Goal: Task Accomplishment & Management: Manage account settings

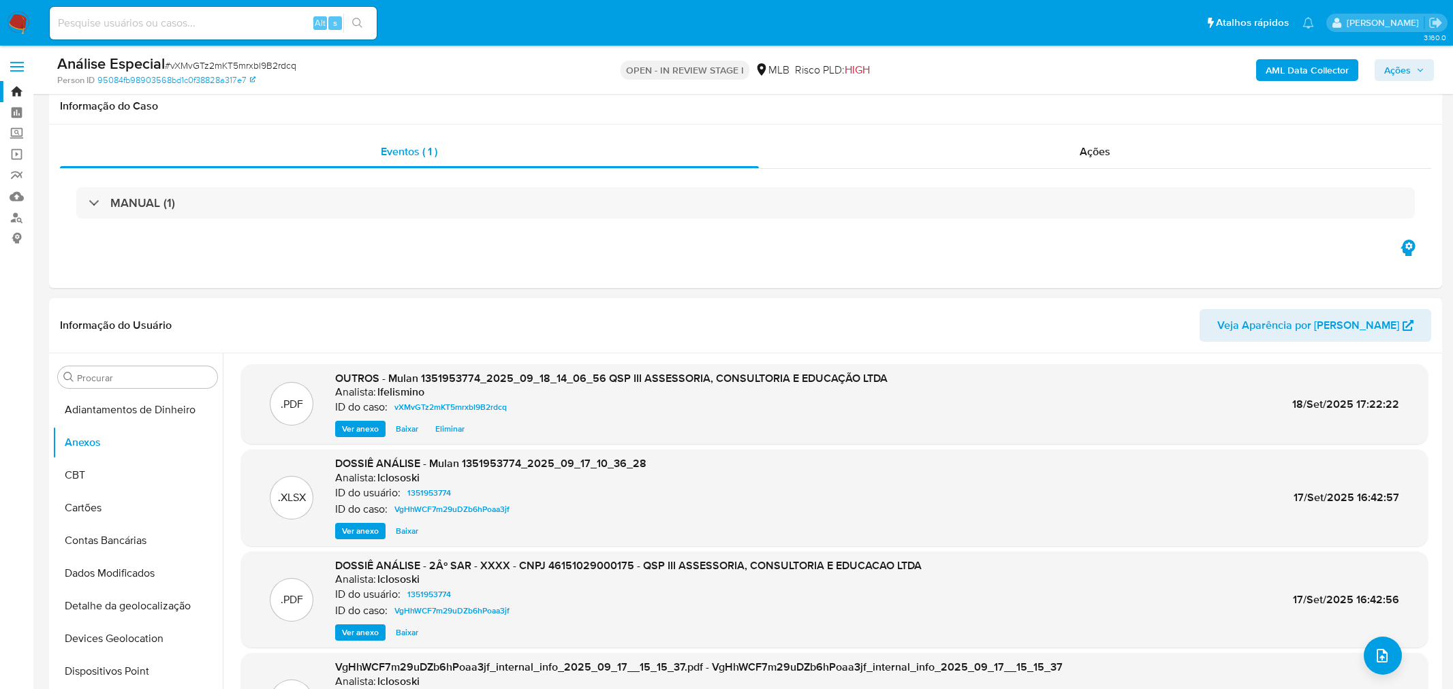
select select "10"
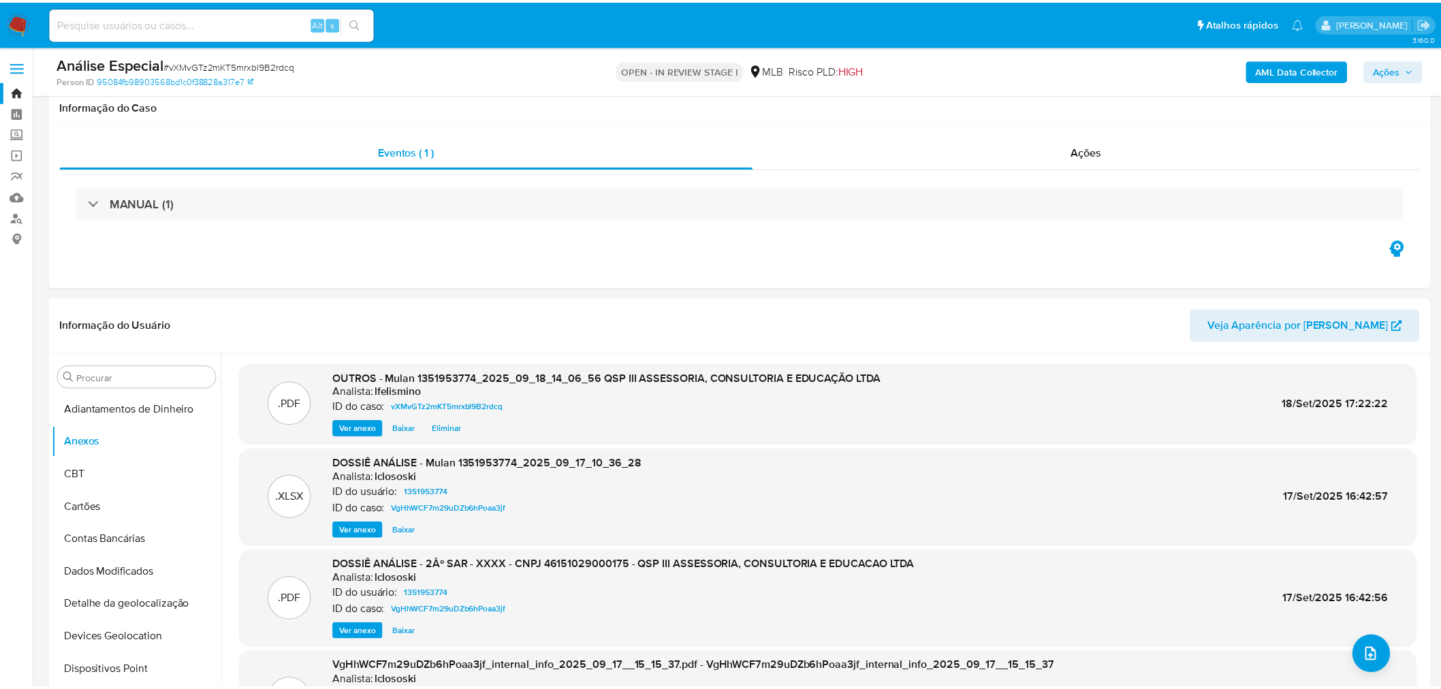
scroll to position [227, 0]
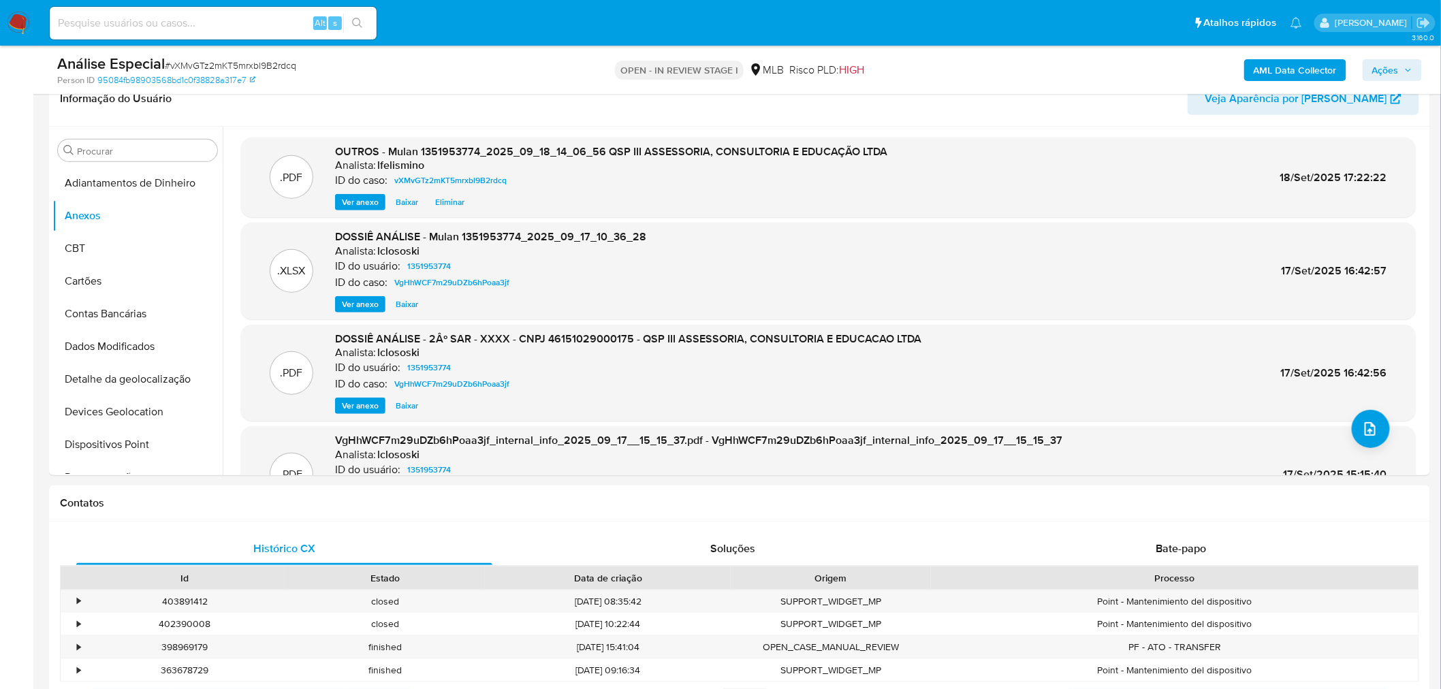
drag, startPoint x: 195, startPoint y: 10, endPoint x: 134, endPoint y: 29, distance: 64.4
paste input "4iaINFDEp7djHINiQNFHP2Om"
type input "4iaINFDEp7djHINiQNFHP2Om"
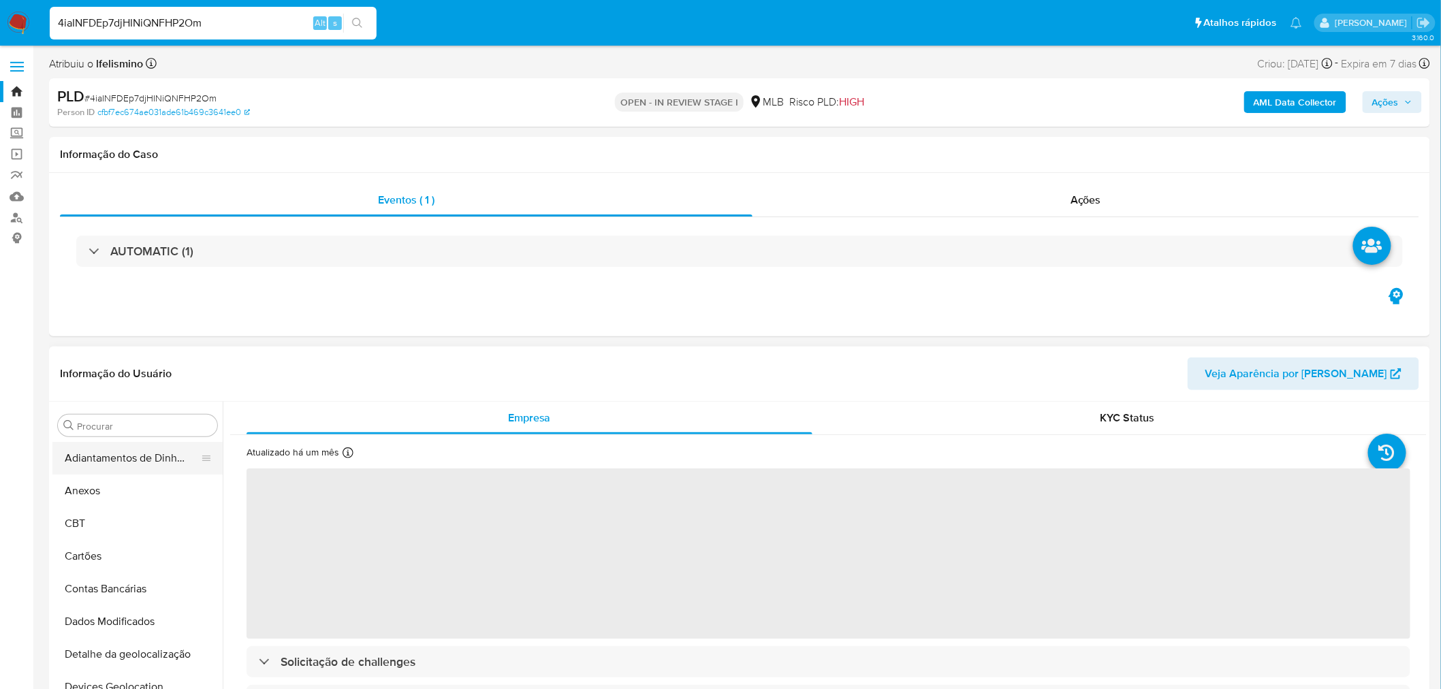
select select "10"
click at [74, 486] on button "Anexos" at bounding box center [131, 491] width 159 height 33
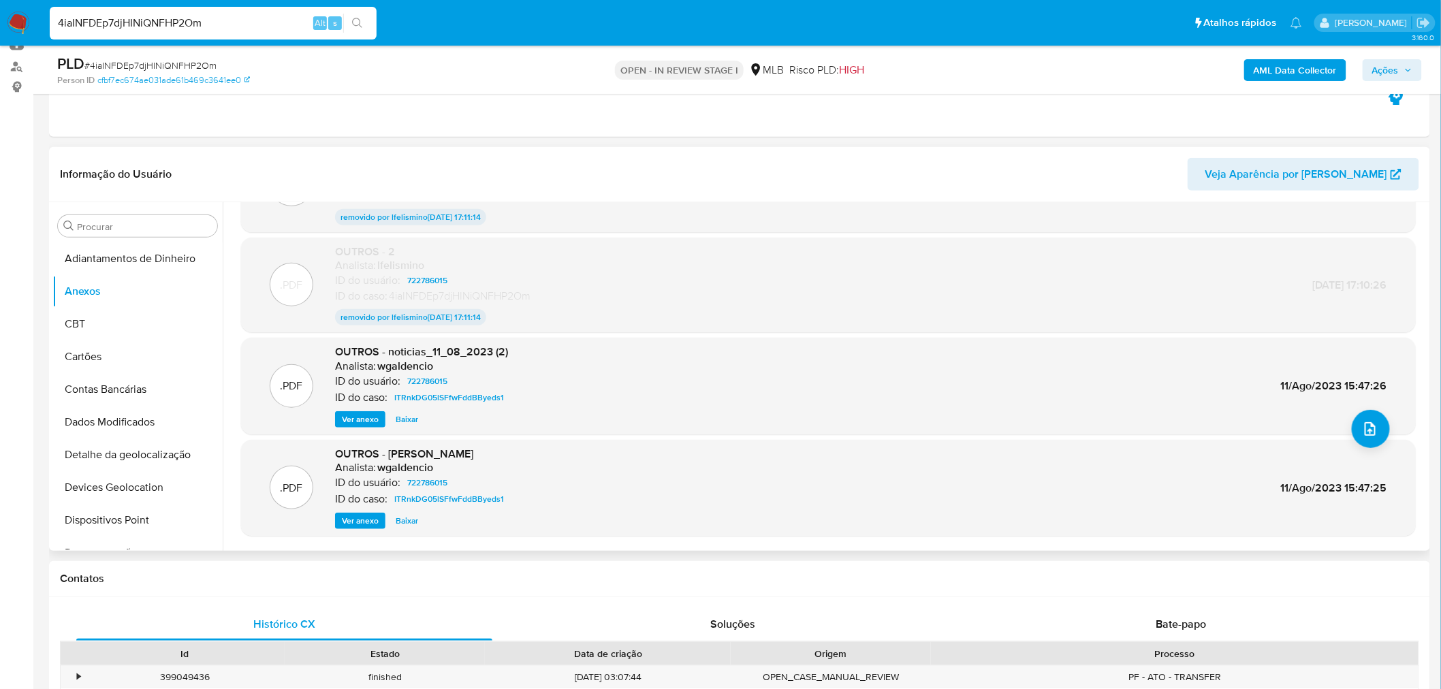
scroll to position [111, 0]
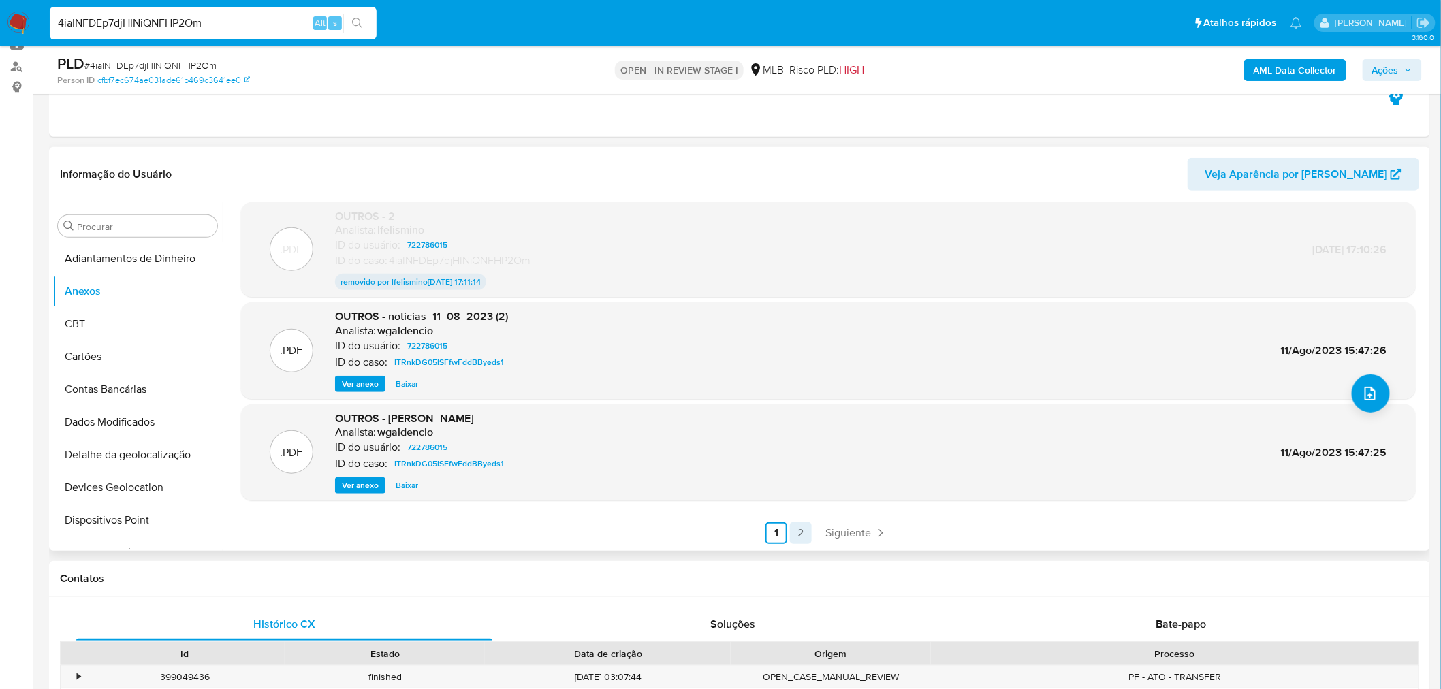
click at [792, 532] on link "2" at bounding box center [801, 533] width 22 height 22
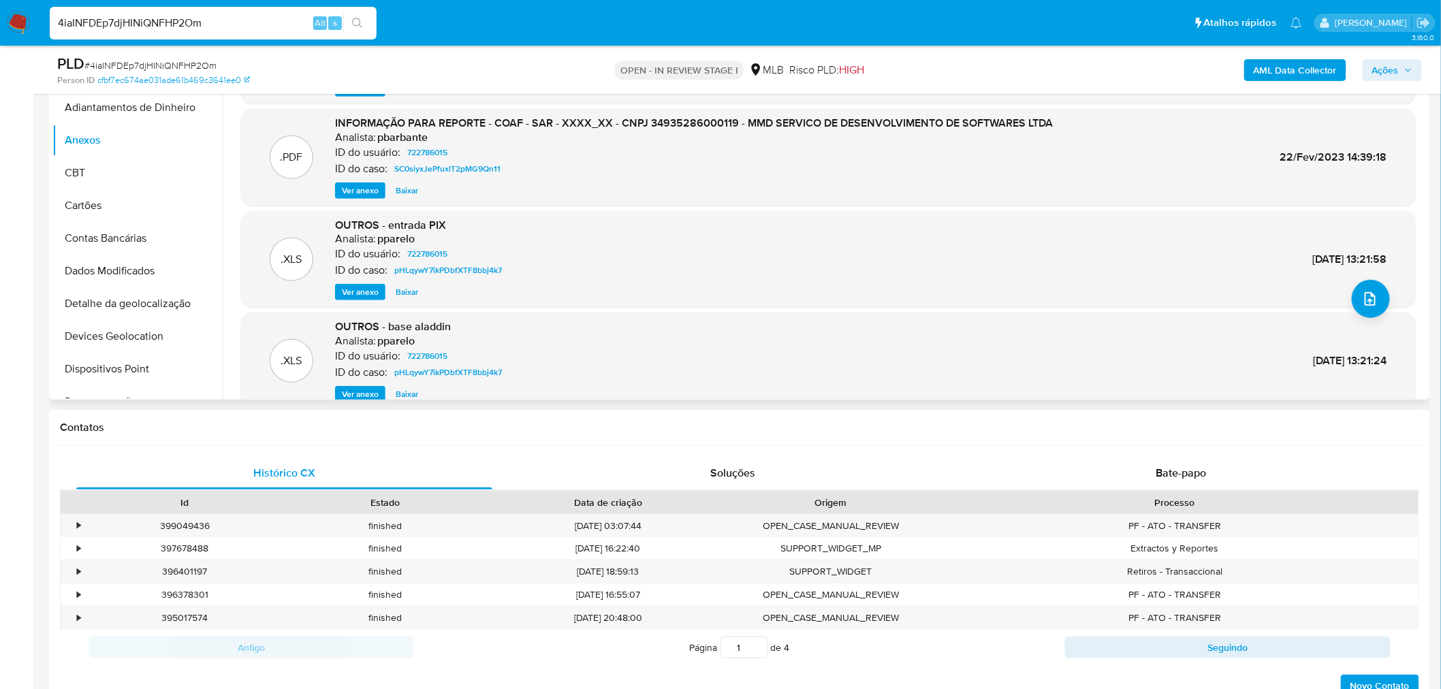
scroll to position [114, 0]
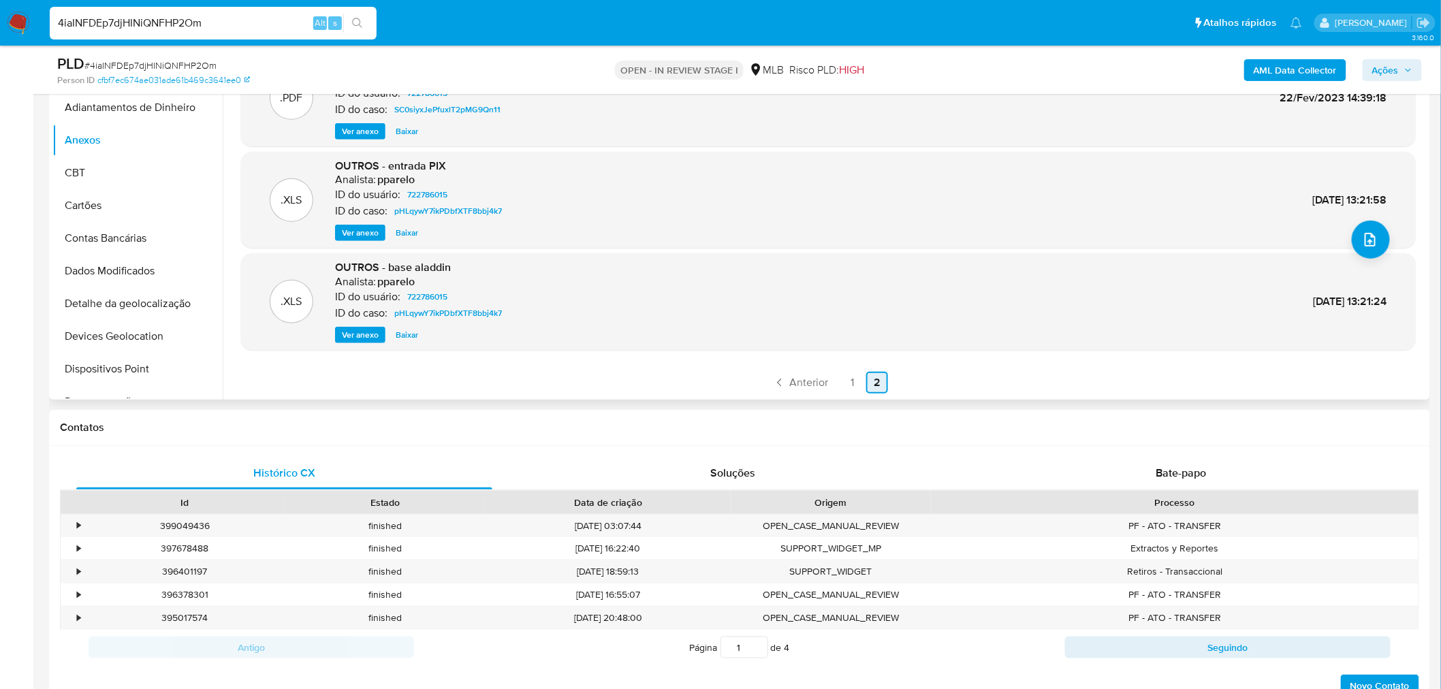
click at [866, 382] on link "2" at bounding box center [877, 383] width 22 height 22
click at [855, 381] on link "1" at bounding box center [853, 383] width 22 height 22
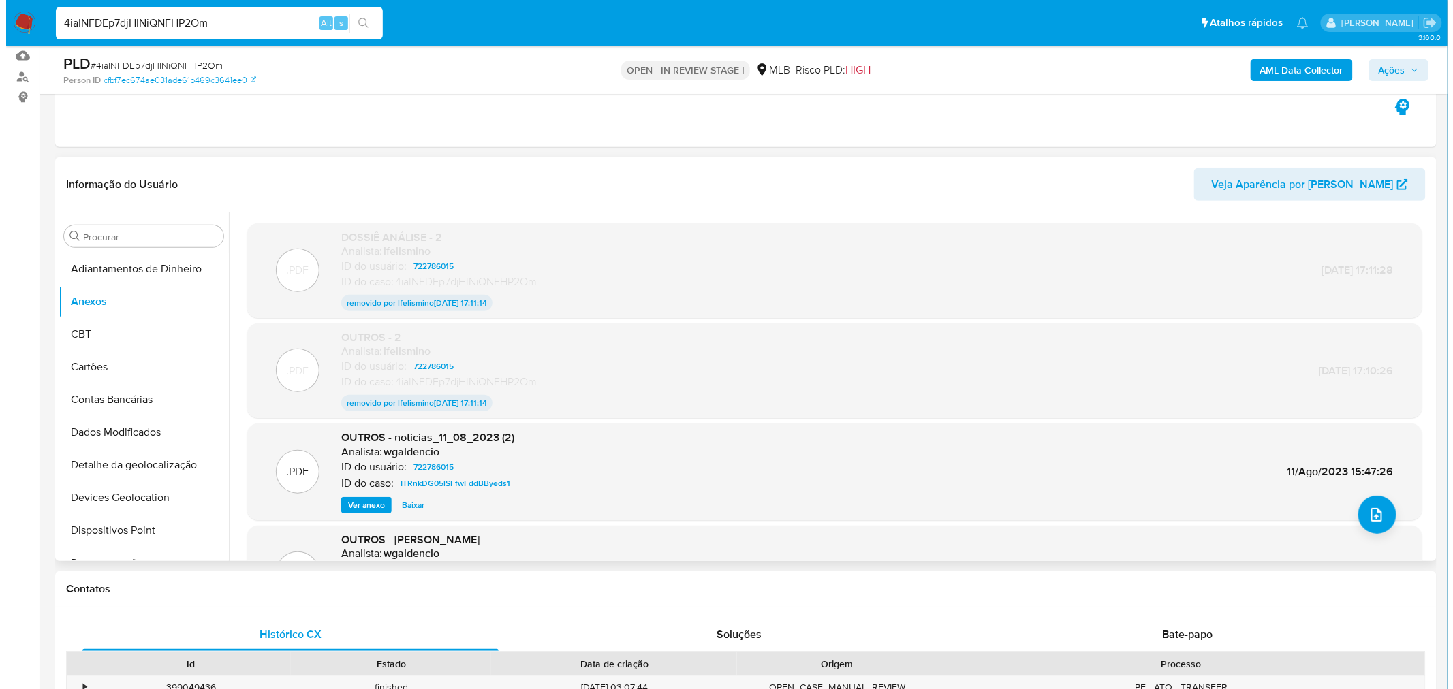
scroll to position [76, 0]
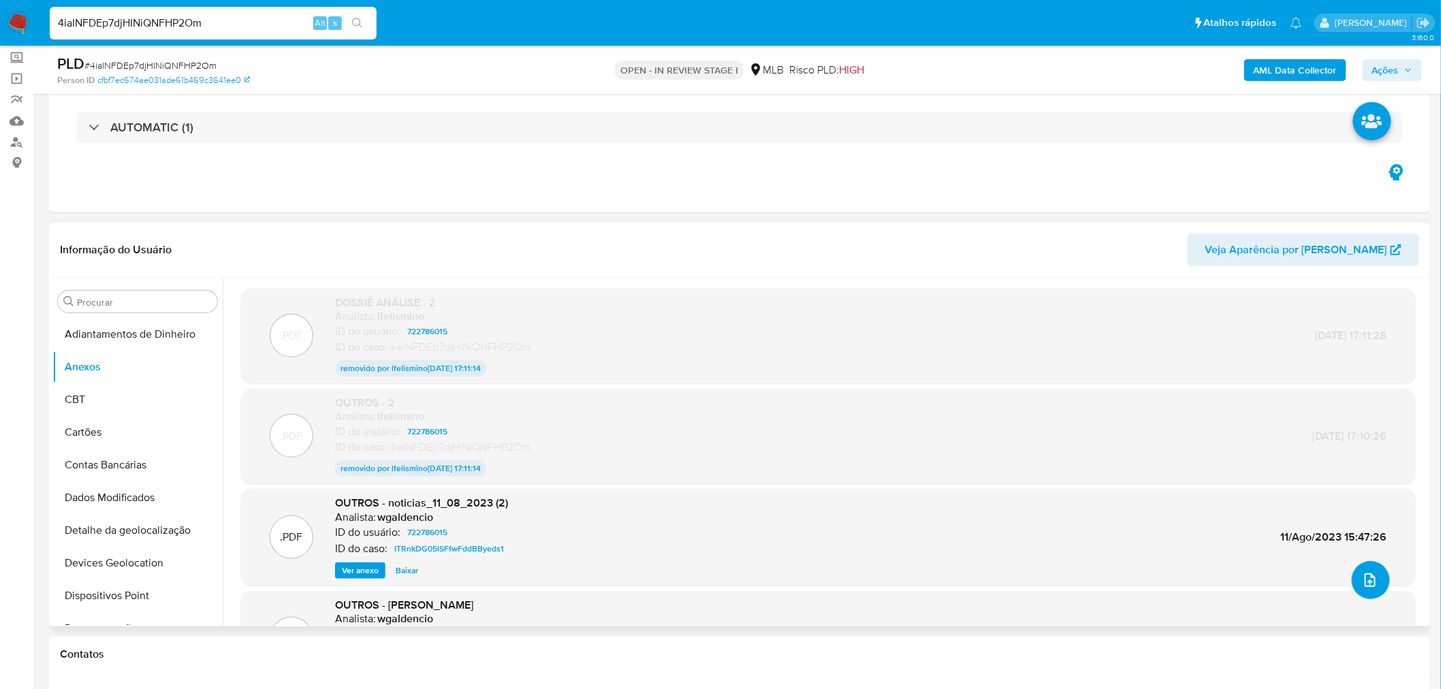
click at [1365, 591] on button "upload-file" at bounding box center [1371, 580] width 38 height 38
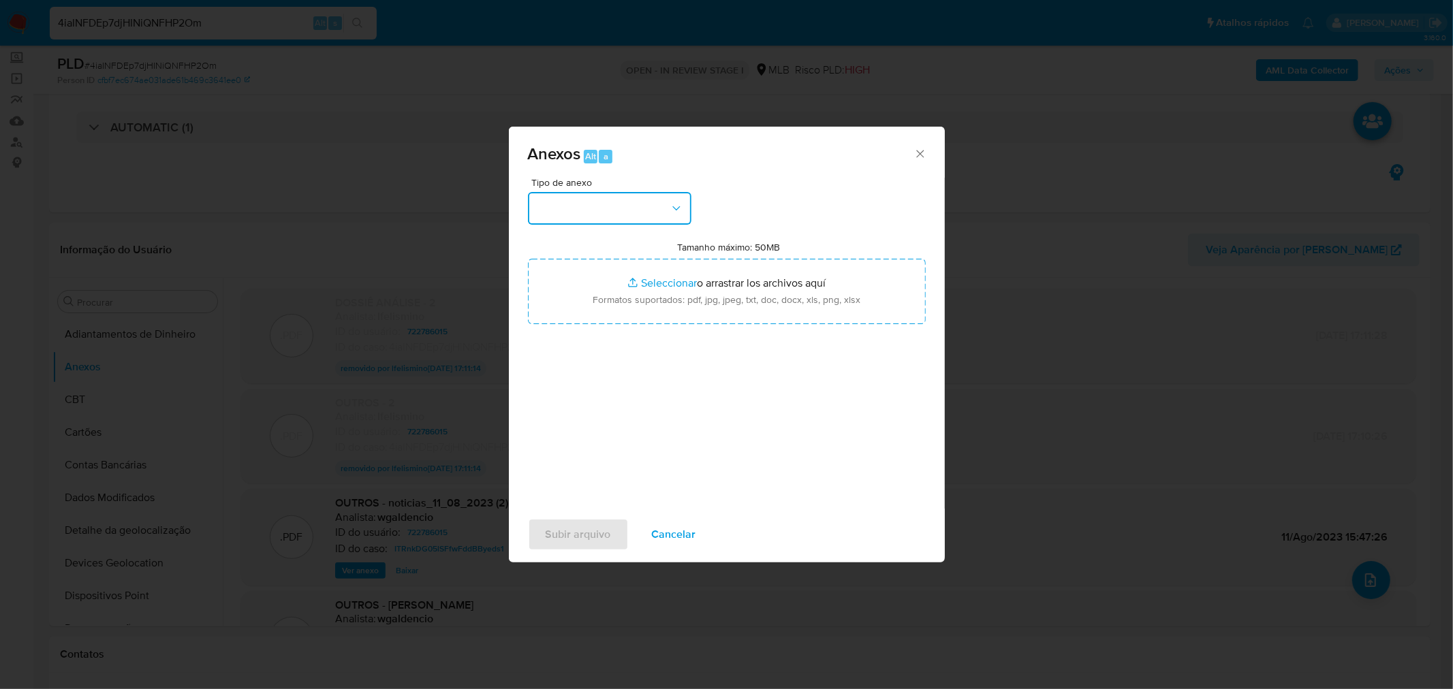
click at [595, 212] on button "button" at bounding box center [609, 208] width 163 height 33
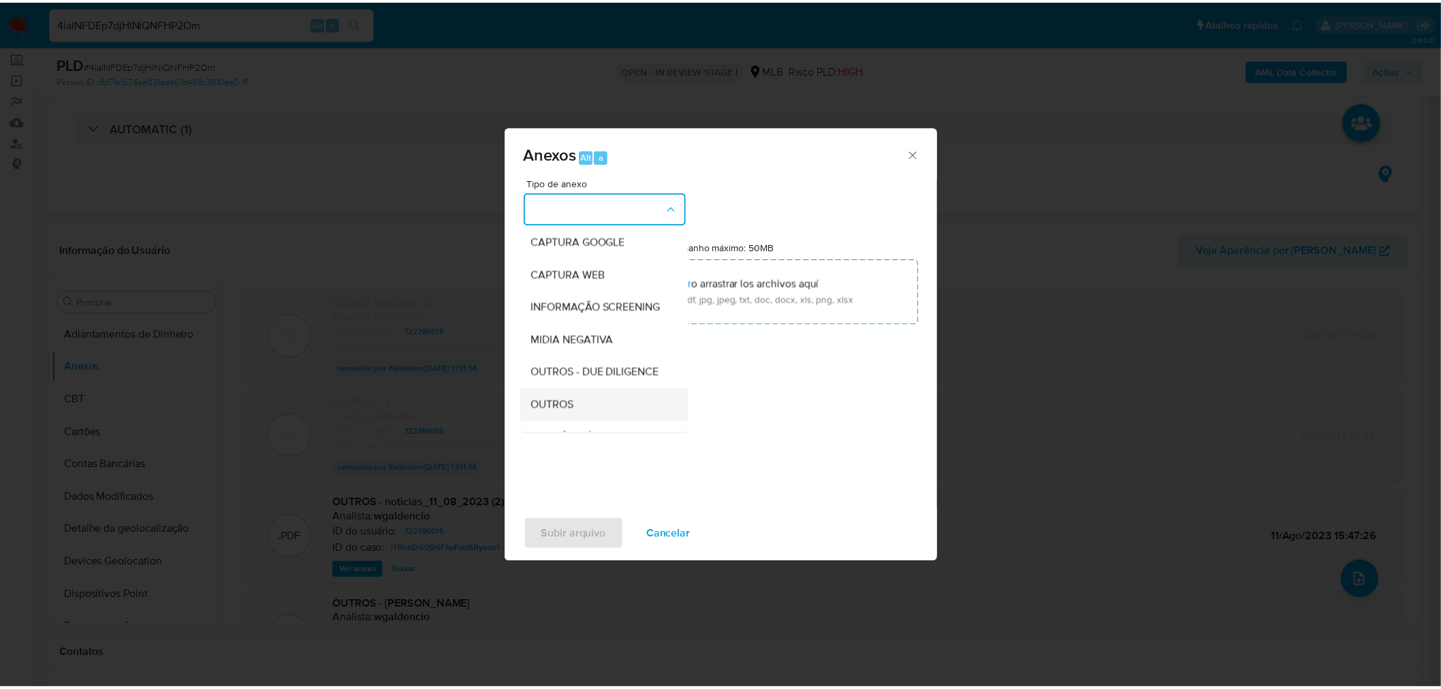
scroll to position [209, 0]
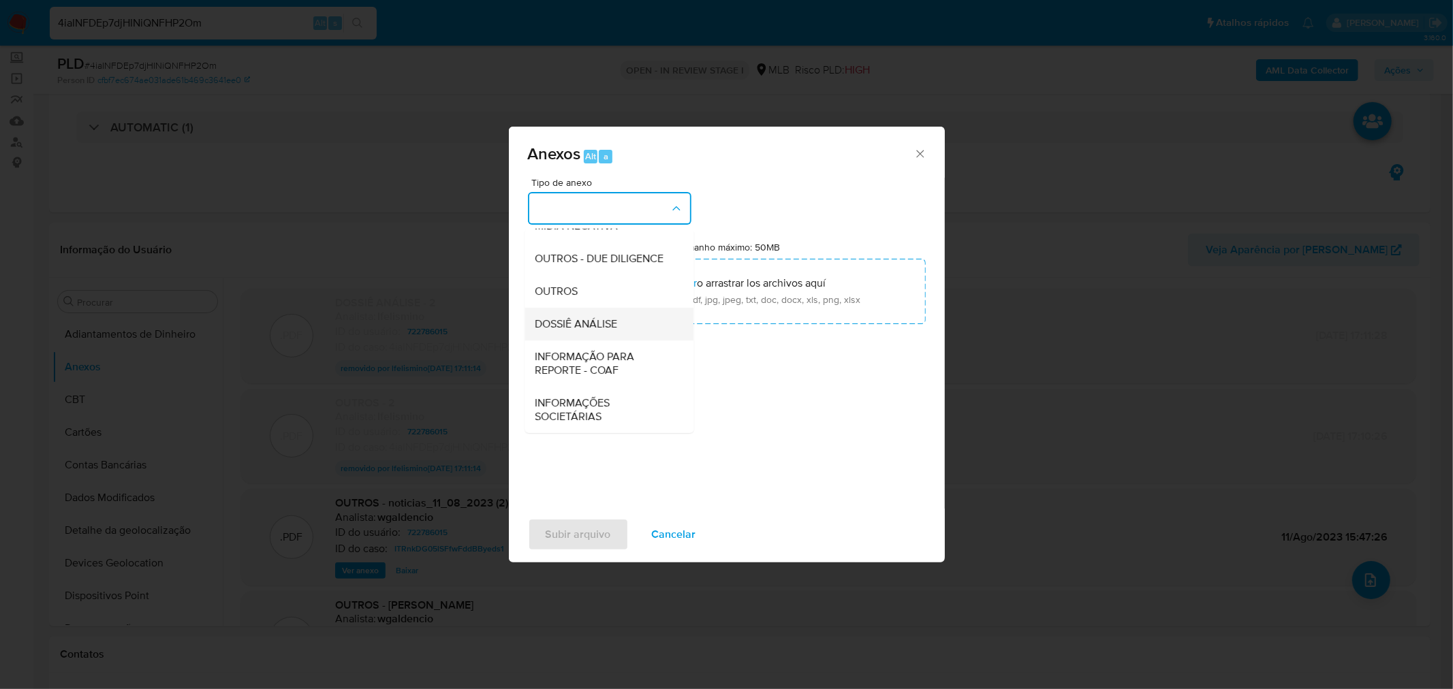
click at [569, 317] on span "DOSSIÊ ANÁLISE" at bounding box center [576, 324] width 82 height 14
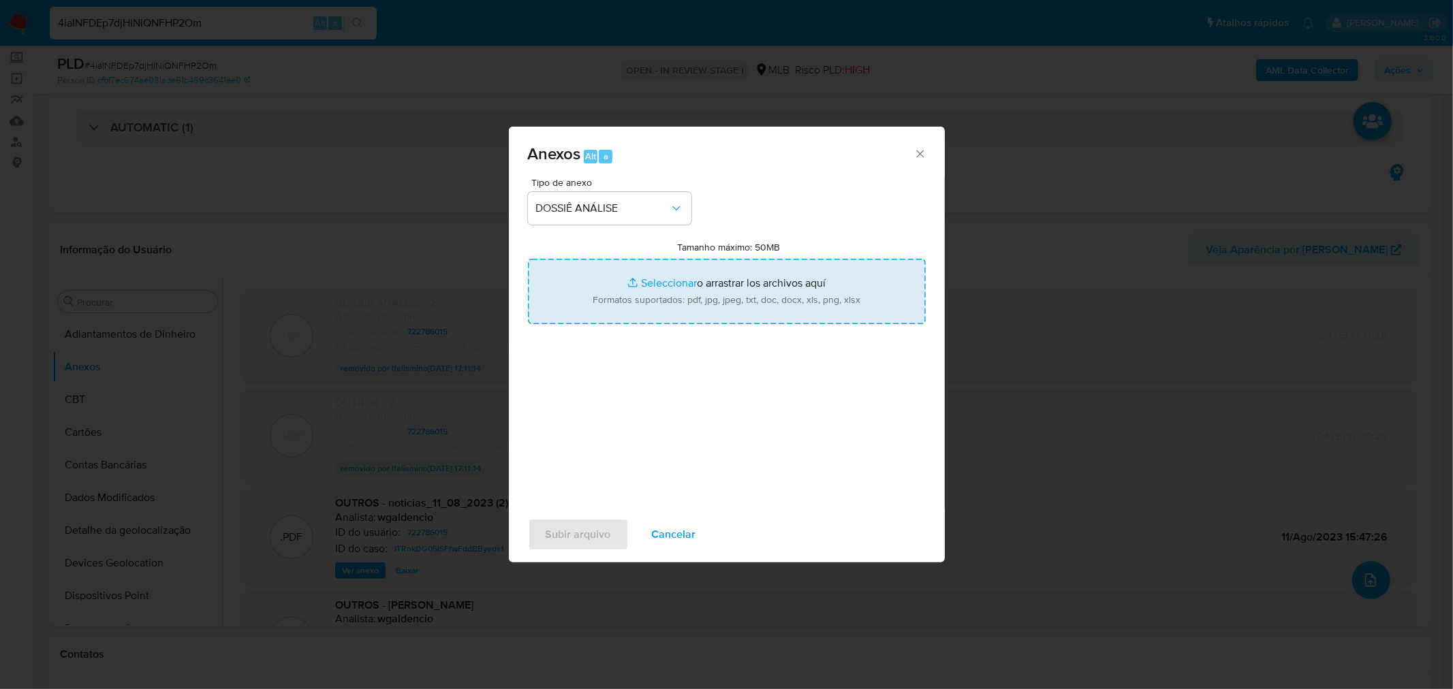
type input "C:\fakepath\2º SAR - XXXX - CNPJ 46151029000175 - QSP III ASSESSORIA, CONSULTOR…"
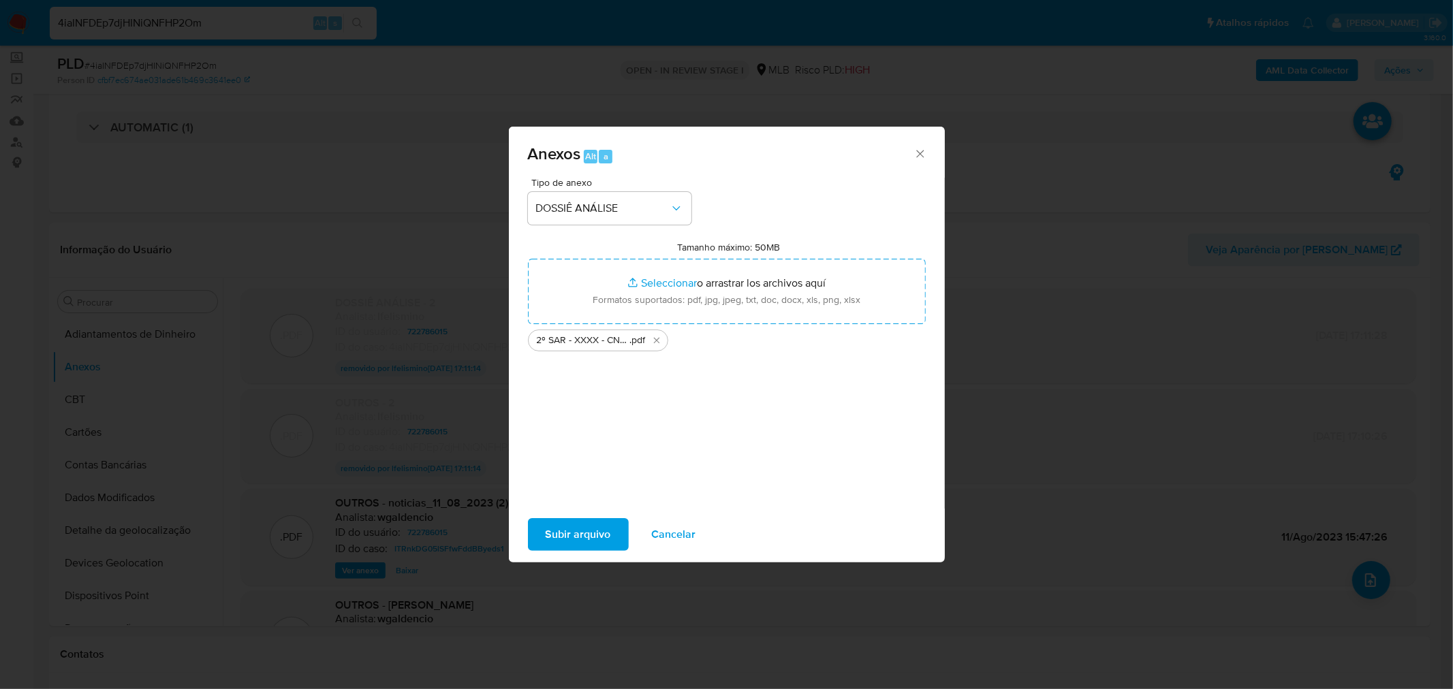
click at [582, 535] on span "Subir arquivo" at bounding box center [578, 535] width 65 height 30
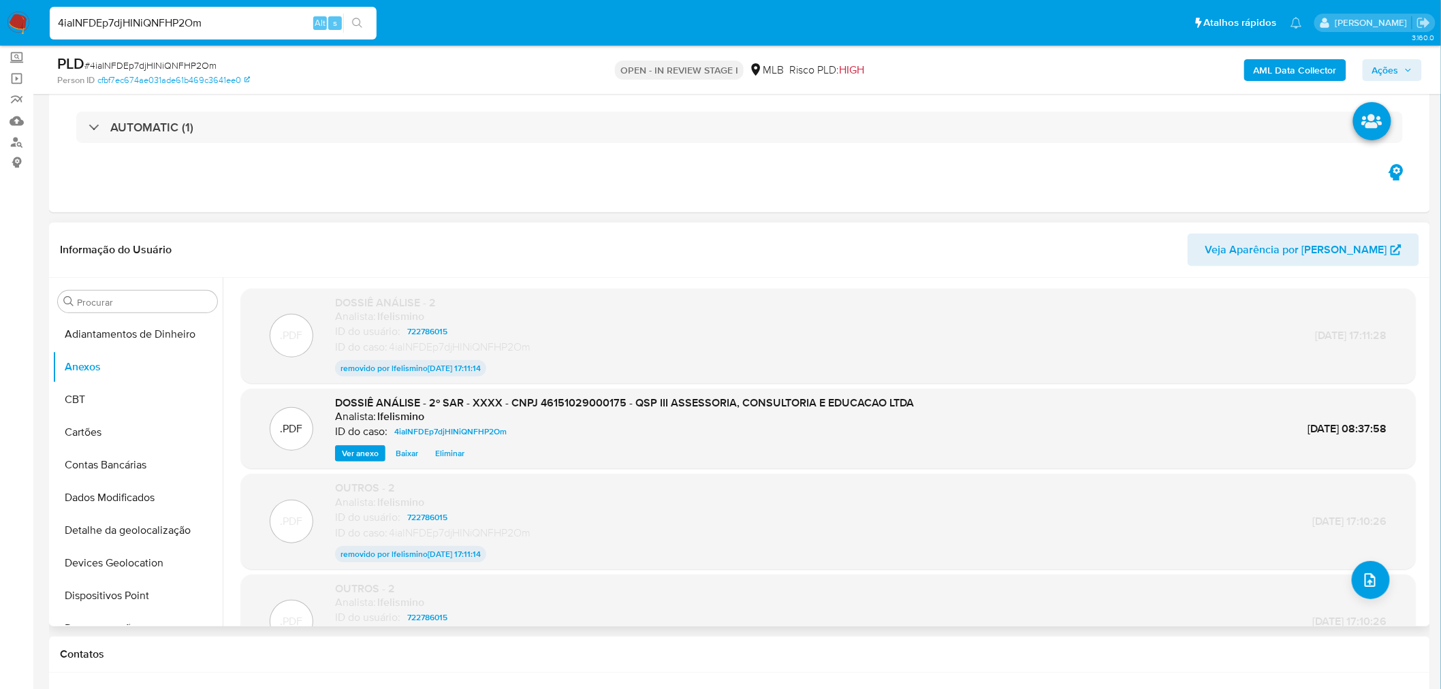
click at [446, 450] on span "Eliminar" at bounding box center [449, 454] width 29 height 14
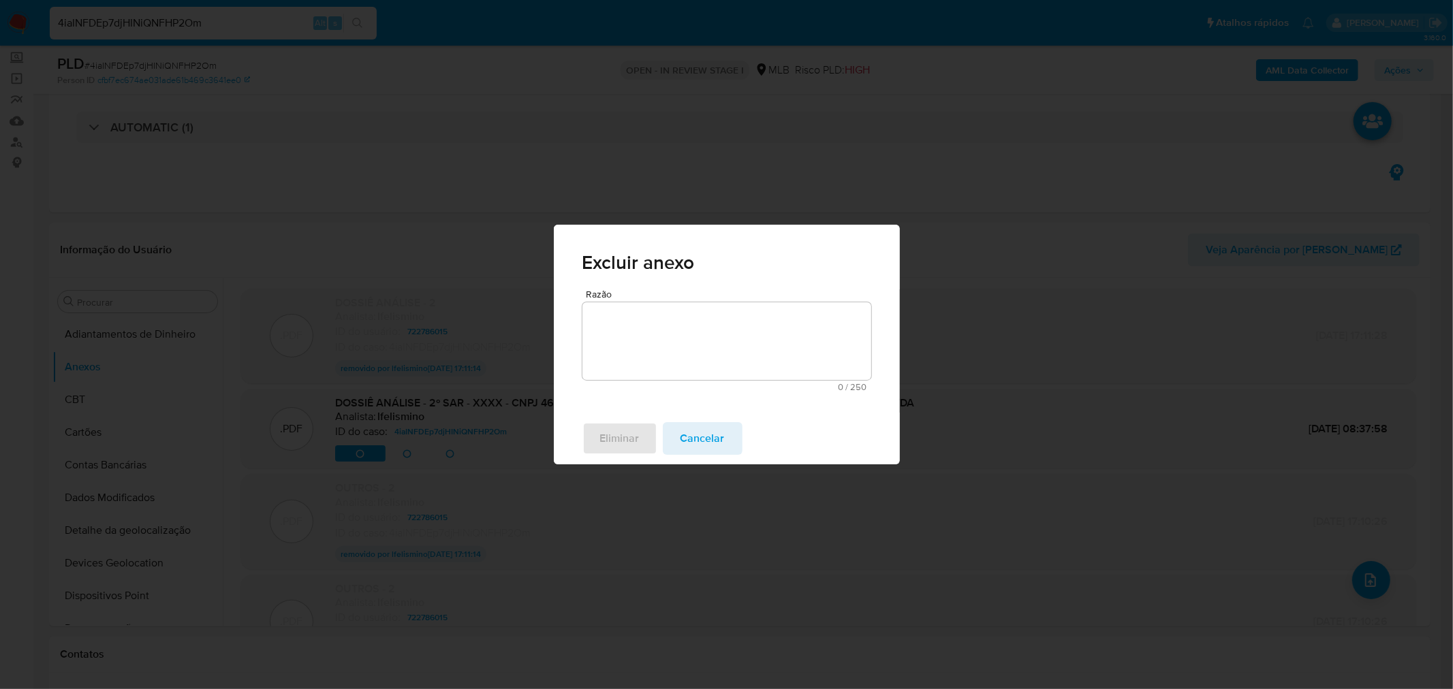
click at [759, 353] on textarea "Razão" at bounding box center [726, 341] width 289 height 78
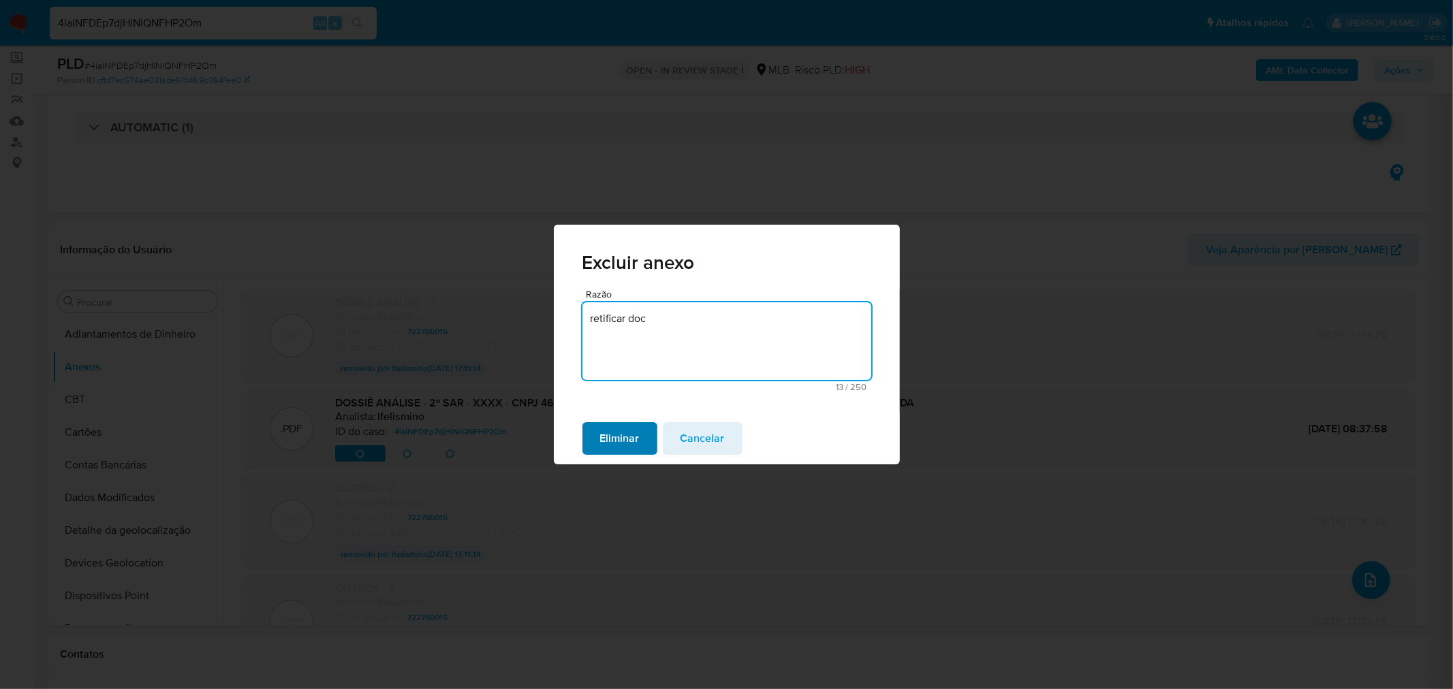
type textarea "retificar doc"
click at [638, 444] on span "Eliminar" at bounding box center [620, 439] width 40 height 30
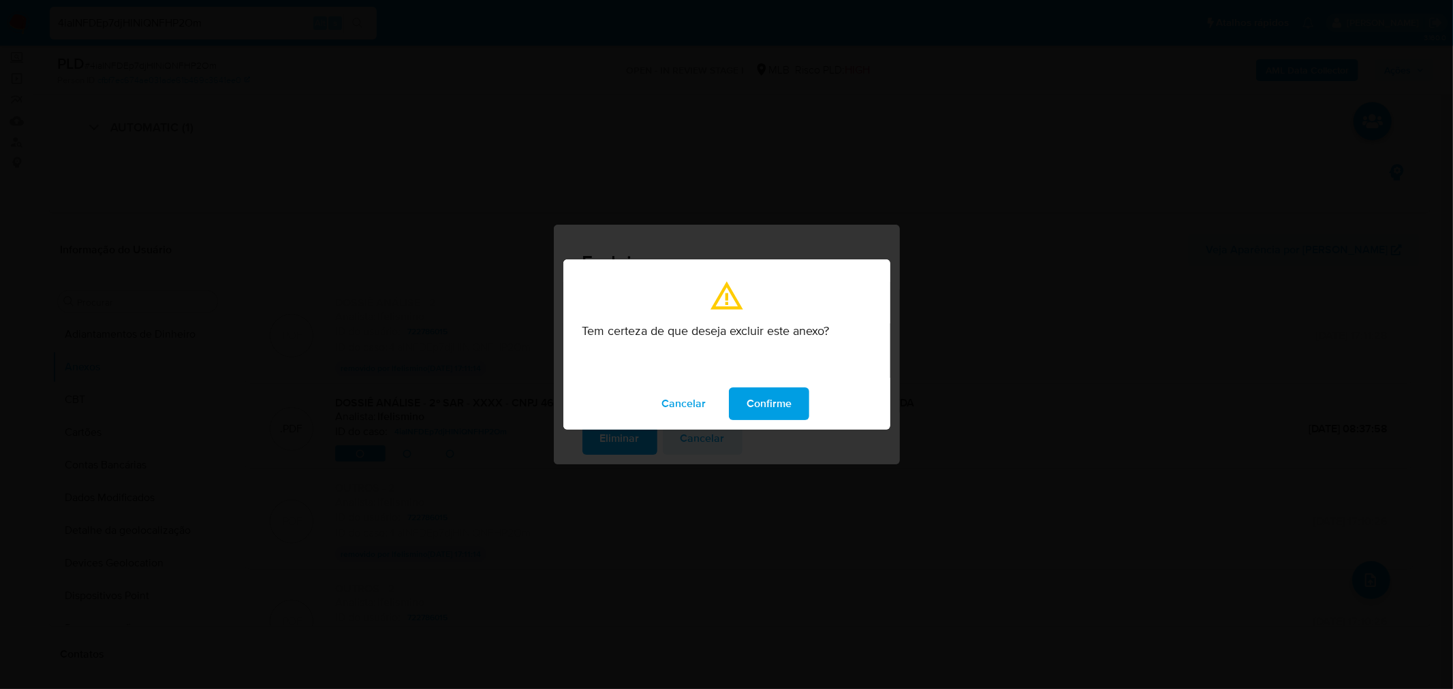
click at [798, 399] on button "Confirme" at bounding box center [769, 404] width 80 height 33
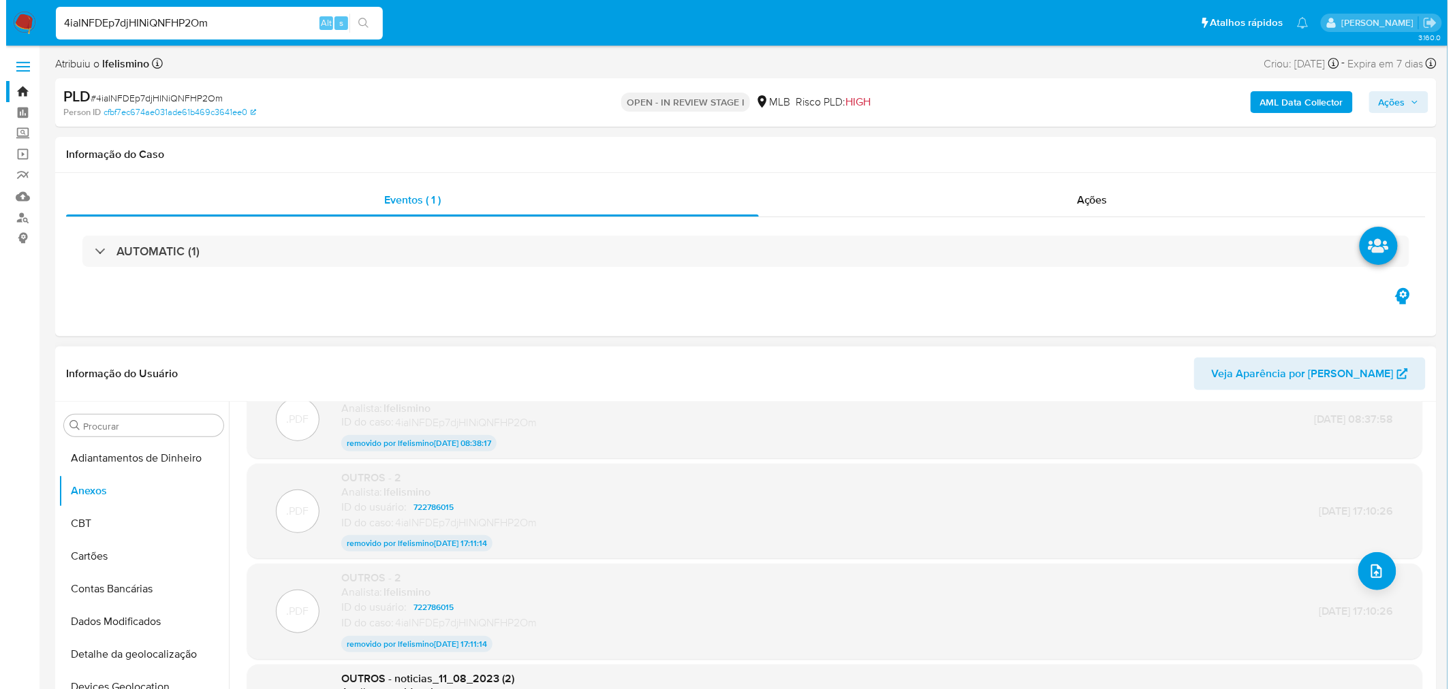
scroll to position [193, 0]
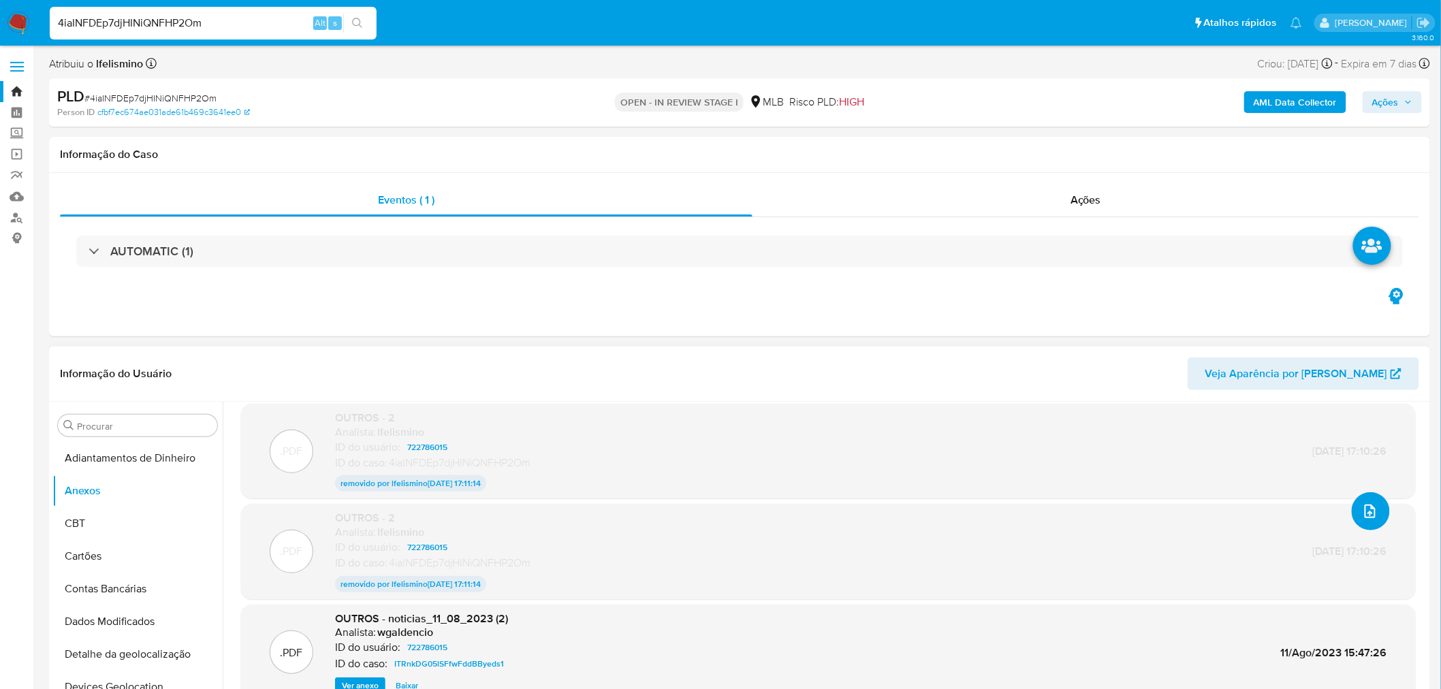
click at [1370, 522] on button "upload-file" at bounding box center [1371, 511] width 38 height 38
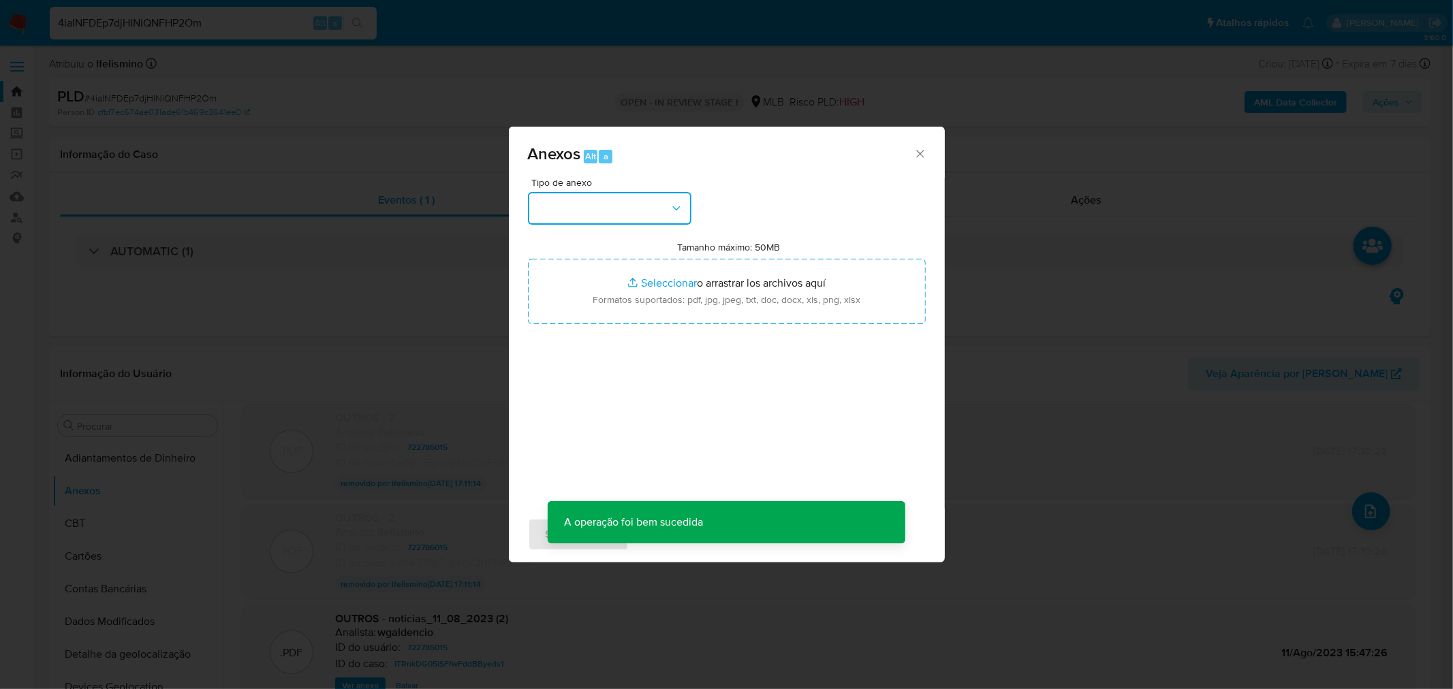
drag, startPoint x: 593, startPoint y: 206, endPoint x: 597, endPoint y: 221, distance: 14.7
click at [593, 206] on button "button" at bounding box center [609, 208] width 163 height 33
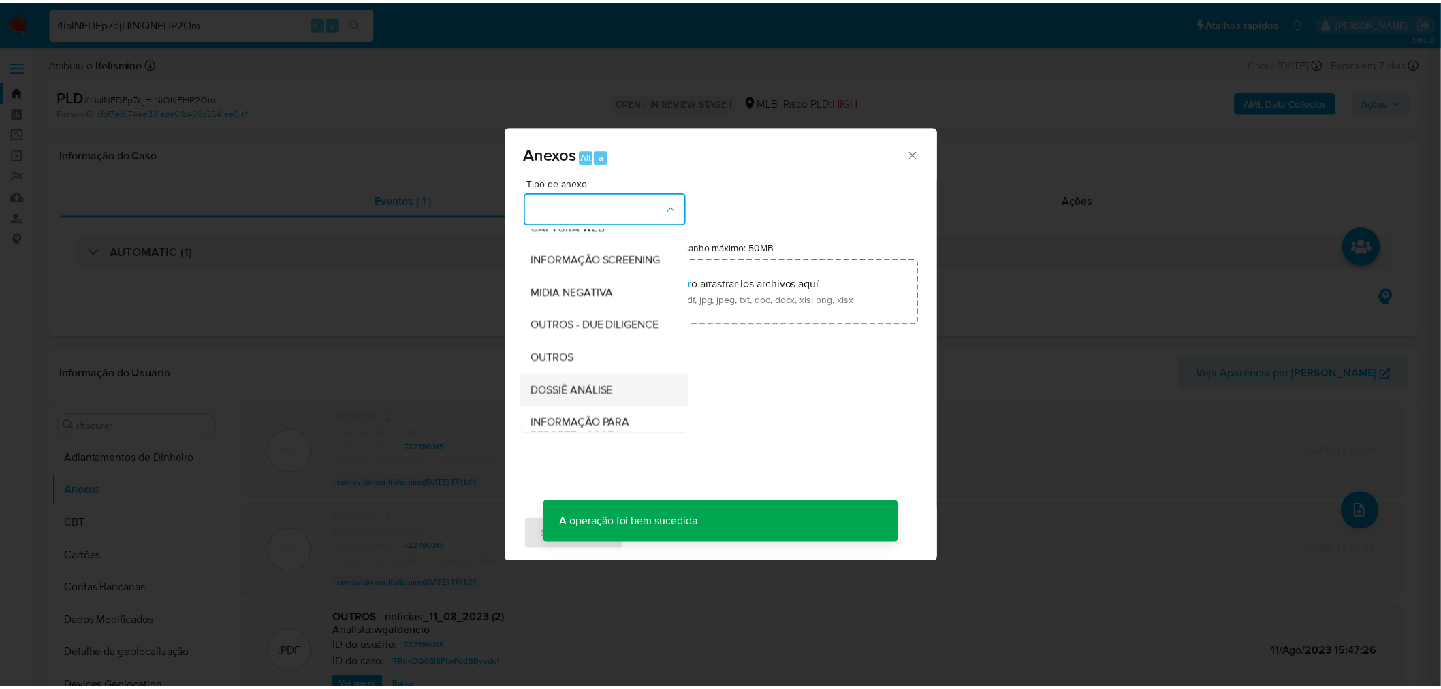
scroll to position [209, 0]
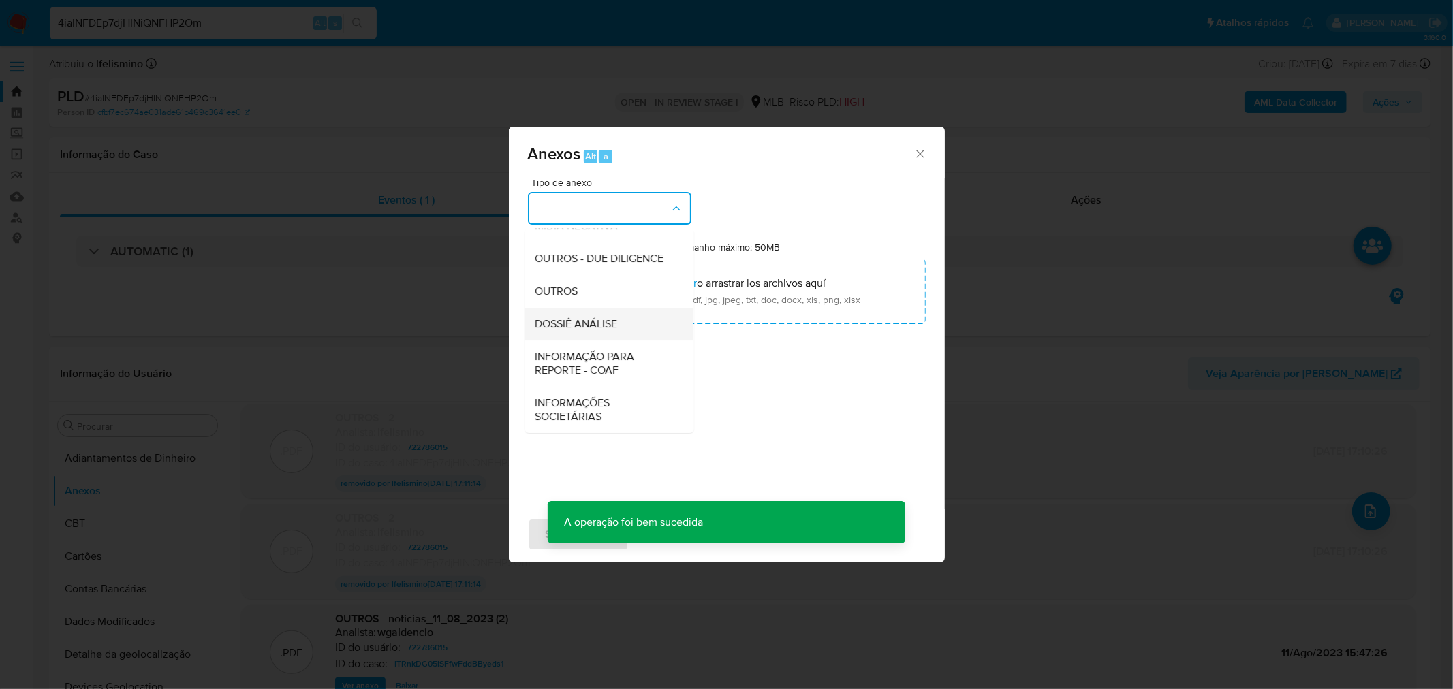
click at [595, 323] on span "DOSSIÊ ANÁLISE" at bounding box center [576, 324] width 82 height 14
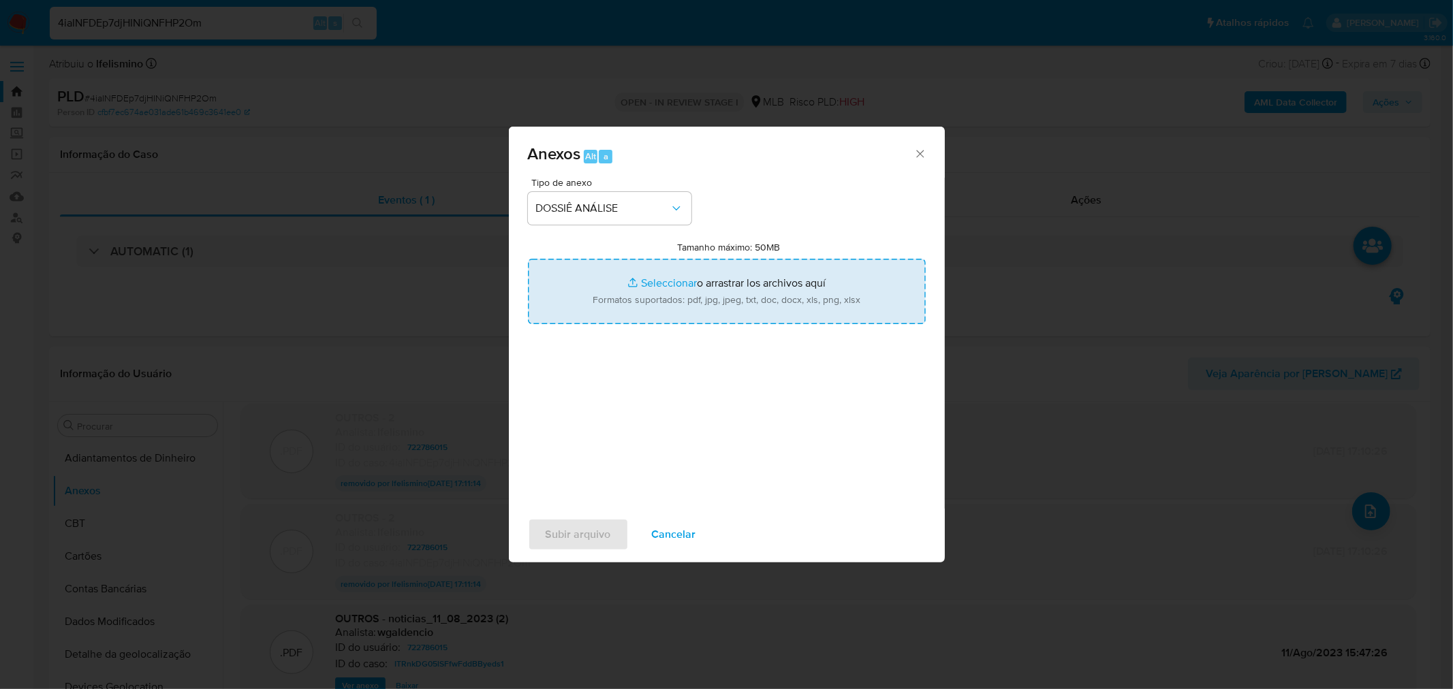
type input "C:\fakepath\2.º SAR - CNPJ 34935286000119 - MMD TECNOLOGIA, ENTRETENIMENTO E MA…"
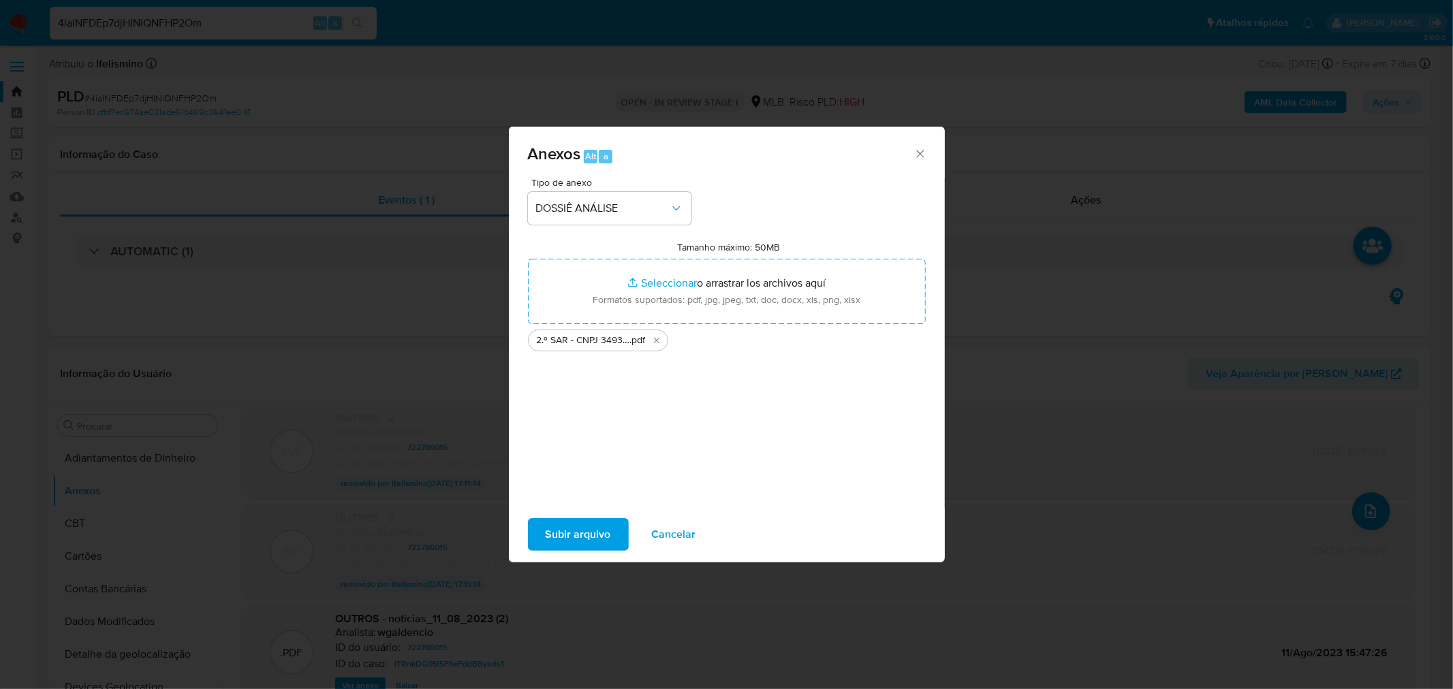
click at [595, 531] on span "Subir arquivo" at bounding box center [578, 535] width 65 height 30
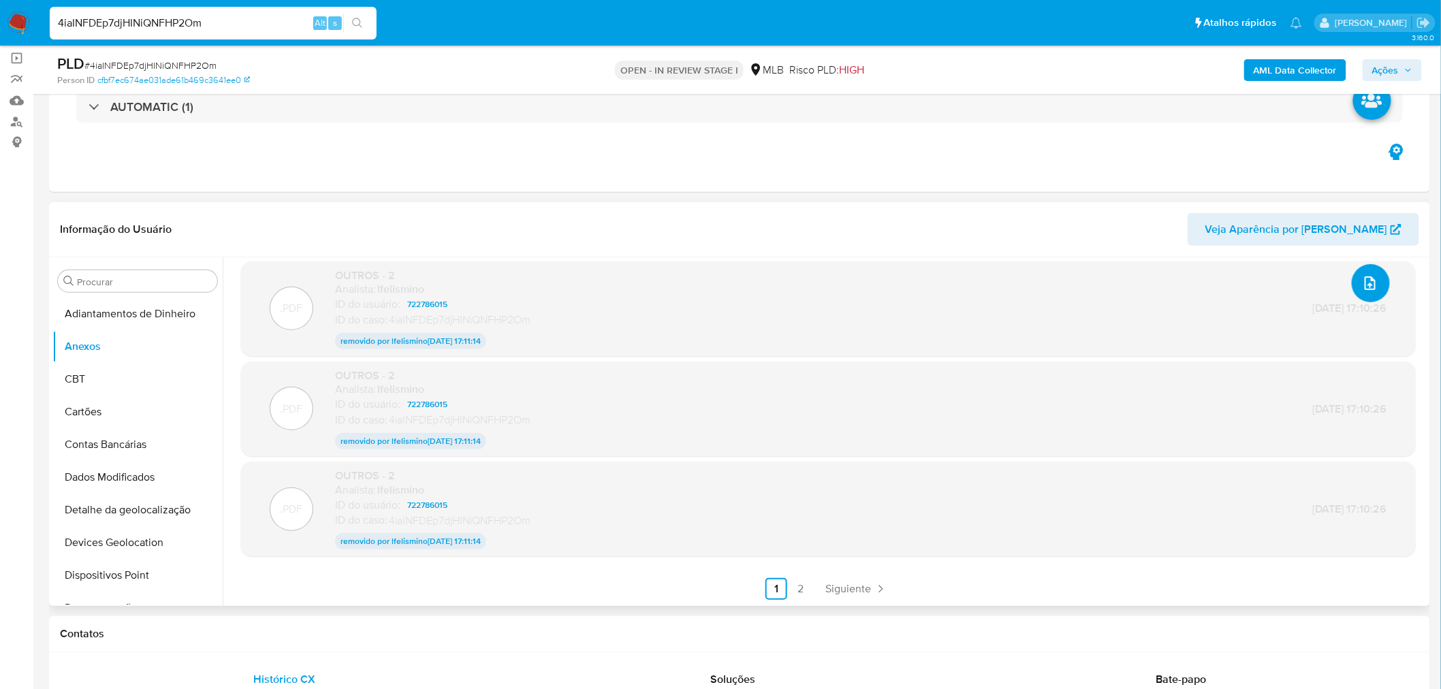
scroll to position [151, 0]
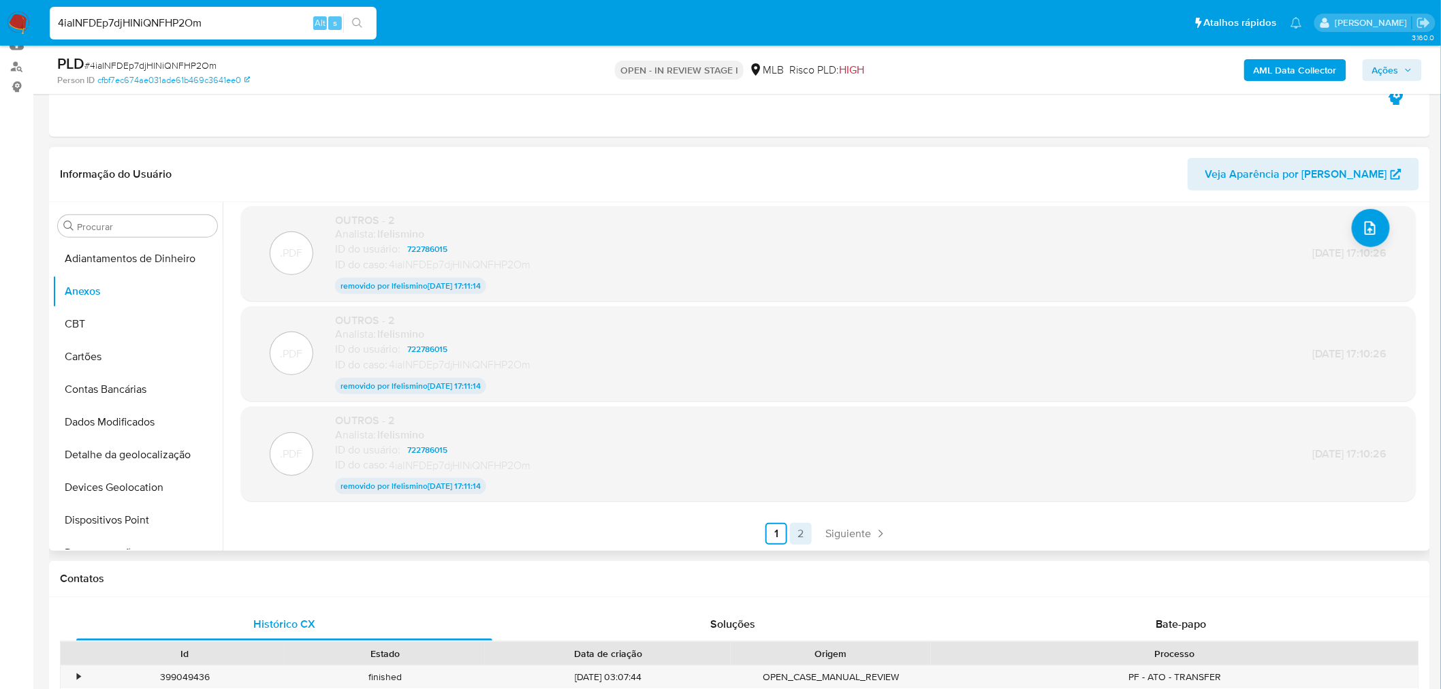
click at [800, 526] on link "2" at bounding box center [801, 534] width 22 height 22
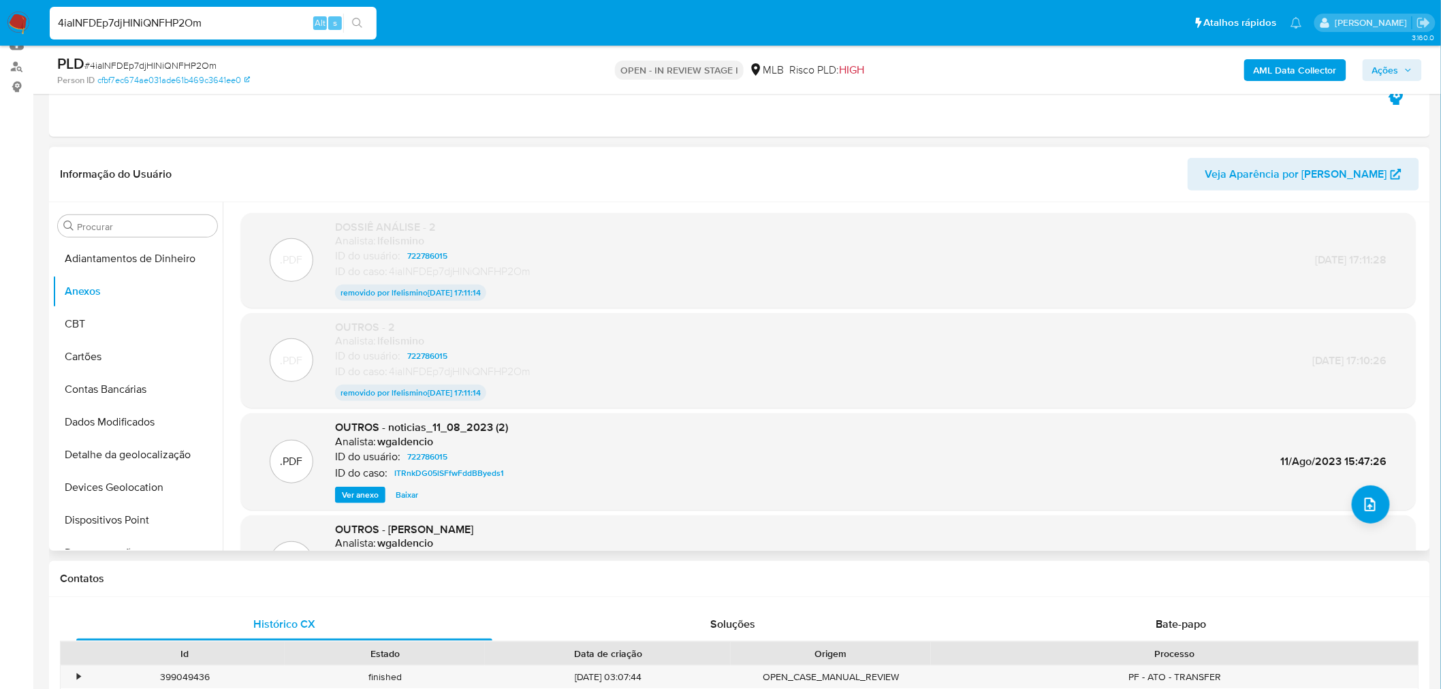
scroll to position [315, 0]
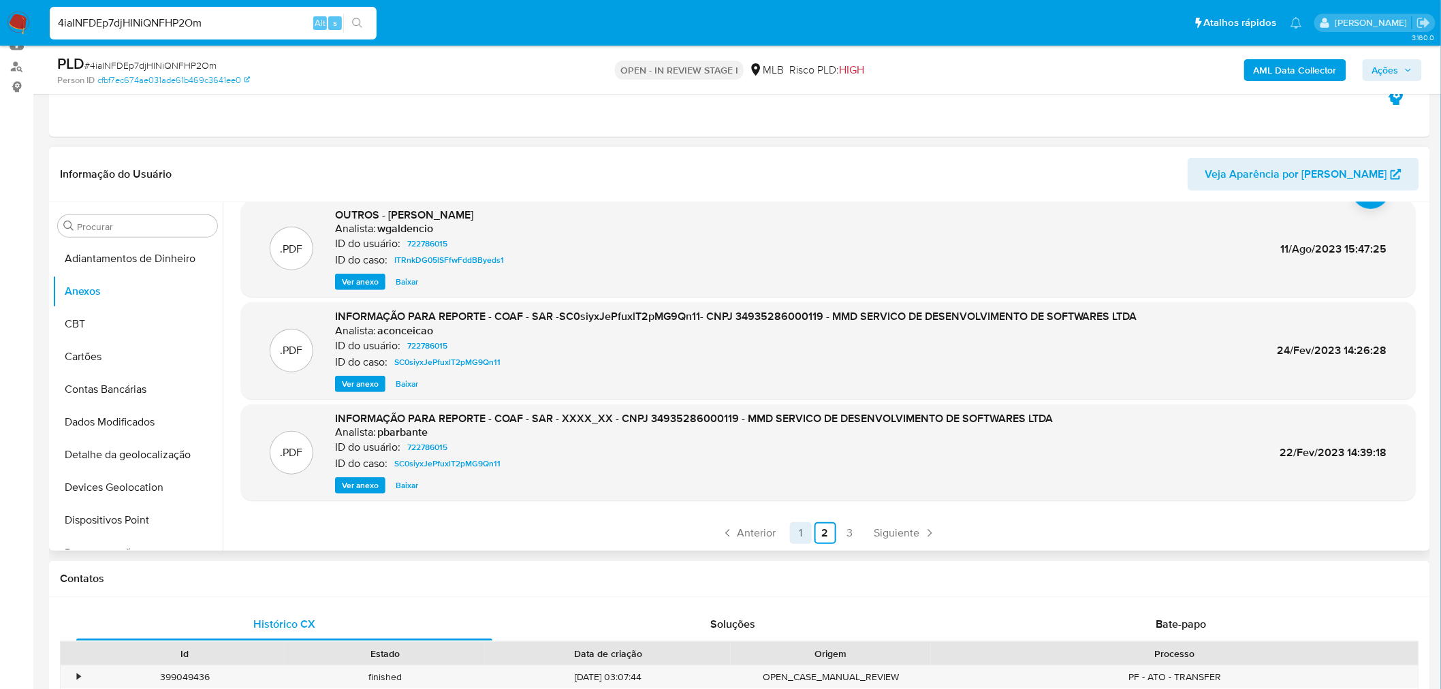
click at [806, 533] on link "1" at bounding box center [801, 533] width 22 height 22
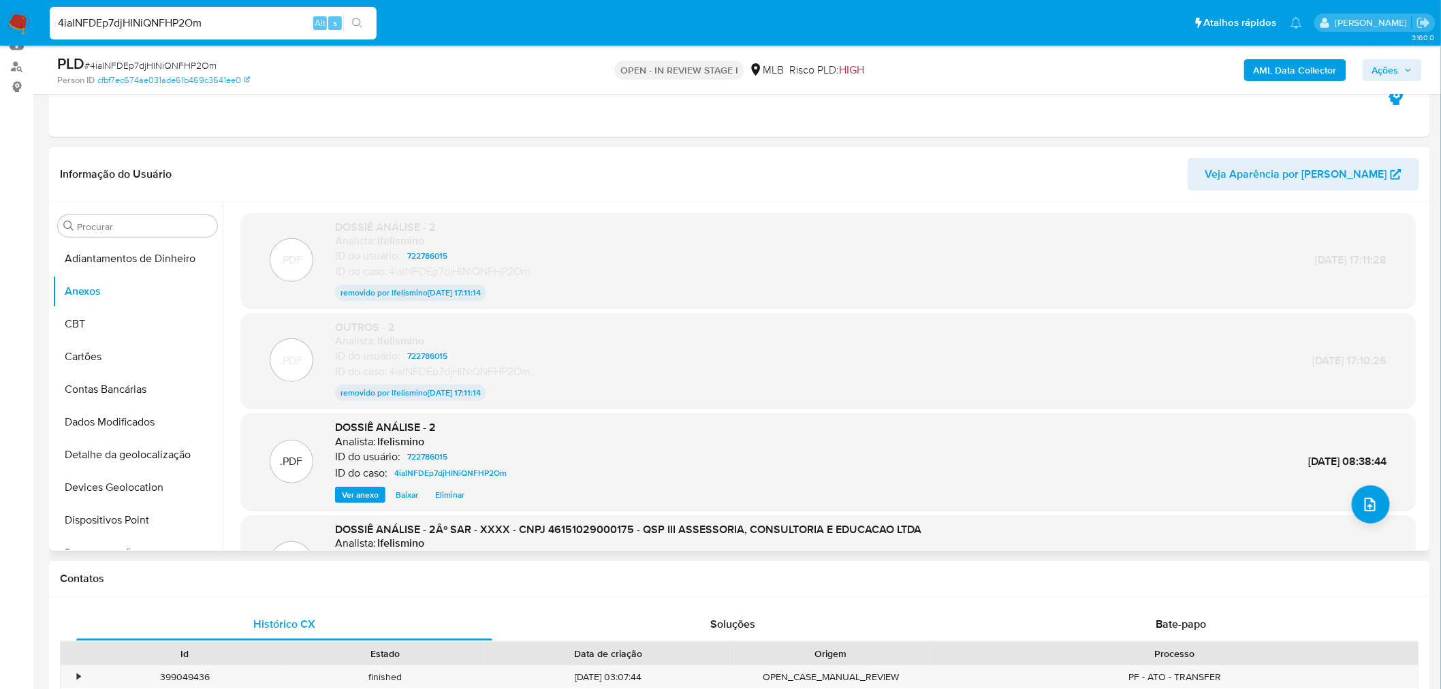
scroll to position [151, 0]
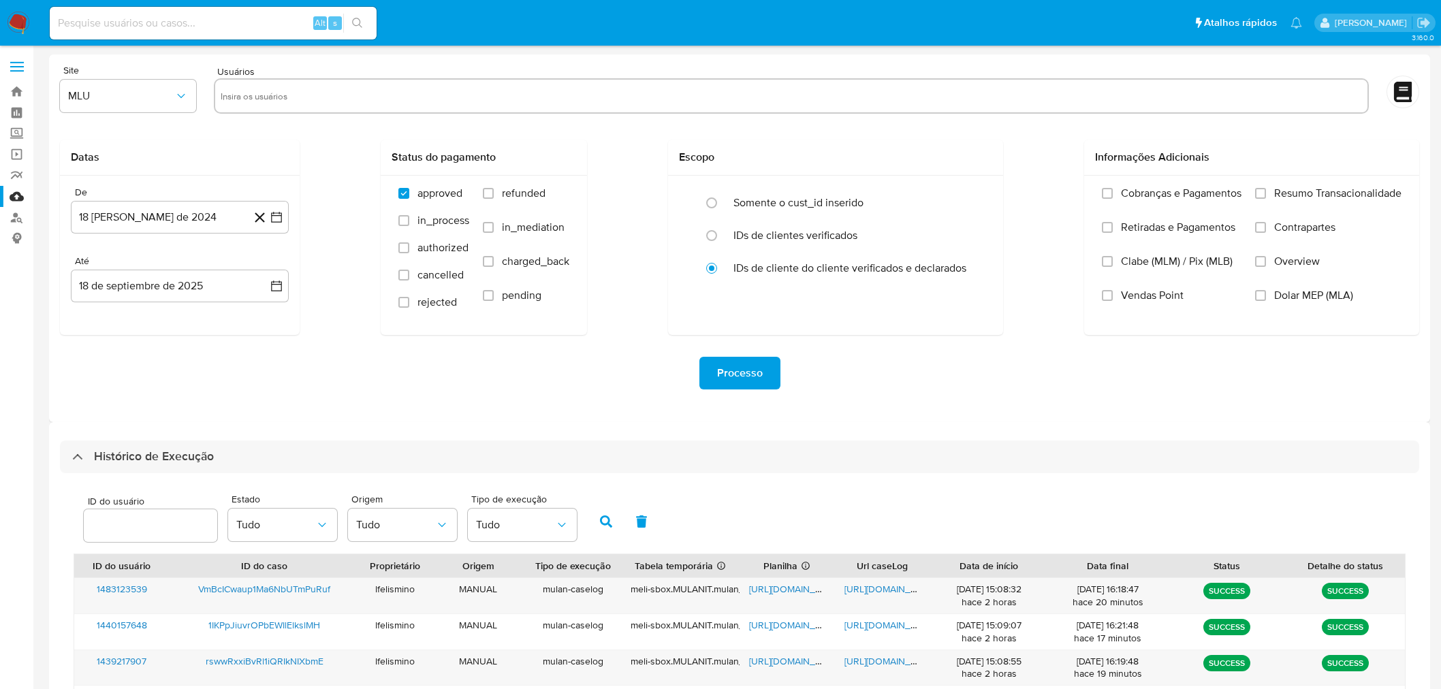
select select "50"
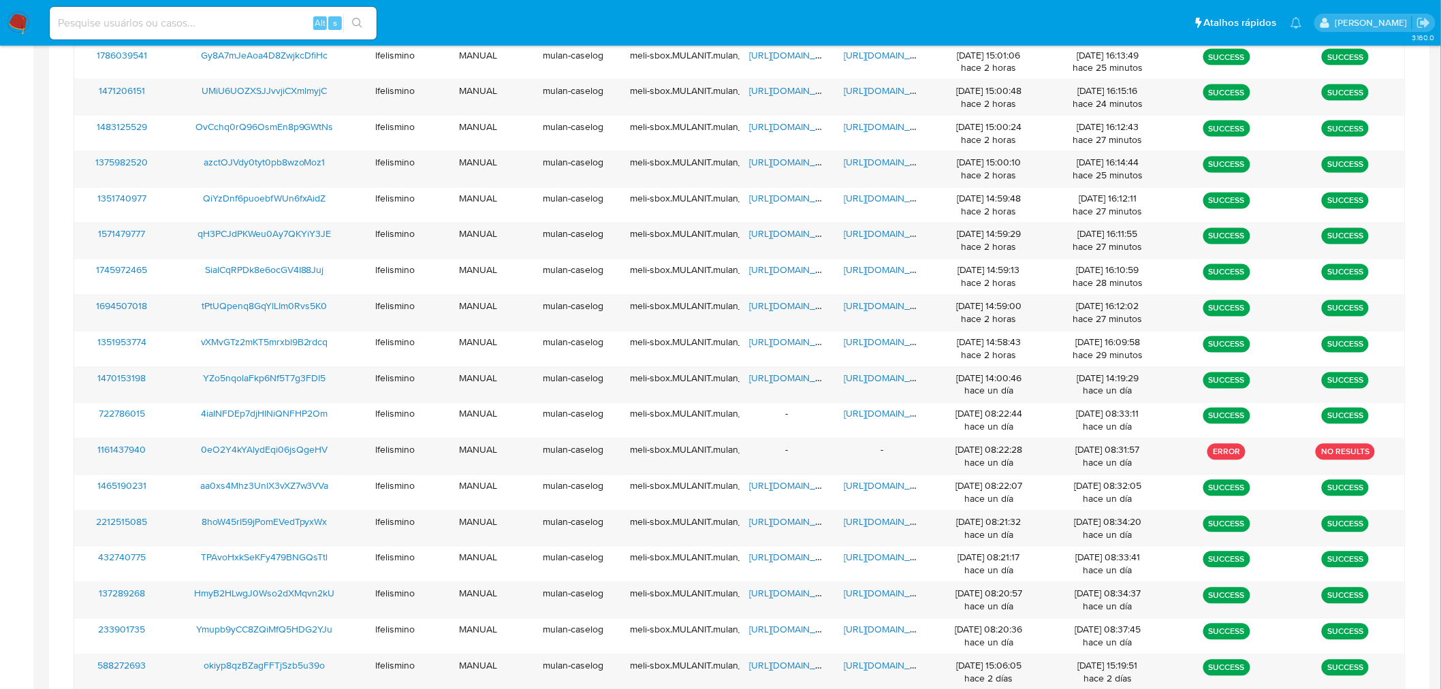
scroll to position [930, 0]
click at [868, 307] on span "https://docs.google.com/document/d/1TdQmJo1_HRTyGrxFPQ-gt6RSqQn3uxJg_5mTTvpZk6E…" at bounding box center [892, 307] width 94 height 14
click at [784, 310] on span "https://docs.google.com/spreadsheets/d/1Qznm9gWPI1Xe5oGGZh_koeVK7x2TjIXPRUVSj4z…" at bounding box center [796, 307] width 94 height 14
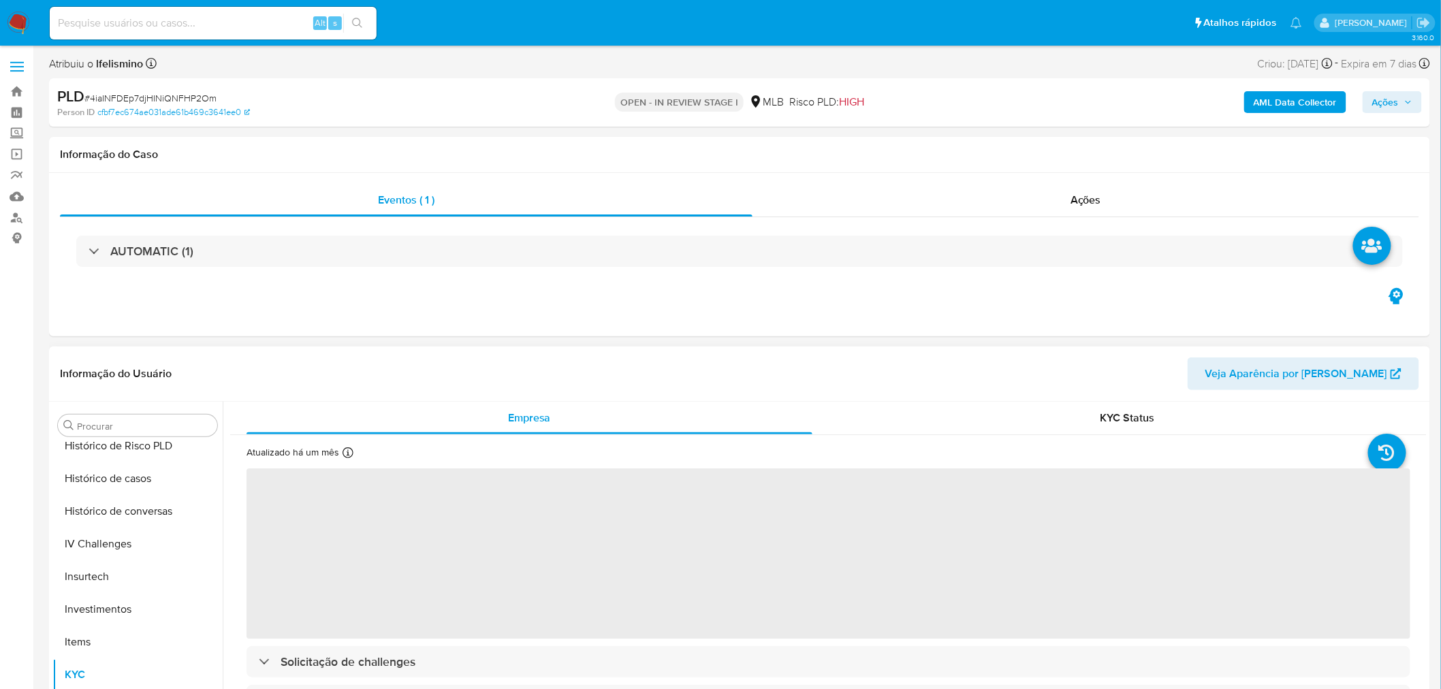
scroll to position [35, 0]
select select "10"
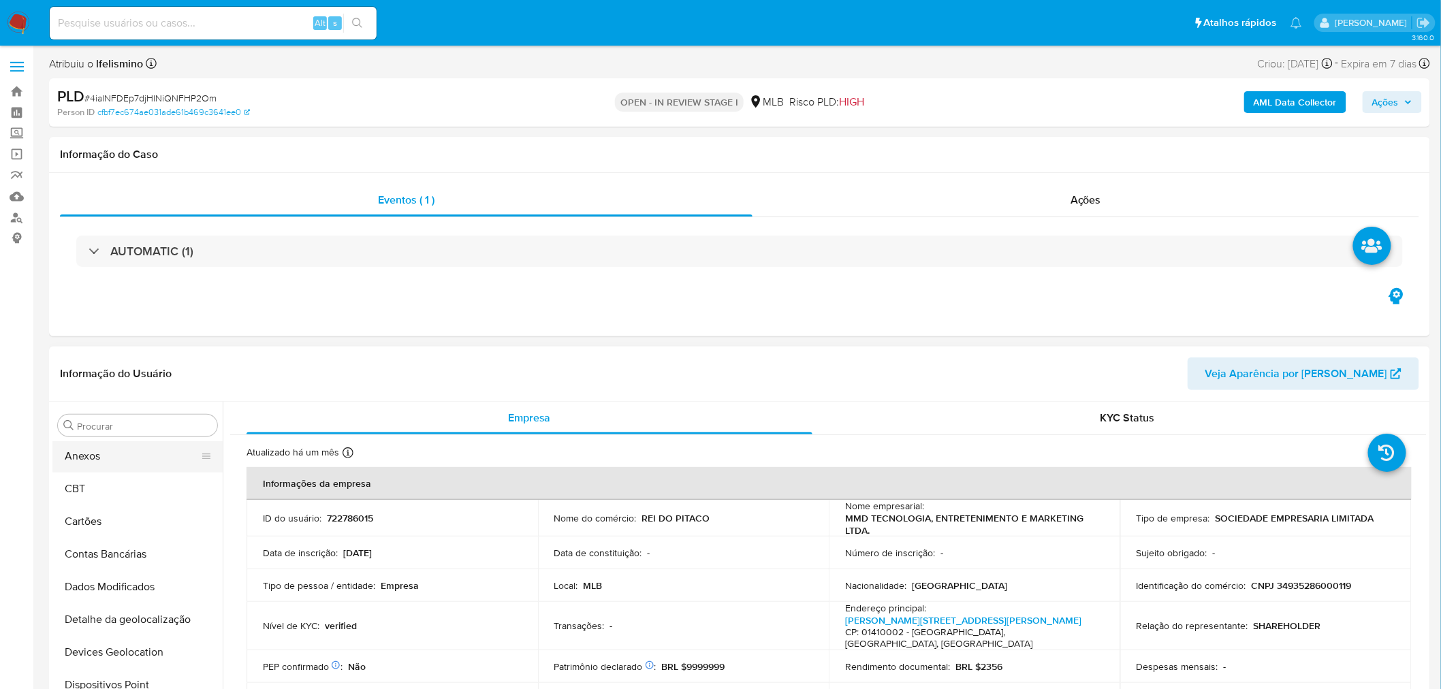
drag, startPoint x: 138, startPoint y: 458, endPoint x: 153, endPoint y: 445, distance: 20.3
click at [138, 458] on button "Anexos" at bounding box center [131, 456] width 159 height 33
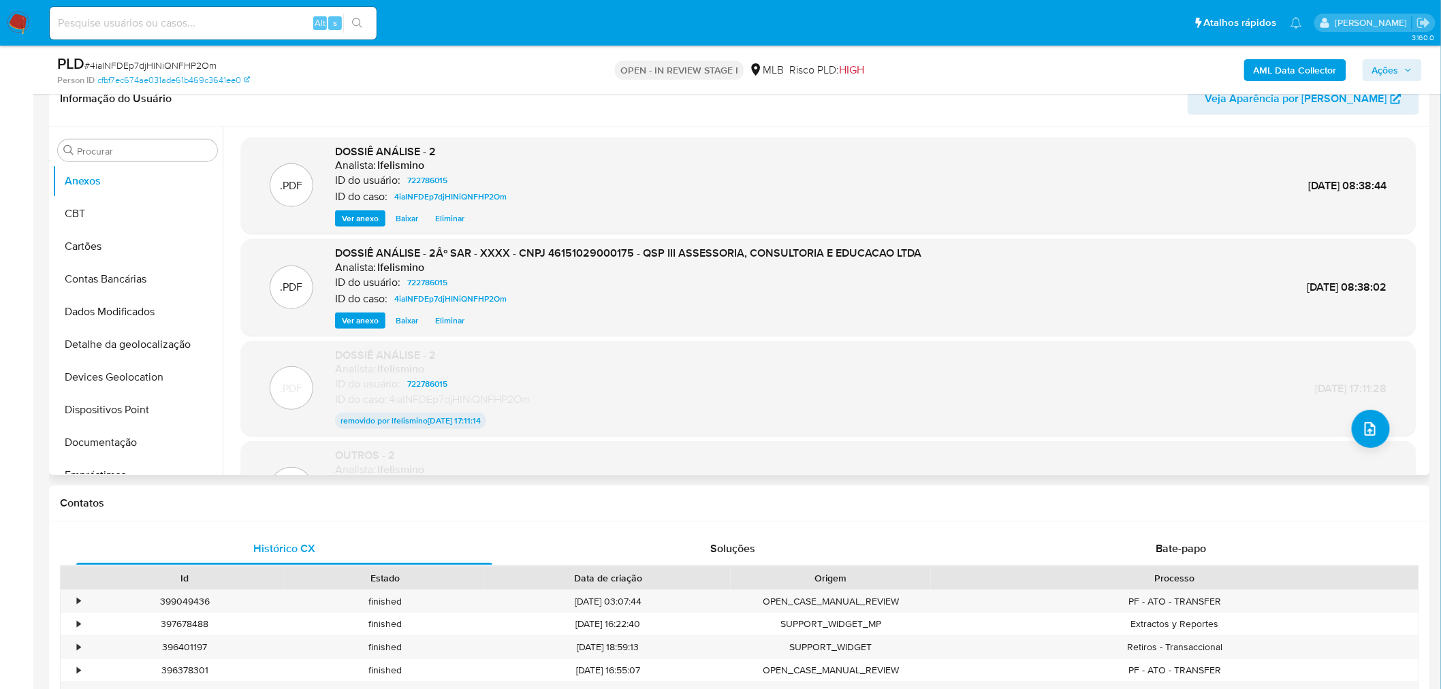
scroll to position [151, 0]
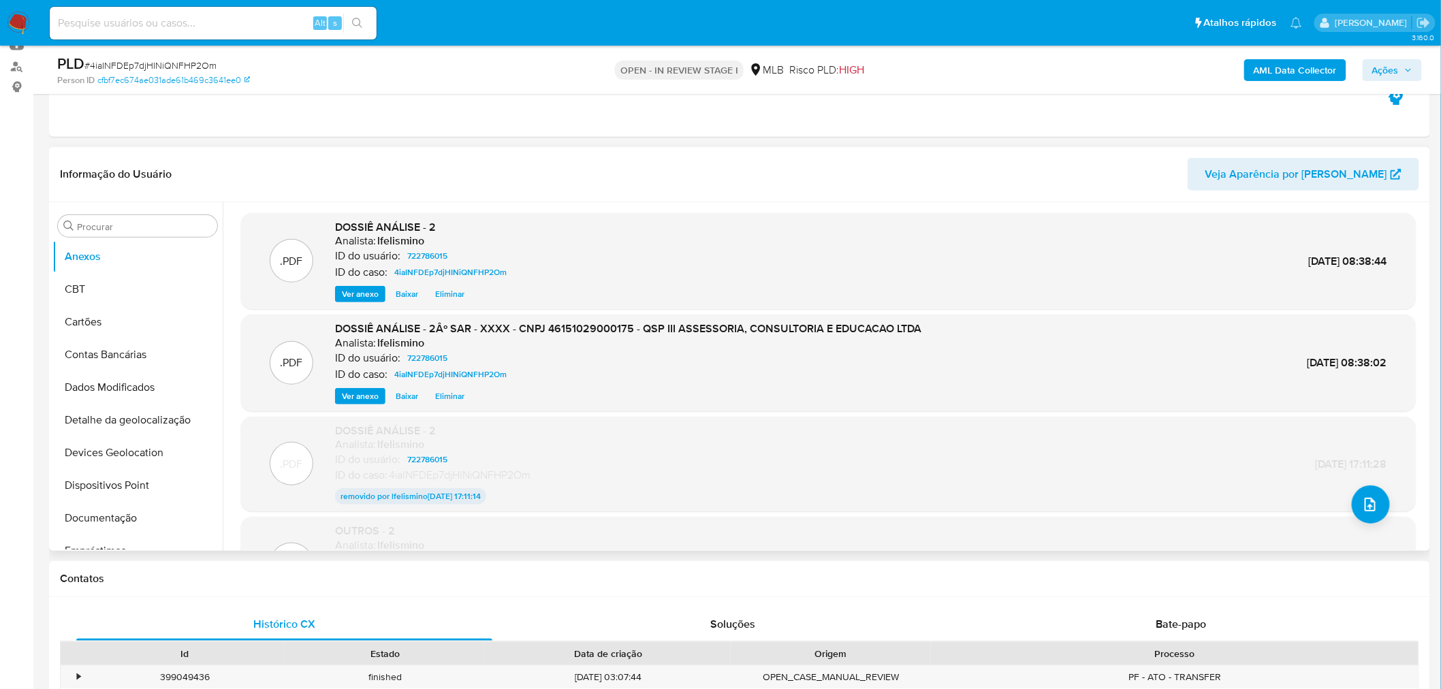
click at [453, 395] on span "Eliminar" at bounding box center [449, 397] width 29 height 14
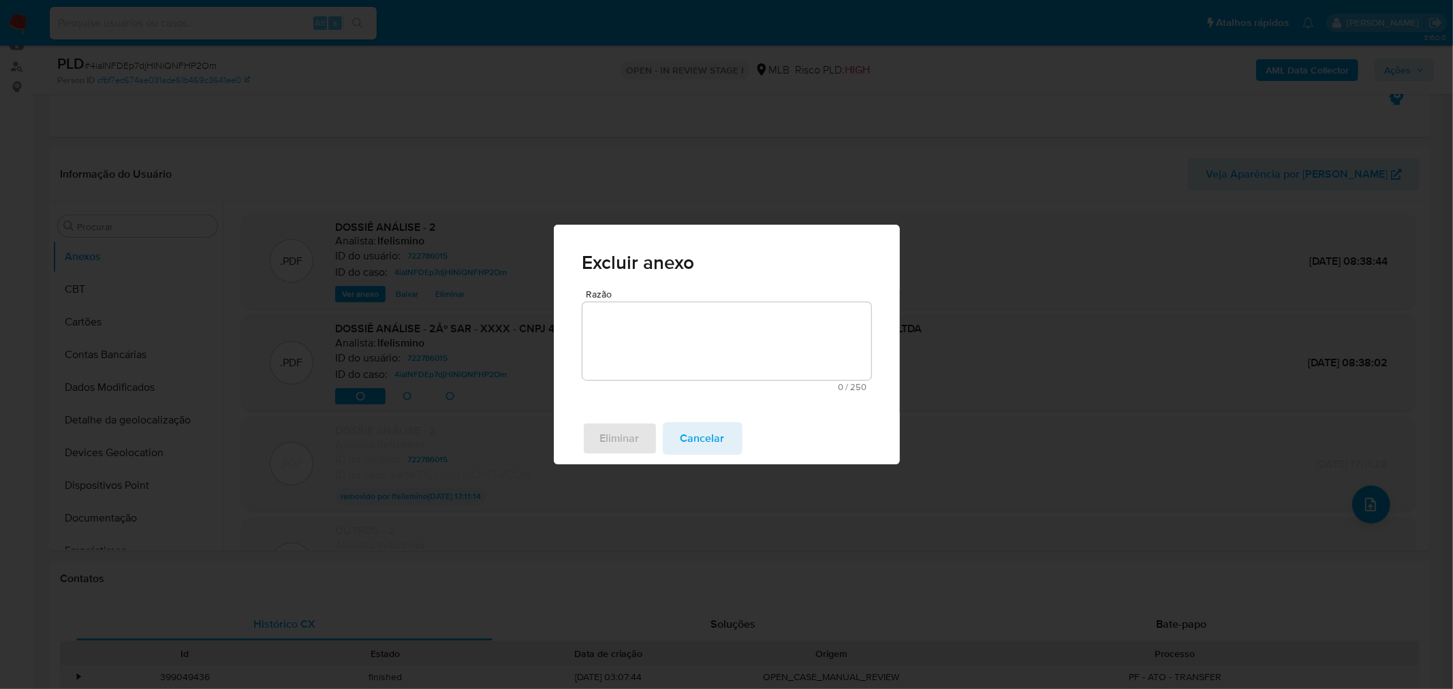
click at [693, 342] on textarea "Razão" at bounding box center [726, 341] width 289 height 78
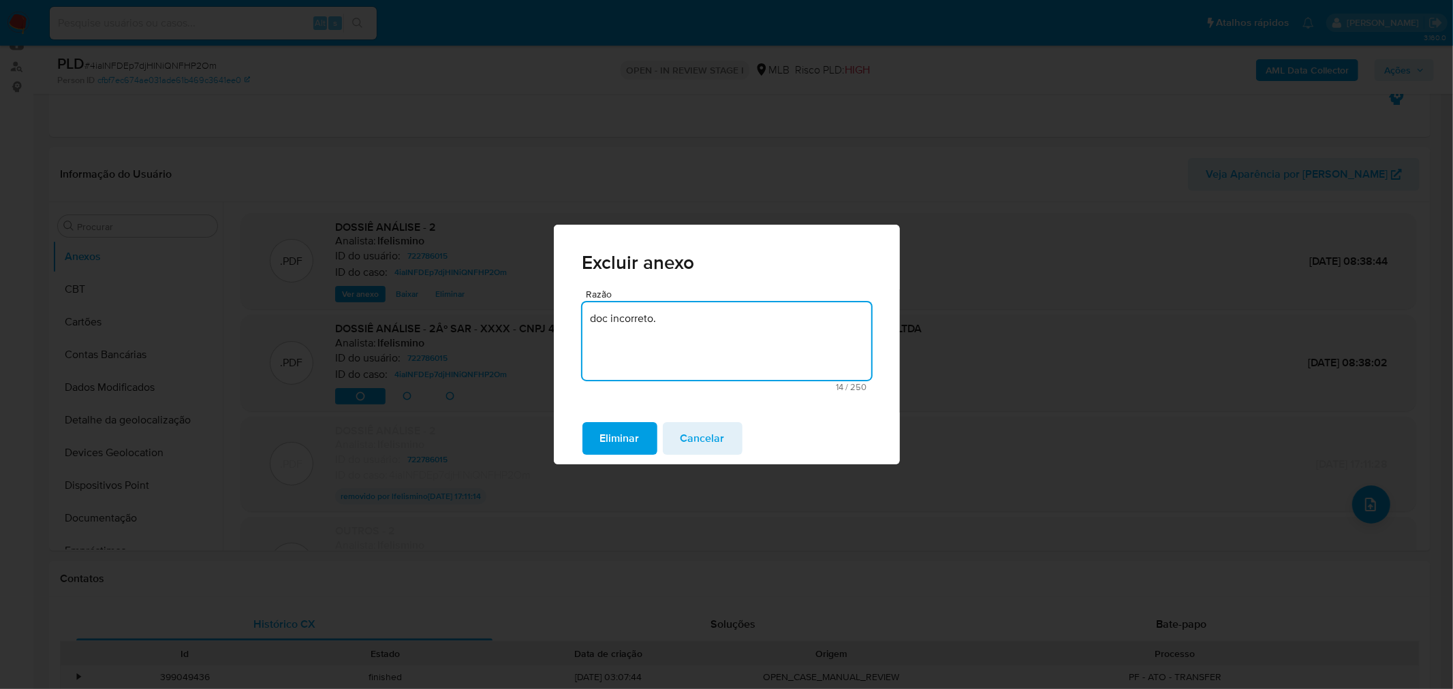
type textarea "doc incorreto."
click at [650, 420] on div "Eliminar Cancelar" at bounding box center [727, 439] width 346 height 52
click at [634, 432] on span "Eliminar" at bounding box center [620, 439] width 40 height 30
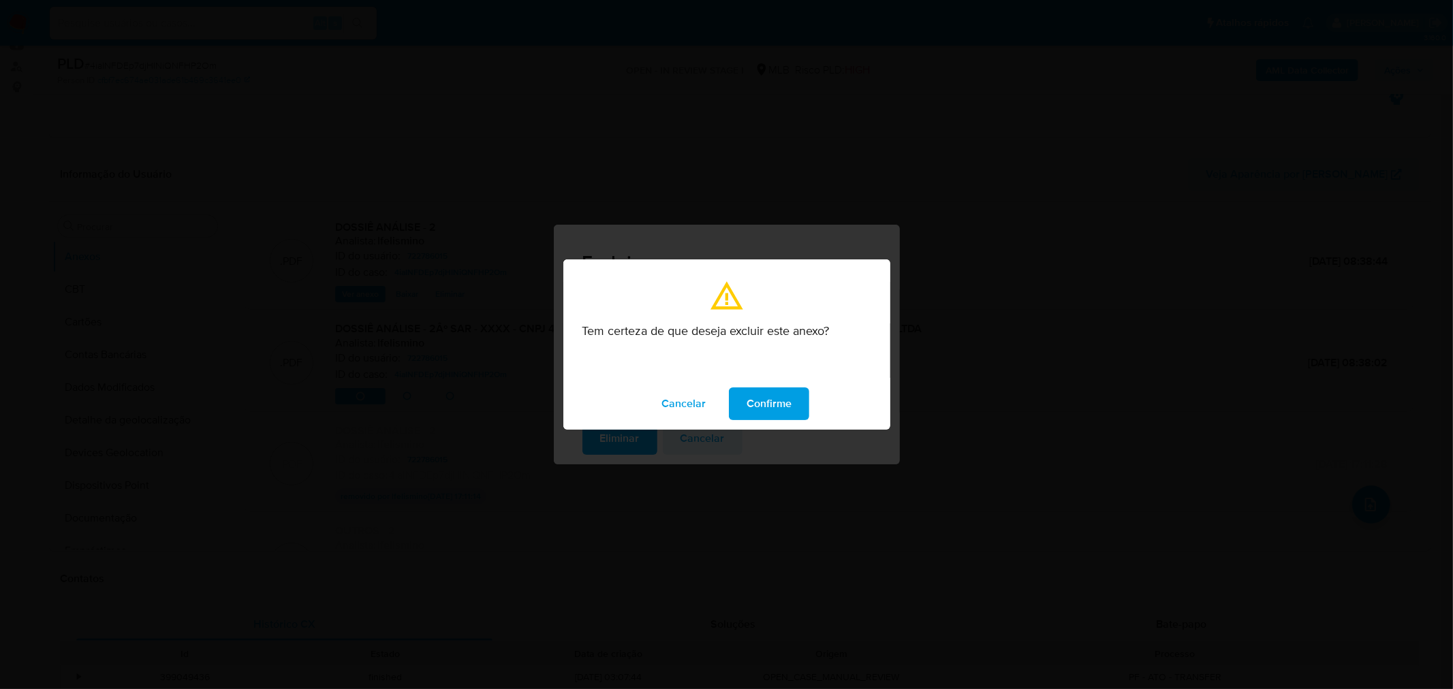
click at [772, 405] on span "Confirme" at bounding box center [768, 404] width 45 height 30
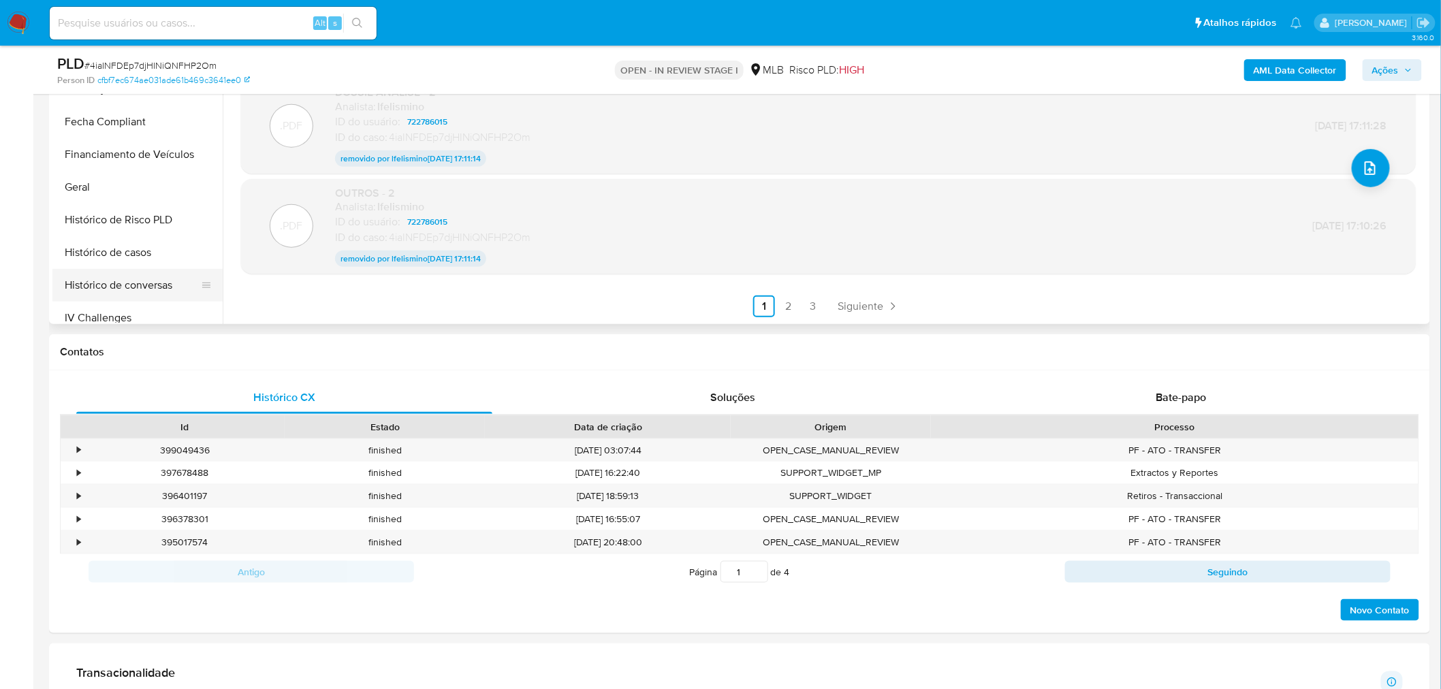
scroll to position [529, 0]
click at [116, 234] on button "KYC" at bounding box center [131, 222] width 159 height 33
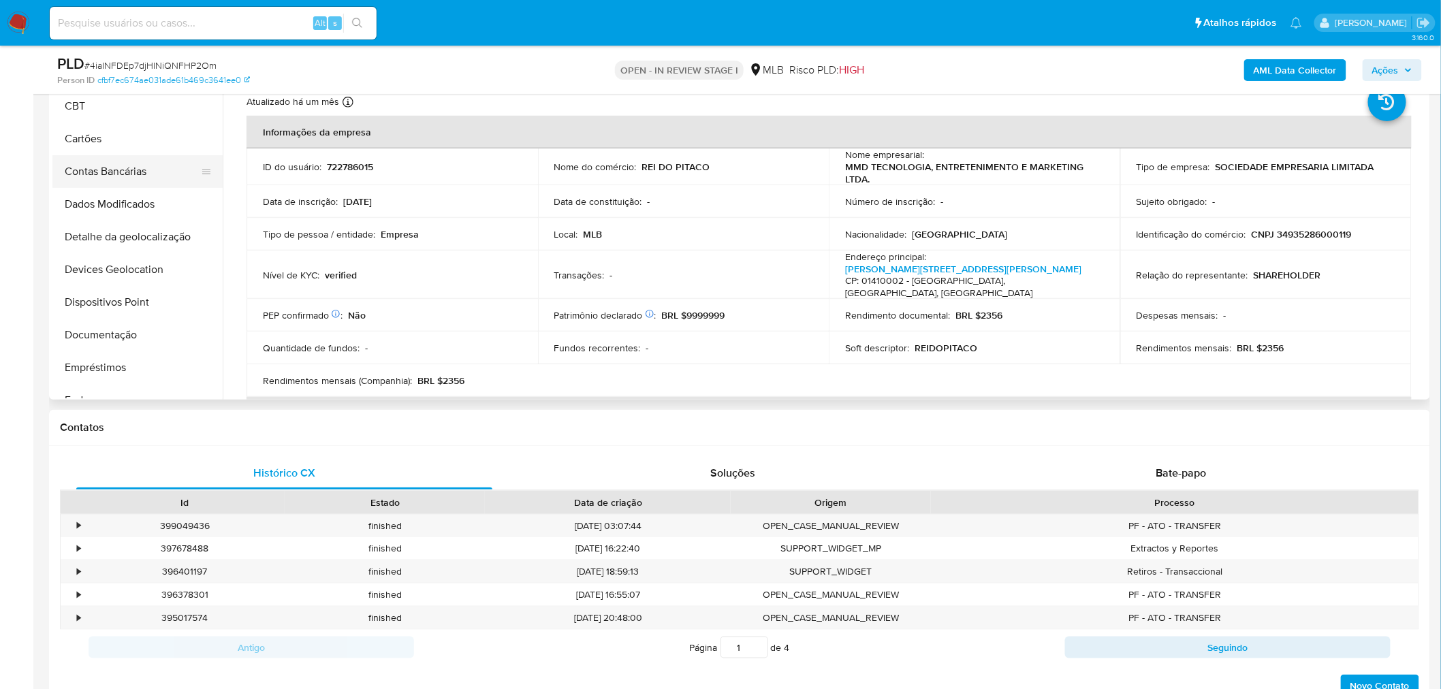
scroll to position [0, 0]
click at [130, 138] on button "Anexos" at bounding box center [131, 140] width 159 height 33
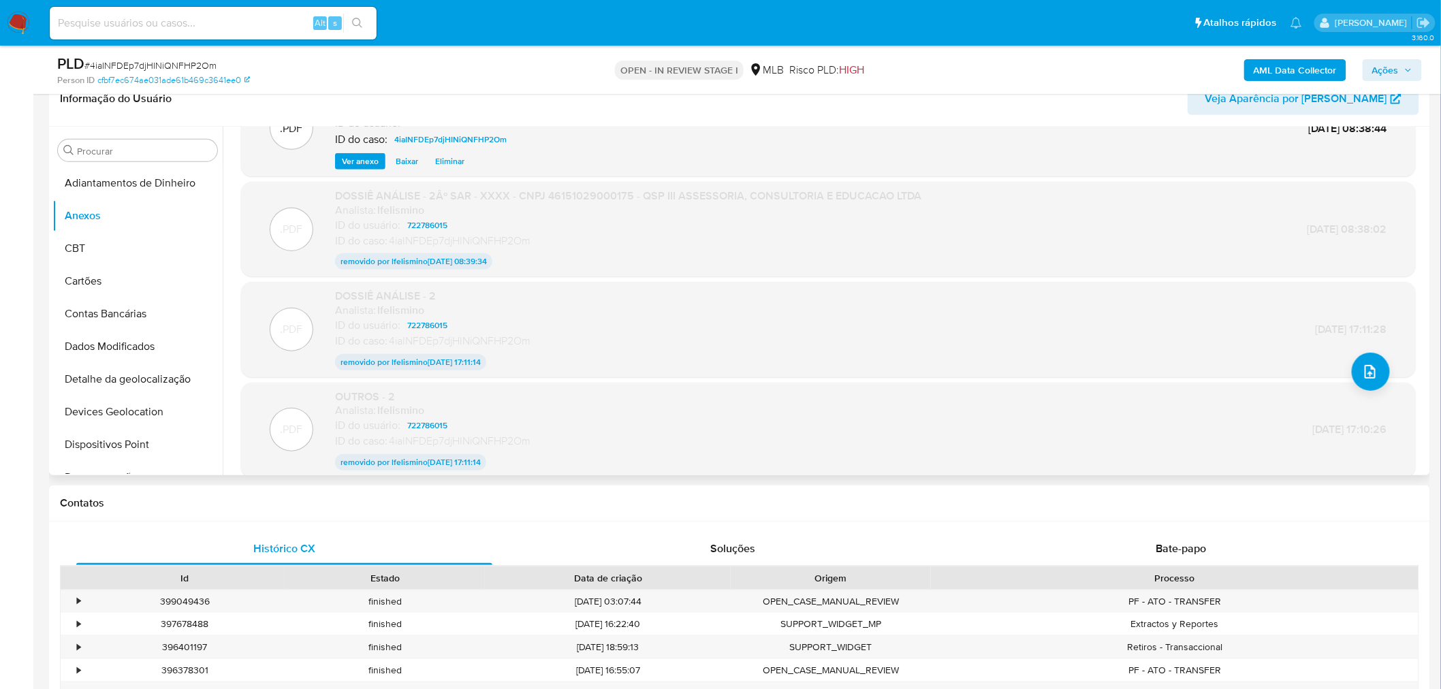
scroll to position [110, 0]
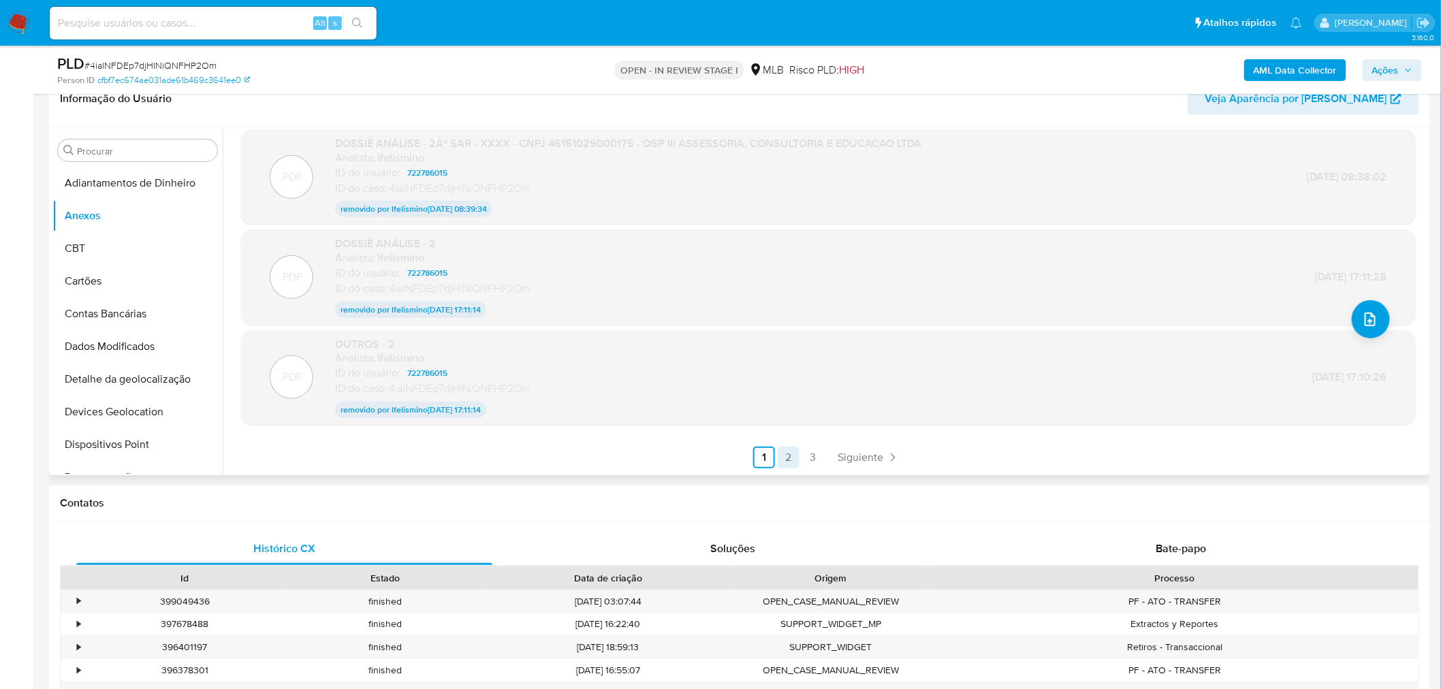
click at [791, 459] on link "2" at bounding box center [789, 458] width 22 height 22
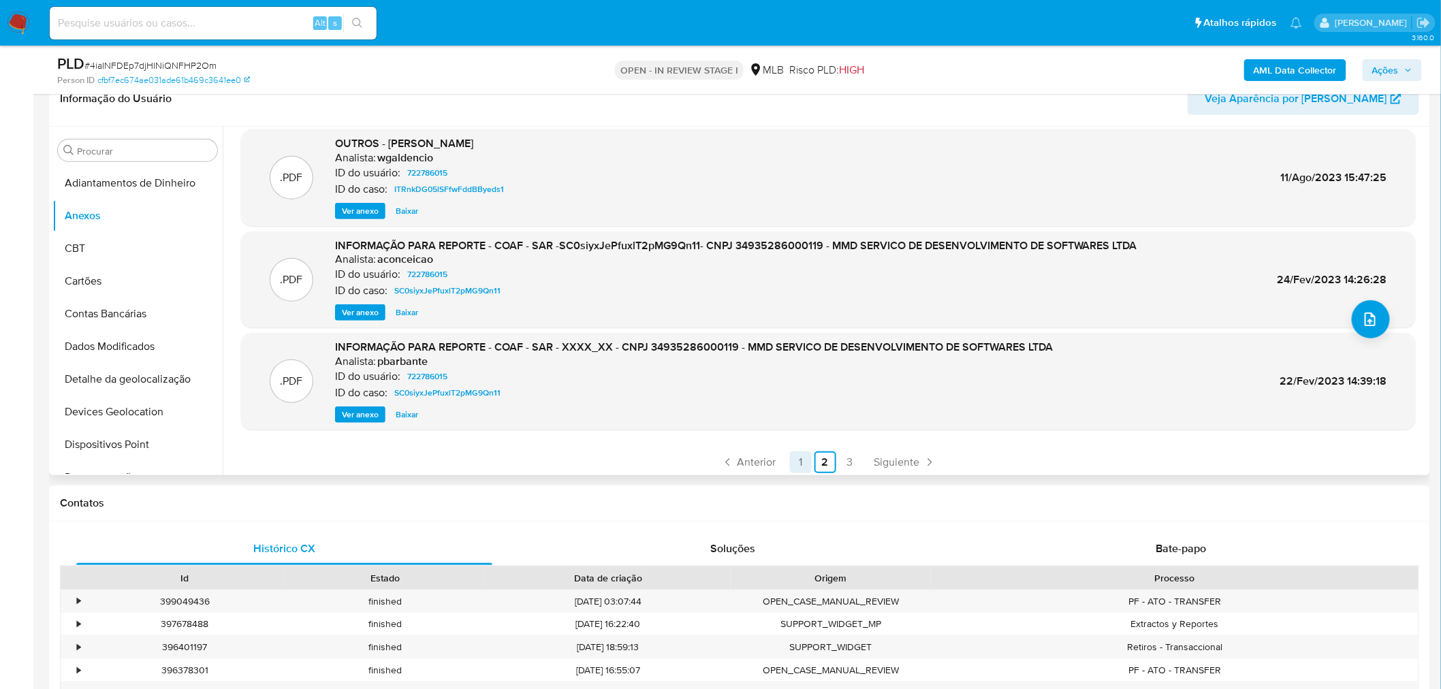
scroll to position [114, 0]
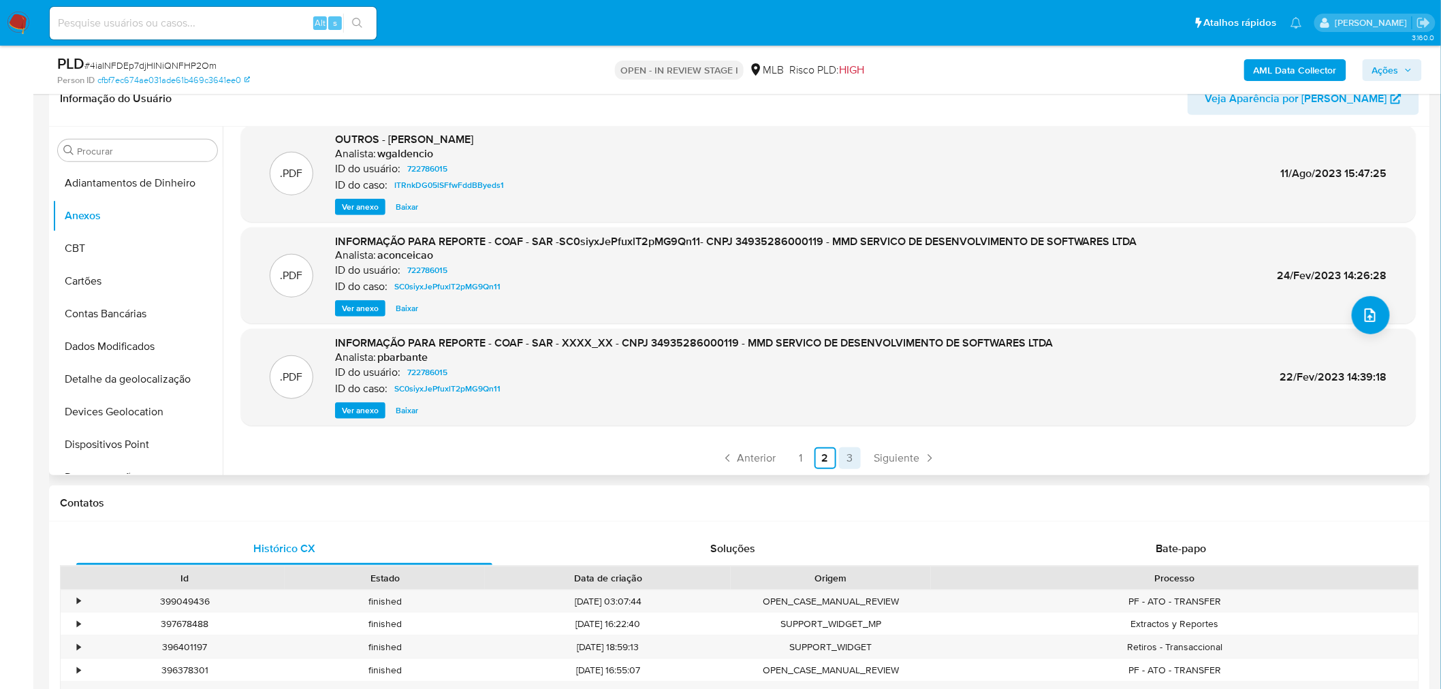
click at [840, 454] on link "3" at bounding box center [850, 458] width 22 height 22
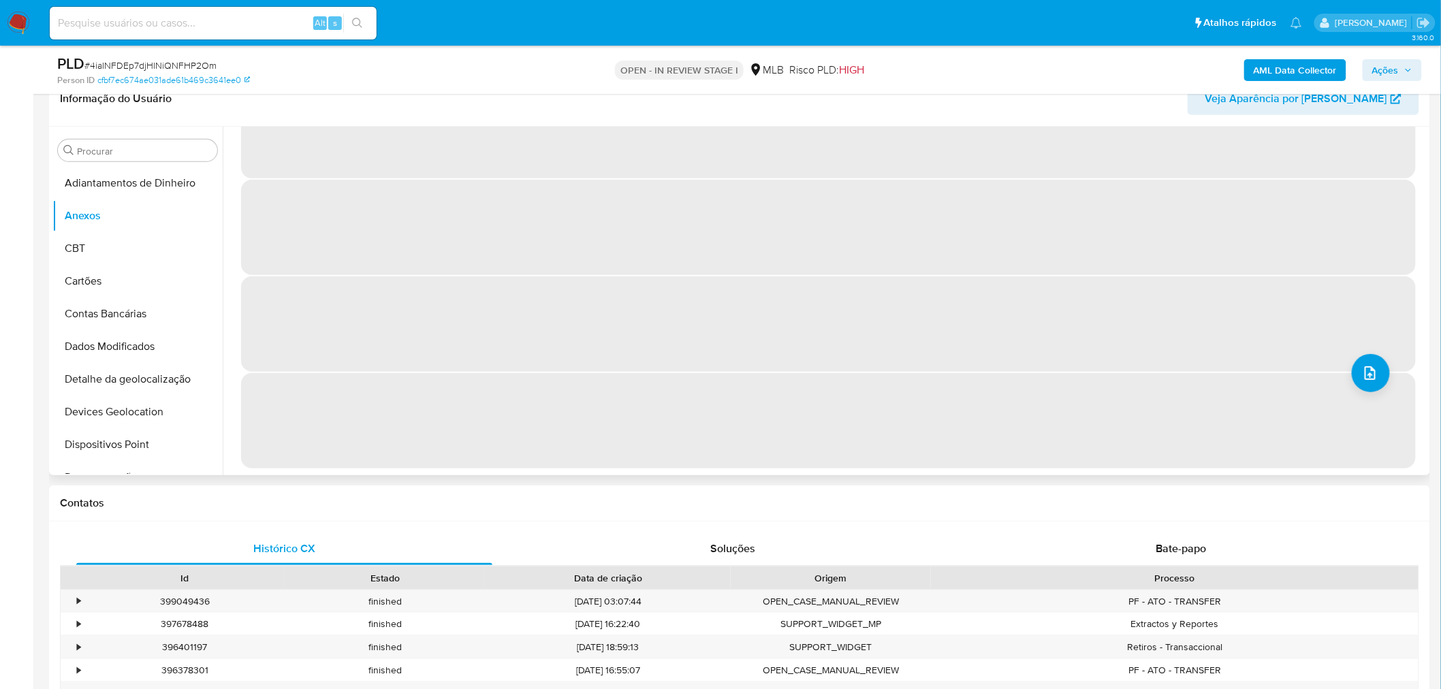
scroll to position [0, 0]
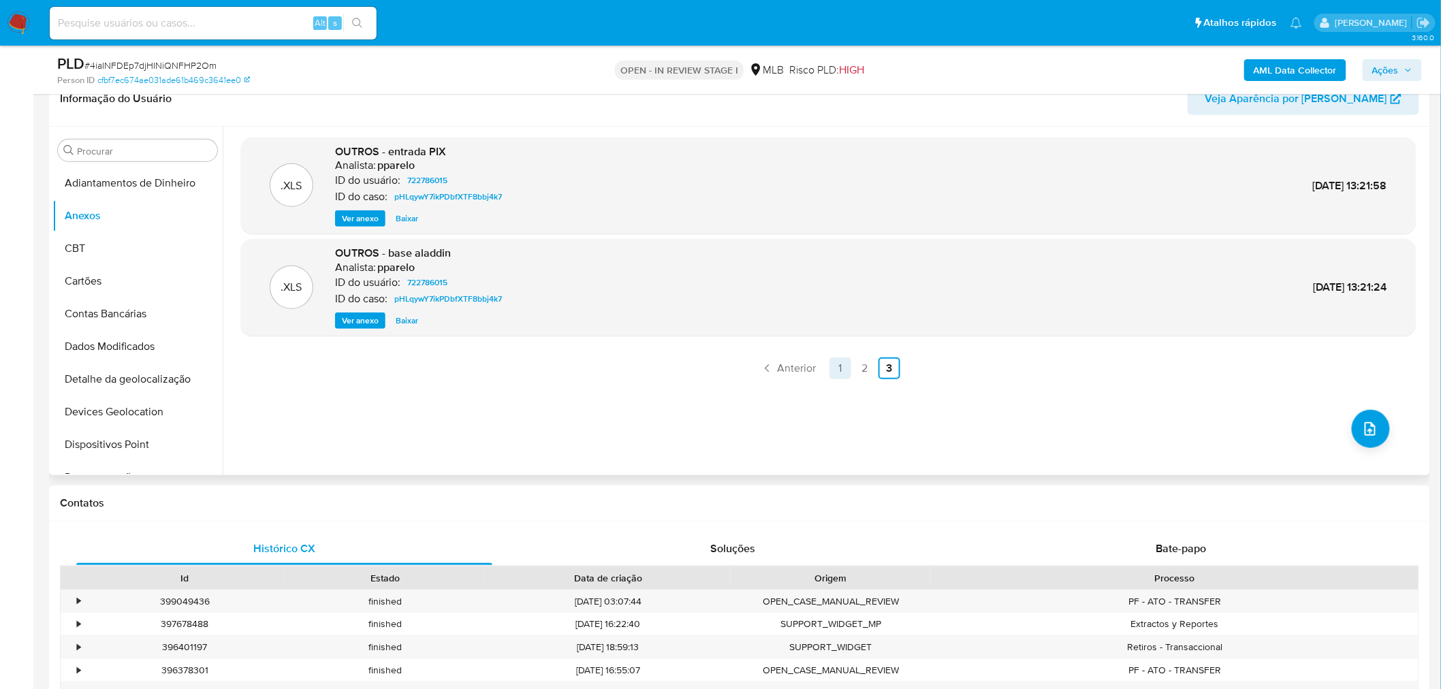
click at [830, 364] on link "1" at bounding box center [841, 369] width 22 height 22
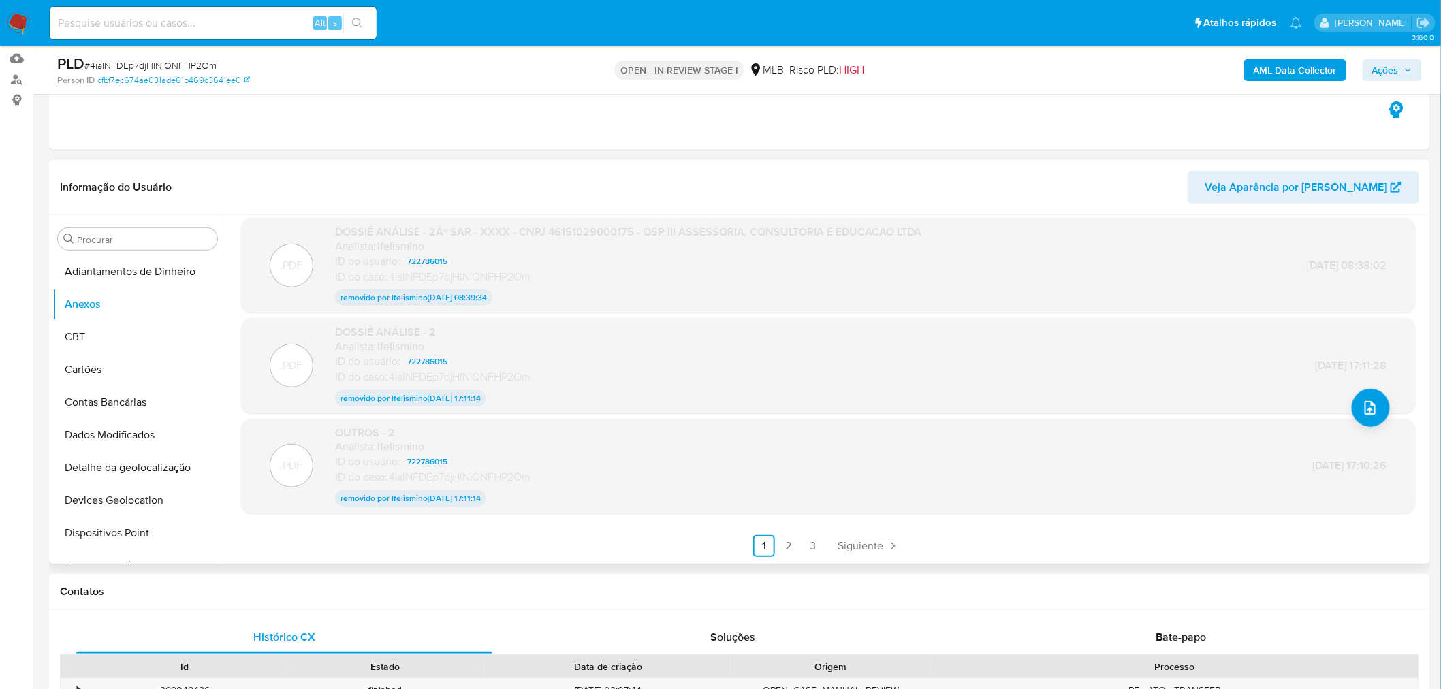
scroll to position [151, 0]
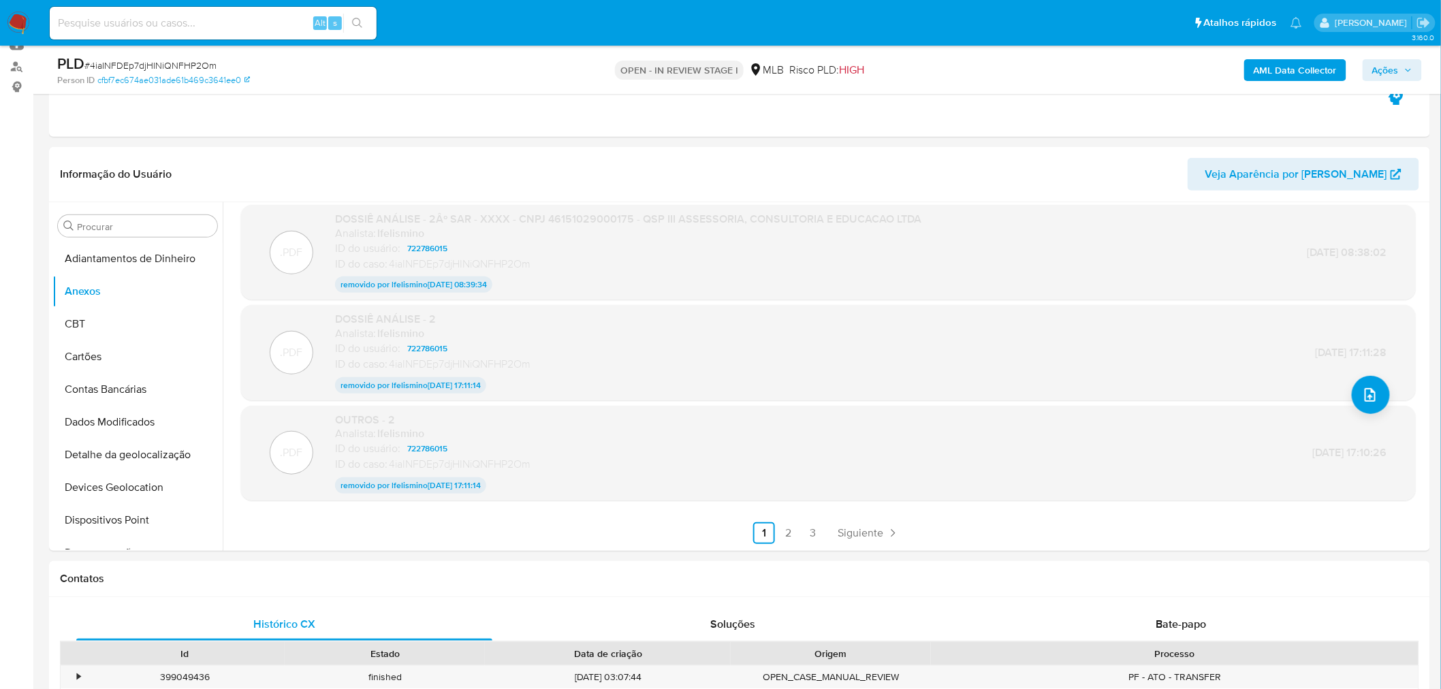
click at [1380, 76] on span "Ações" at bounding box center [1385, 70] width 27 height 22
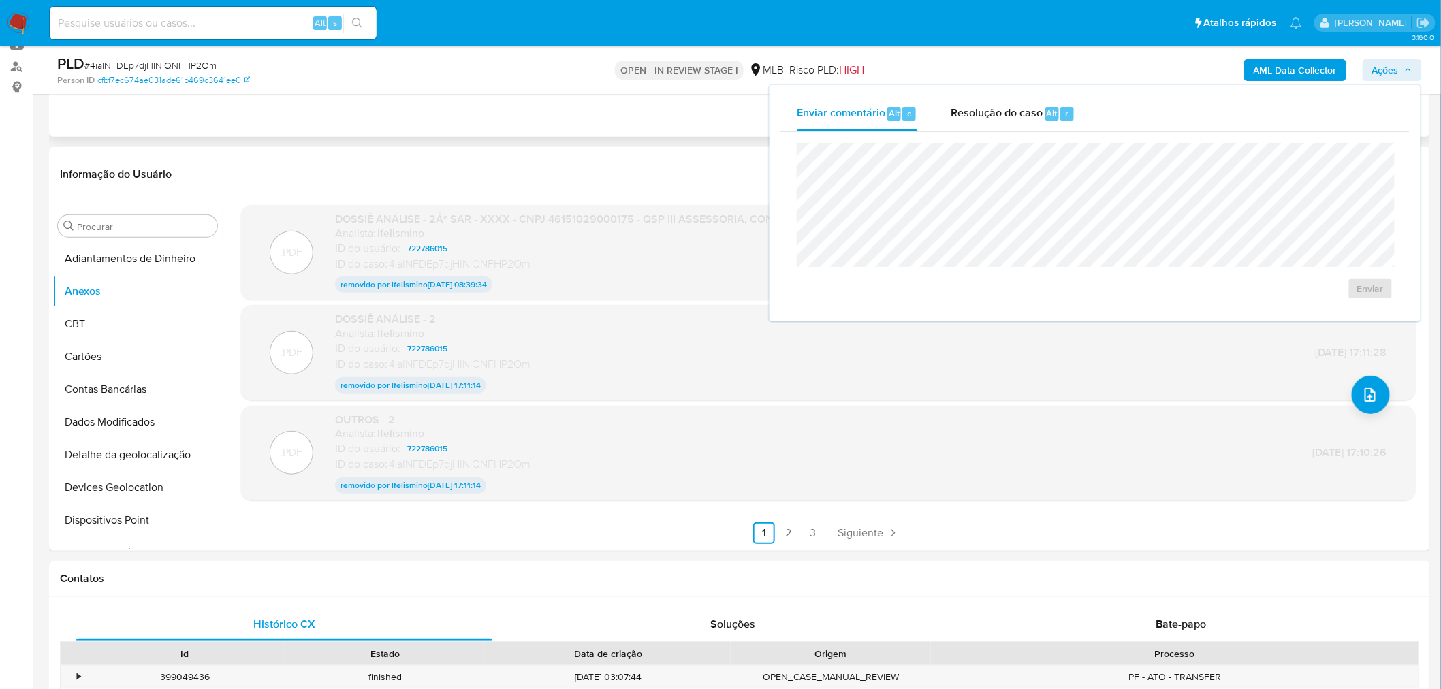
click at [685, 123] on div "Eventos ( 1 ) Ações AUTOMATIC (1)" at bounding box center [739, 54] width 1381 height 163
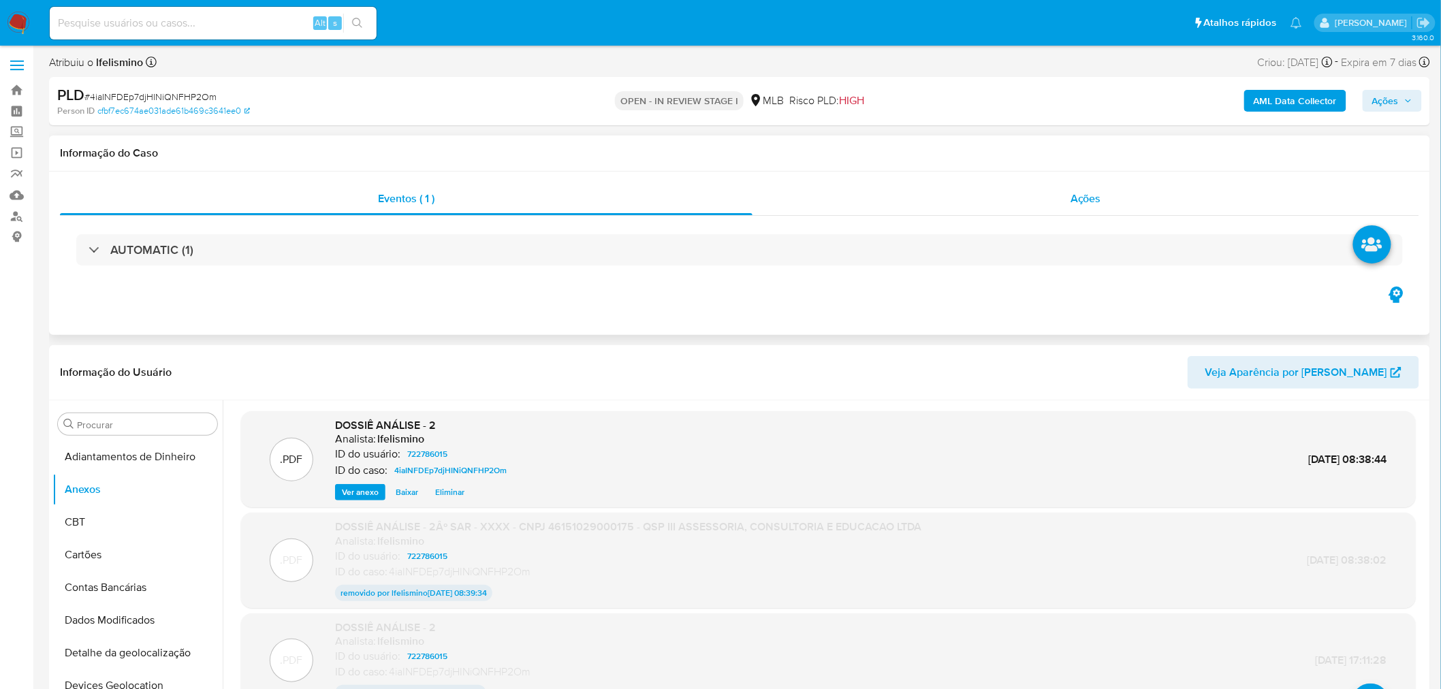
scroll to position [0, 0]
click at [1122, 196] on div "Ações" at bounding box center [1086, 200] width 667 height 33
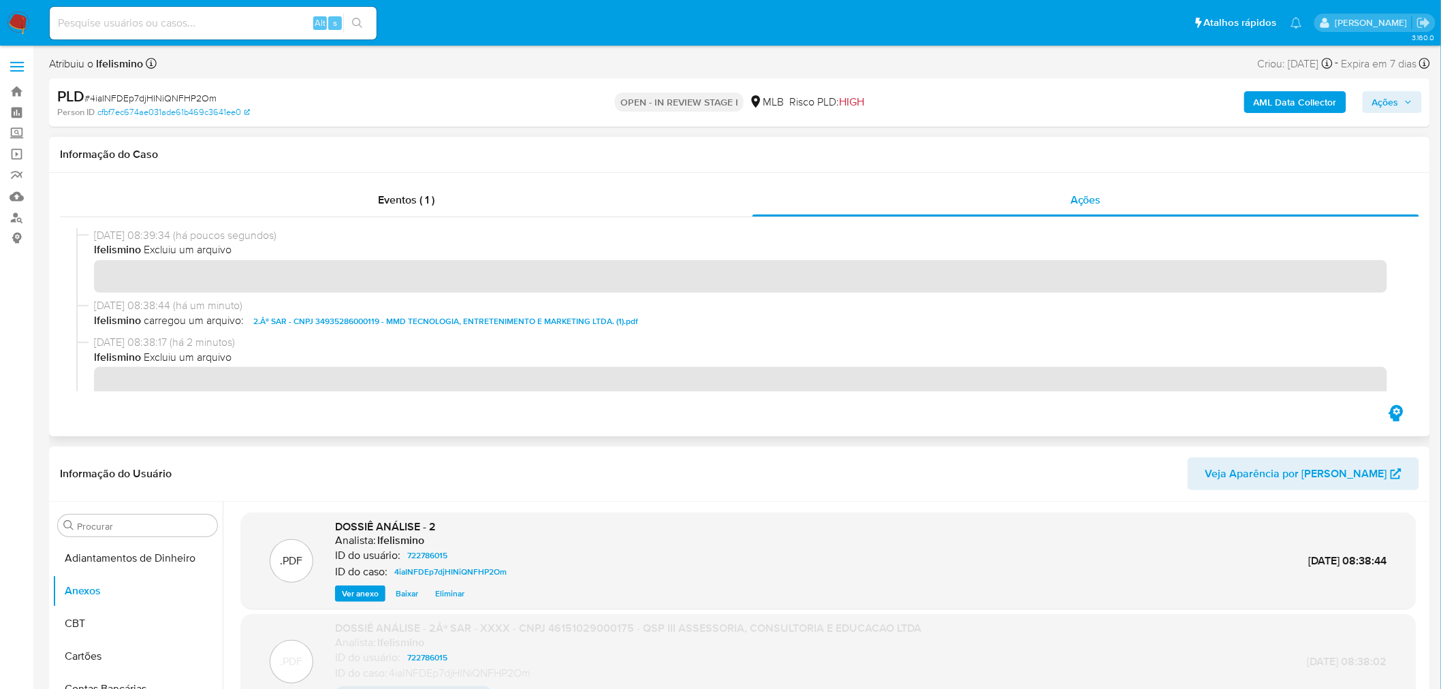
scroll to position [529, 0]
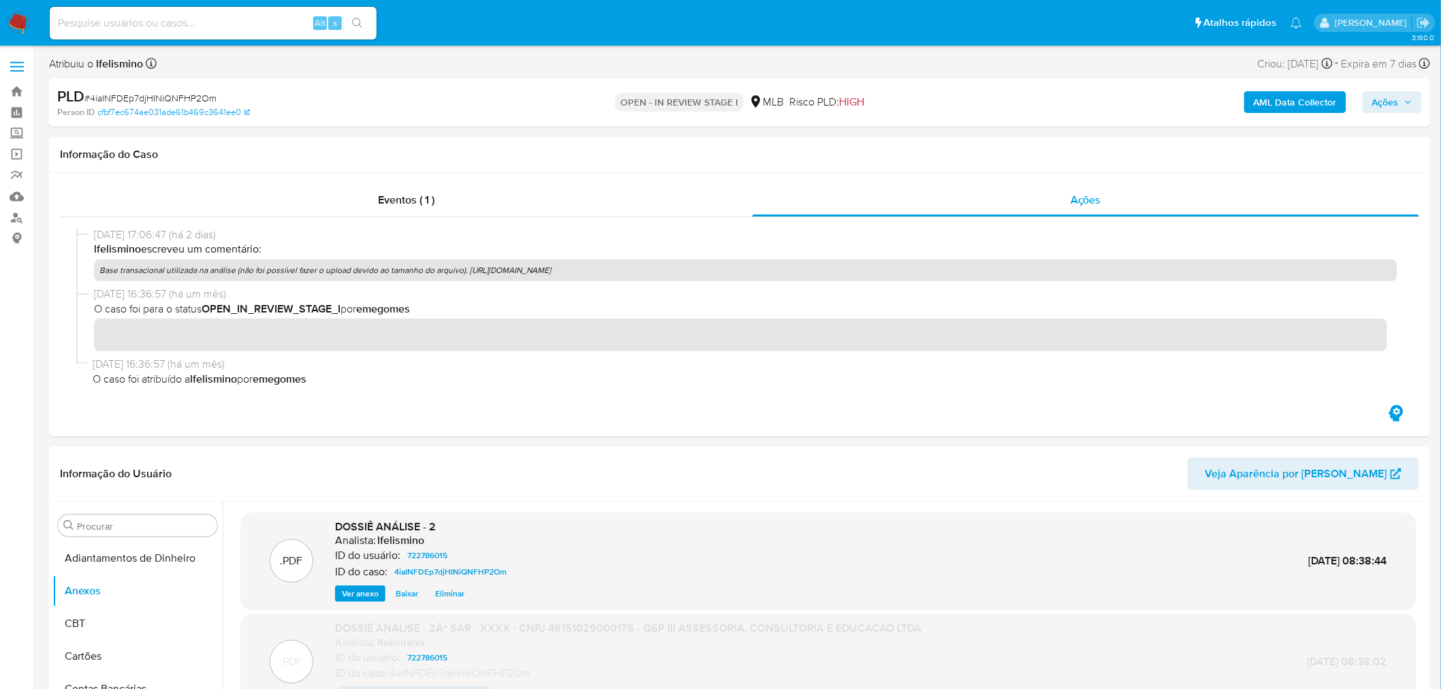
drag, startPoint x: 1392, startPoint y: 97, endPoint x: 1379, endPoint y: 97, distance: 12.9
click at [1393, 95] on span "Ações" at bounding box center [1385, 102] width 27 height 22
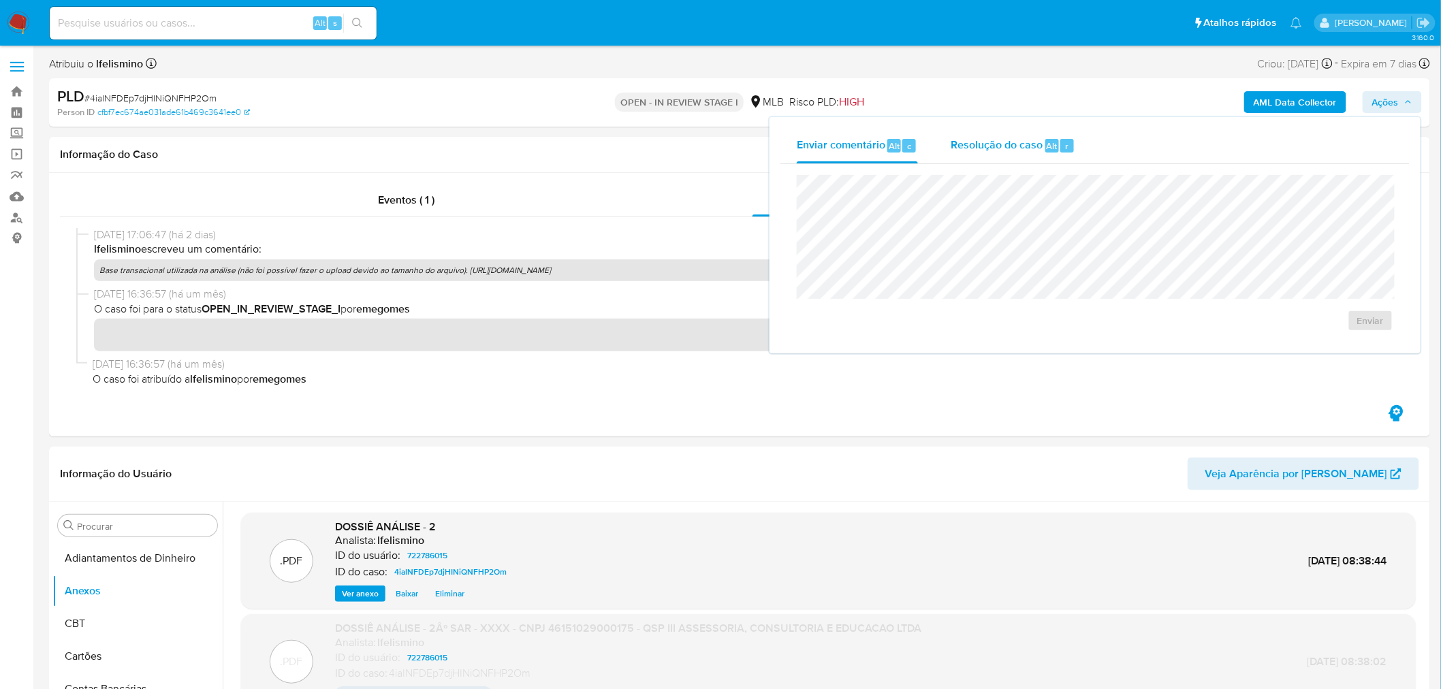
click at [1022, 148] on span "Resolução do caso" at bounding box center [997, 146] width 92 height 16
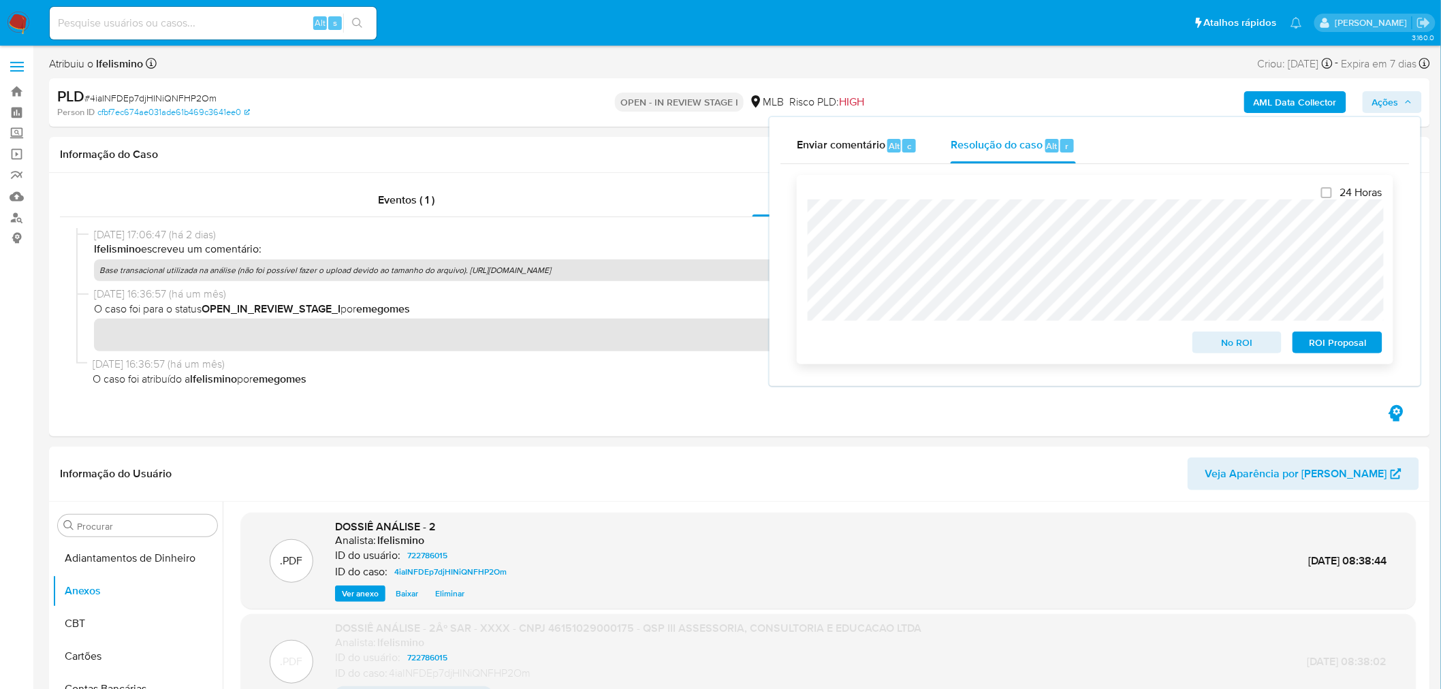
click at [1346, 344] on span "ROI Proposal" at bounding box center [1337, 342] width 71 height 19
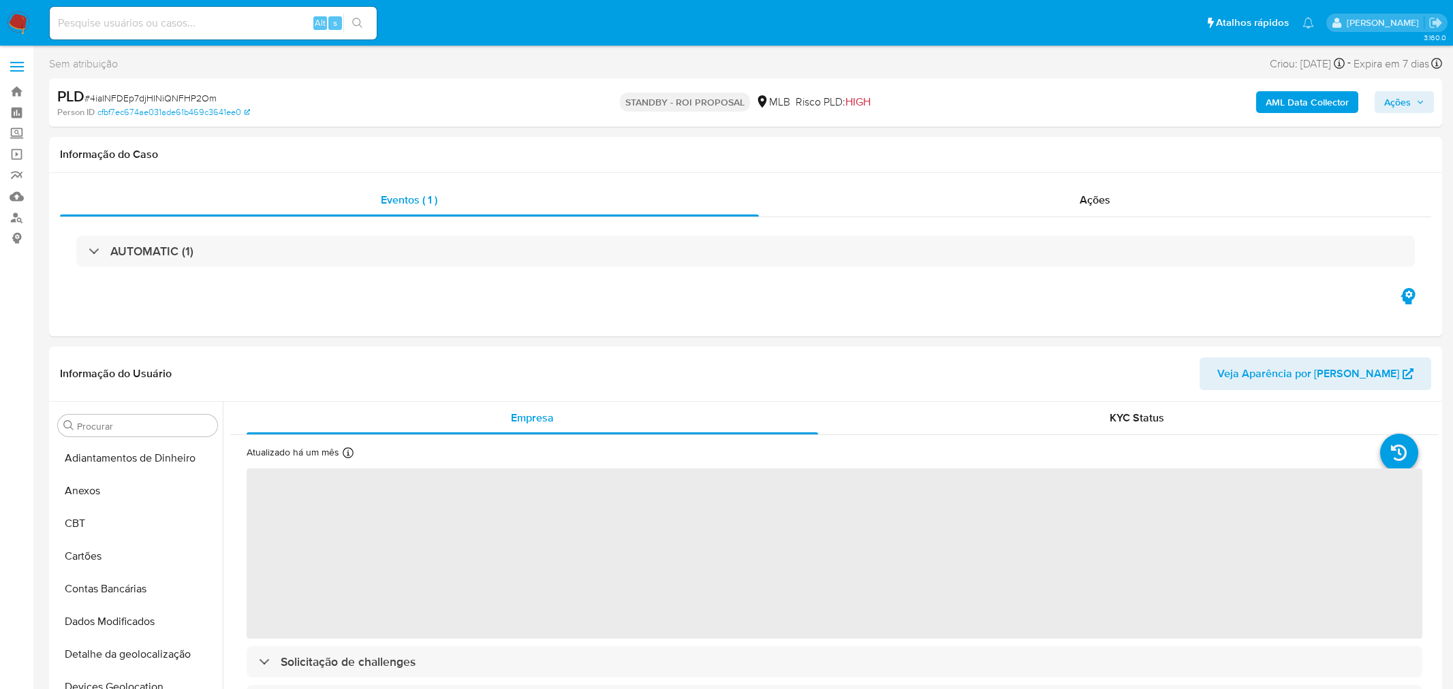
select select "10"
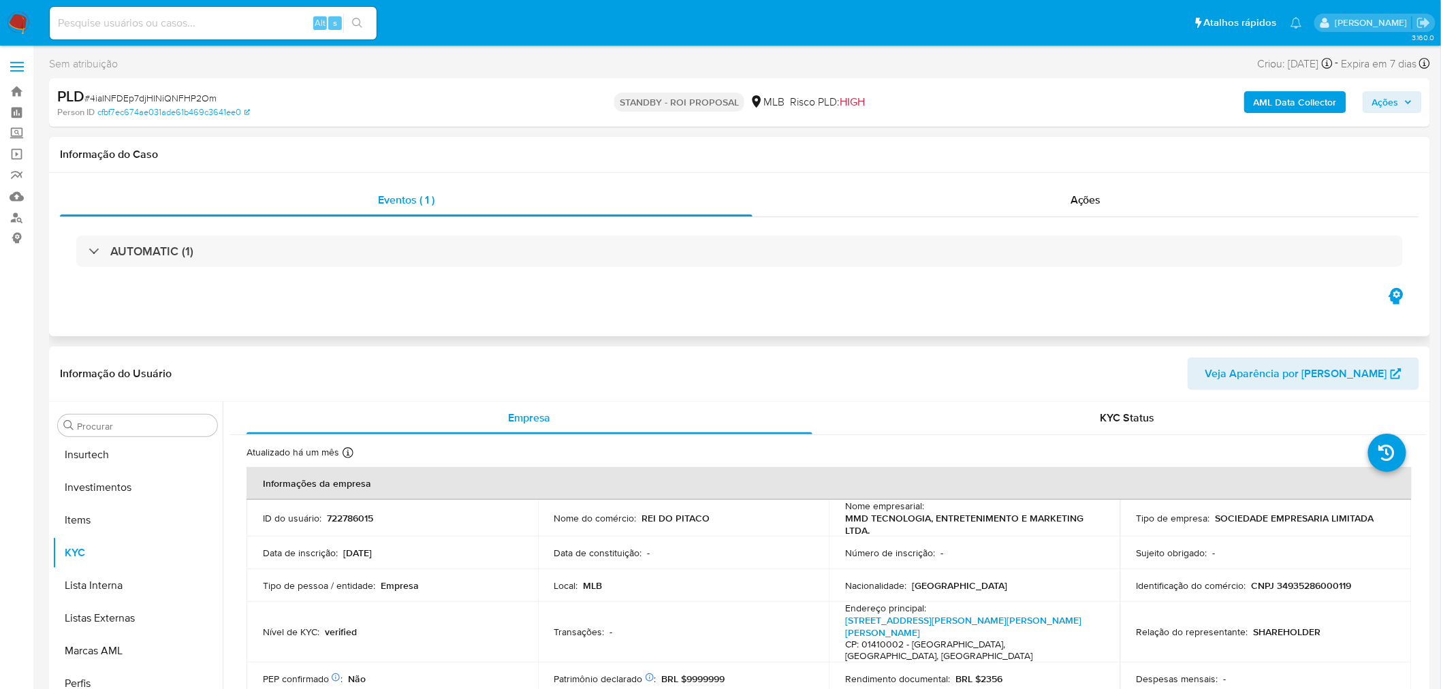
scroll to position [640, 0]
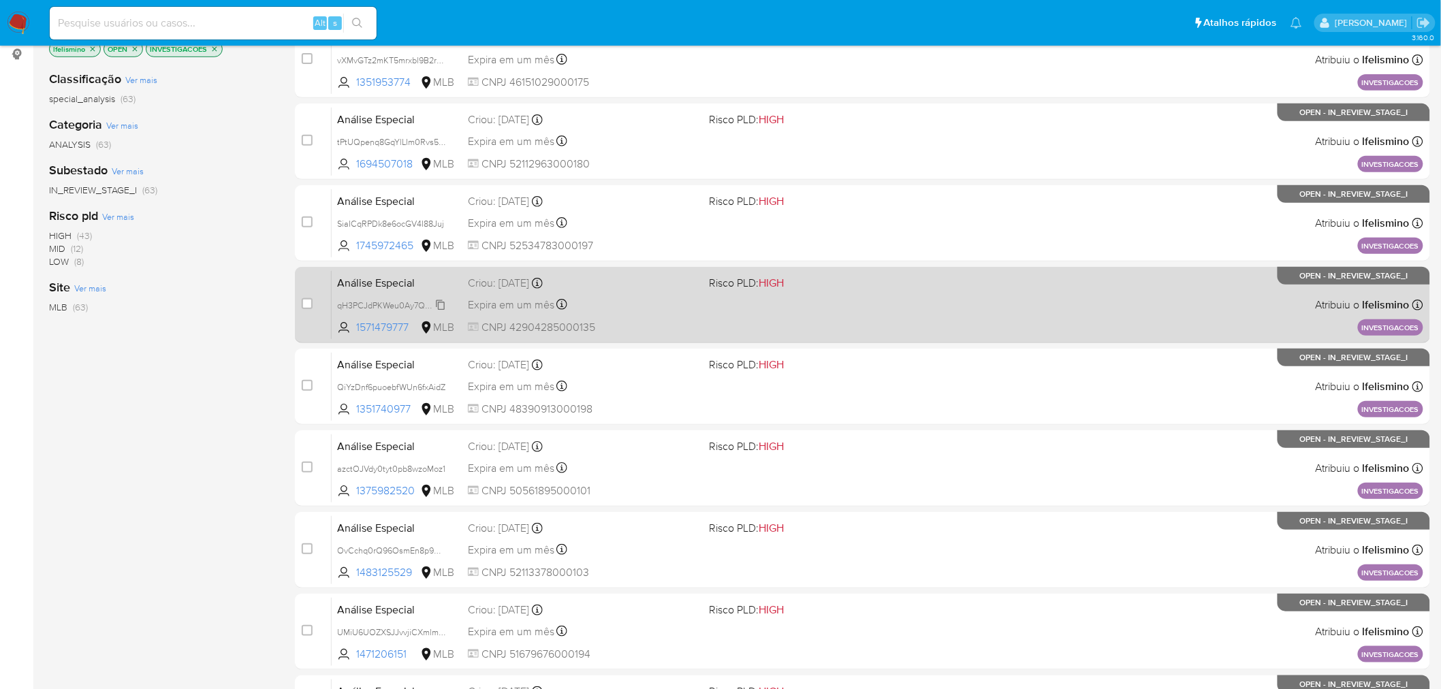
scroll to position [76, 0]
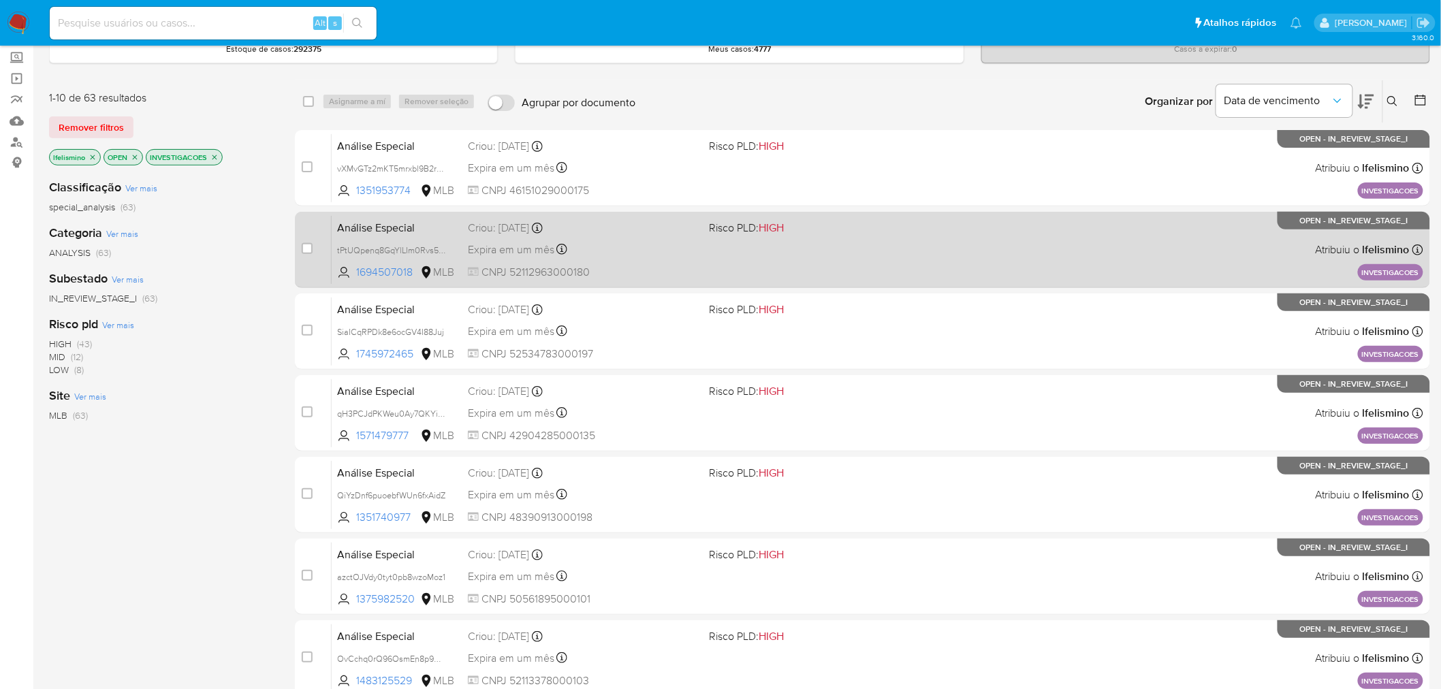
click at [661, 244] on div "Expira em um mês Expira em 02/11/2025 14:45:45" at bounding box center [583, 249] width 231 height 18
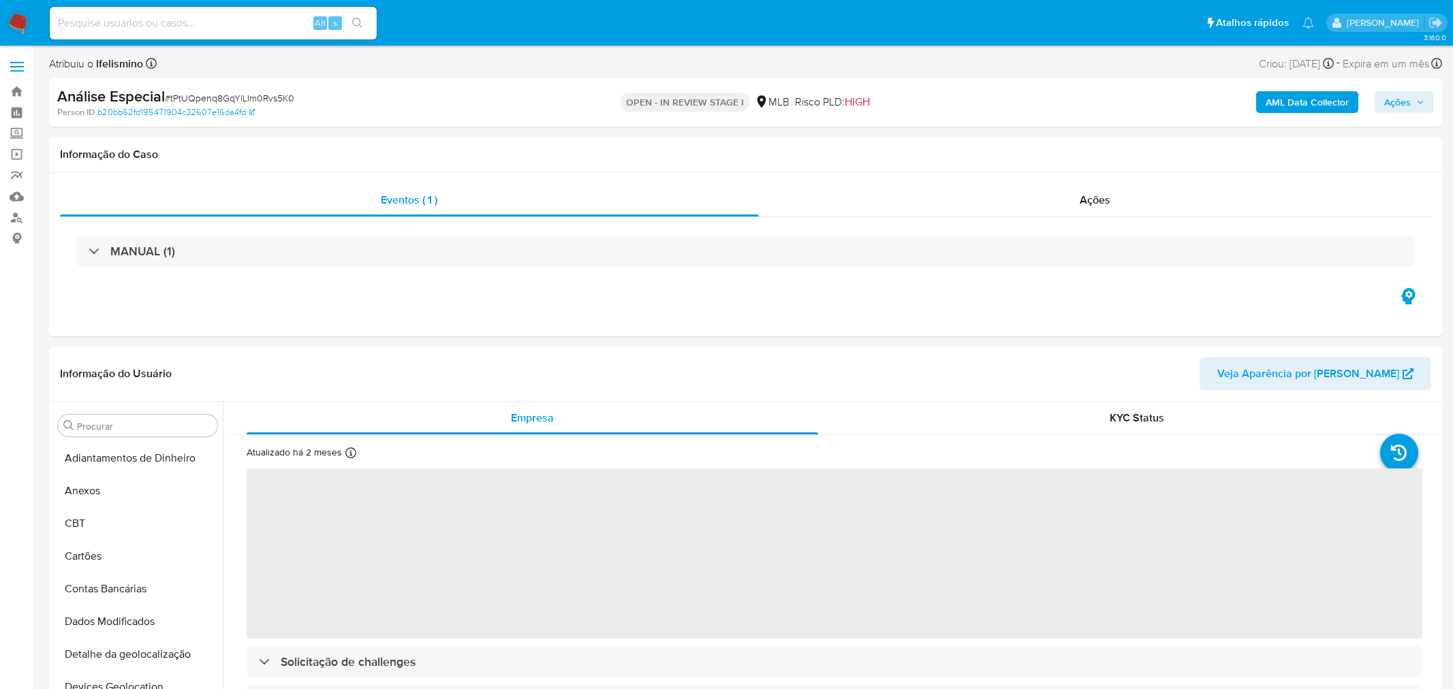
select select "10"
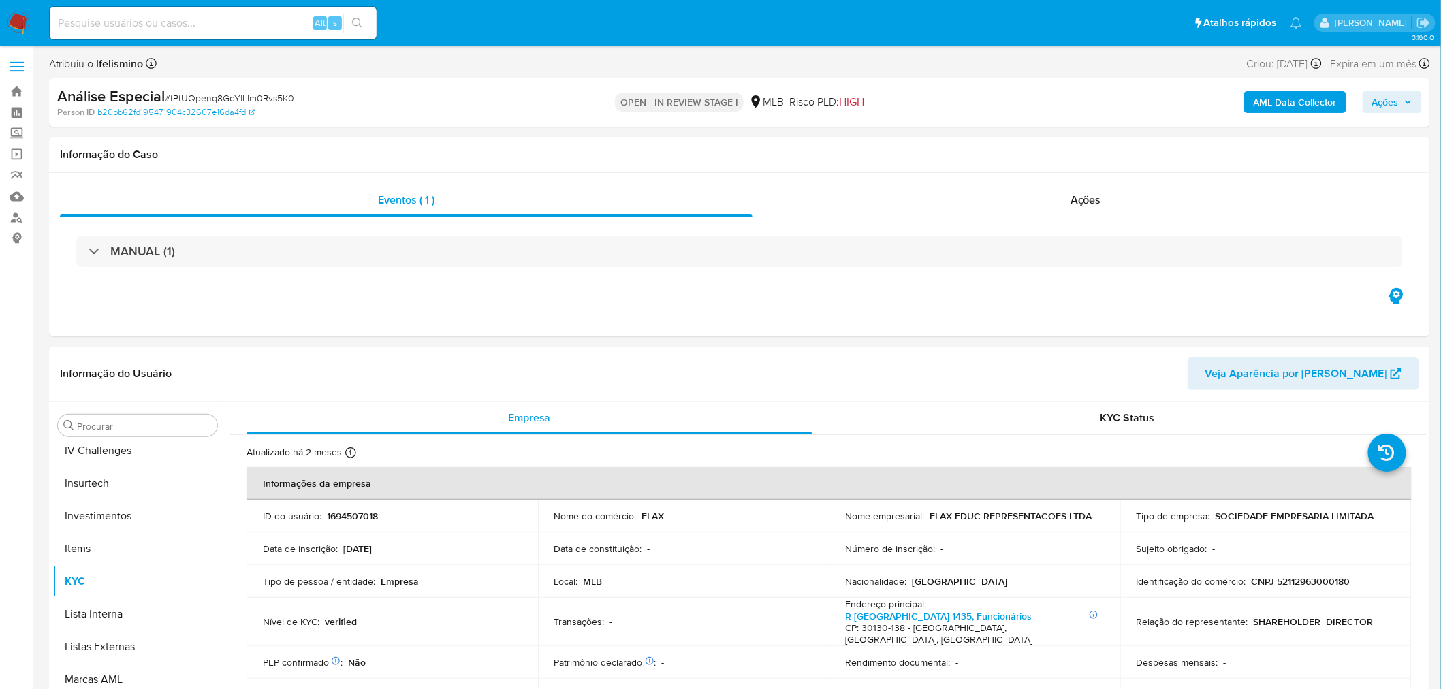
scroll to position [640, 0]
click at [255, 95] on span "# tPtUQpenq8GqYlLIm0Rvs5K0" at bounding box center [229, 98] width 129 height 14
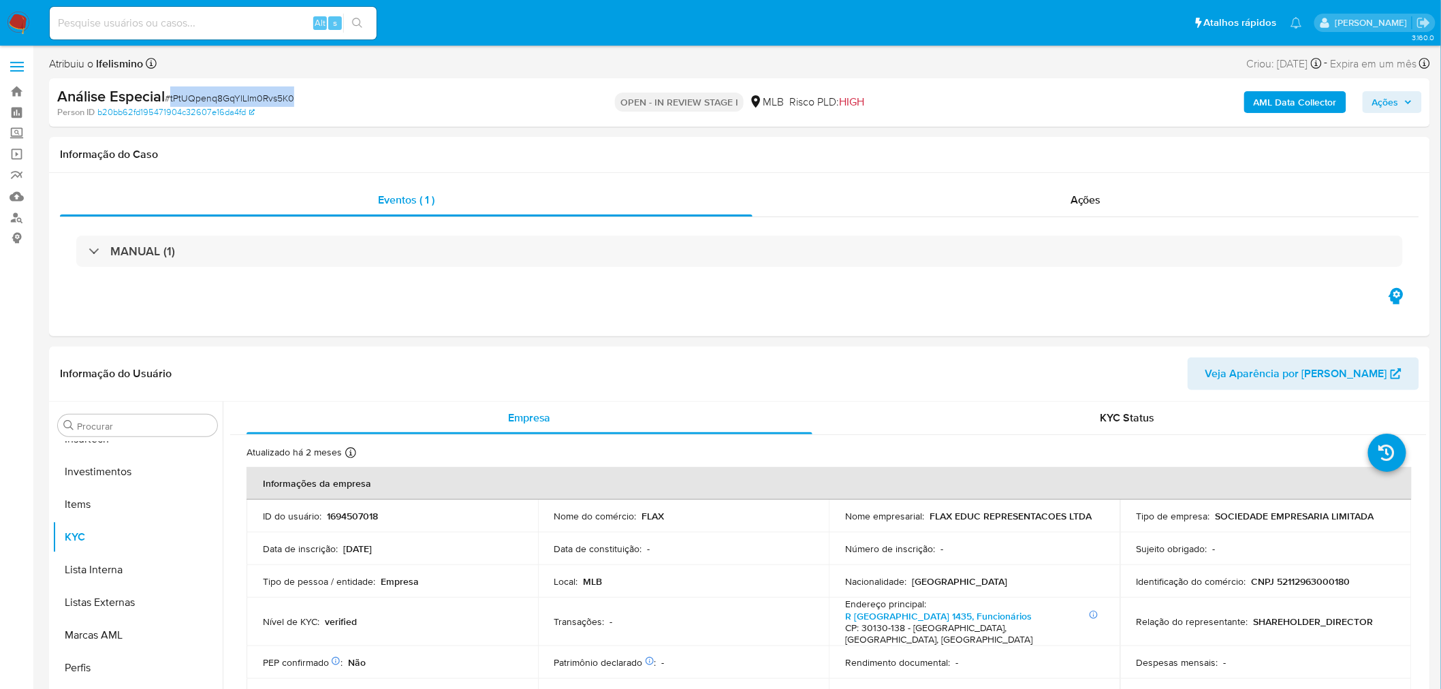
click at [255, 95] on span "# tPtUQpenq8GqYlLIm0Rvs5K0" at bounding box center [229, 98] width 129 height 14
copy span "tPtUQpenq8GqYlLIm0Rvs5K0"
click at [105, 586] on button "Geral" at bounding box center [137, 579] width 170 height 33
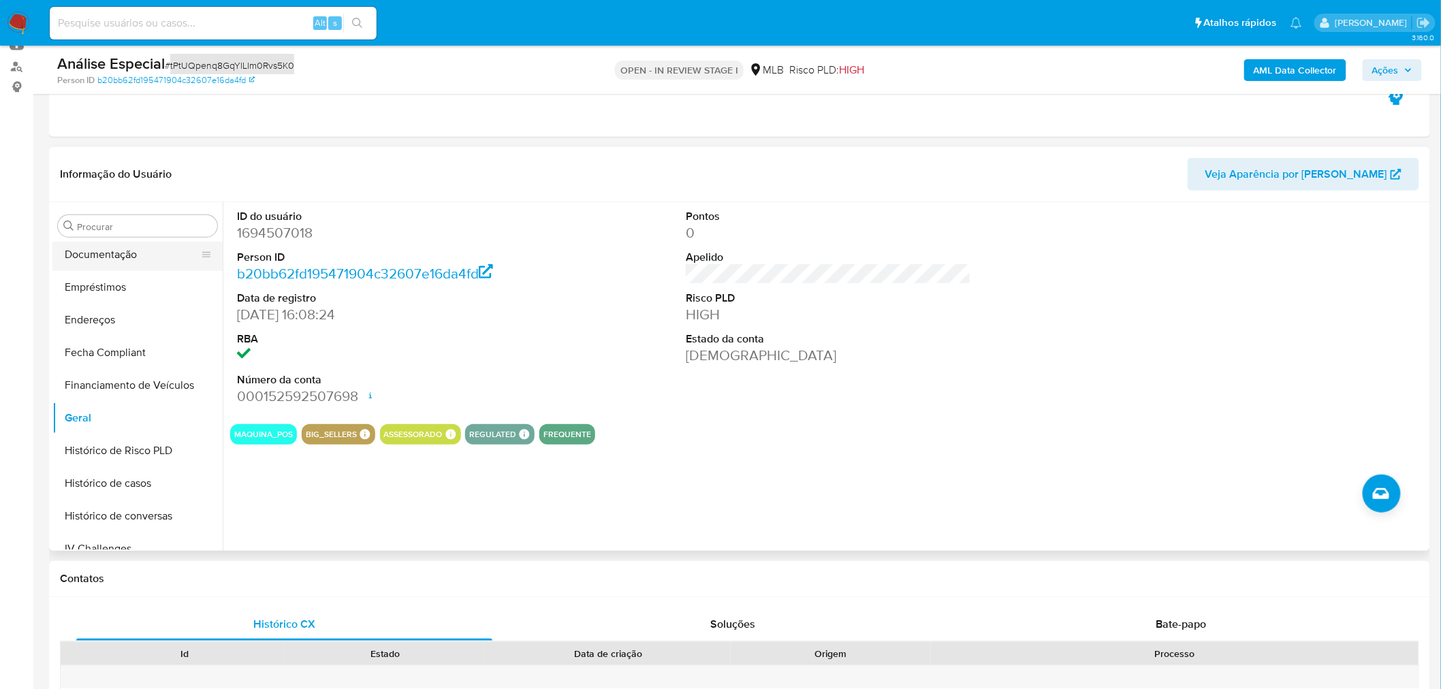
scroll to position [262, 0]
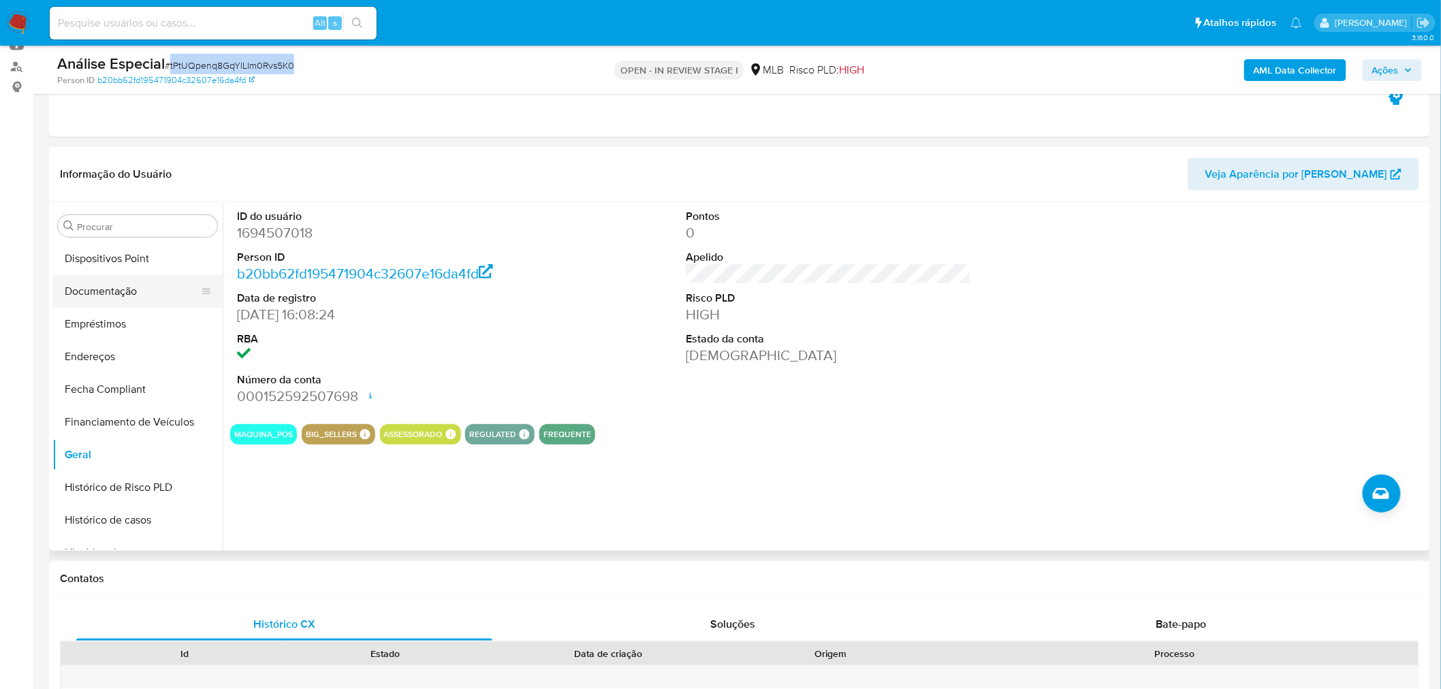
click at [138, 284] on button "Documentação" at bounding box center [131, 291] width 159 height 33
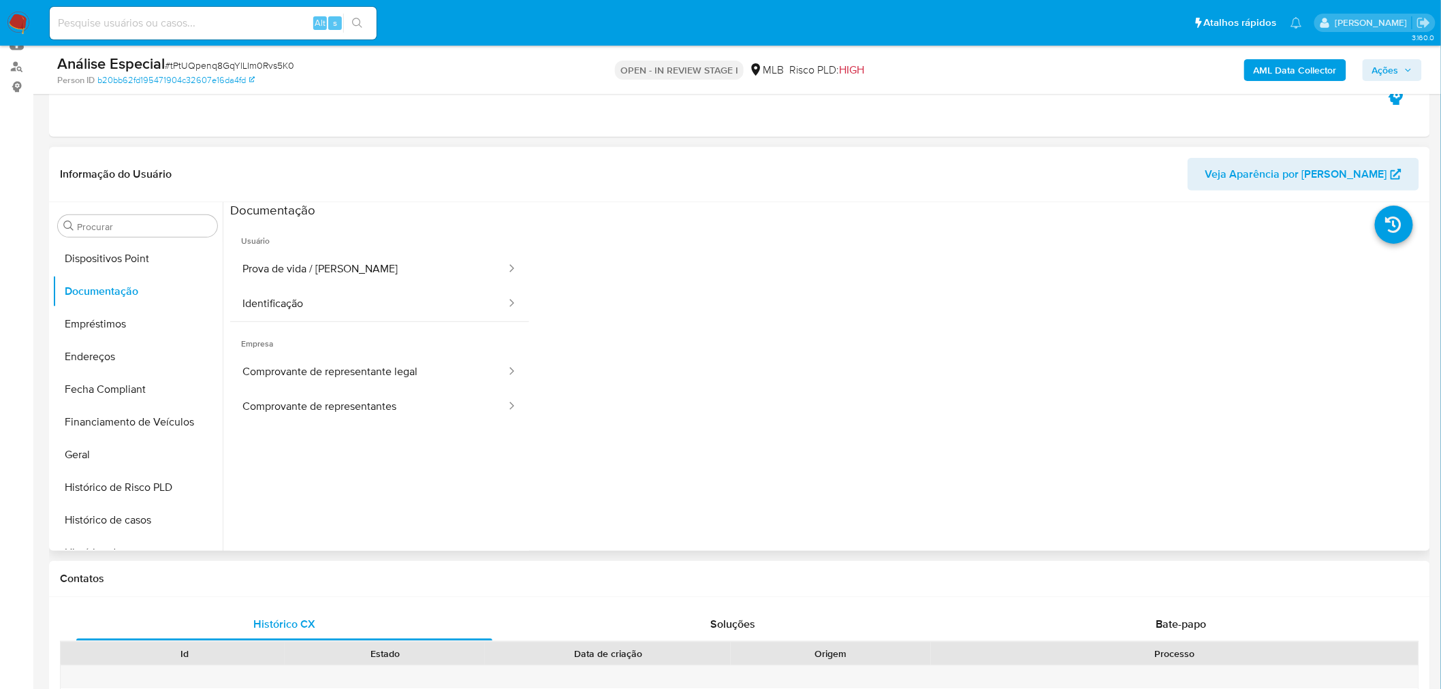
click at [281, 247] on span "Usuário" at bounding box center [379, 235] width 299 height 33
click at [298, 264] on button "Prova de vida / Selfie" at bounding box center [368, 269] width 277 height 35
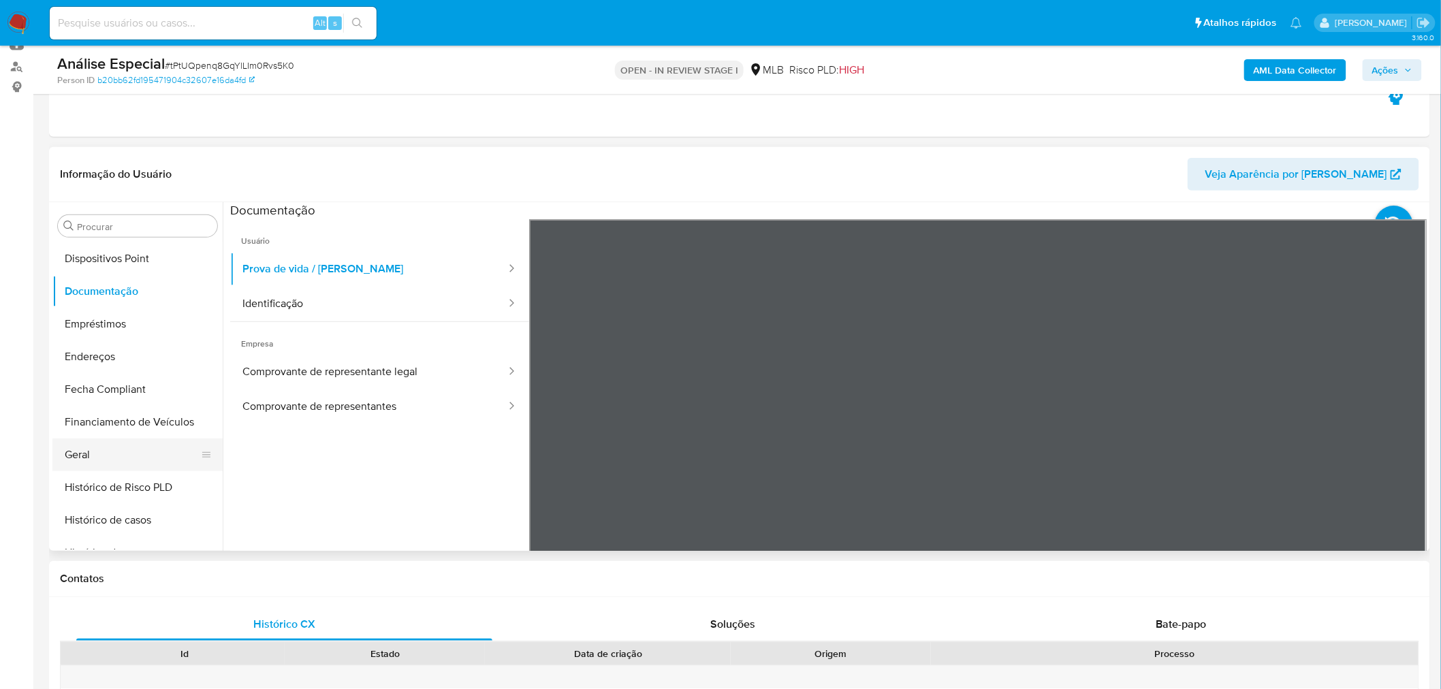
click at [82, 450] on button "Geral" at bounding box center [131, 455] width 159 height 33
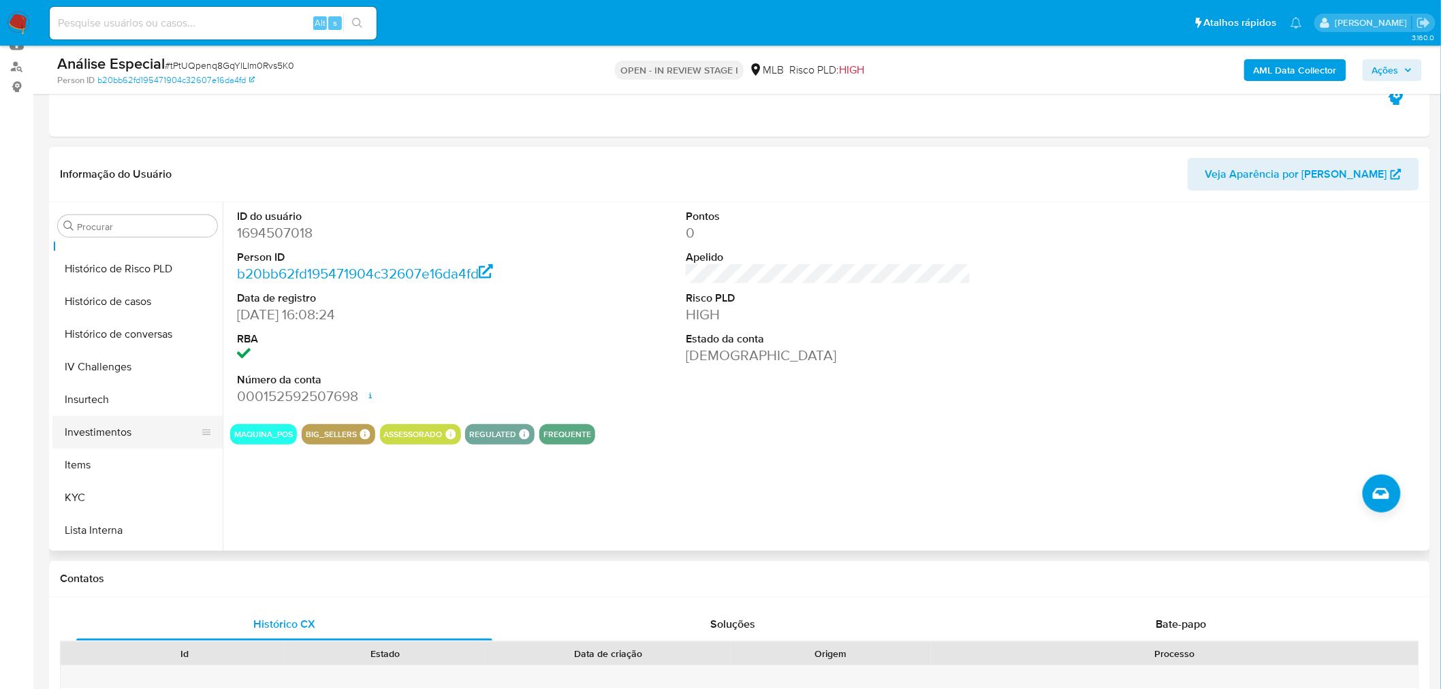
scroll to position [488, 0]
click at [97, 479] on button "KYC" at bounding box center [131, 489] width 159 height 33
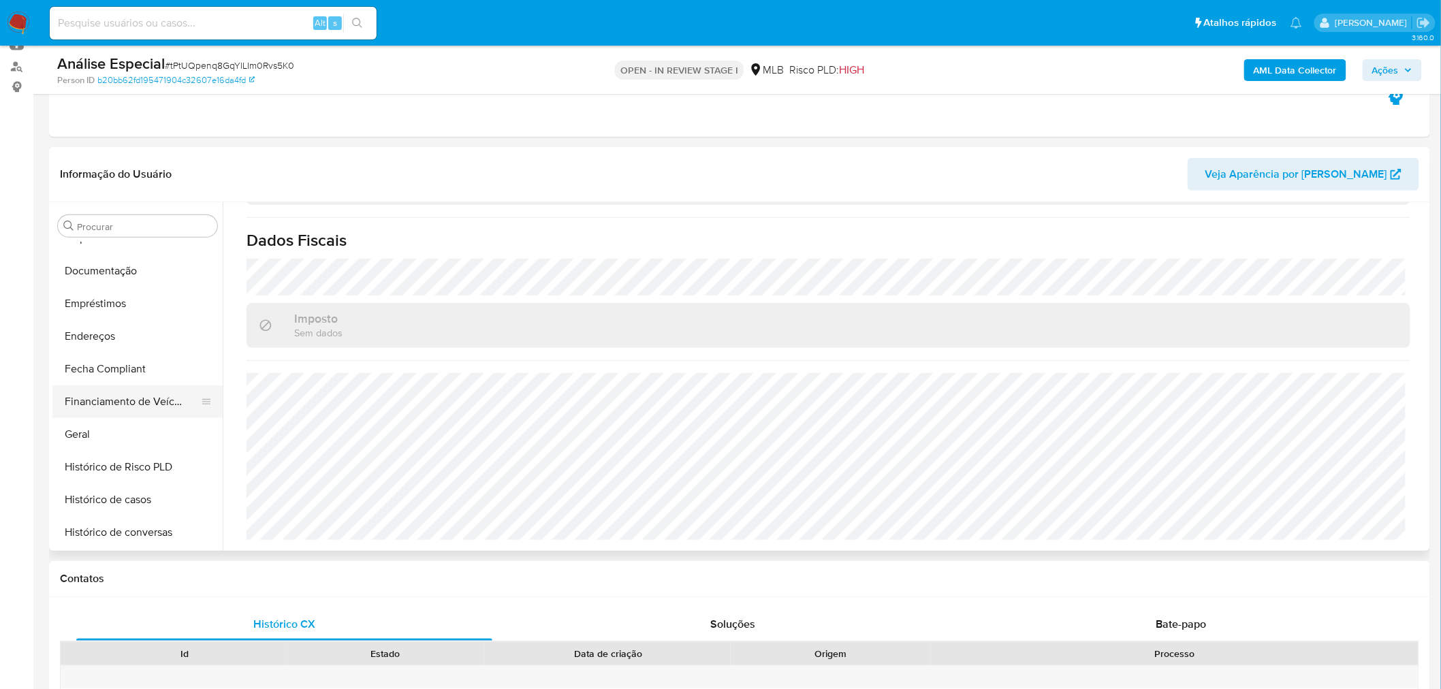
scroll to position [262, 0]
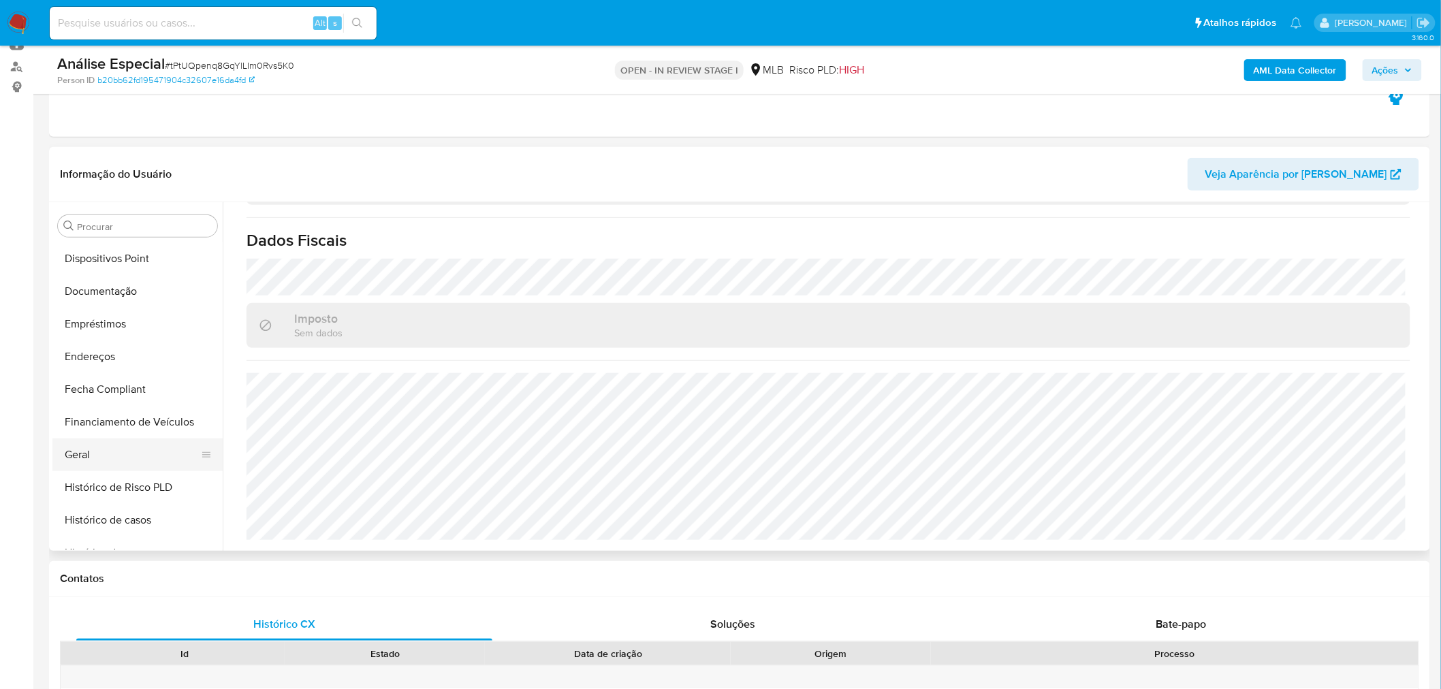
click at [90, 453] on button "Geral" at bounding box center [131, 455] width 159 height 33
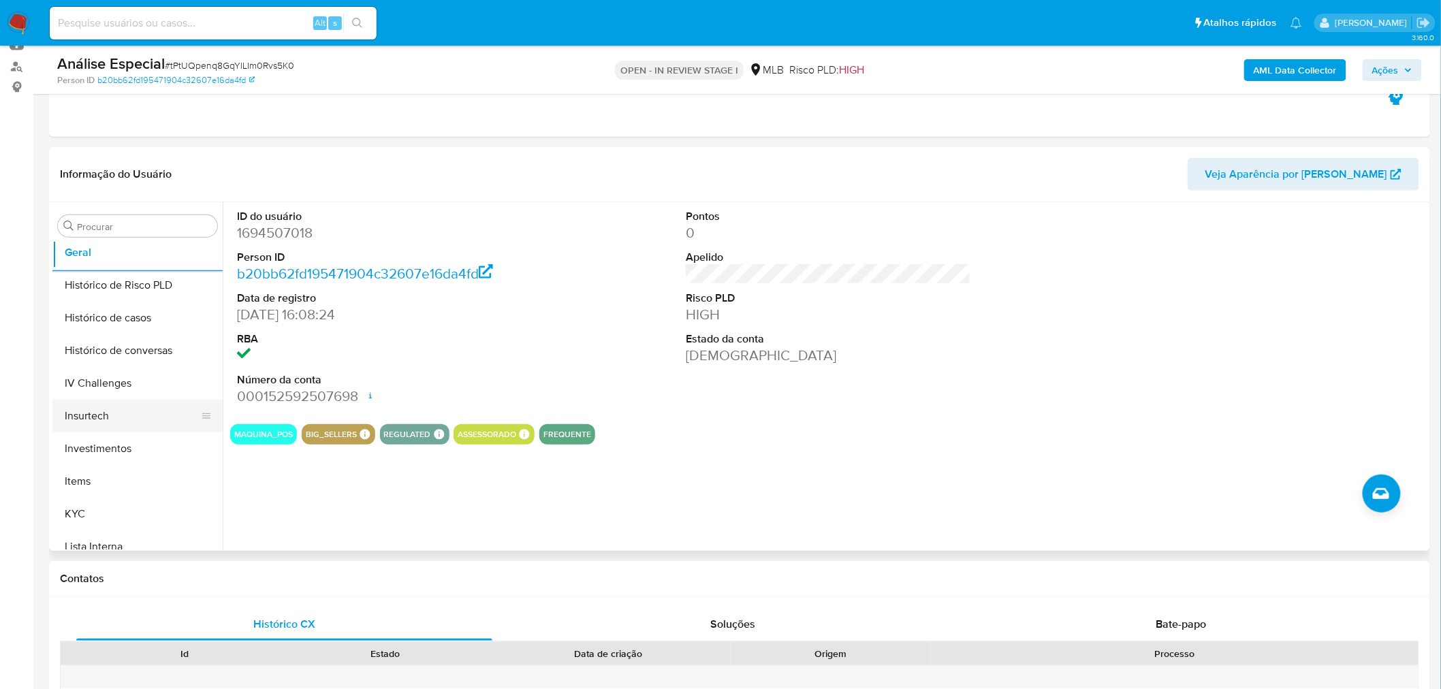
scroll to position [488, 0]
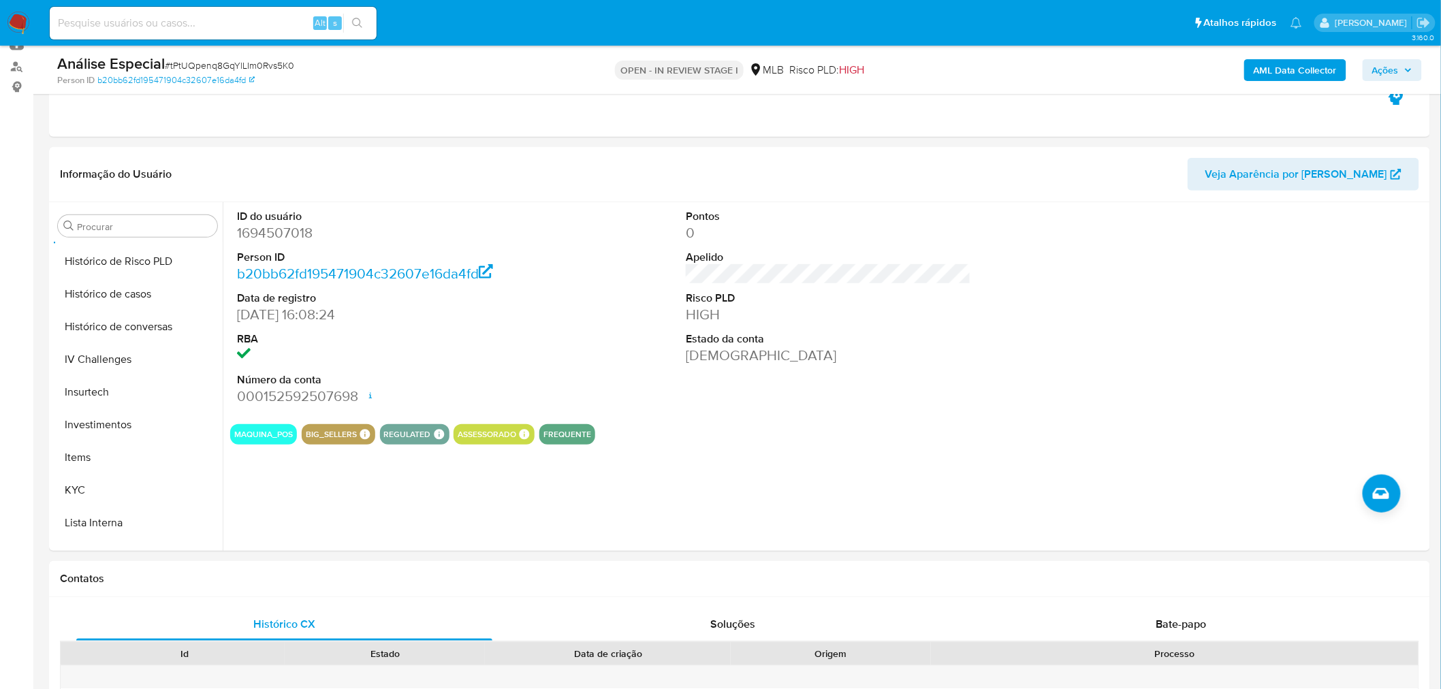
drag, startPoint x: 78, startPoint y: 482, endPoint x: 4, endPoint y: 477, distance: 73.7
click at [78, 484] on button "KYC" at bounding box center [137, 490] width 170 height 33
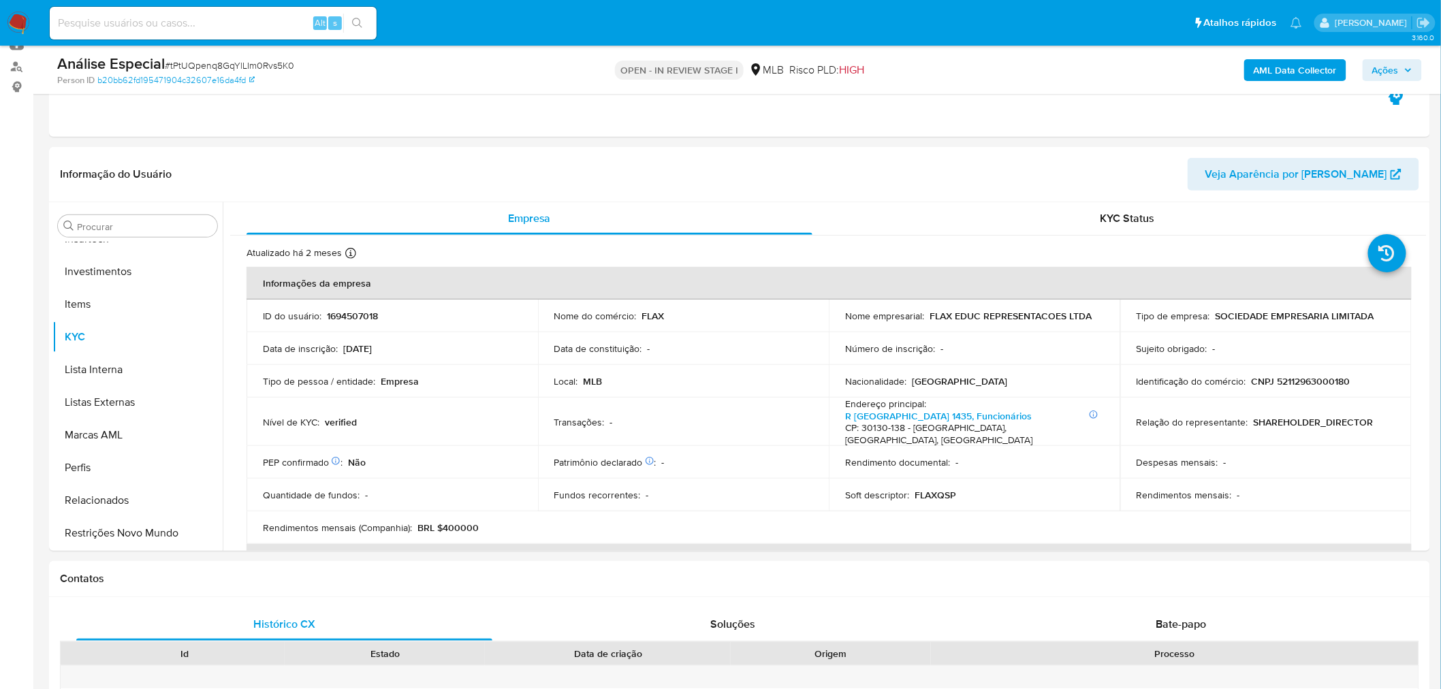
click at [129, 533] on button "Restrições Novo Mundo" at bounding box center [137, 533] width 170 height 33
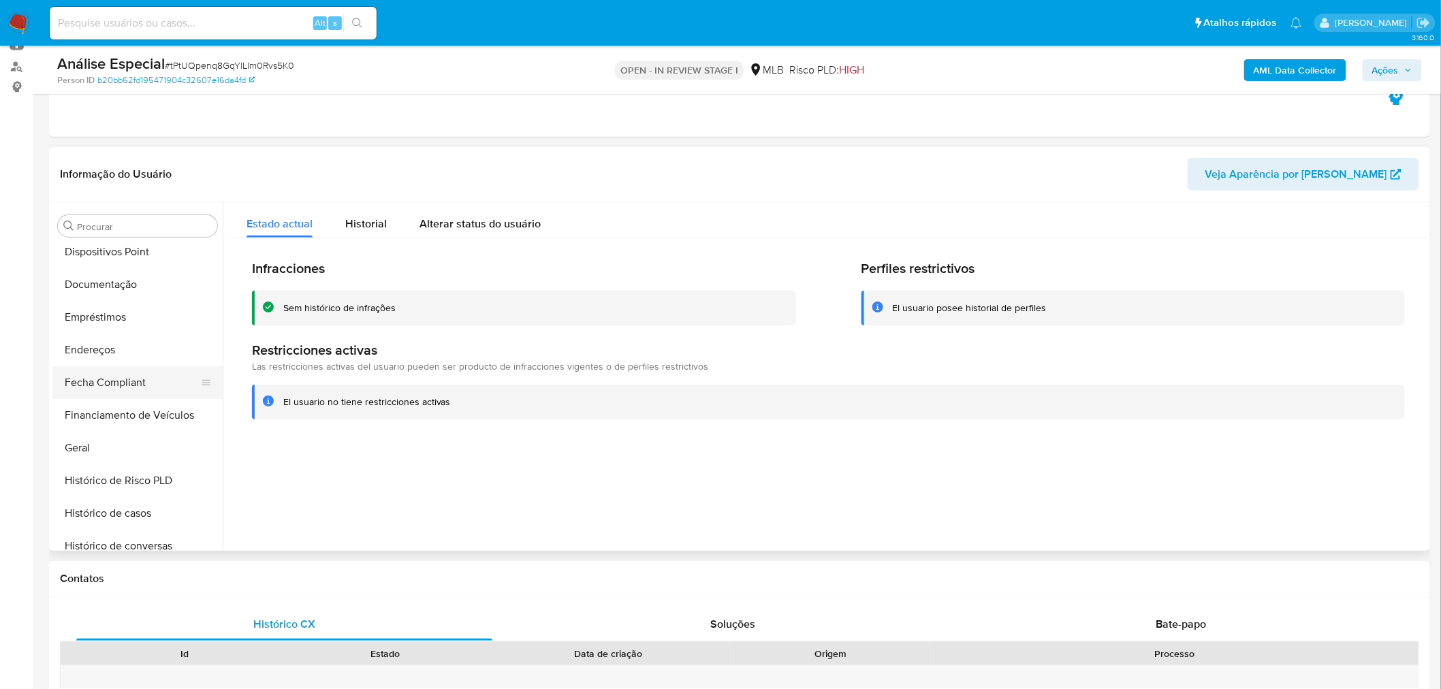
scroll to position [262, 0]
drag, startPoint x: 127, startPoint y: 295, endPoint x: 14, endPoint y: 298, distance: 113.1
click at [126, 295] on button "Documentação" at bounding box center [137, 290] width 170 height 33
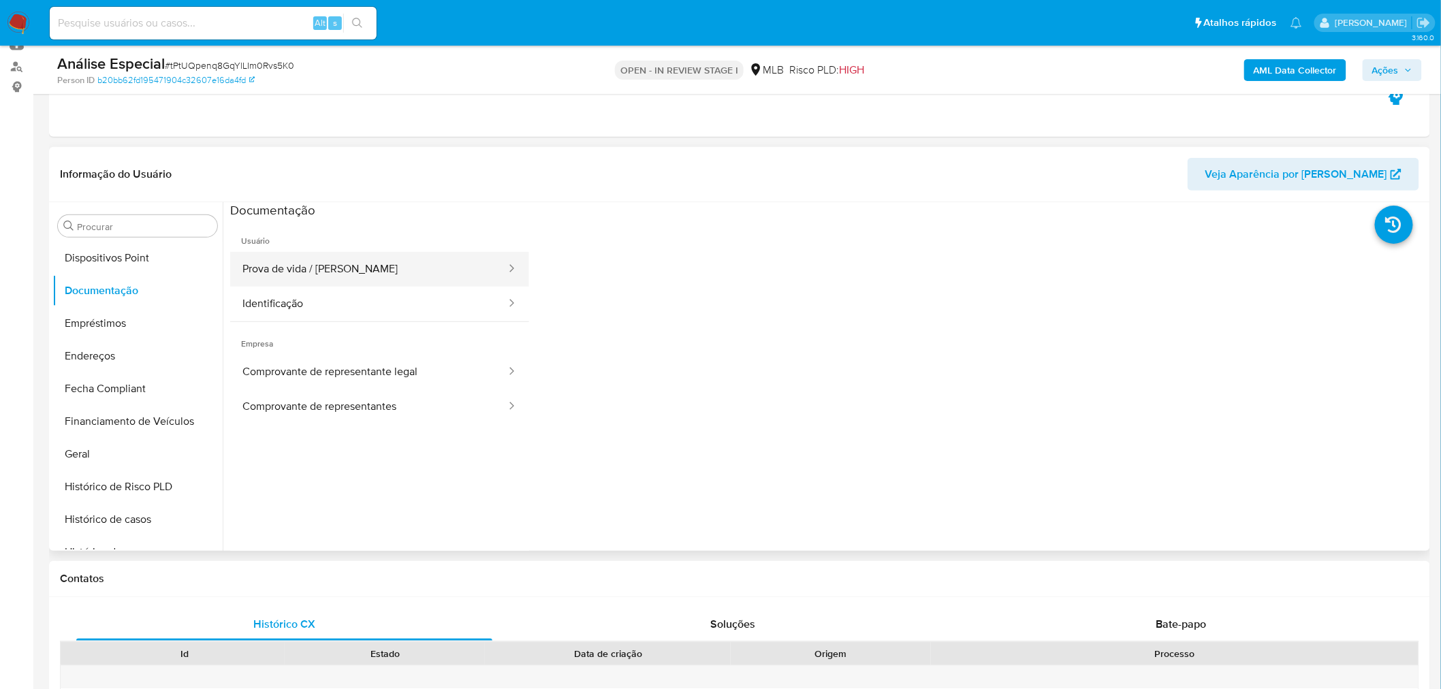
click at [391, 270] on button "Prova de vida / Selfie" at bounding box center [368, 269] width 277 height 35
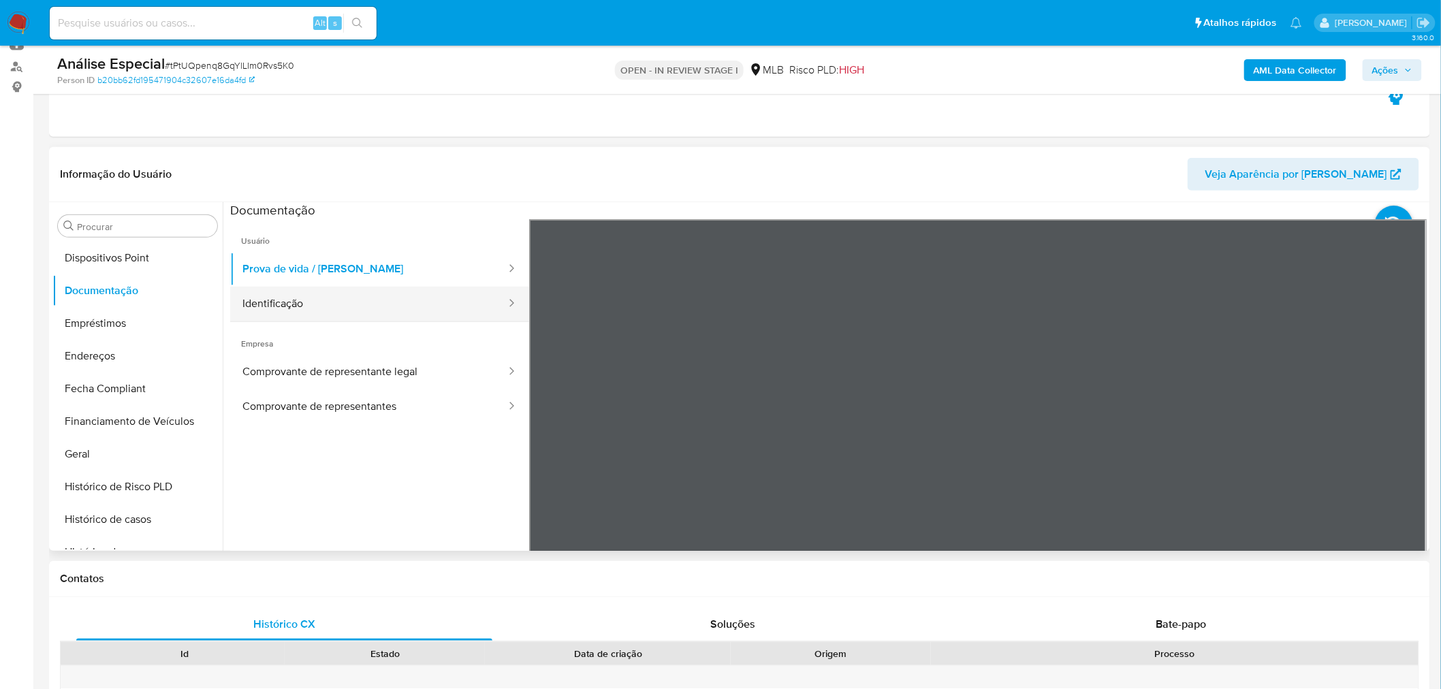
click at [309, 312] on button "Identificação" at bounding box center [368, 304] width 277 height 35
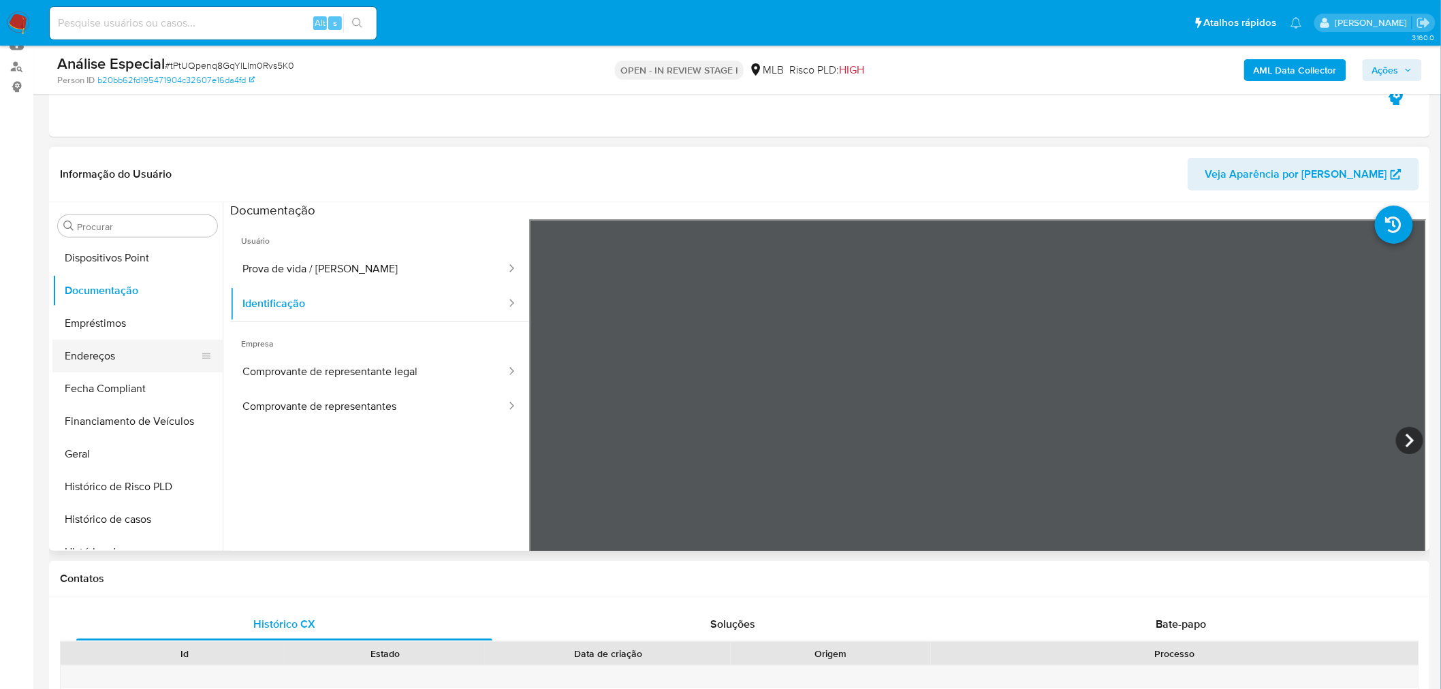
click at [127, 365] on button "Endereços" at bounding box center [131, 356] width 159 height 33
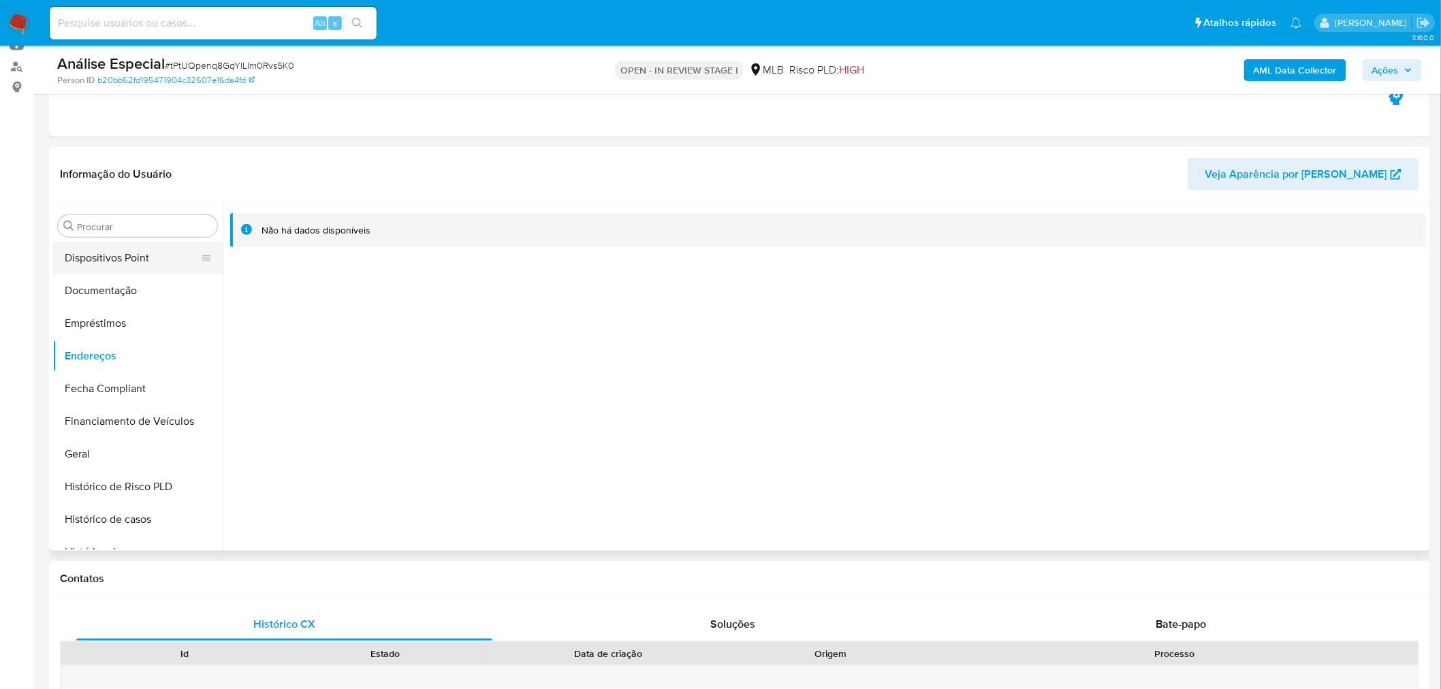
click at [168, 264] on button "Dispositivos Point" at bounding box center [131, 258] width 159 height 33
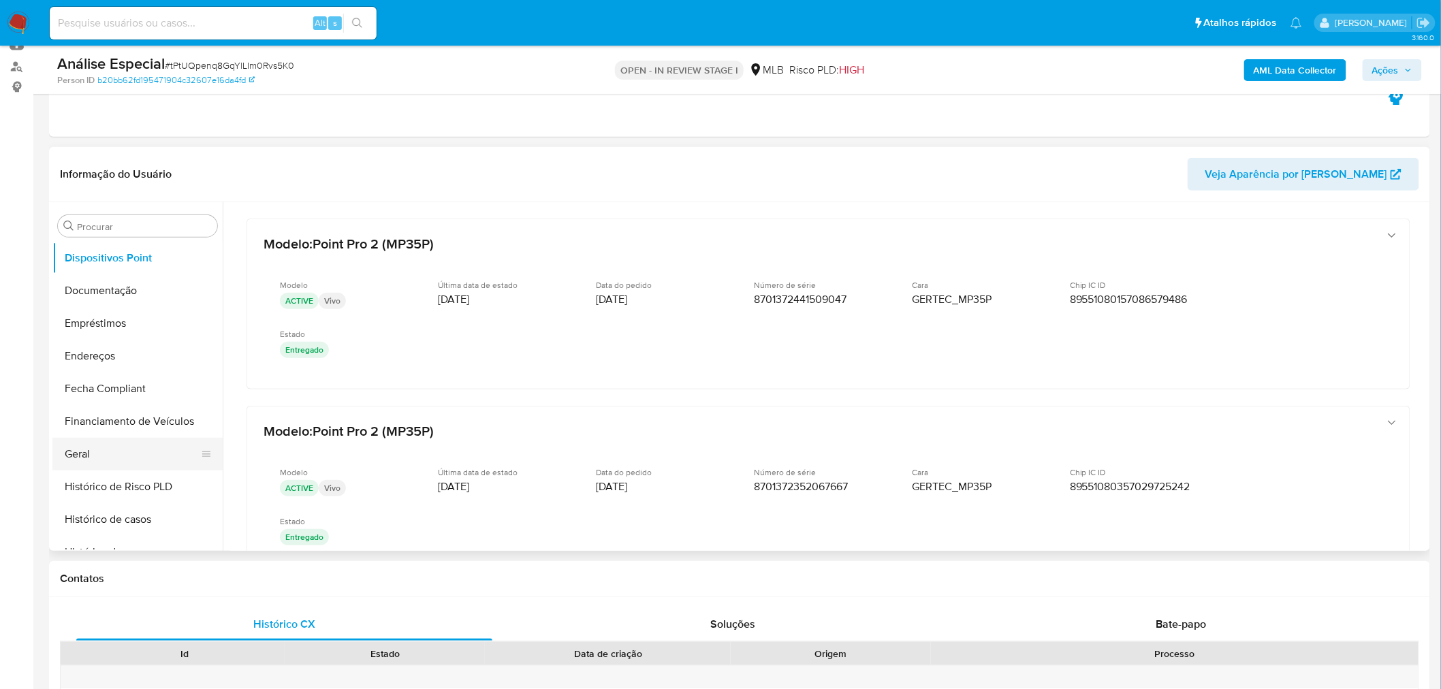
click at [120, 457] on button "Geral" at bounding box center [131, 454] width 159 height 33
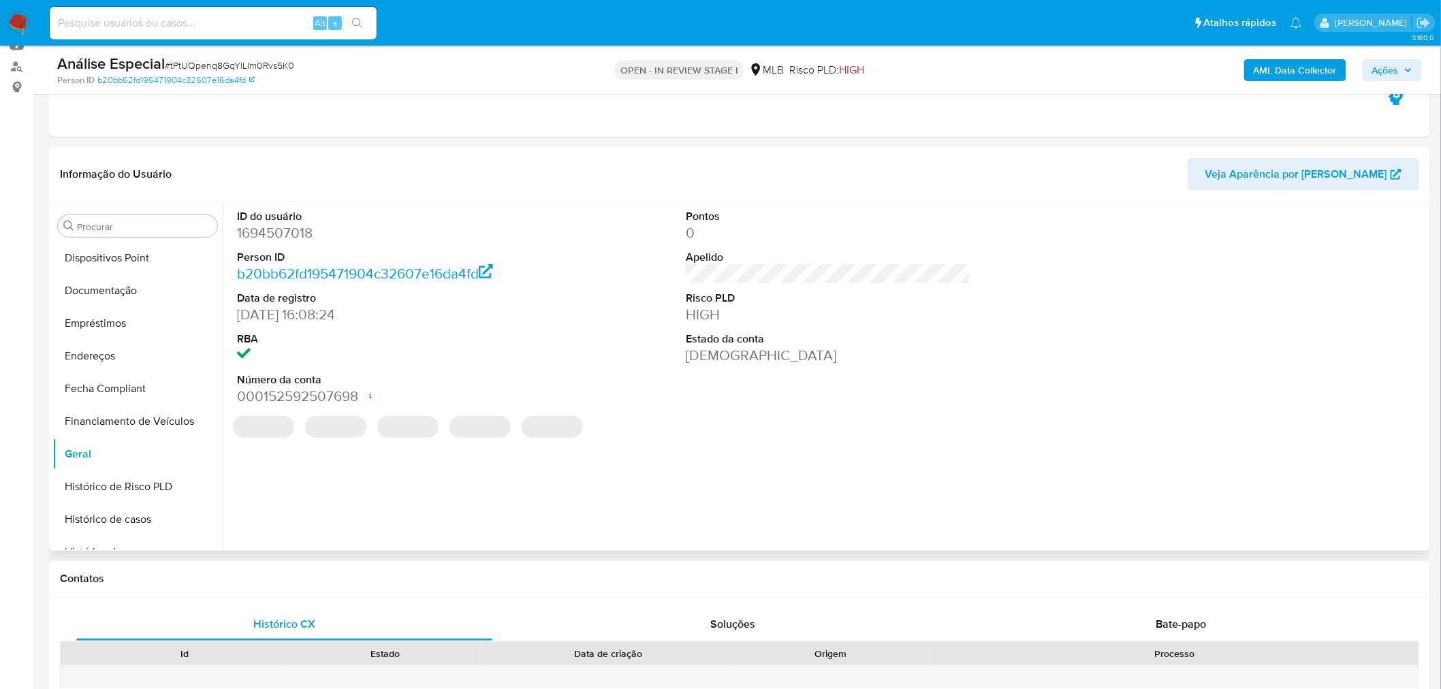
click at [281, 242] on dd "1694507018" at bounding box center [379, 232] width 285 height 19
drag, startPoint x: 281, startPoint y: 242, endPoint x: 272, endPoint y: 232, distance: 13.0
click at [272, 232] on dd "1694507018" at bounding box center [379, 232] width 285 height 19
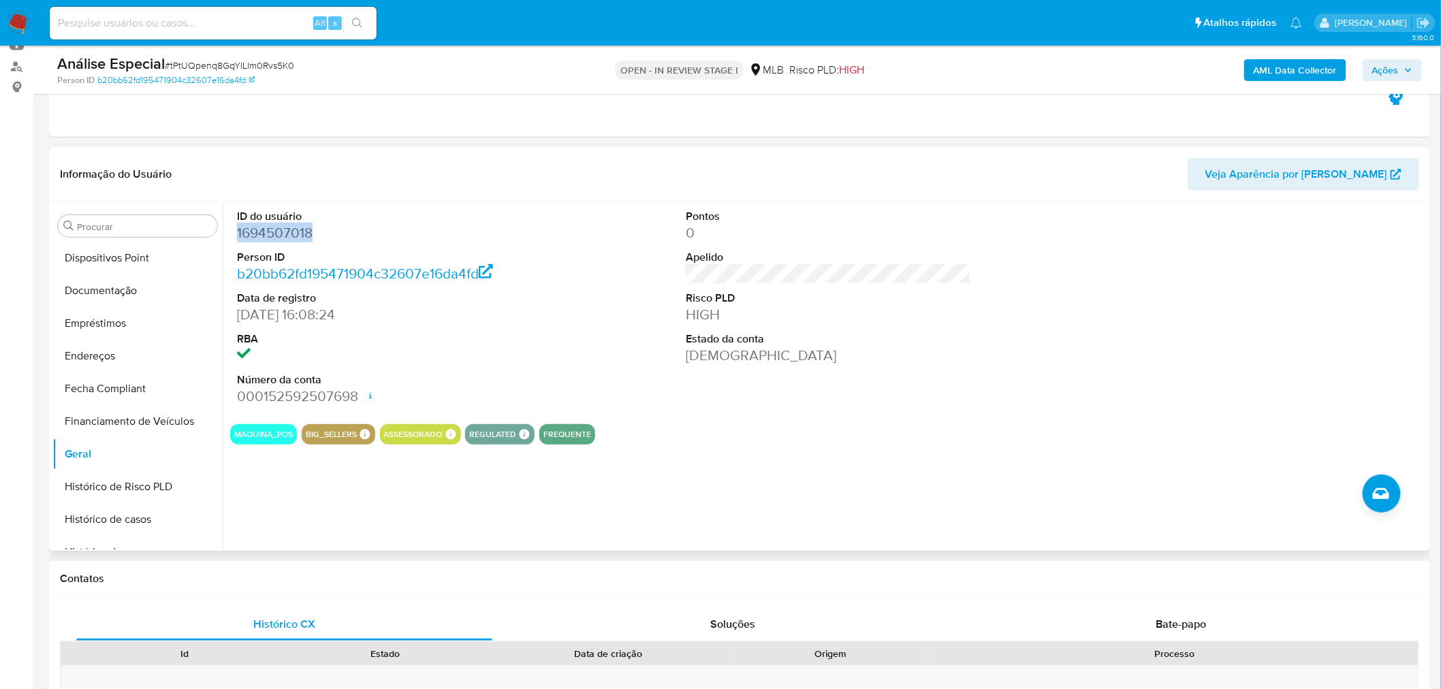
copy dd "1694507018"
click at [155, 294] on button "Documentação" at bounding box center [131, 290] width 159 height 33
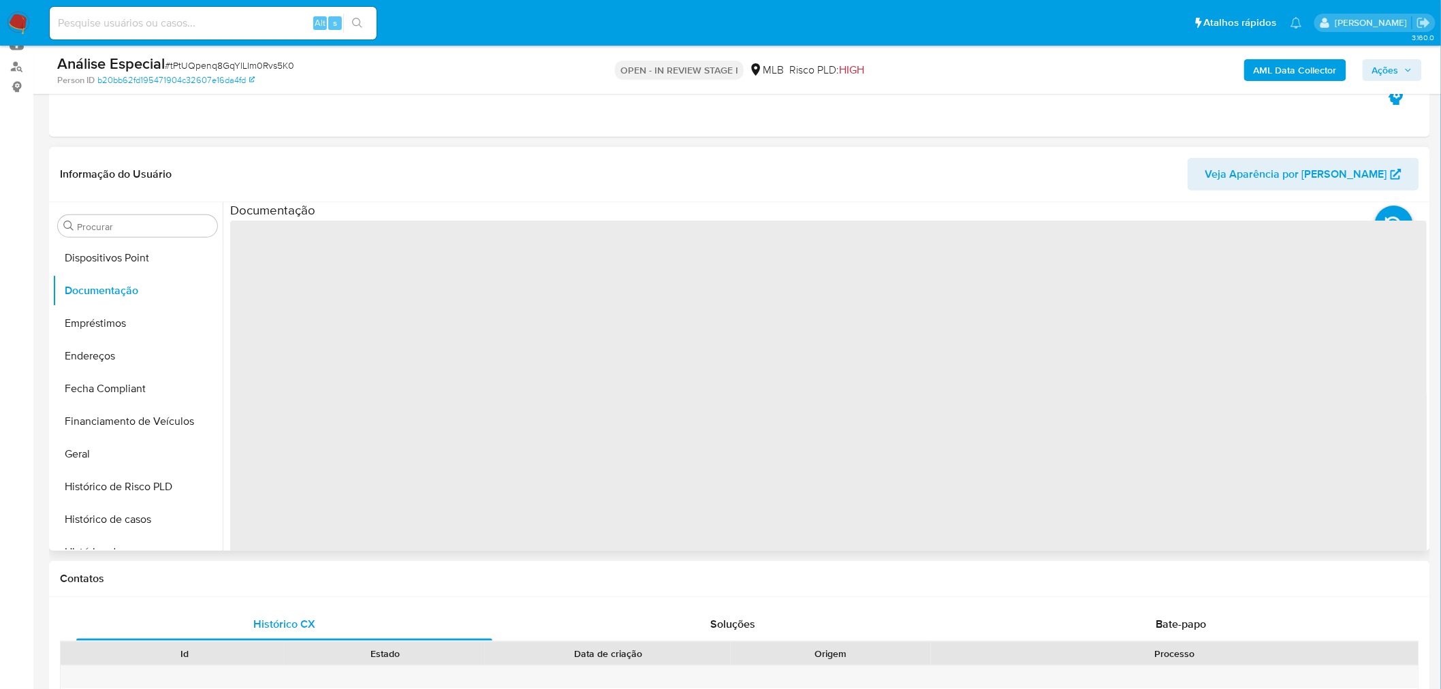
click at [416, 281] on span "‌" at bounding box center [828, 439] width 1197 height 436
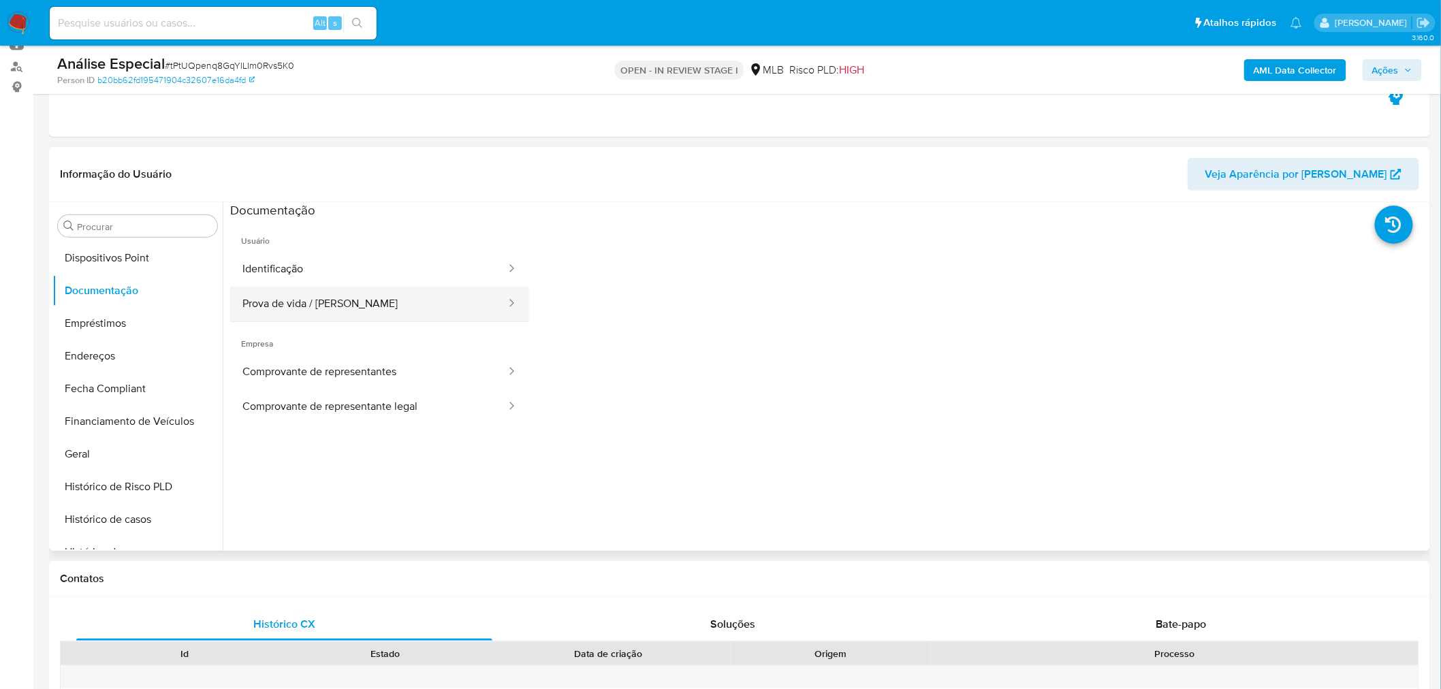
click at [356, 288] on button "Prova de vida / Selfie" at bounding box center [368, 304] width 277 height 35
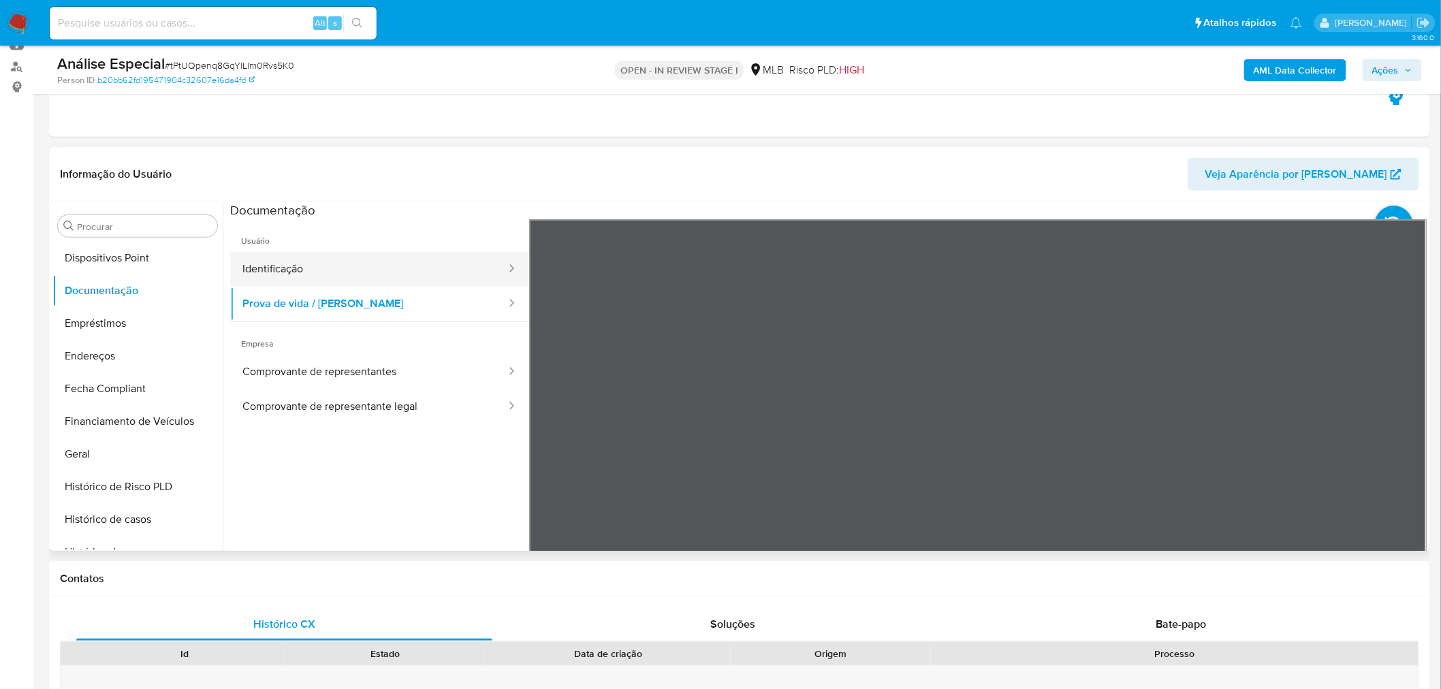
click at [343, 273] on button "Identificação" at bounding box center [368, 269] width 277 height 35
click at [800, 212] on section at bounding box center [828, 428] width 1197 height 453
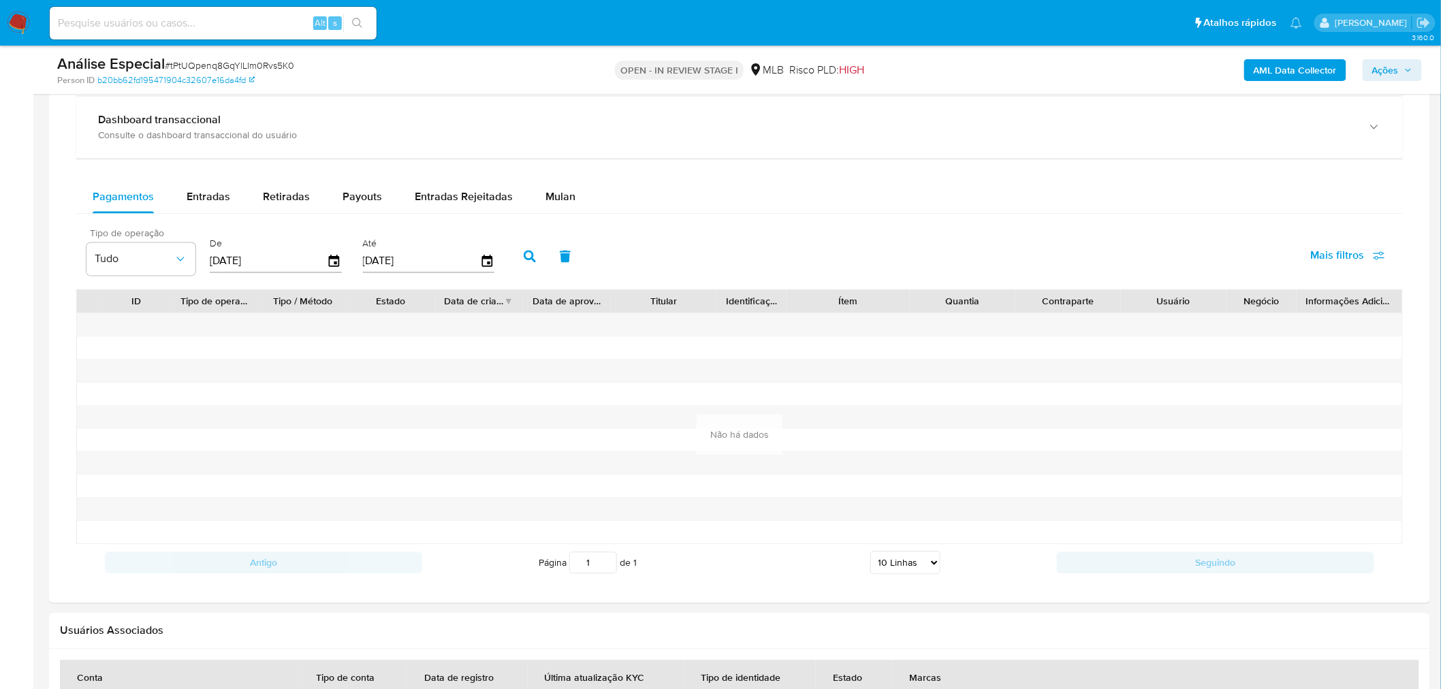
scroll to position [1059, 0]
click at [192, 195] on span "Entradas" at bounding box center [209, 198] width 44 height 16
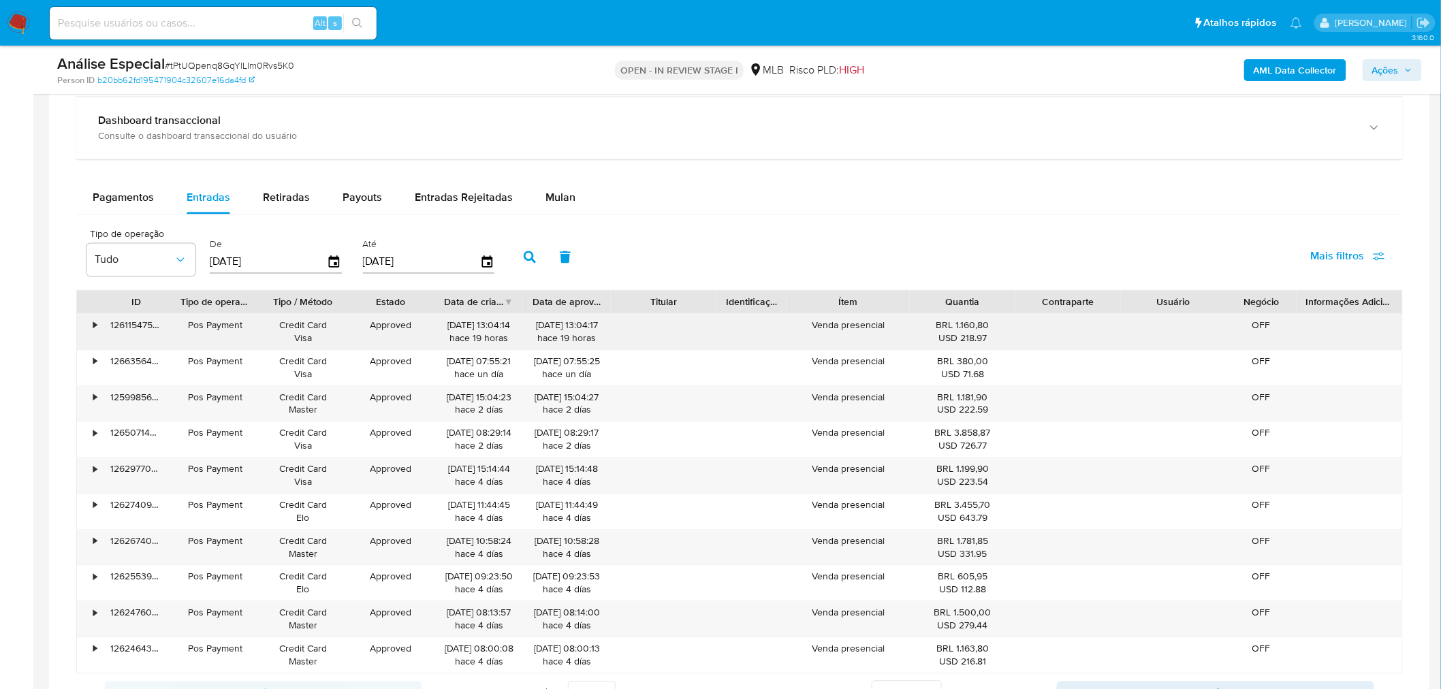
click at [923, 345] on div "ID Tipo de operação Tipo / Método Estado Data de criação Data de aprovação Titu…" at bounding box center [739, 482] width 1327 height 384
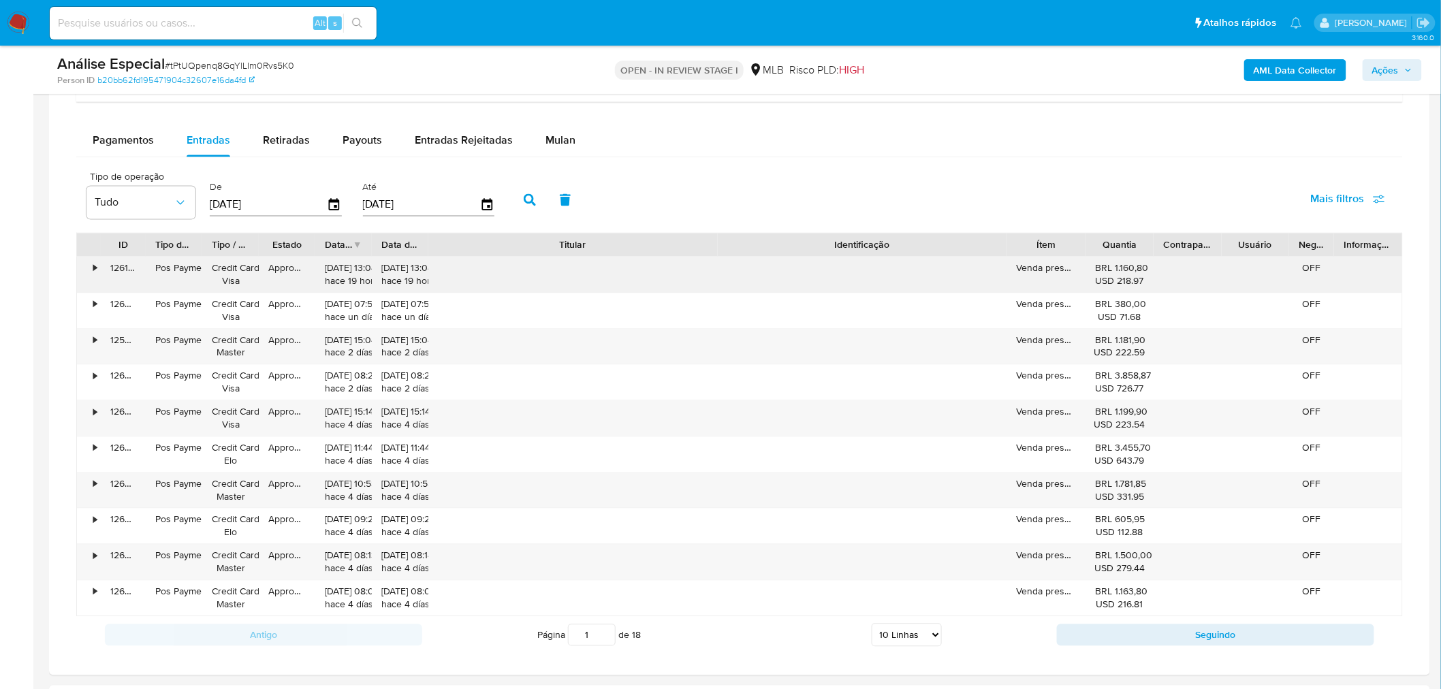
scroll to position [1210, 0]
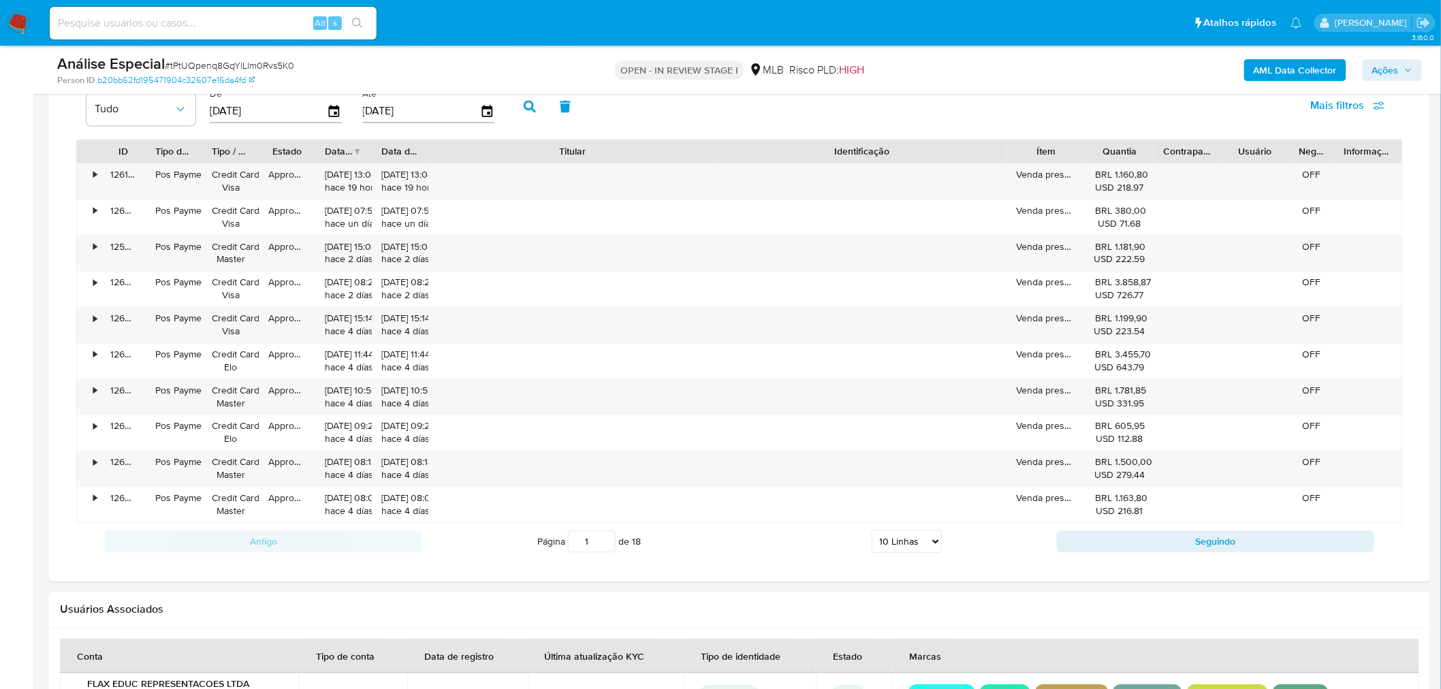
drag, startPoint x: 909, startPoint y: 544, endPoint x: 902, endPoint y: 553, distance: 11.3
click at [909, 544] on select "5 Linhas 10 Linhas 20 Linhas 25 Linhas 50 Linhas 100 Linhas" at bounding box center [907, 541] width 70 height 23
select select "50"
click at [872, 532] on select "5 Linhas 10 Linhas 20 Linhas 25 Linhas 50 Linhas 100 Linhas" at bounding box center [907, 541] width 70 height 23
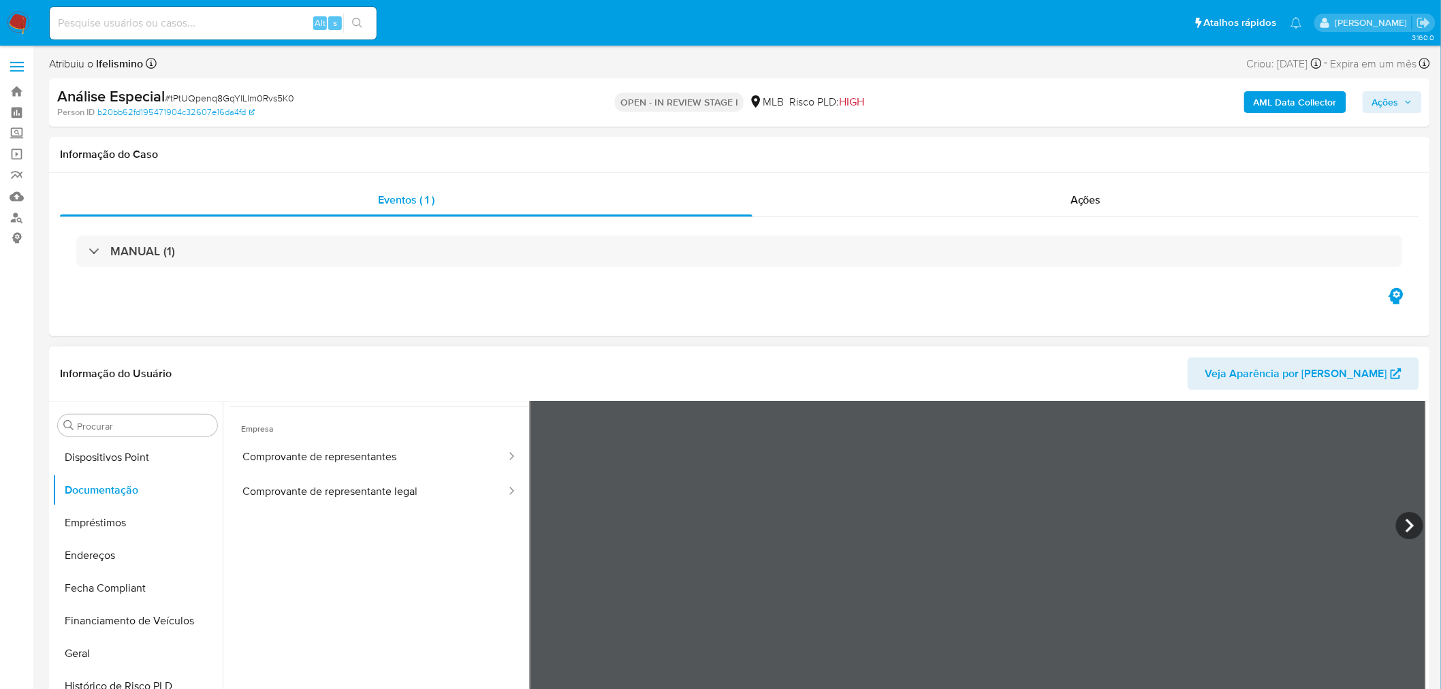
scroll to position [0, 0]
click at [100, 494] on button "Anexos" at bounding box center [131, 491] width 159 height 33
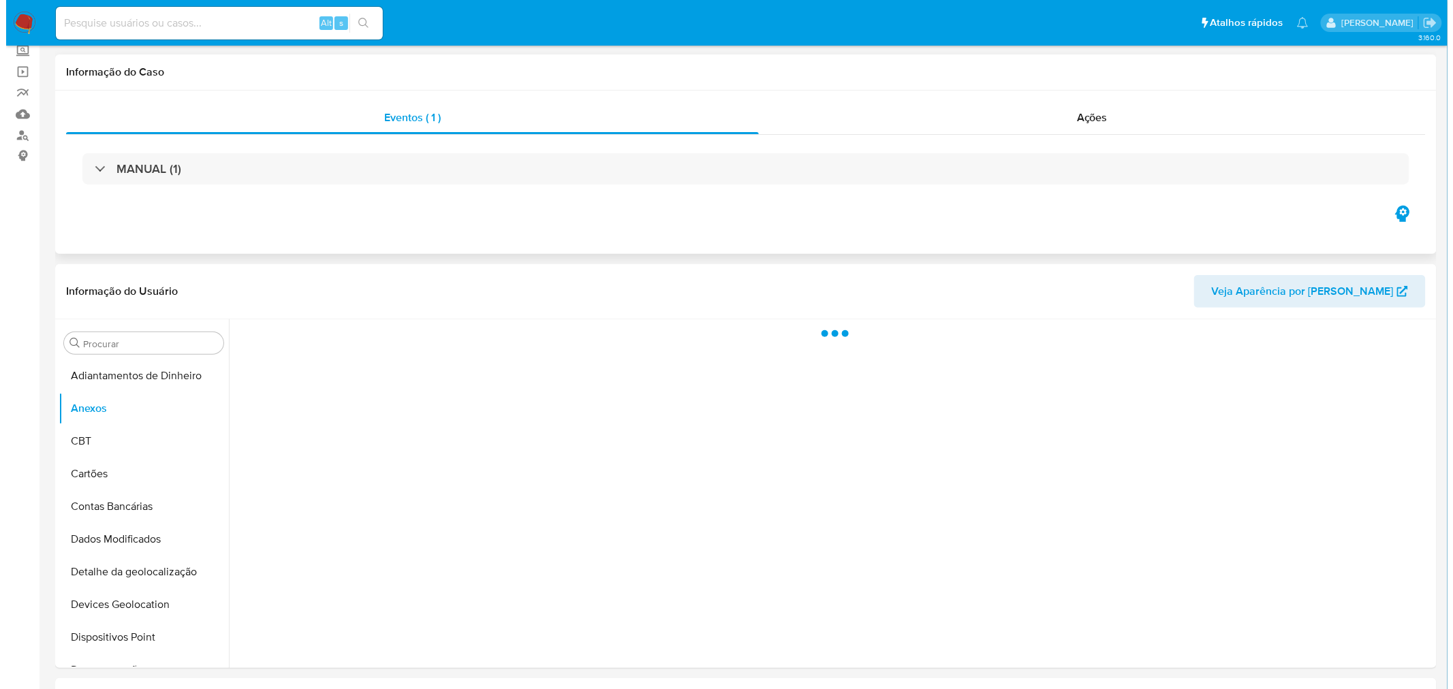
scroll to position [151, 0]
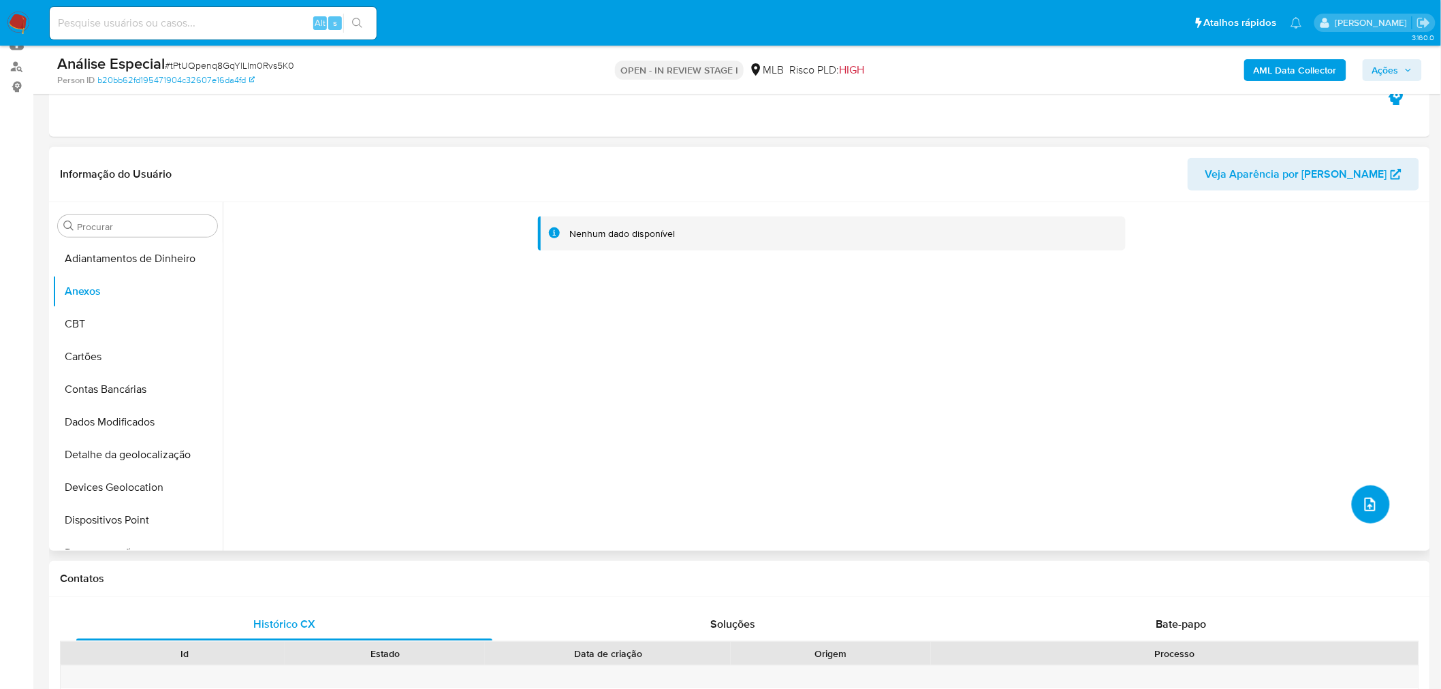
click at [1352, 494] on button "upload-file" at bounding box center [1371, 505] width 38 height 38
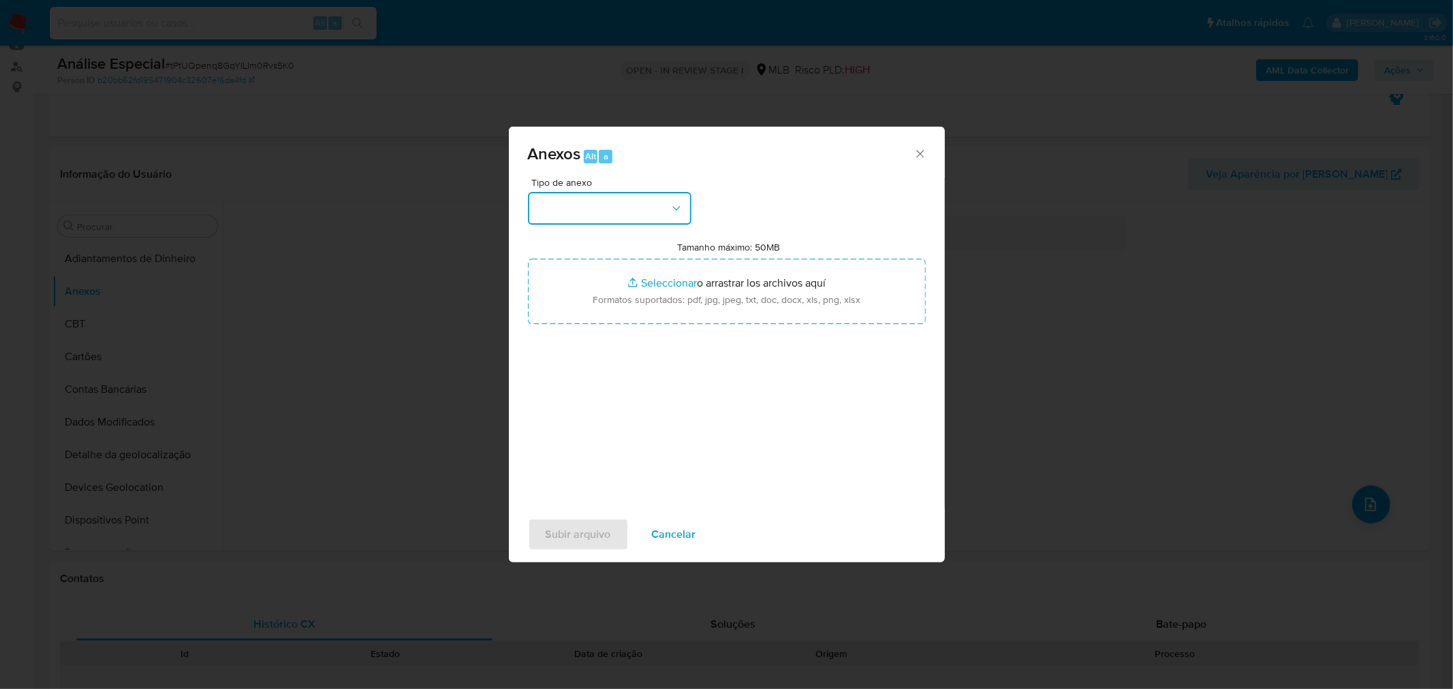
click at [641, 213] on button "button" at bounding box center [609, 208] width 163 height 33
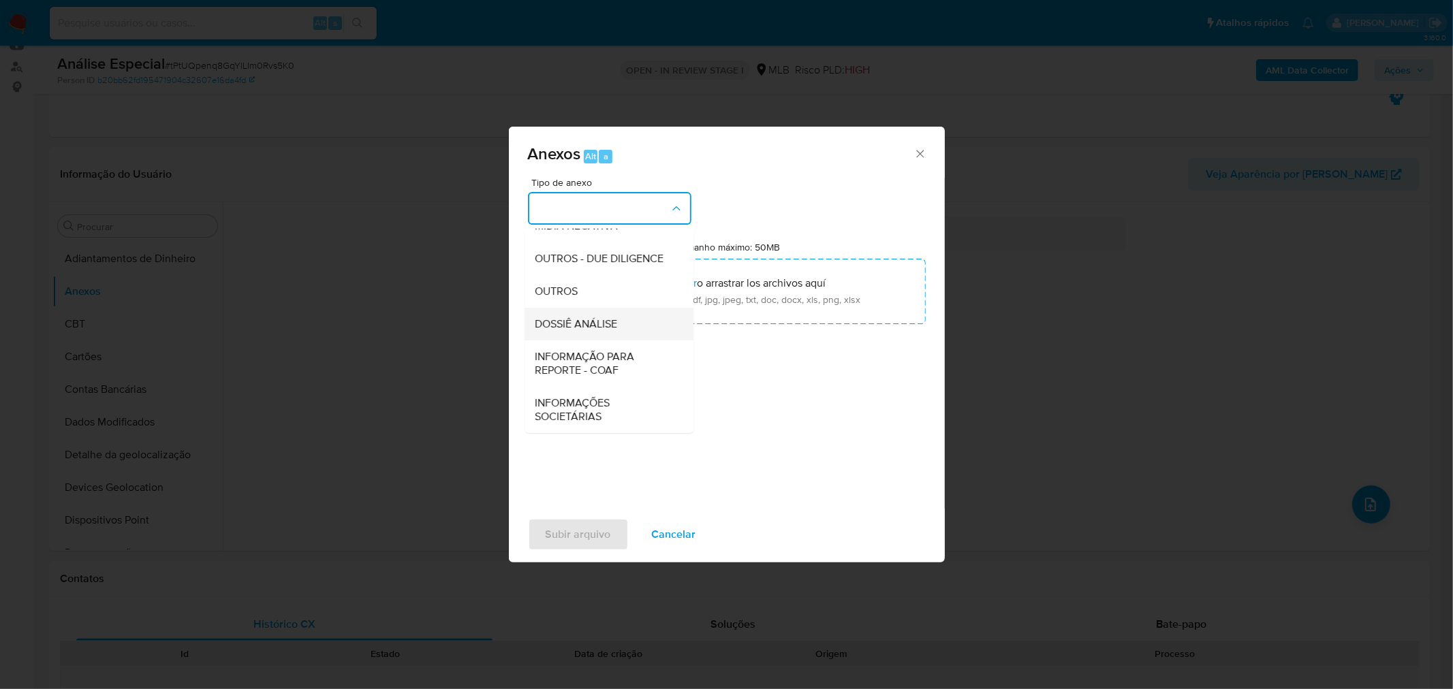
click at [609, 309] on div "DOSSIÊ ANÁLISE" at bounding box center [604, 323] width 139 height 33
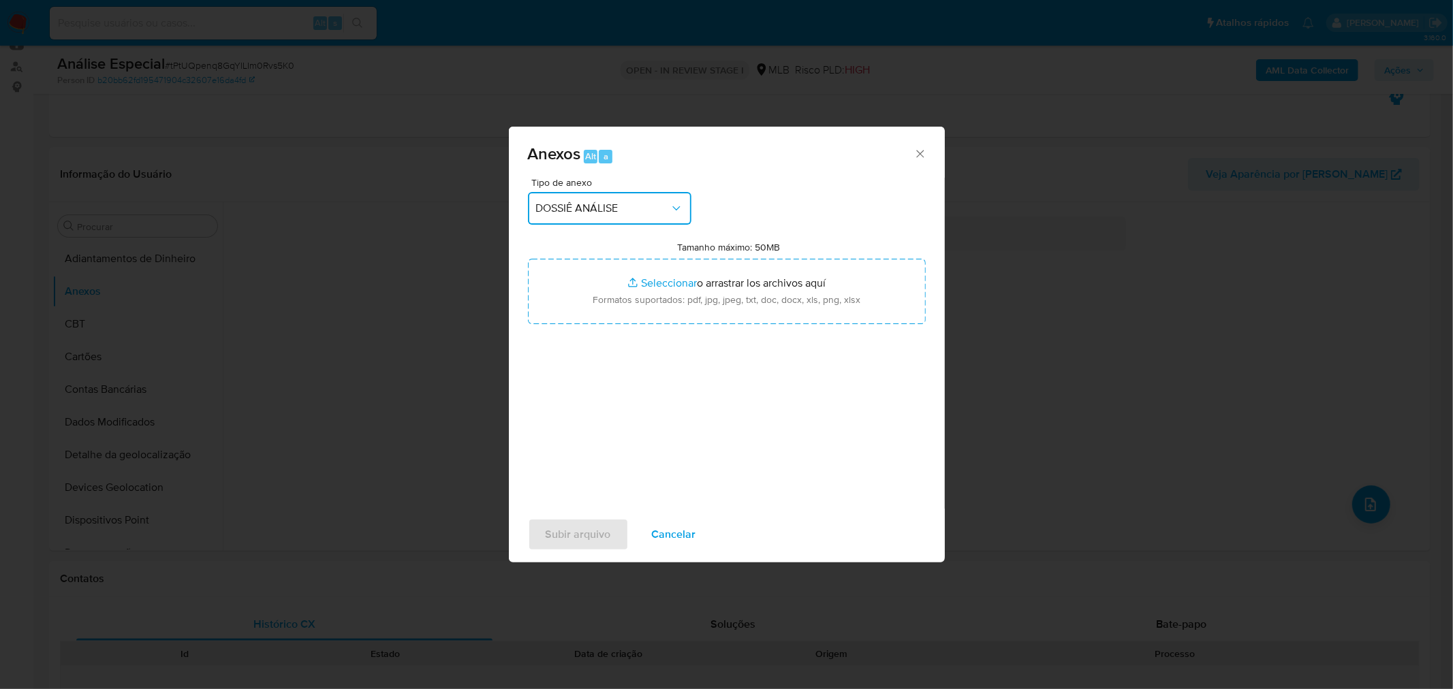
click at [618, 192] on button "DOSSIÊ ANÁLISE" at bounding box center [609, 208] width 163 height 33
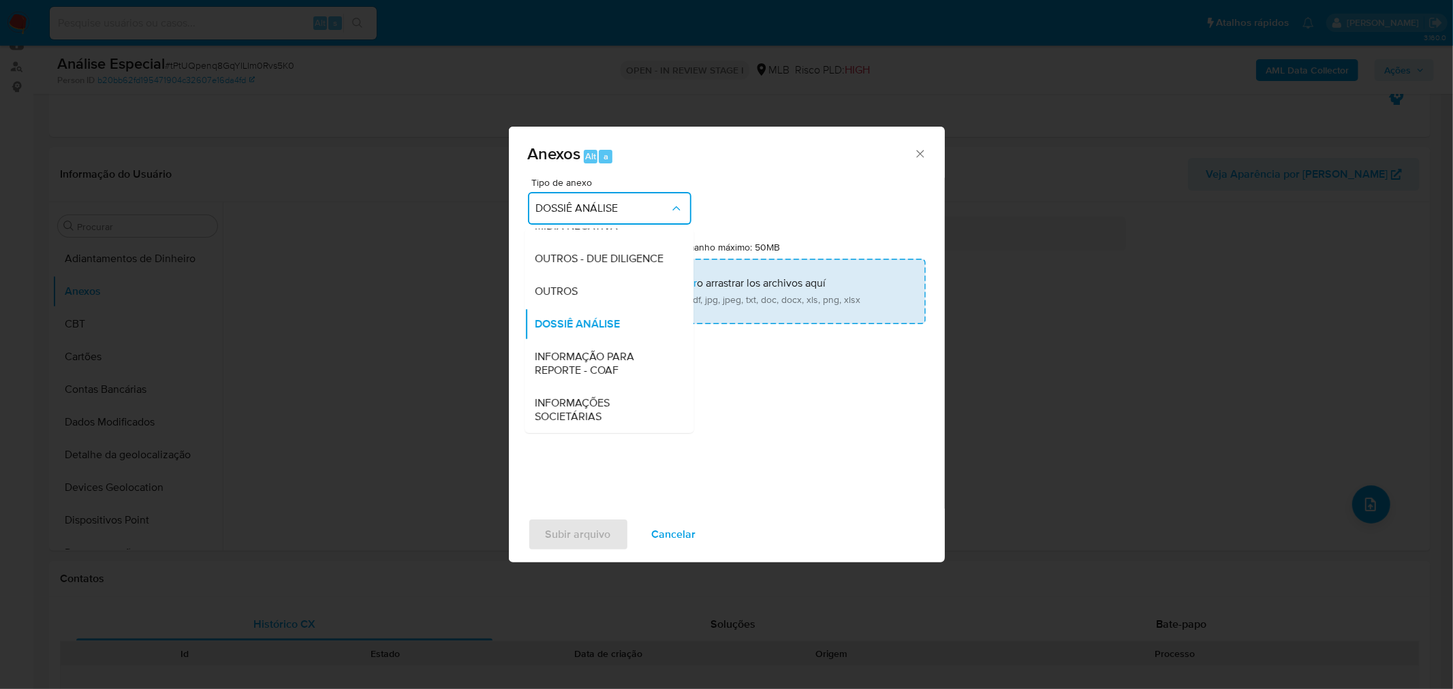
drag, startPoint x: 572, startPoint y: 294, endPoint x: 663, endPoint y: 278, distance: 92.0
click at [572, 294] on span "OUTROS" at bounding box center [556, 291] width 43 height 14
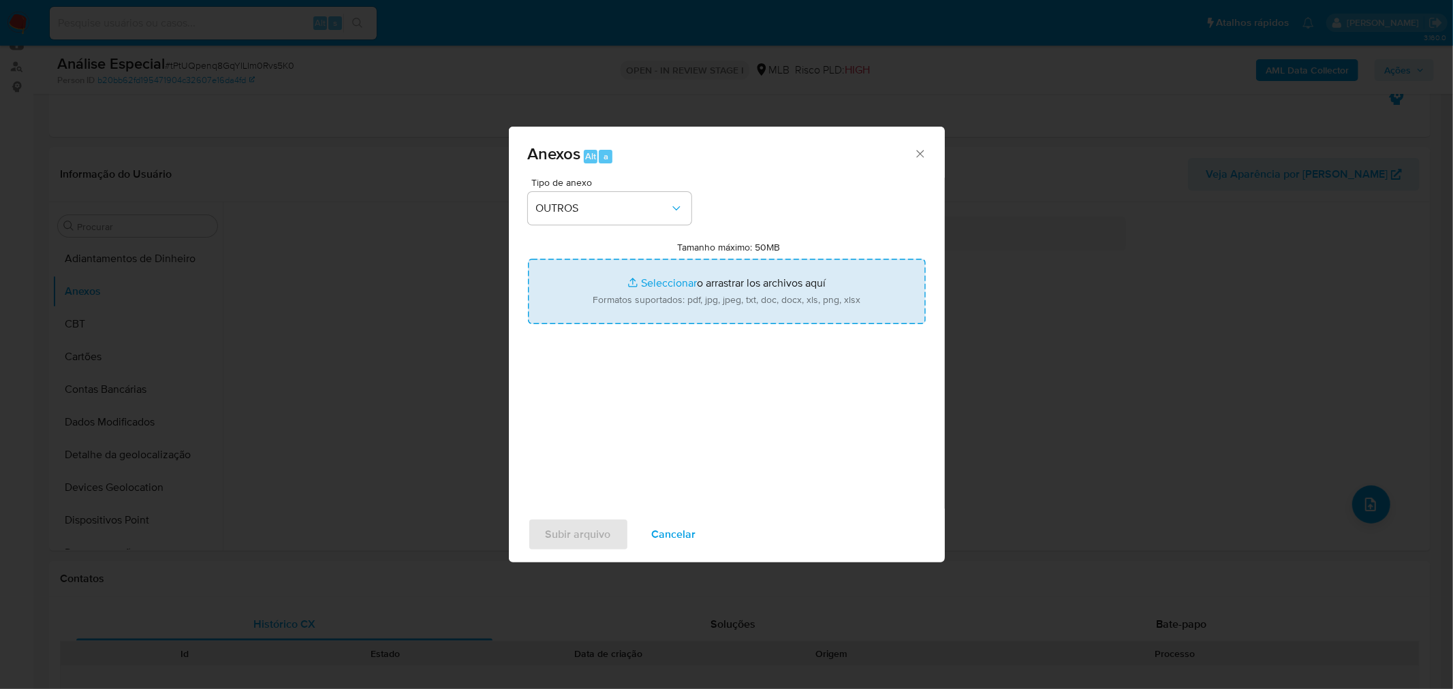
type input "C:\fakepath\Mulan 1694507018_2025_09_18_14_08_58 FLAX EDUC REPRESENTACOES LTDA.…"
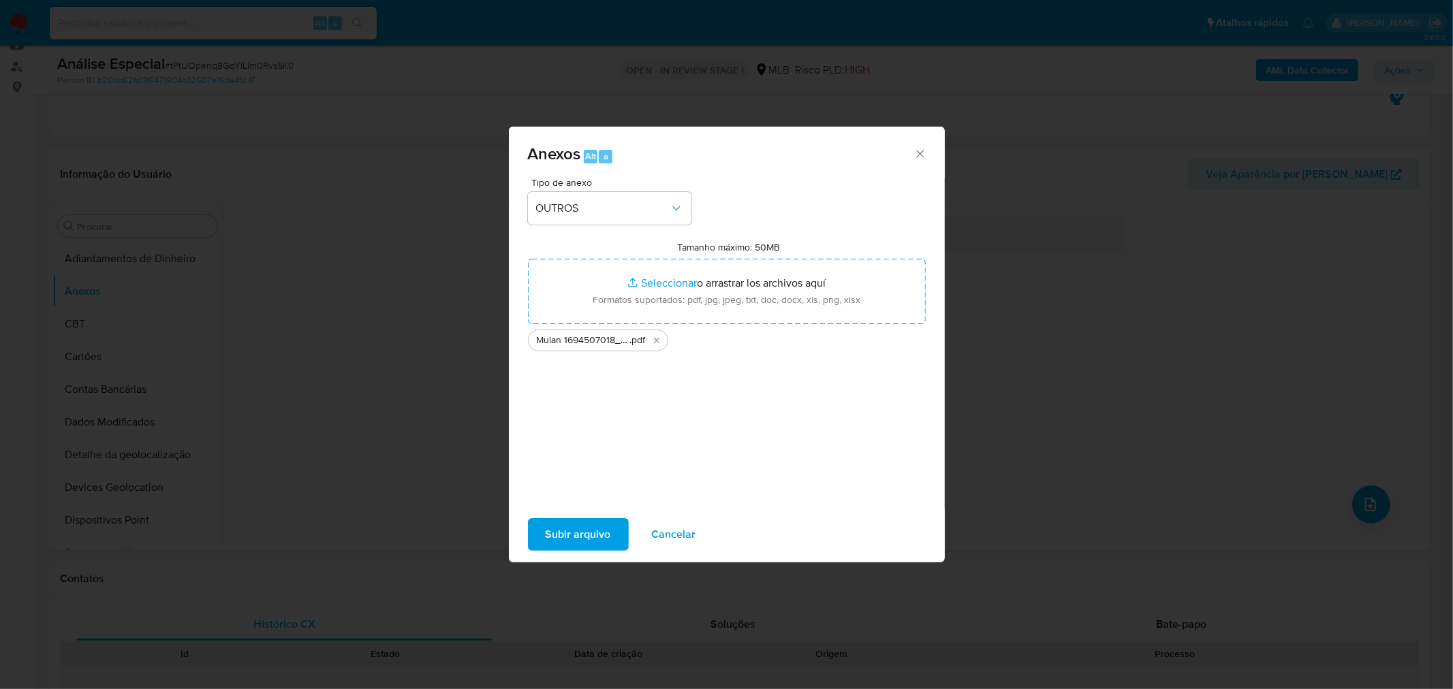
click at [582, 534] on span "Subir arquivo" at bounding box center [578, 535] width 65 height 30
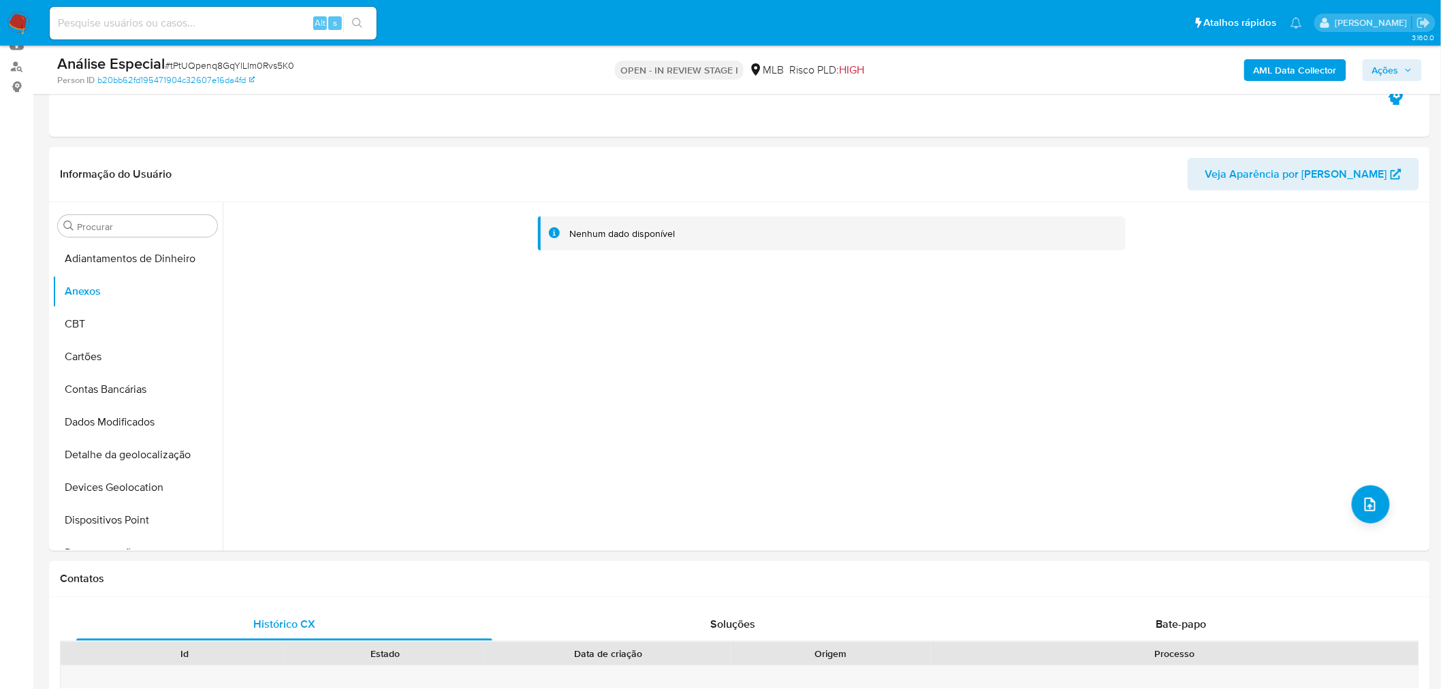
click at [1303, 63] on b "AML Data Collector" at bounding box center [1295, 70] width 83 height 22
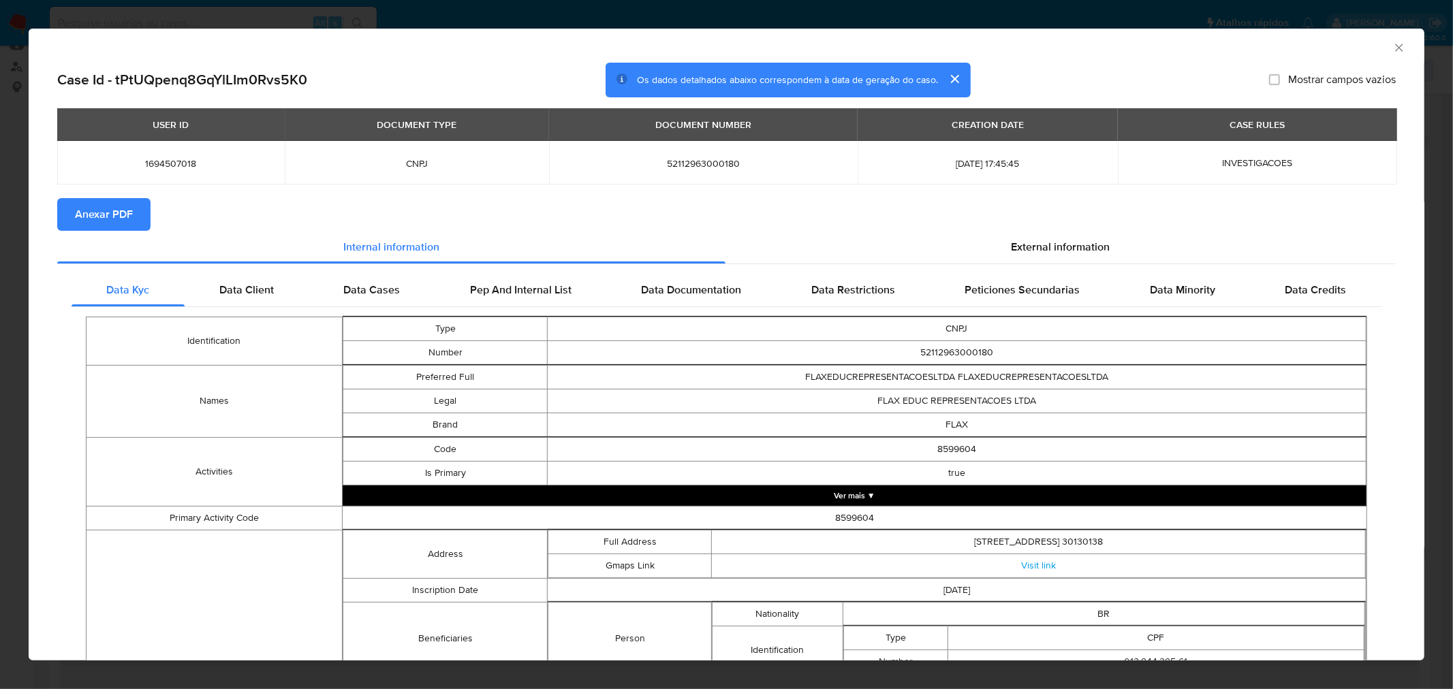
click at [146, 221] on button "Anexar PDF" at bounding box center [103, 214] width 93 height 33
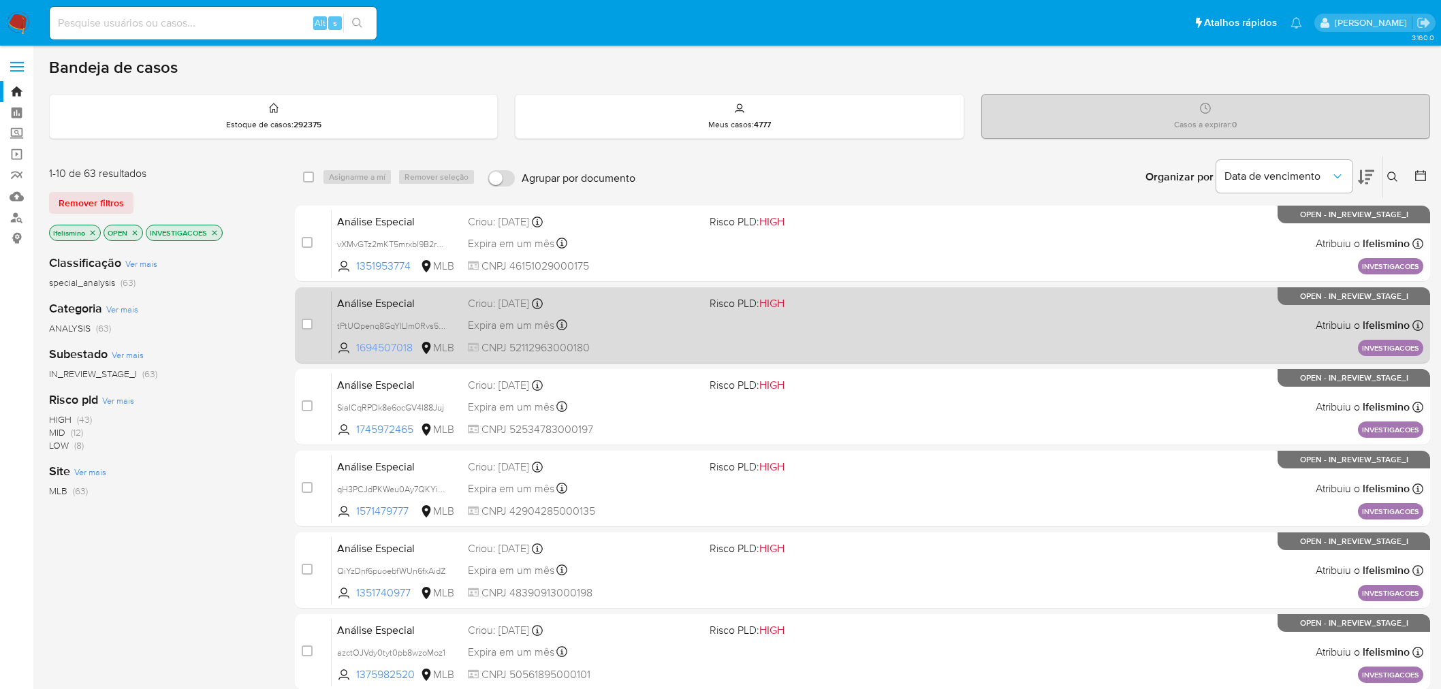
scroll to position [76, 0]
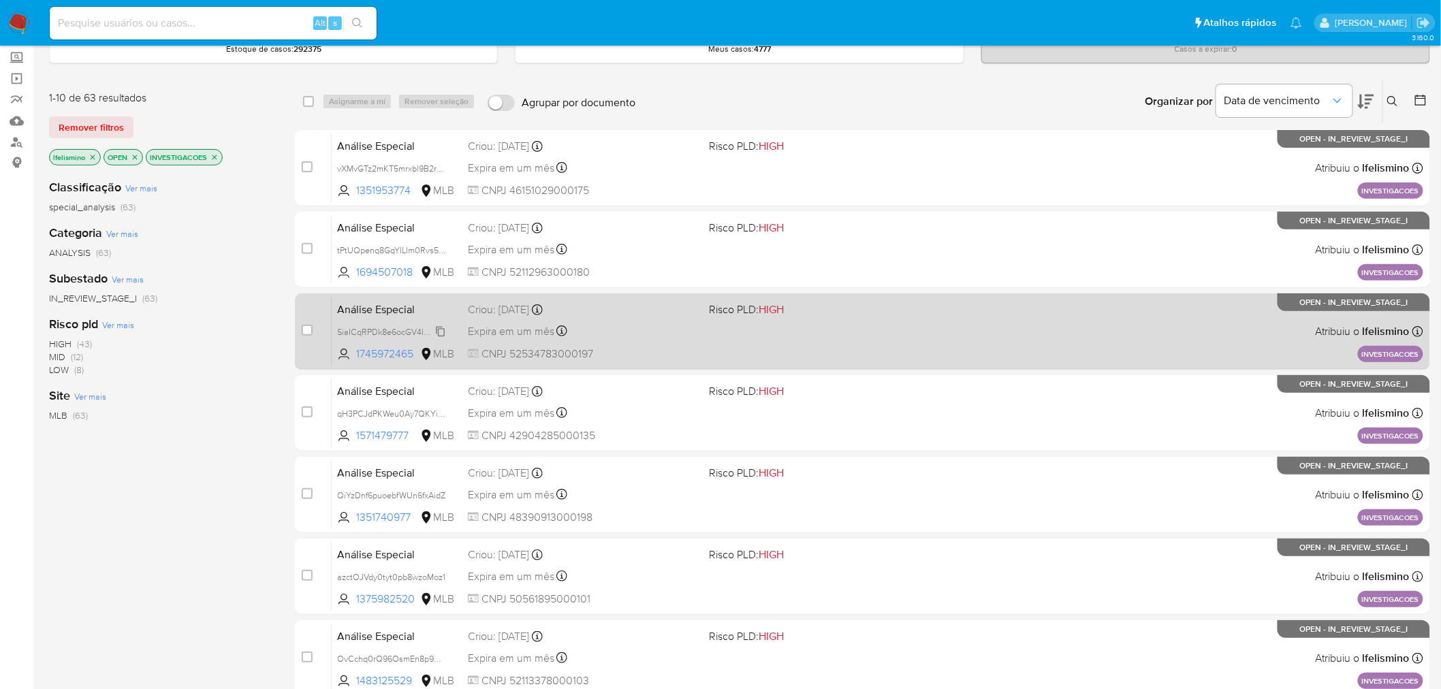
click at [399, 330] on span "SiaICqRPDk8e6ocGV4I88Juj" at bounding box center [390, 331] width 107 height 15
click at [807, 345] on div "Análise Especial SiaICqRPDk8e6ocGV4I88Juj Copiado Copiado 1745972465 MLB Risco …" at bounding box center [878, 331] width 1092 height 69
click at [696, 342] on div "Análise Especial SiaICqRPDk8e6ocGV4I88Juj 1745972465 MLB Risco PLD: HIGH Criou:…" at bounding box center [878, 331] width 1092 height 69
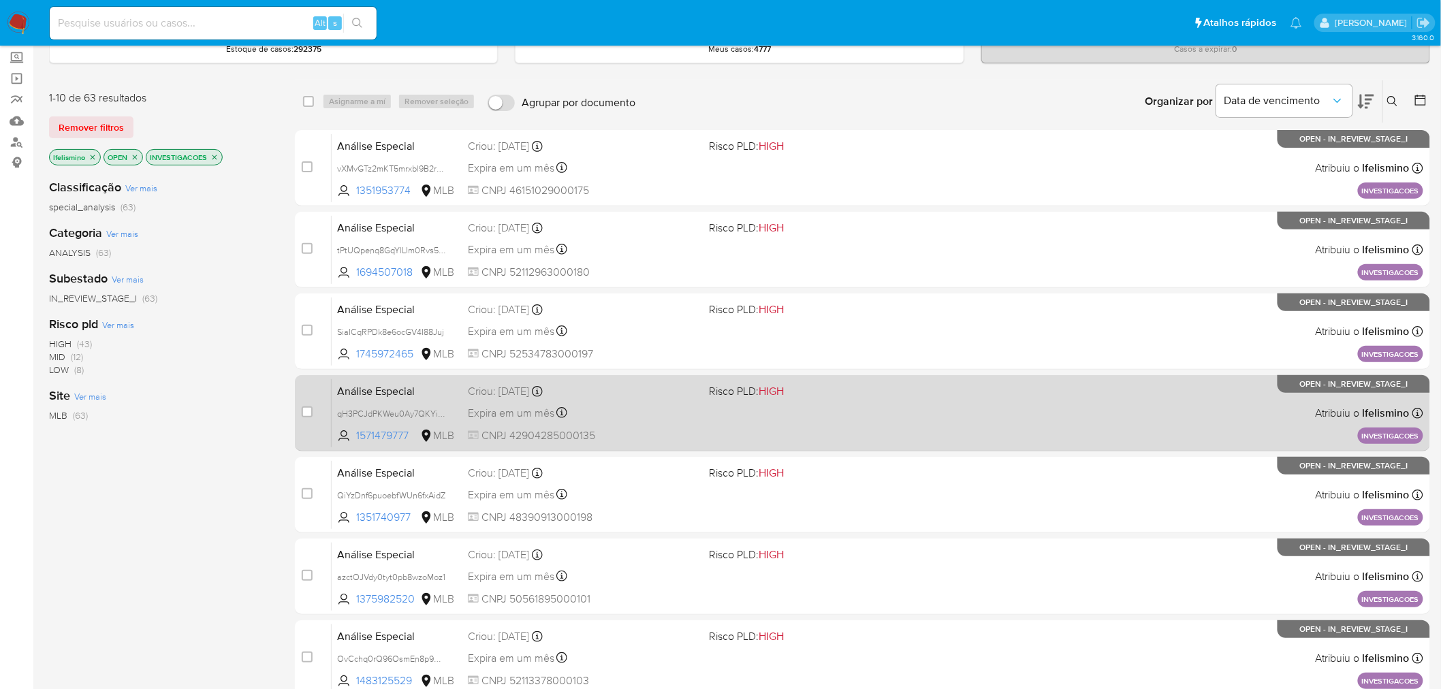
click at [399, 395] on span "Análise Especial" at bounding box center [397, 390] width 120 height 18
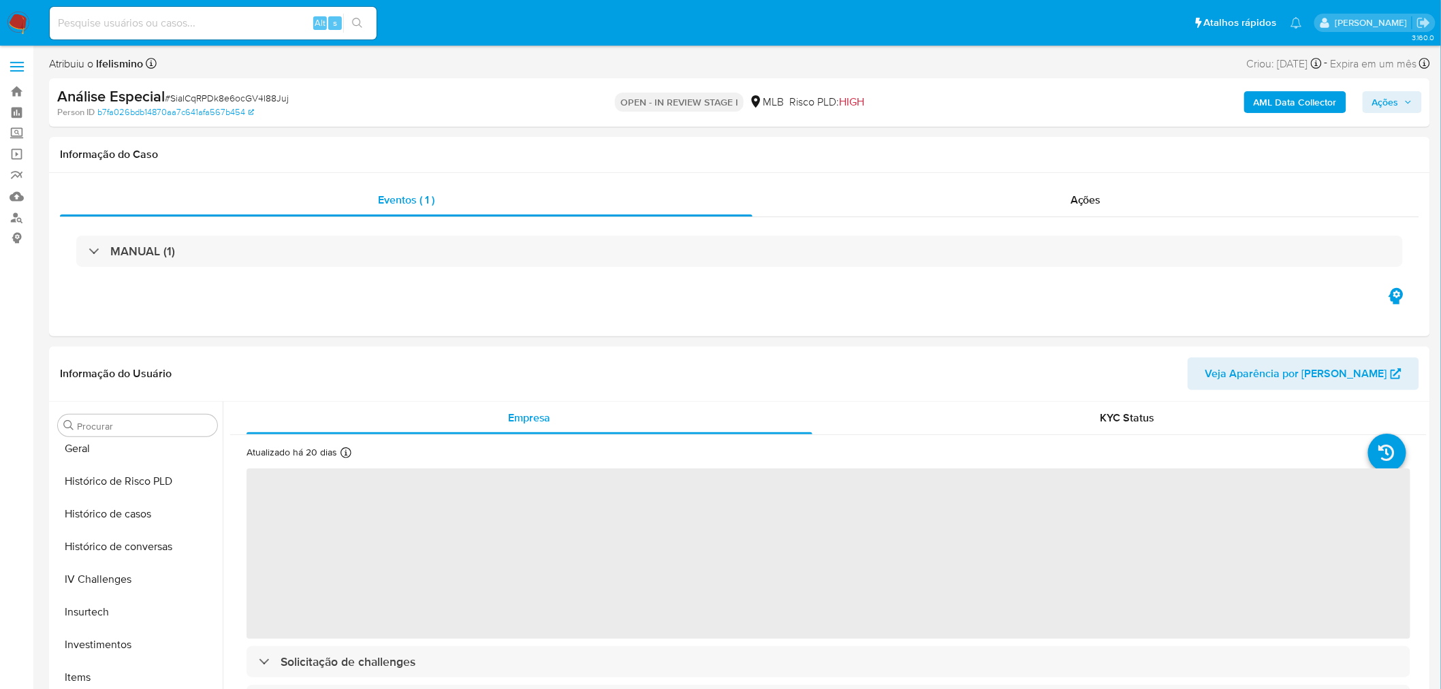
select select "10"
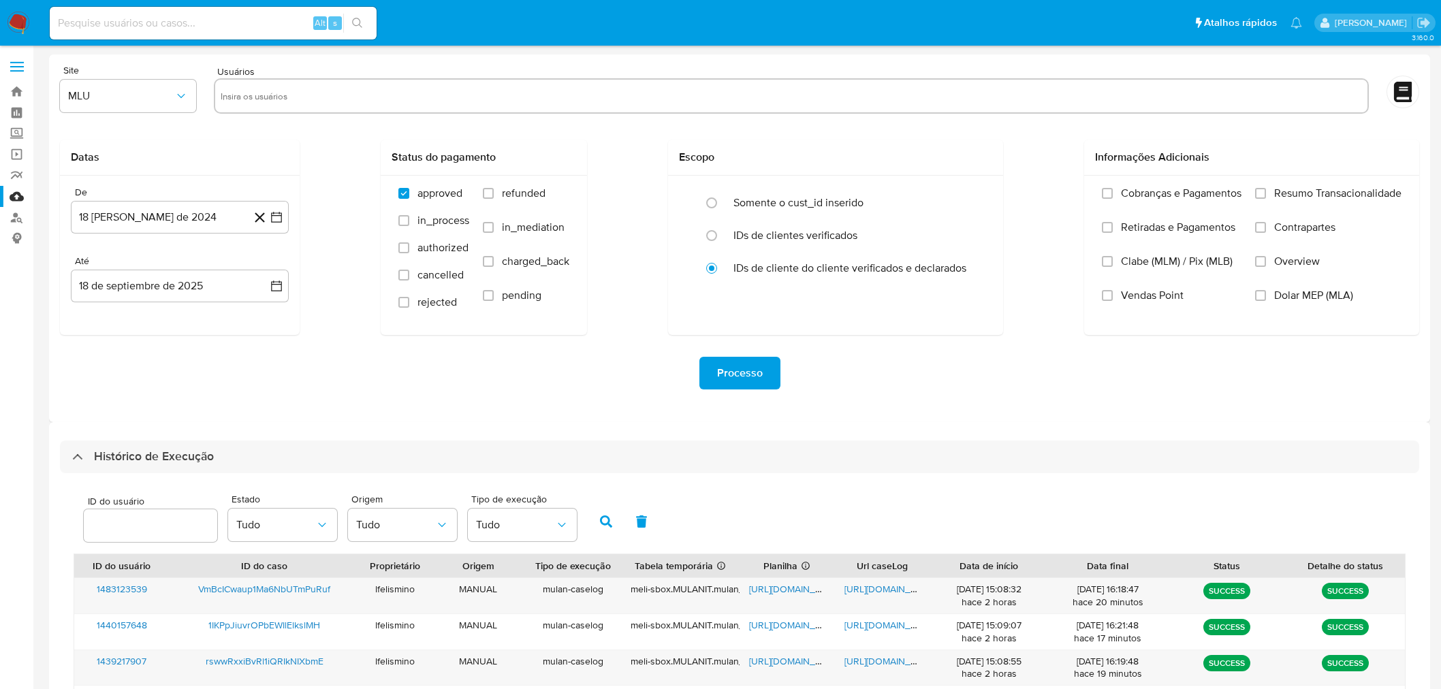
select select "50"
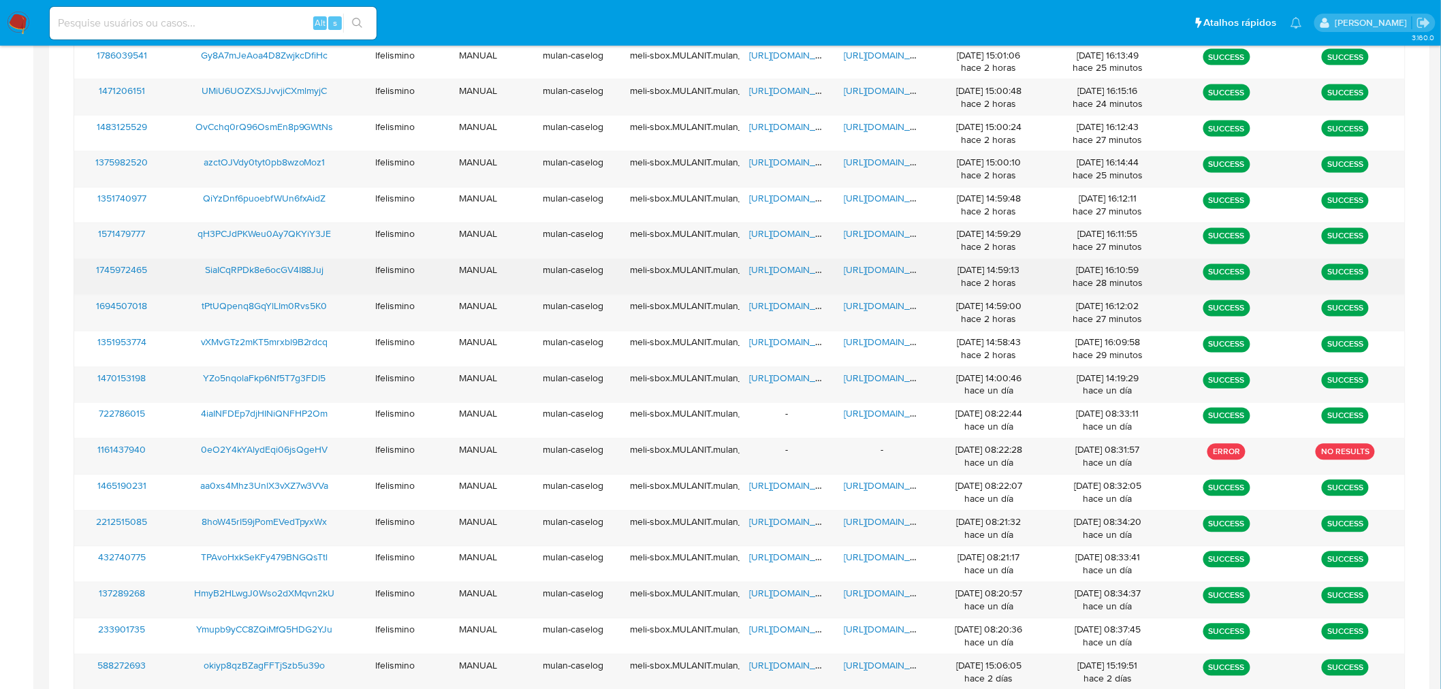
click at [906, 277] on span "[URL][DOMAIN_NAME]" at bounding box center [892, 271] width 94 height 14
click at [766, 273] on span "[URL][DOMAIN_NAME]" at bounding box center [796, 271] width 94 height 14
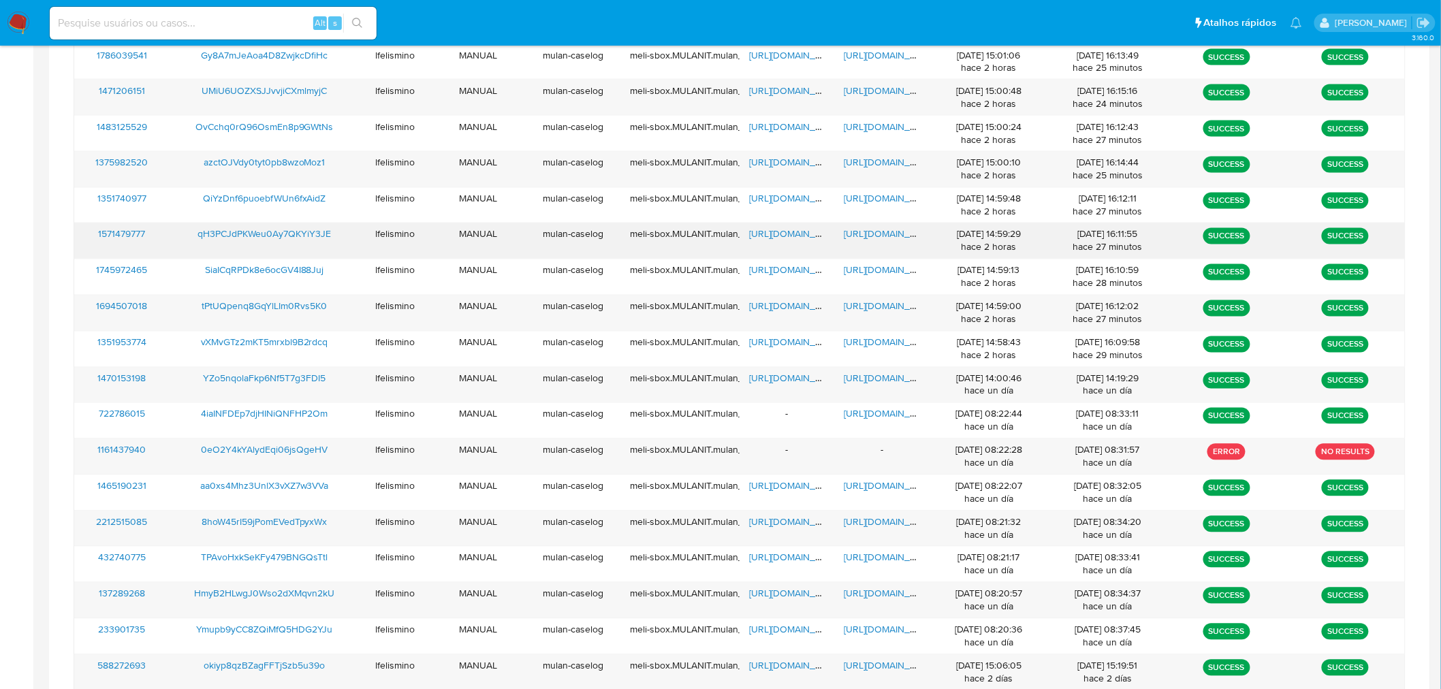
click at [897, 234] on span "[URL][DOMAIN_NAME]" at bounding box center [892, 234] width 94 height 14
click at [759, 238] on span "[URL][DOMAIN_NAME]" at bounding box center [796, 234] width 94 height 14
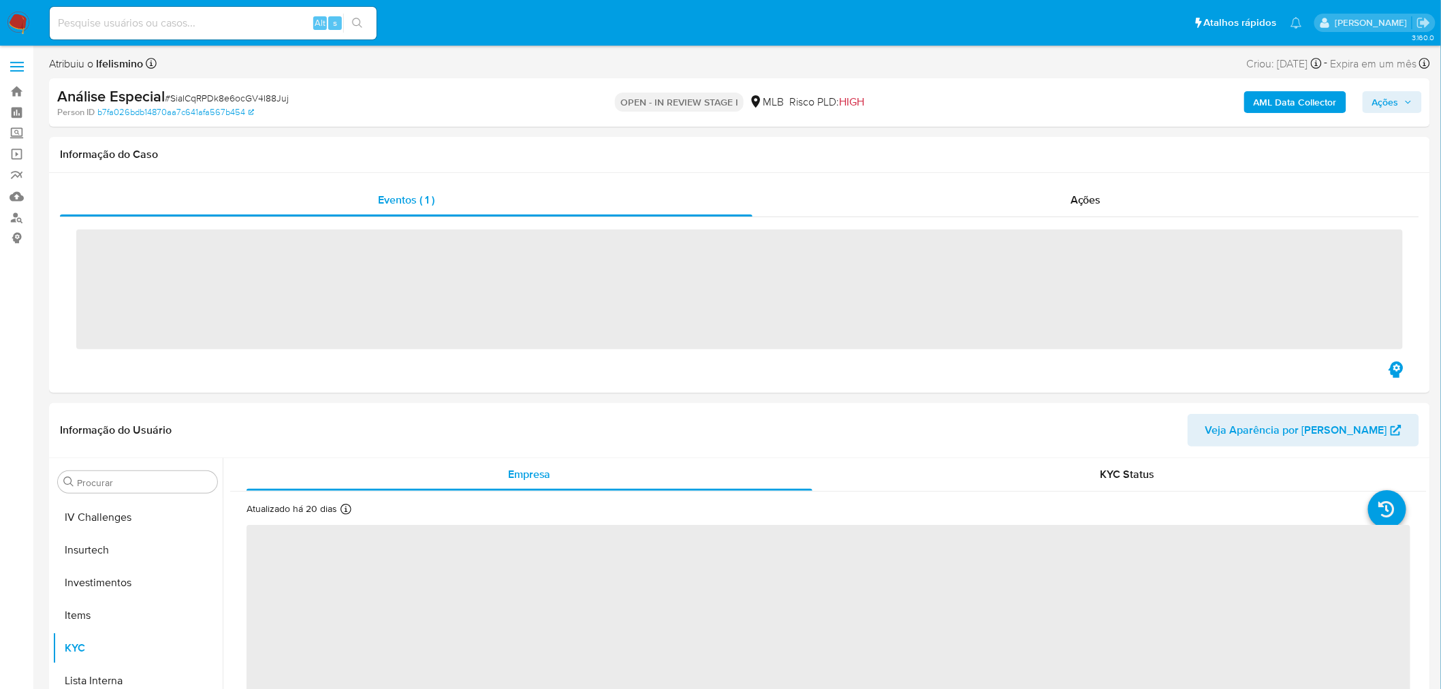
scroll to position [632, 0]
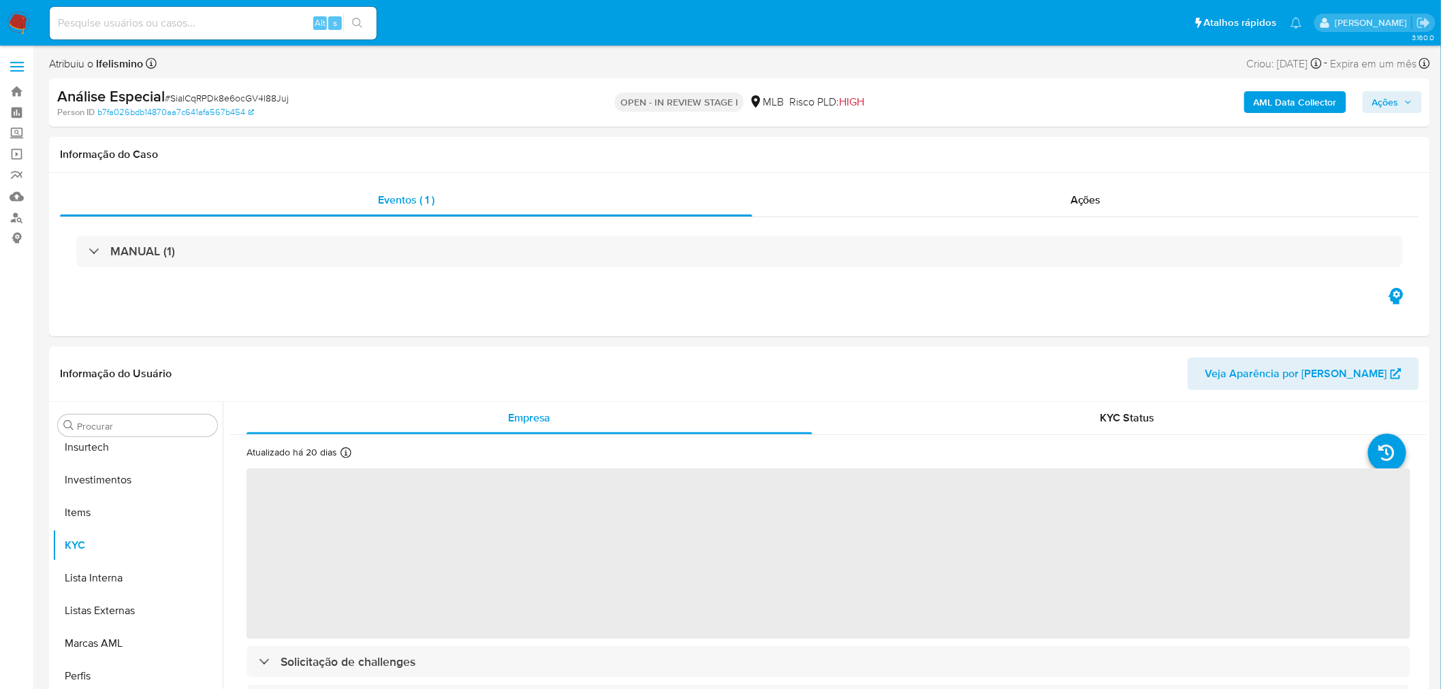
select select "10"
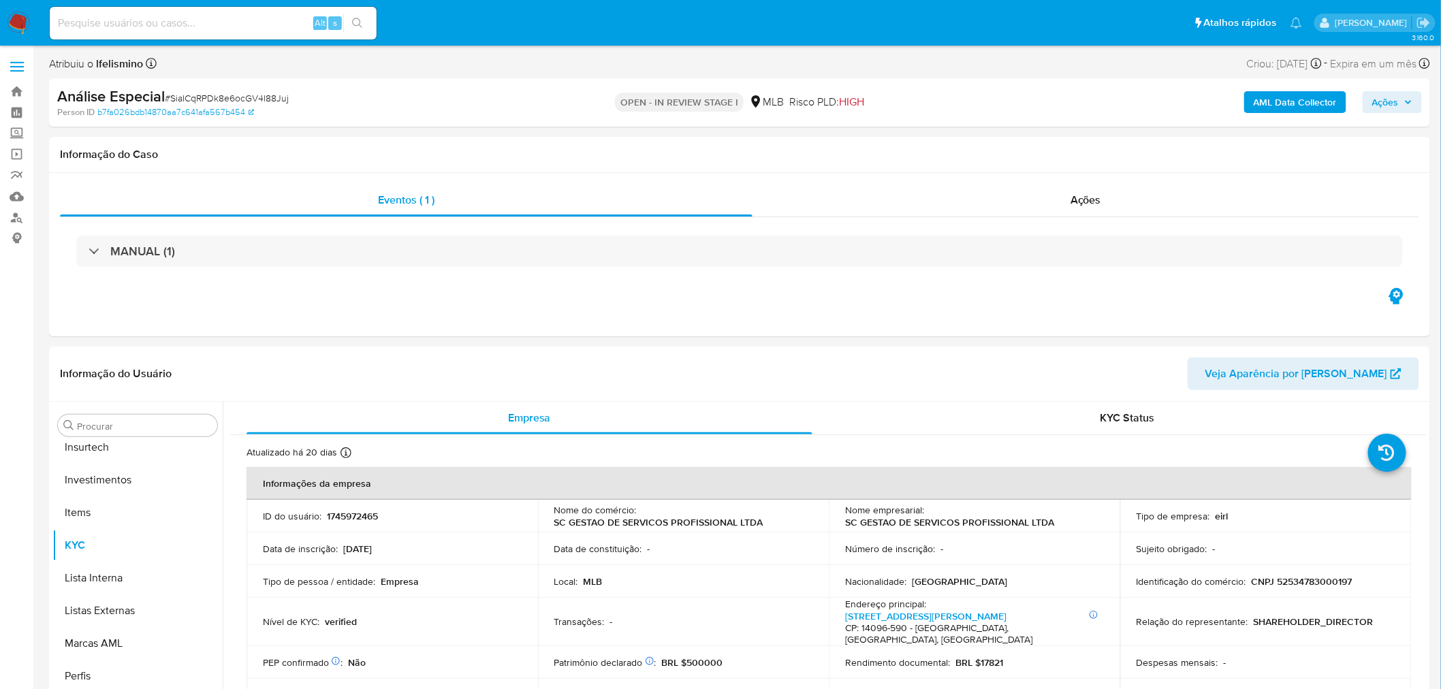
scroll to position [640, 0]
click at [200, 93] on span "# SiaICqRPDk8e6ocGV4I88Juj" at bounding box center [227, 98] width 124 height 14
click at [202, 93] on span "# SiaICqRPDk8e6ocGV4I88Juj" at bounding box center [227, 98] width 124 height 14
copy span "SiaICqRPDk8e6ocGV4I88Juj"
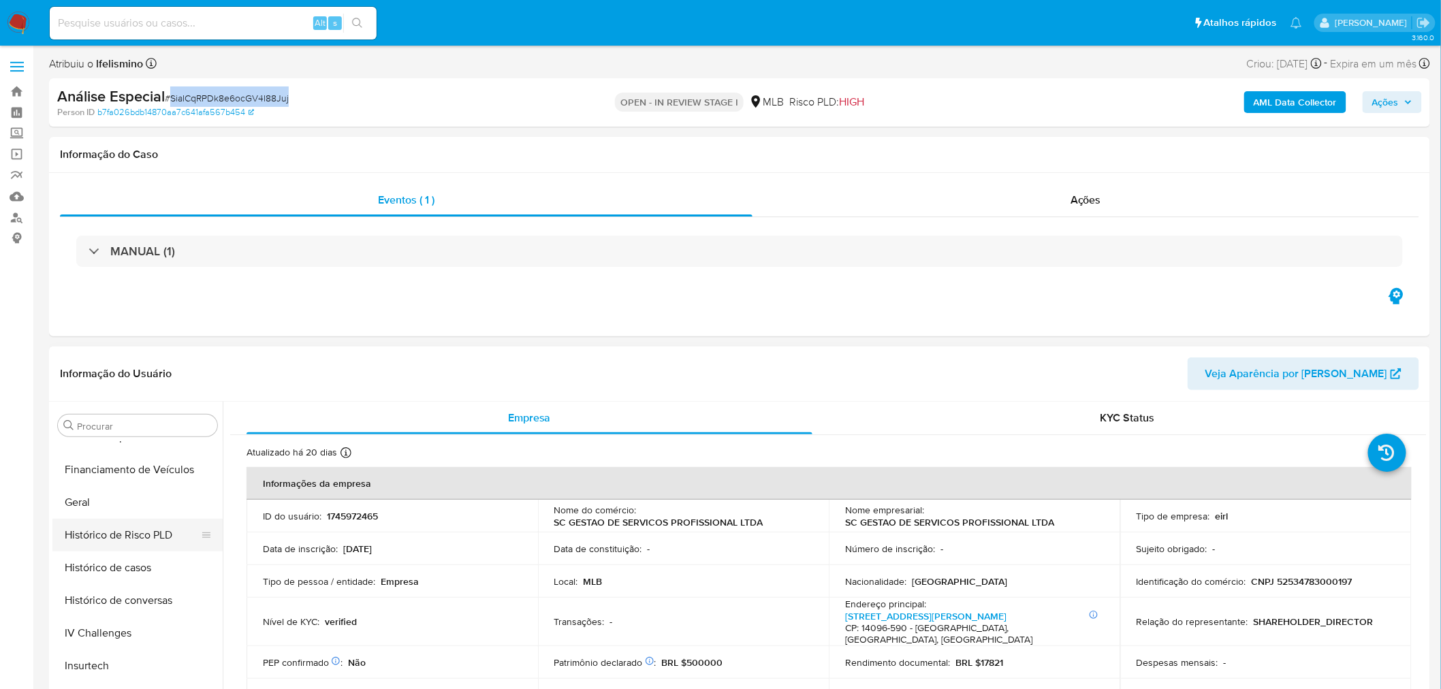
scroll to position [413, 0]
click at [93, 509] on button "Geral" at bounding box center [131, 503] width 159 height 33
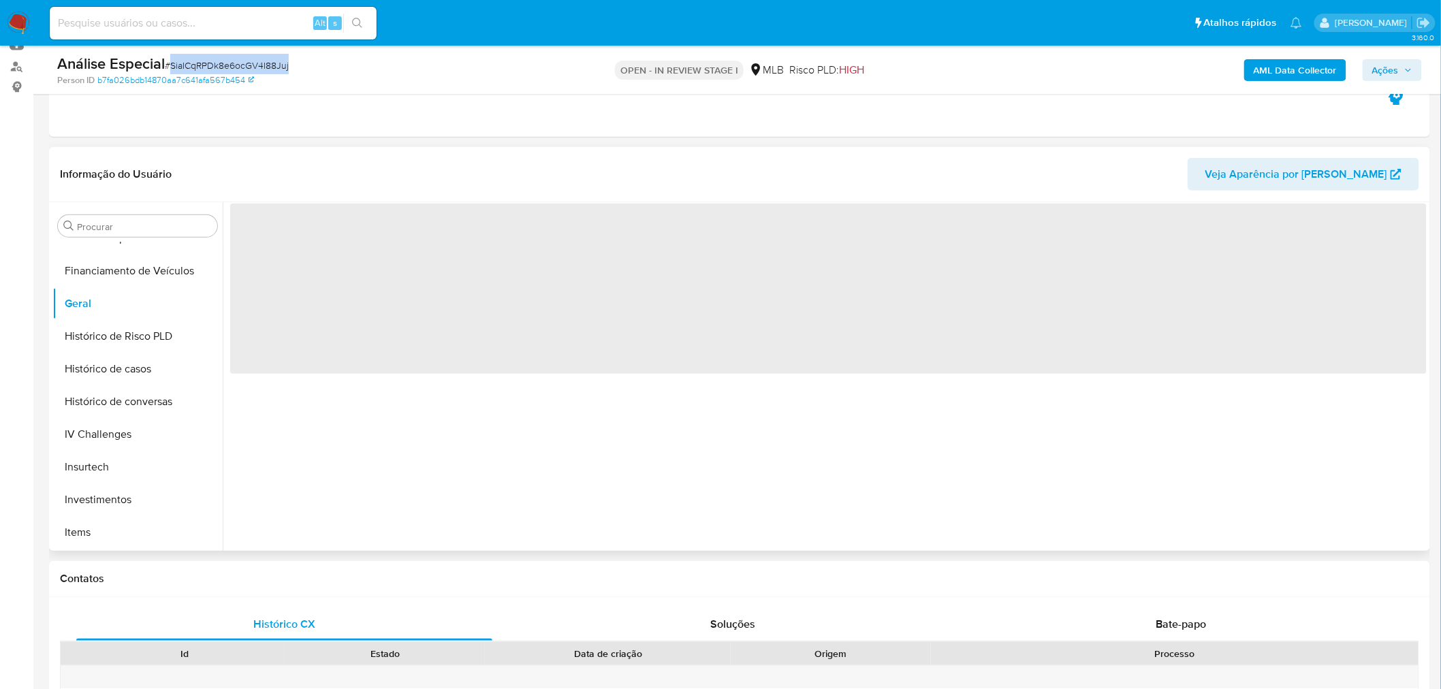
scroll to position [227, 0]
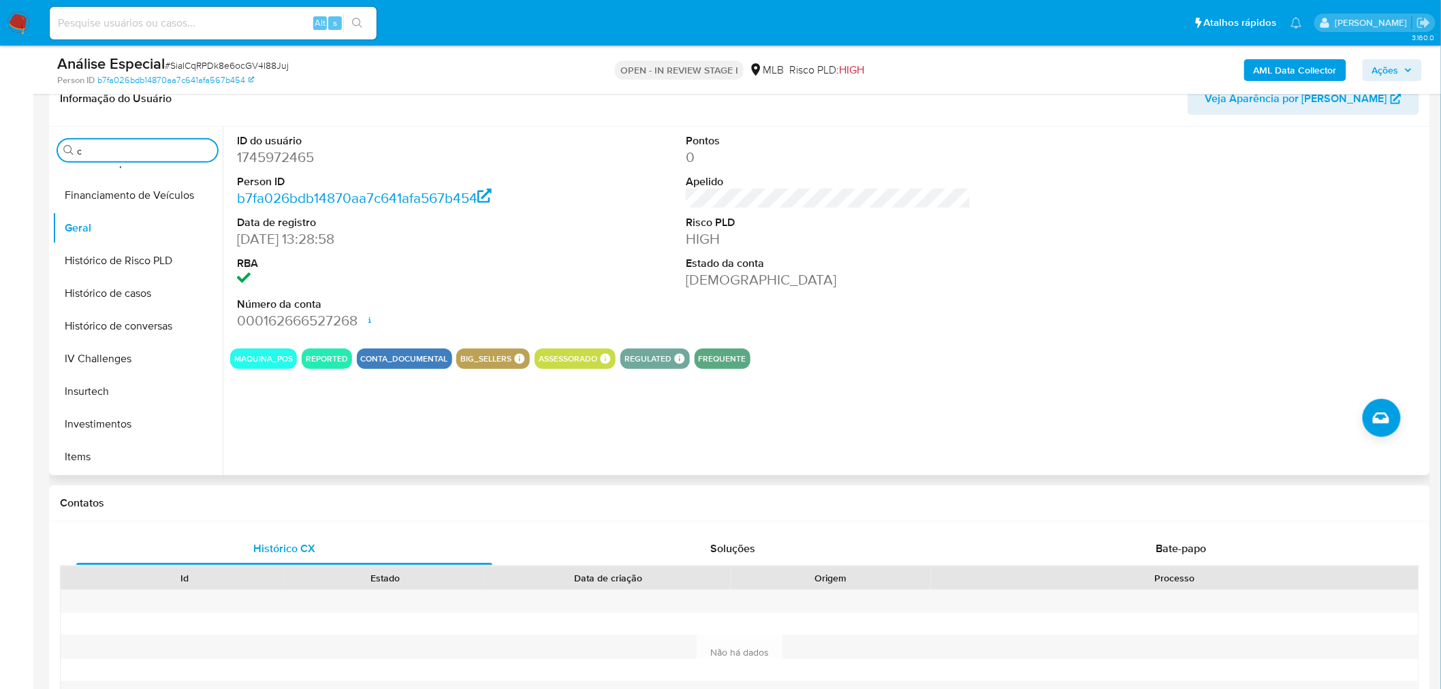
click at [108, 148] on input "c" at bounding box center [144, 151] width 135 height 12
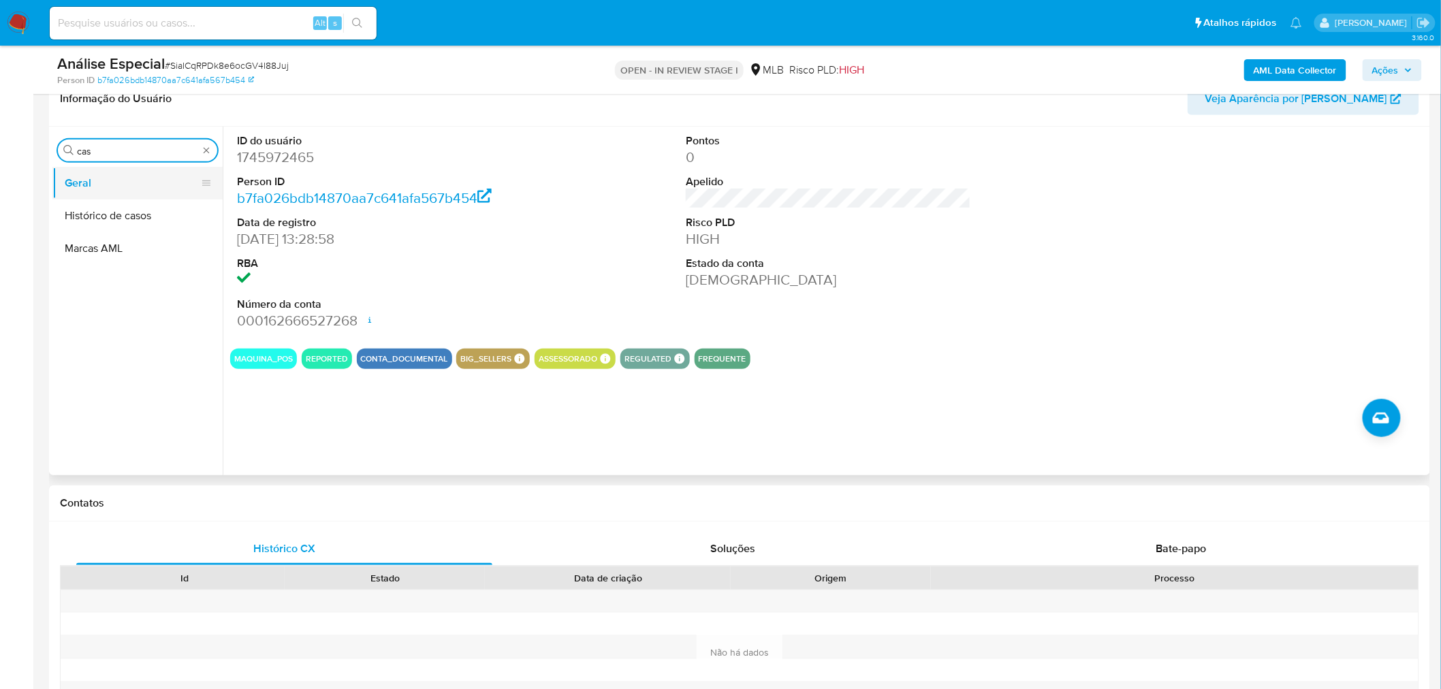
type input "cas"
click at [86, 181] on button "Geral" at bounding box center [131, 183] width 159 height 33
click at [82, 213] on button "Histórico de casos" at bounding box center [131, 216] width 159 height 33
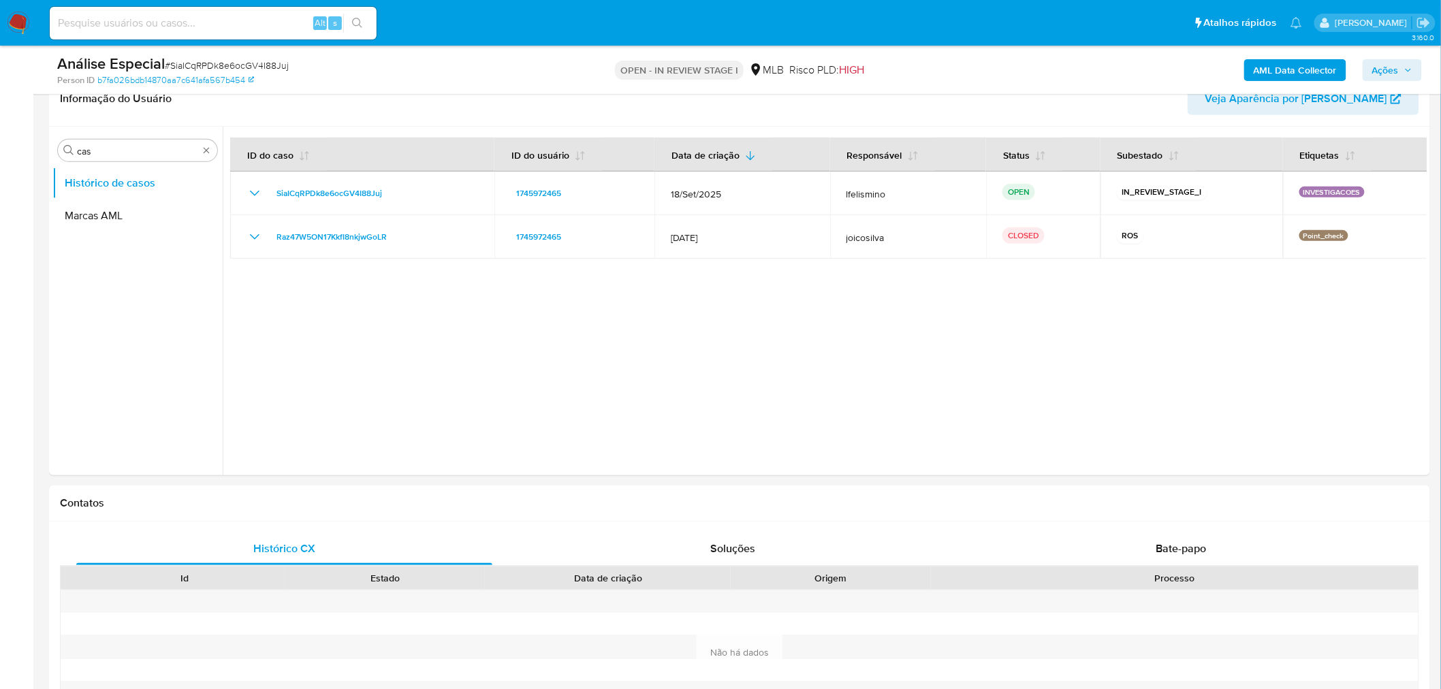
drag, startPoint x: 669, startPoint y: 240, endPoint x: 941, endPoint y: 282, distance: 275.6
click at [815, 259] on div at bounding box center [825, 301] width 1204 height 349
click at [601, 427] on div at bounding box center [825, 301] width 1204 height 349
drag, startPoint x: 206, startPoint y: 153, endPoint x: 189, endPoint y: 162, distance: 20.1
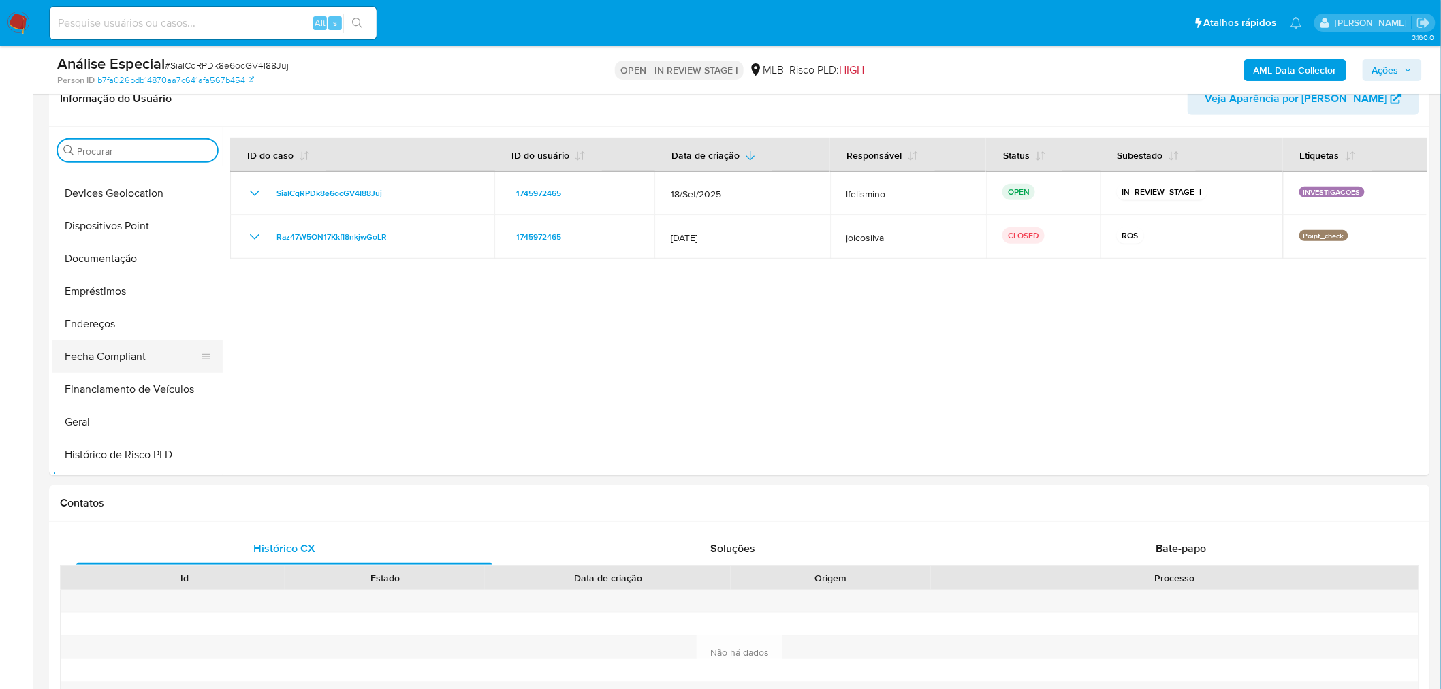
scroll to position [227, 0]
click at [83, 410] on button "Geral" at bounding box center [131, 414] width 159 height 33
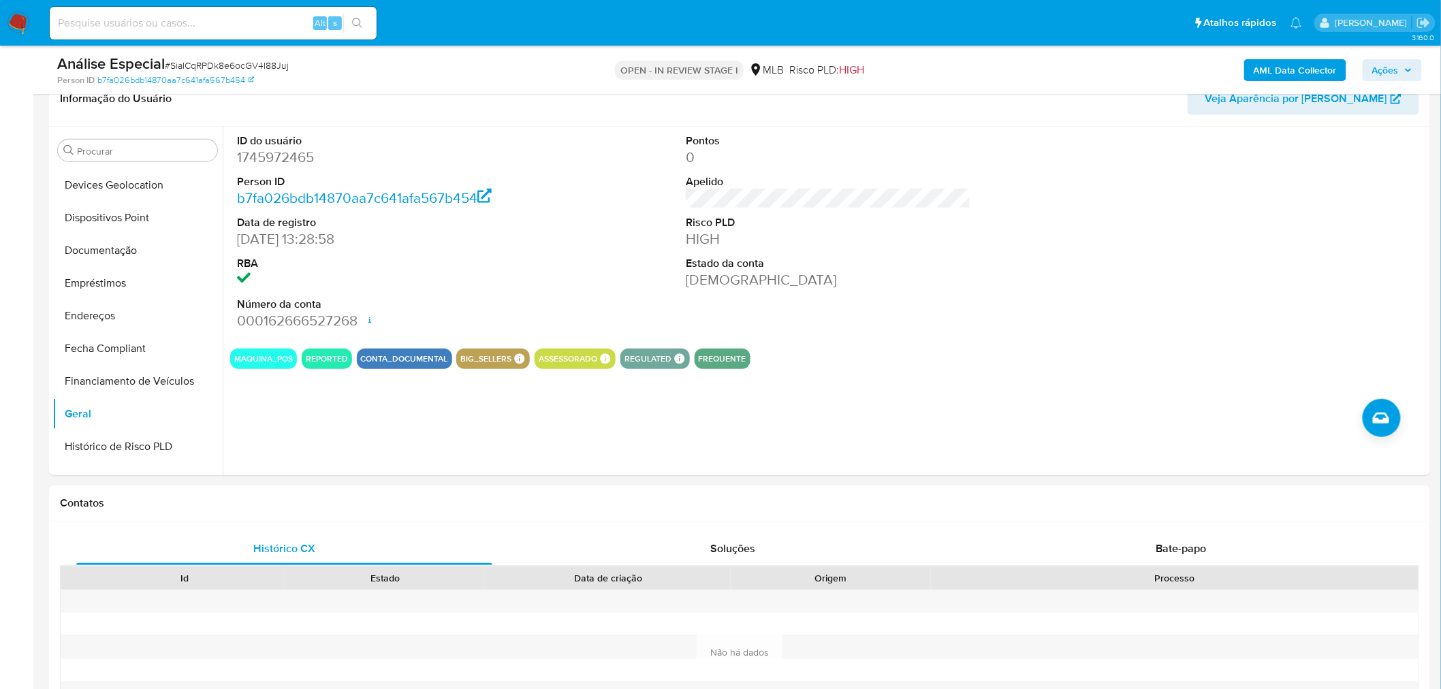
click at [275, 418] on div "ID do usuário 1745972465 Person ID b7fa026bdb14870aa7c641afa567b454 Data de reg…" at bounding box center [825, 301] width 1204 height 349
click at [113, 242] on button "Documentação" at bounding box center [131, 250] width 159 height 33
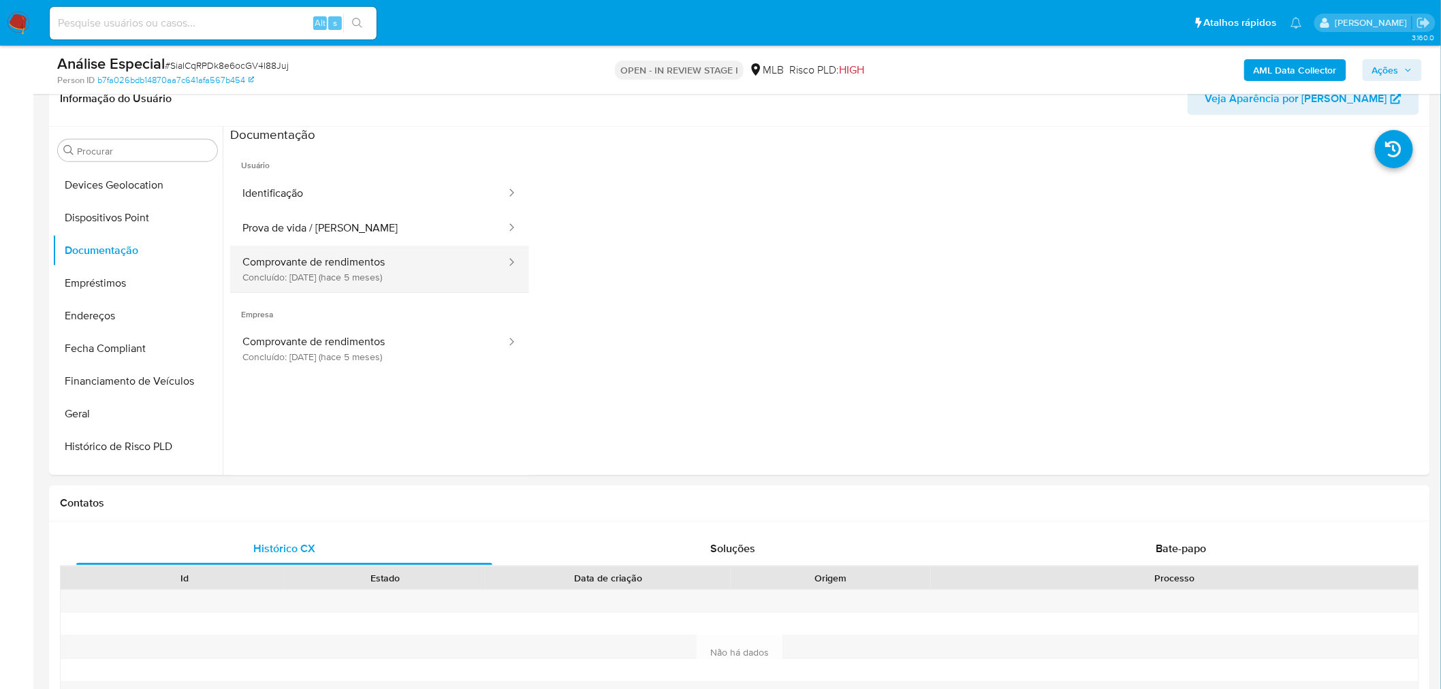
click at [284, 284] on button "Comprovante de rendimentos Concluído: 22/04/2025 (hace 5 meses)" at bounding box center [368, 269] width 277 height 46
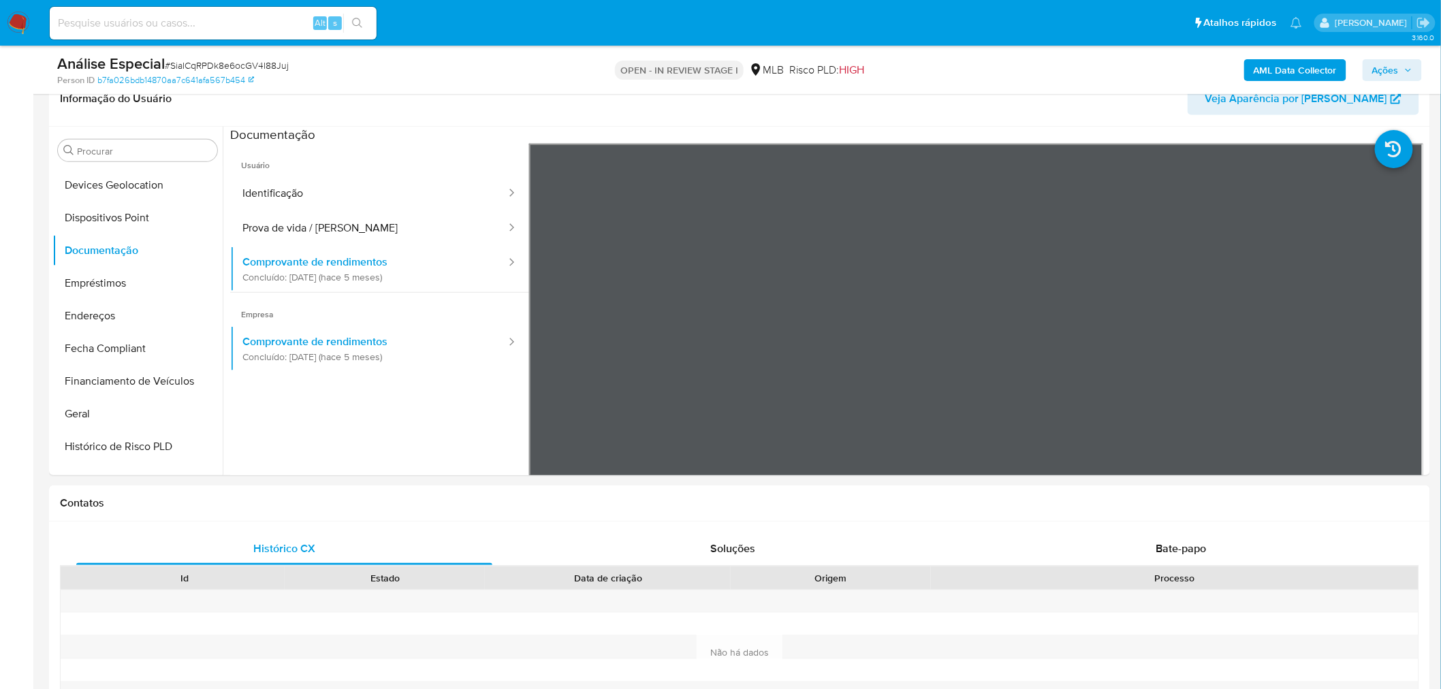
drag, startPoint x: 54, startPoint y: 37, endPoint x: 351, endPoint y: 30, distance: 297.0
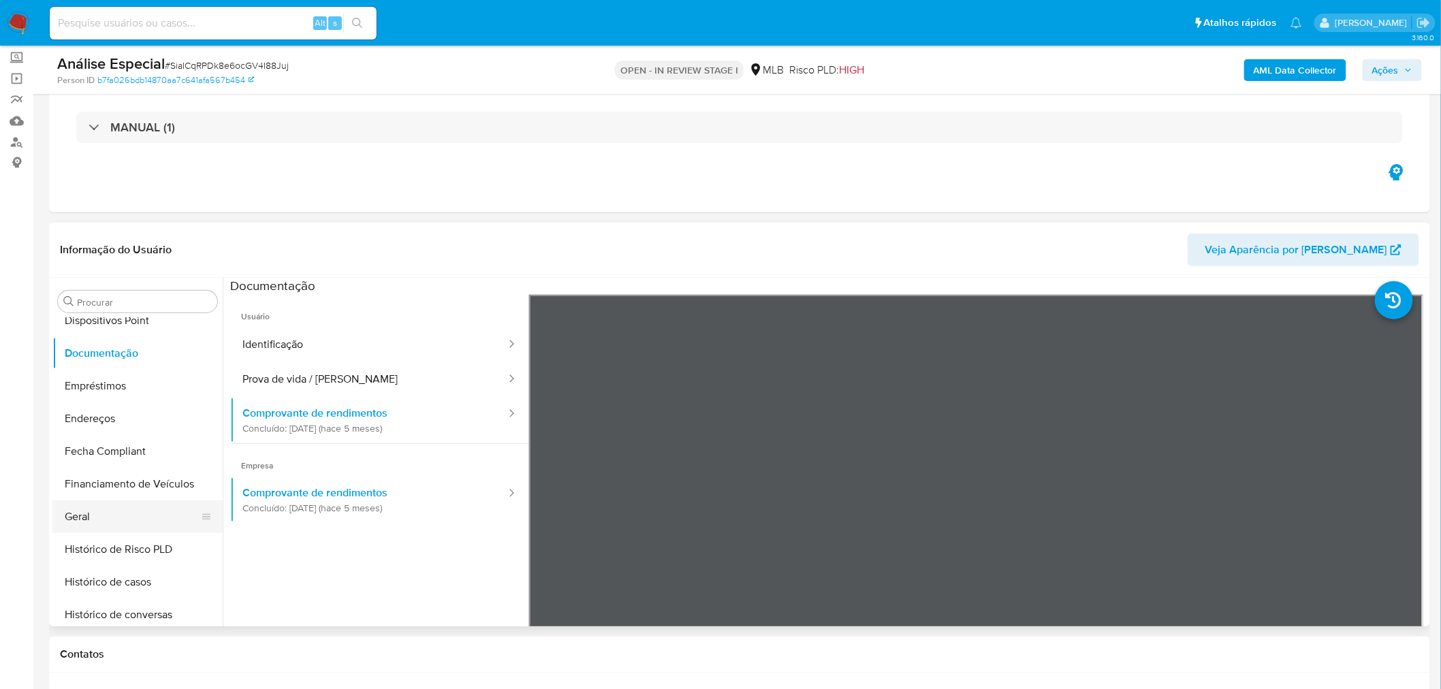
scroll to position [302, 0]
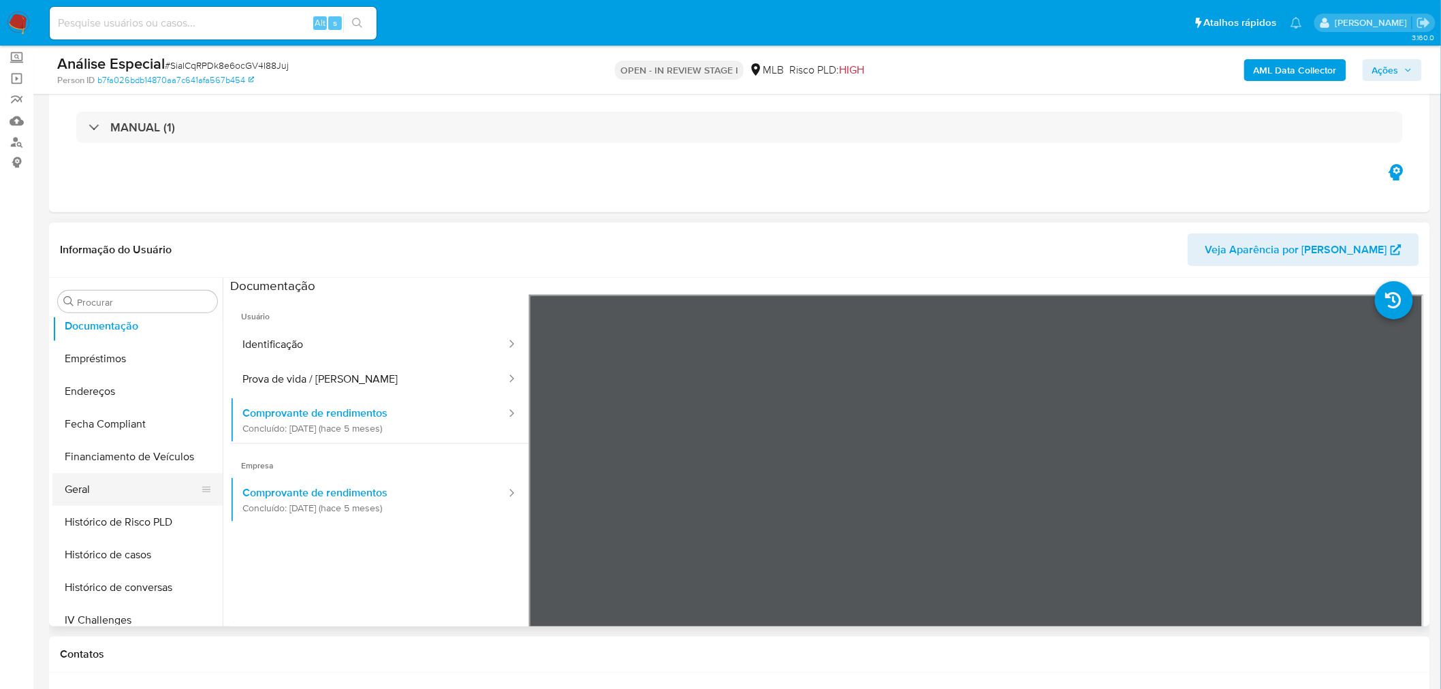
click at [106, 485] on button "Geral" at bounding box center [131, 489] width 159 height 33
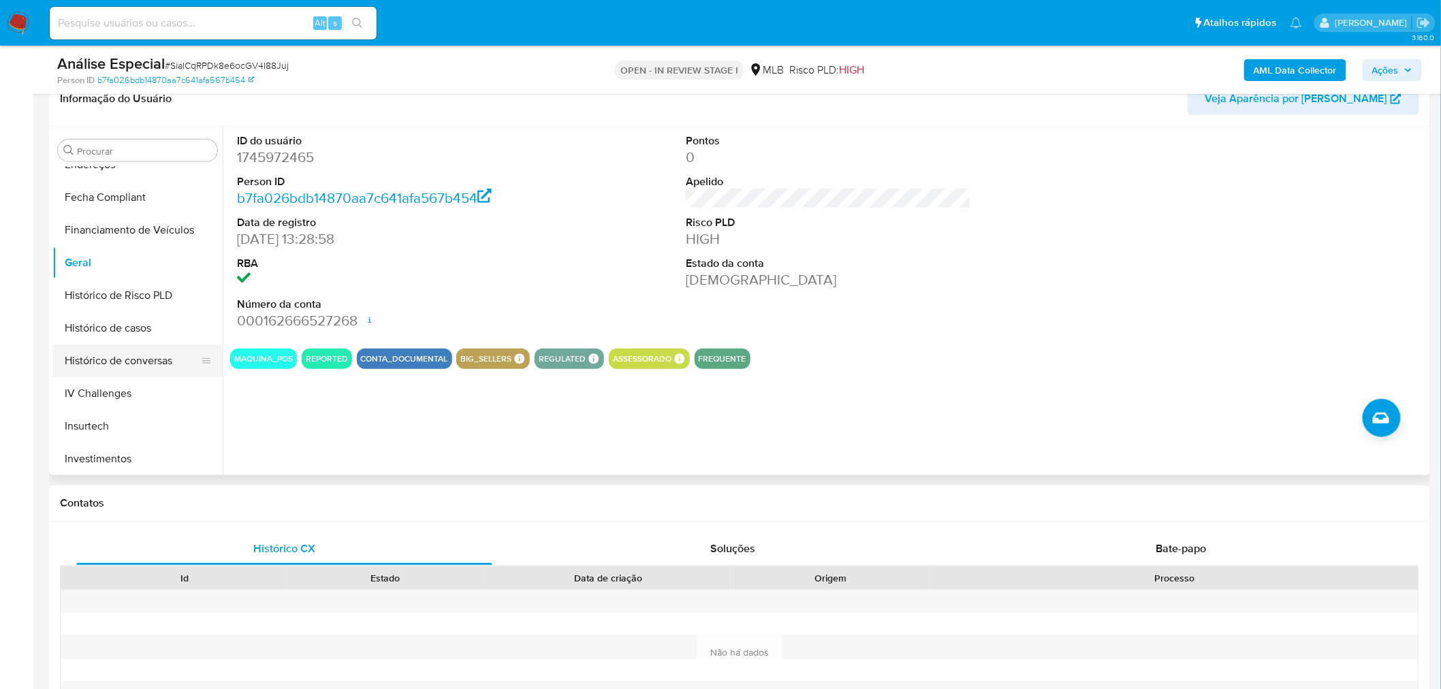
scroll to position [529, 0]
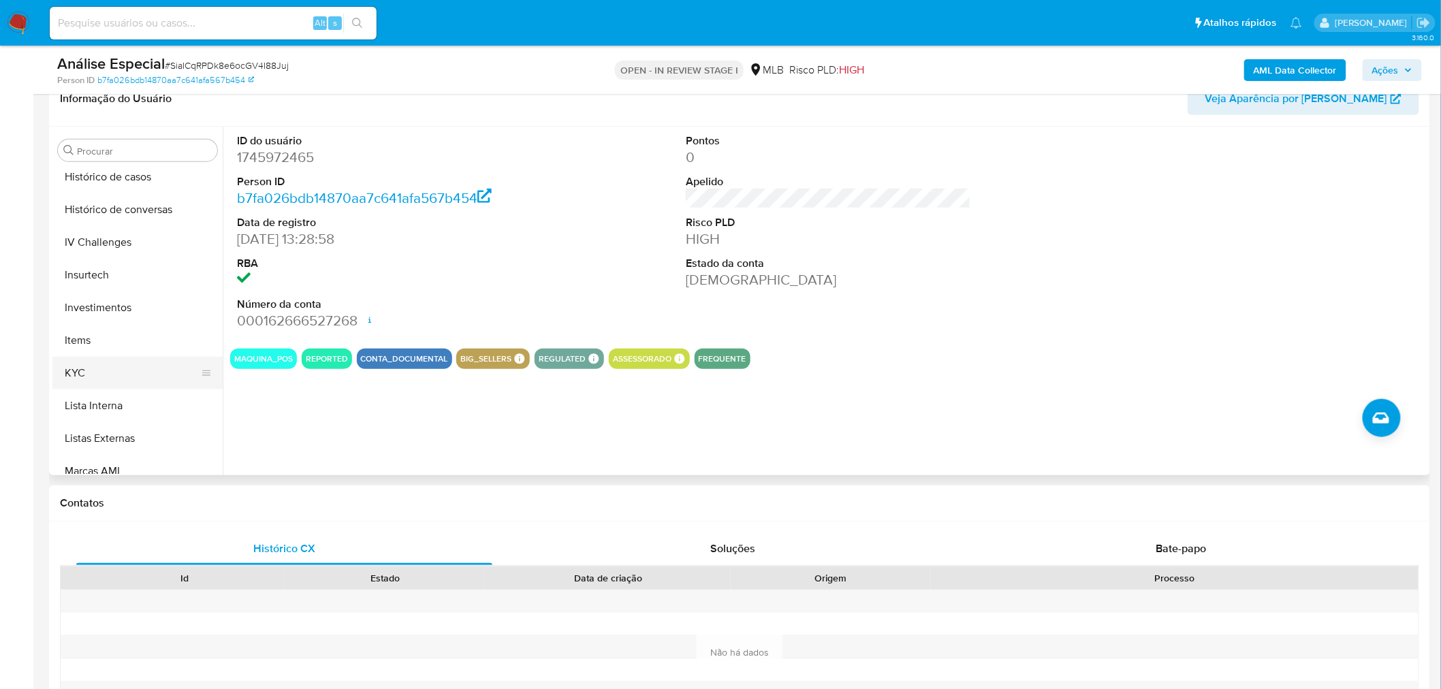
drag, startPoint x: 98, startPoint y: 349, endPoint x: 96, endPoint y: 368, distance: 19.2
click at [97, 358] on ul "Adiantamentos de Dinheiro Anexos CBT Cartões Contas Bancárias Dados Modificados…" at bounding box center [137, 320] width 170 height 307
click at [99, 370] on button "KYC" at bounding box center [131, 373] width 159 height 33
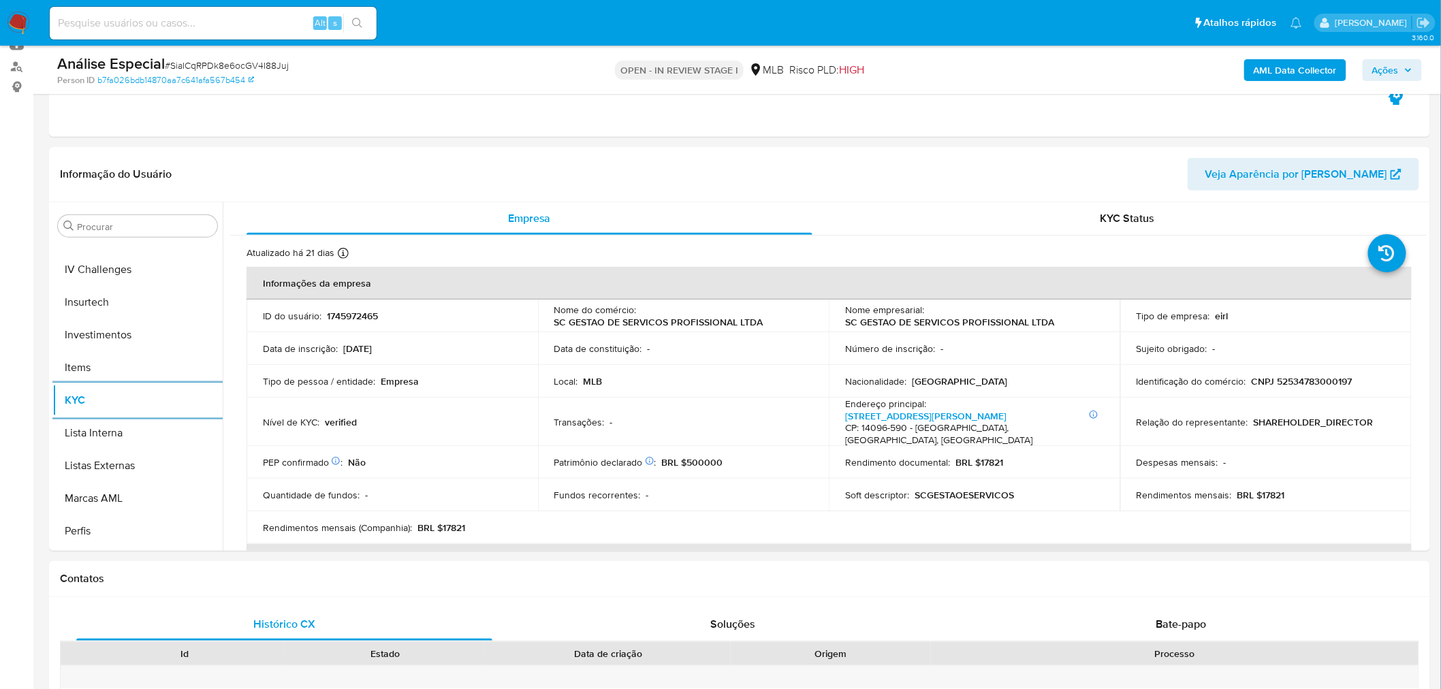
scroll to position [605, 0]
click at [116, 561] on div "Contatos" at bounding box center [739, 579] width 1381 height 36
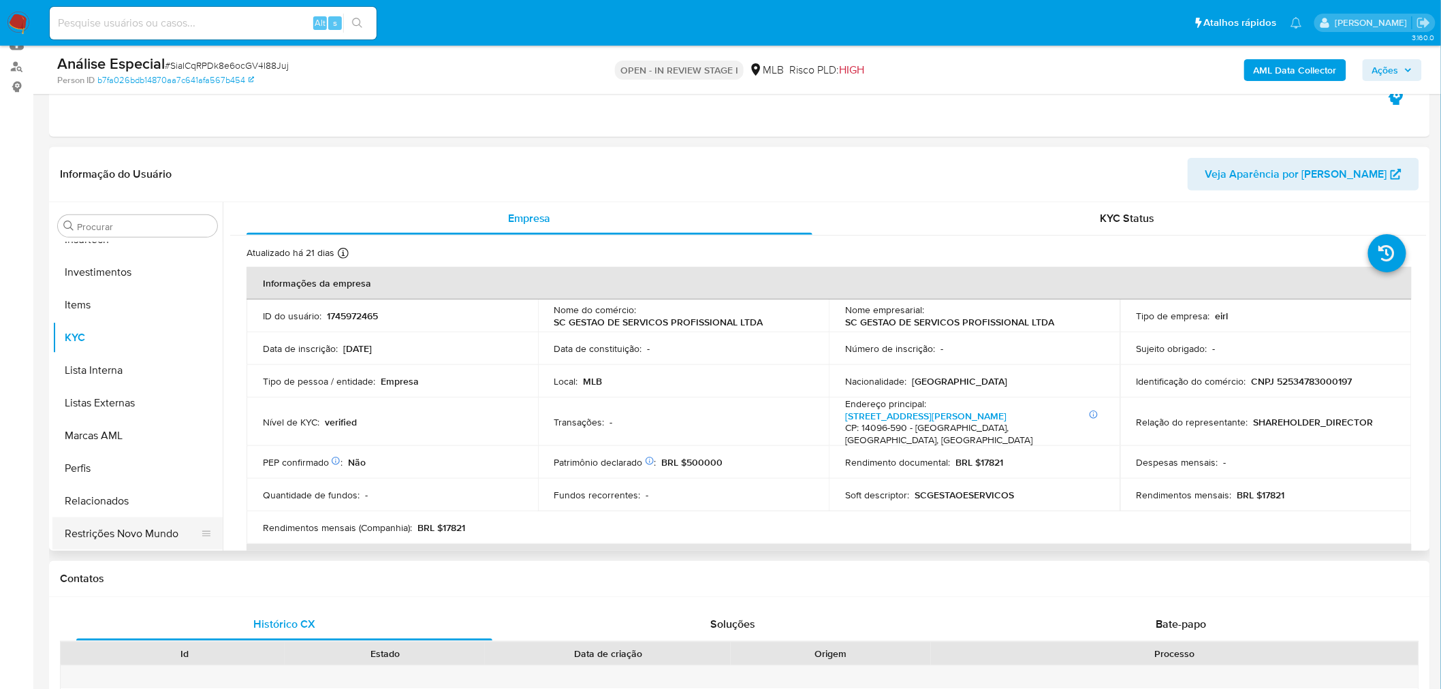
click at [125, 534] on button "Restrições Novo Mundo" at bounding box center [131, 534] width 159 height 33
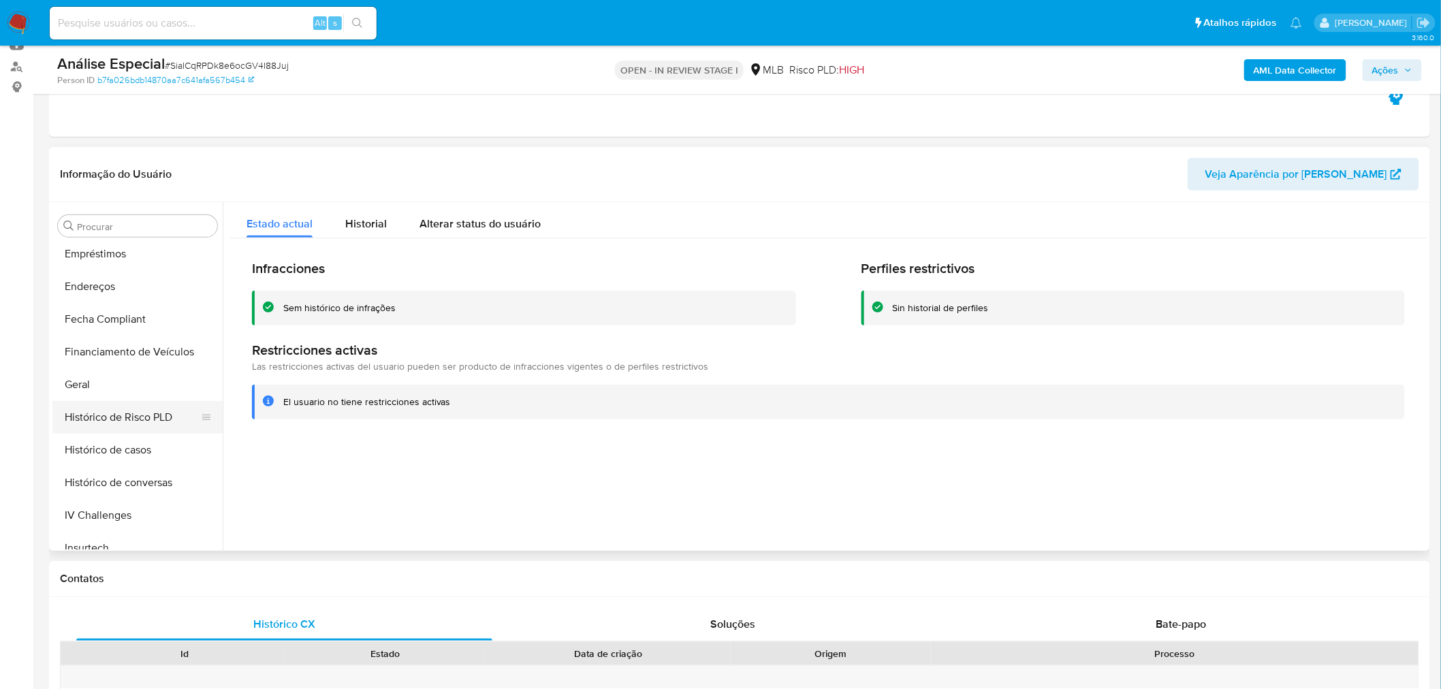
scroll to position [186, 0]
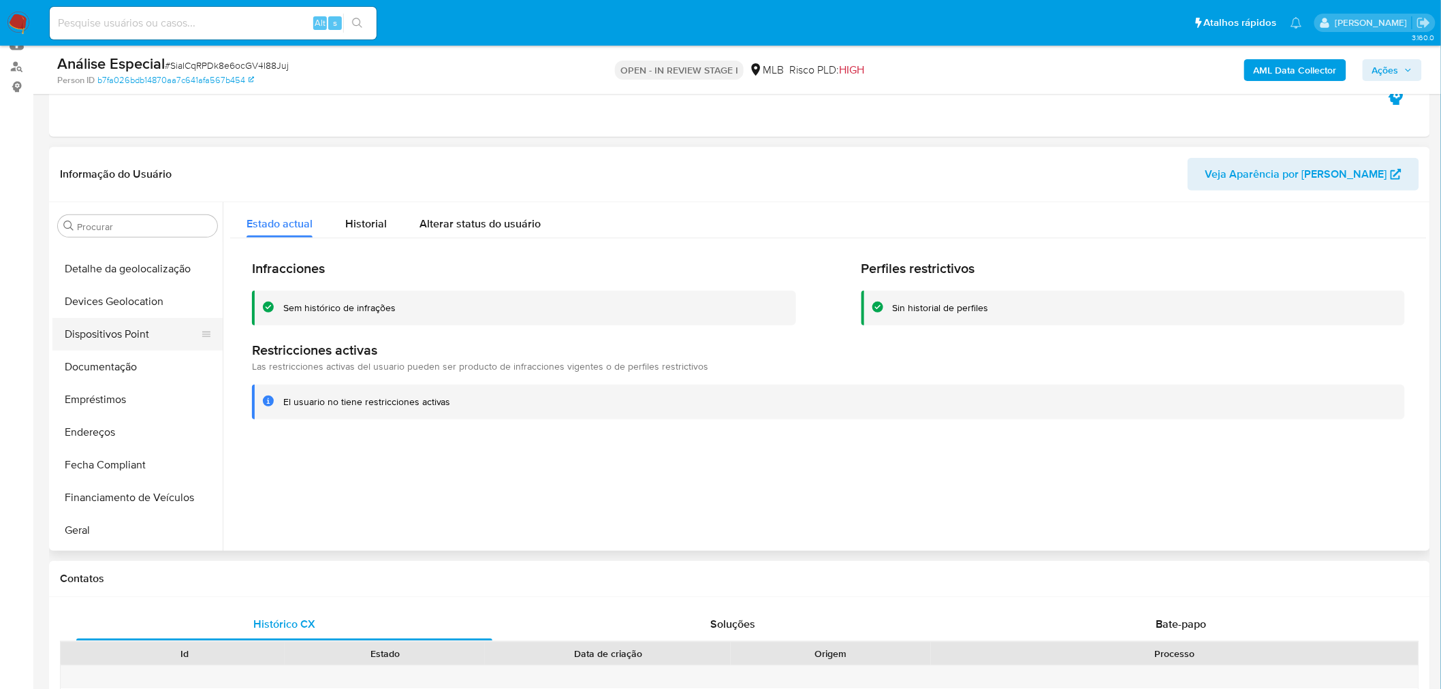
drag, startPoint x: 148, startPoint y: 364, endPoint x: 213, endPoint y: 329, distance: 73.8
click at [150, 364] on button "Documentação" at bounding box center [137, 367] width 170 height 33
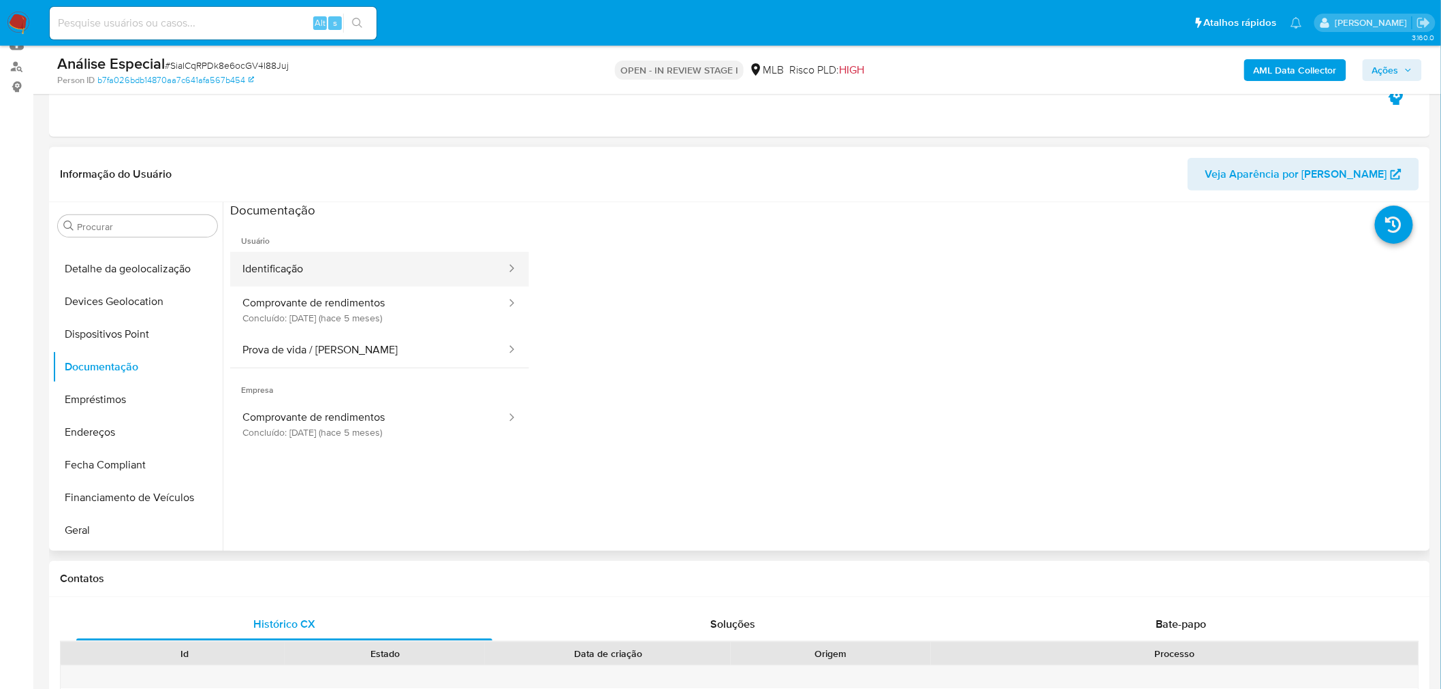
click at [287, 264] on button "Identificação" at bounding box center [368, 269] width 277 height 35
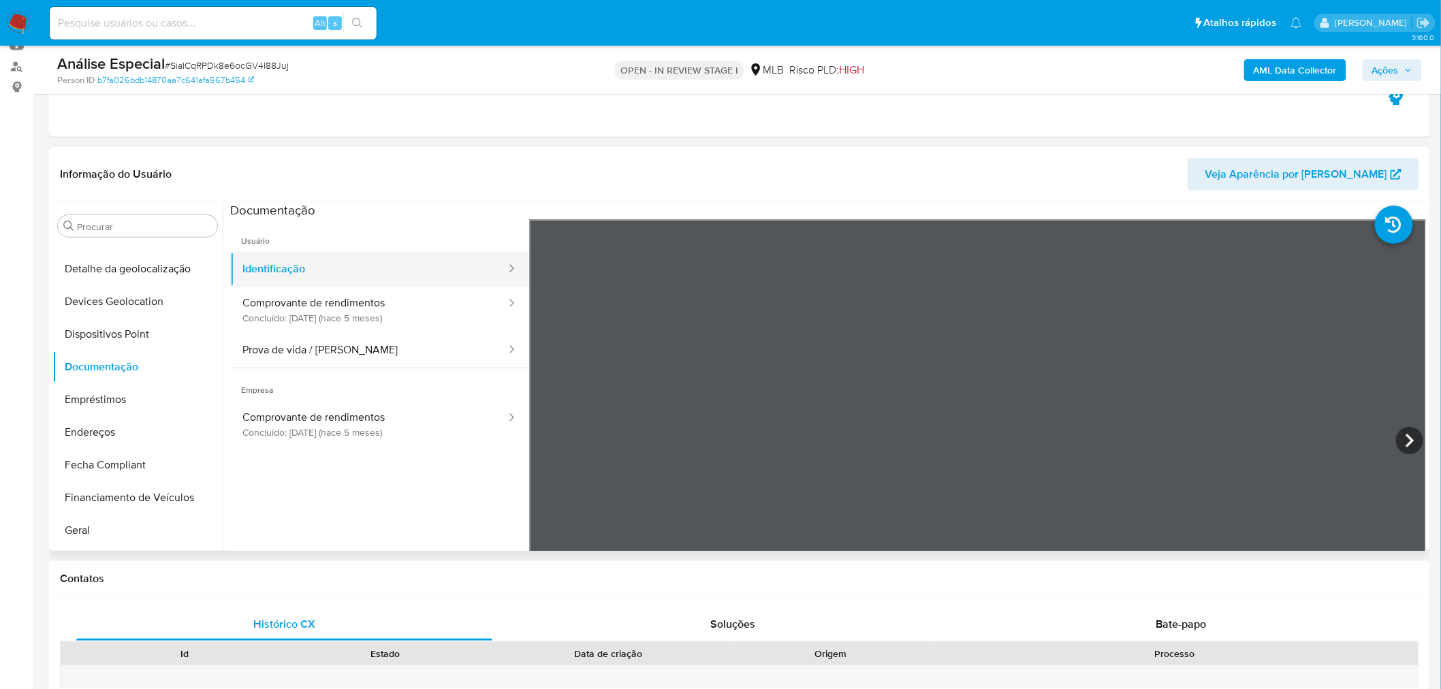
click at [304, 268] on button "Identificação" at bounding box center [368, 269] width 277 height 35
click at [282, 306] on button "Comprovante de rendimentos Concluído: 22/04/2025 (hace 5 meses)" at bounding box center [368, 310] width 277 height 46
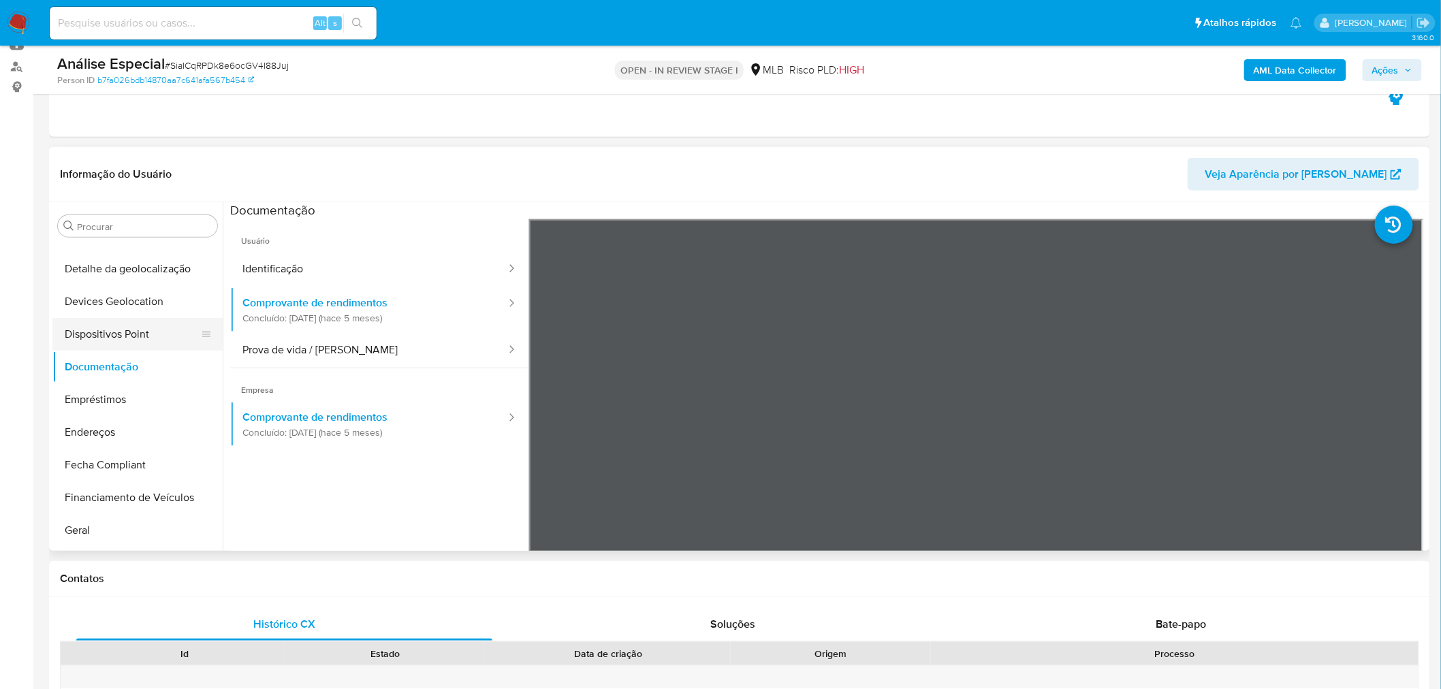
click at [140, 342] on button "Dispositivos Point" at bounding box center [131, 334] width 159 height 33
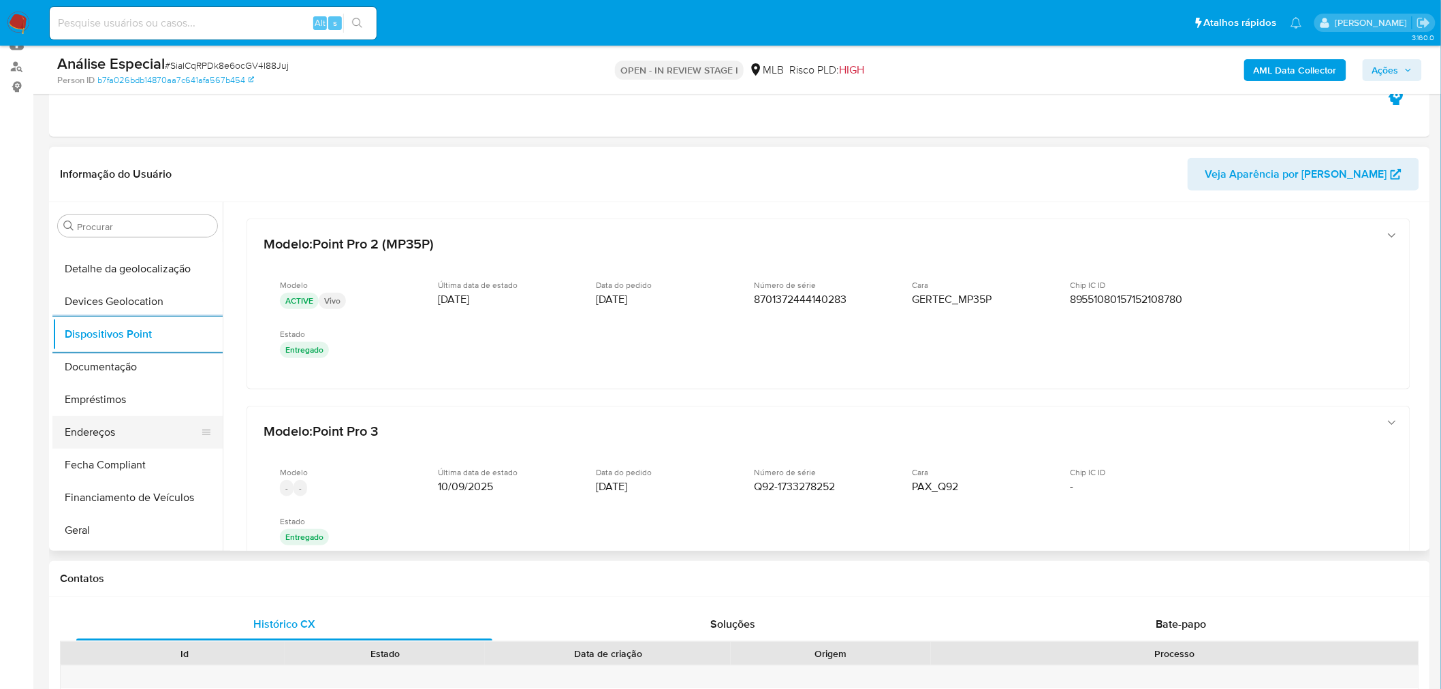
click at [91, 435] on button "Endereços" at bounding box center [131, 432] width 159 height 33
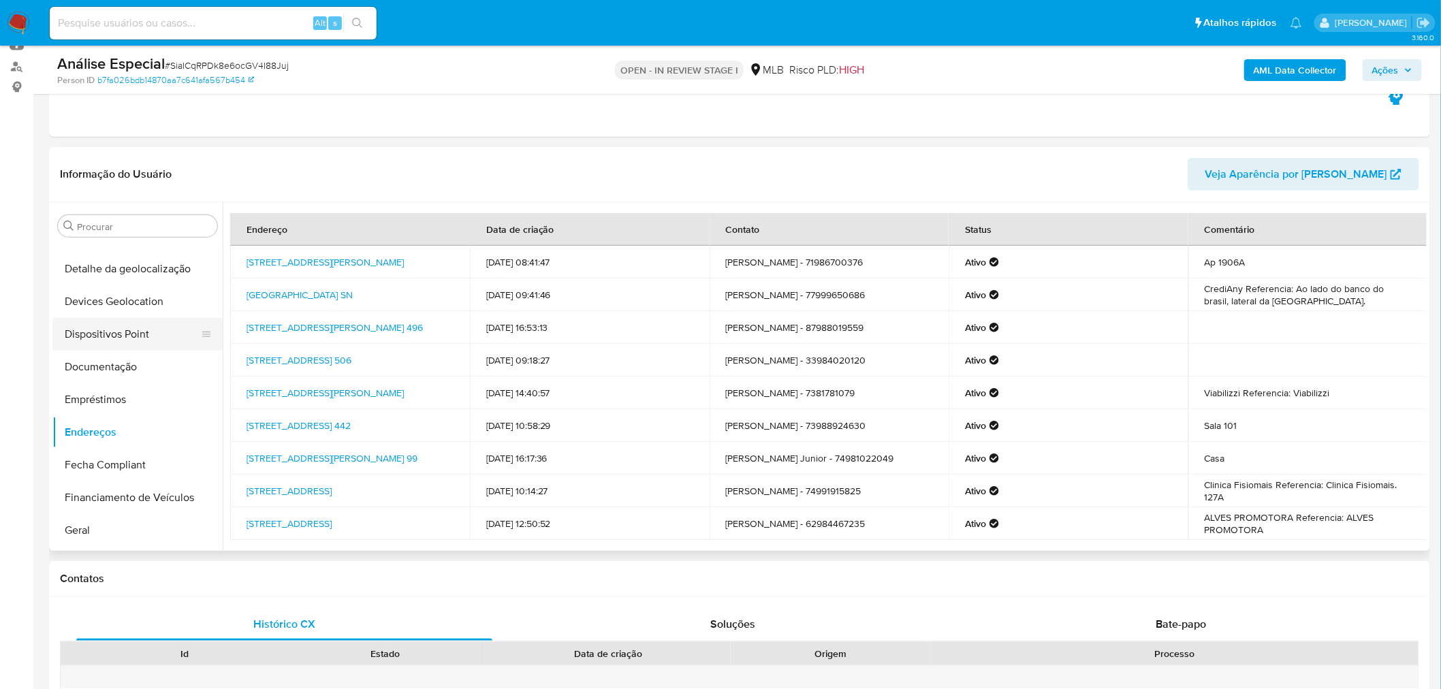
drag, startPoint x: 178, startPoint y: 332, endPoint x: 140, endPoint y: 335, distance: 37.6
click at [178, 332] on button "Dispositivos Point" at bounding box center [131, 334] width 159 height 33
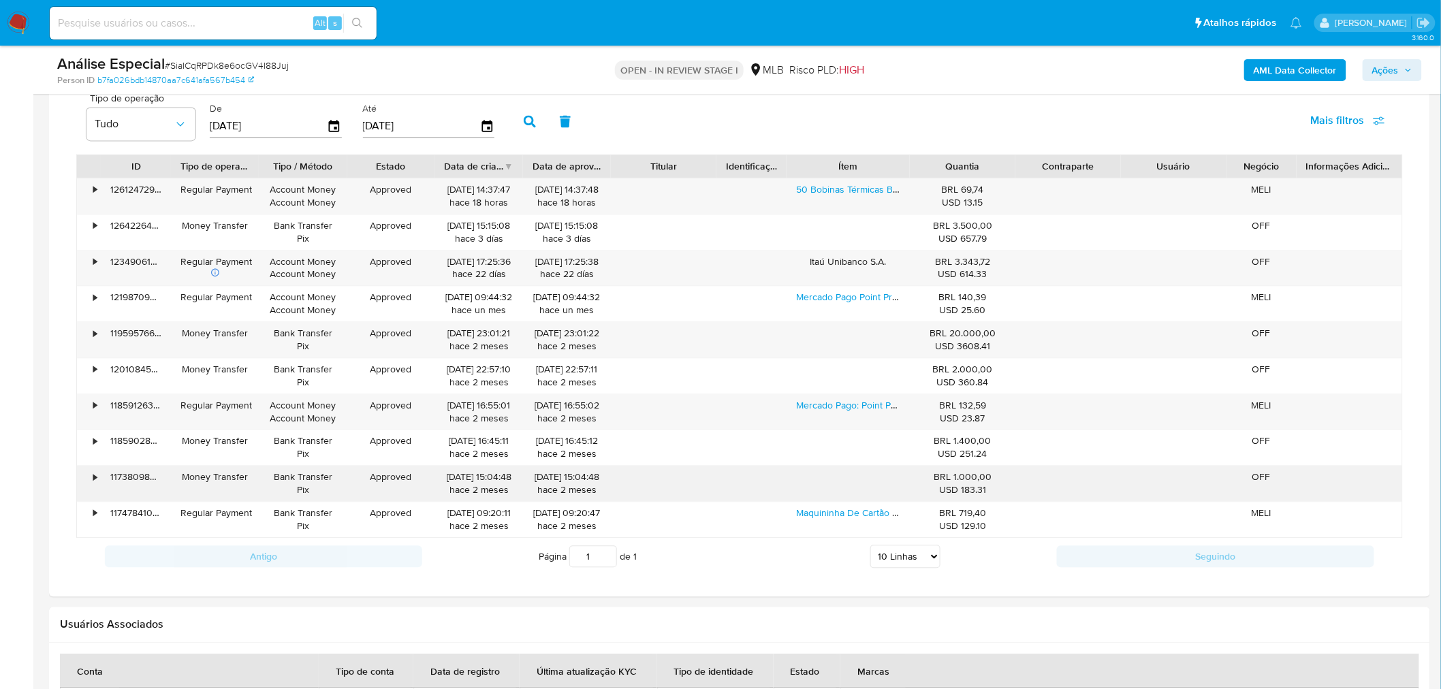
scroll to position [1210, 0]
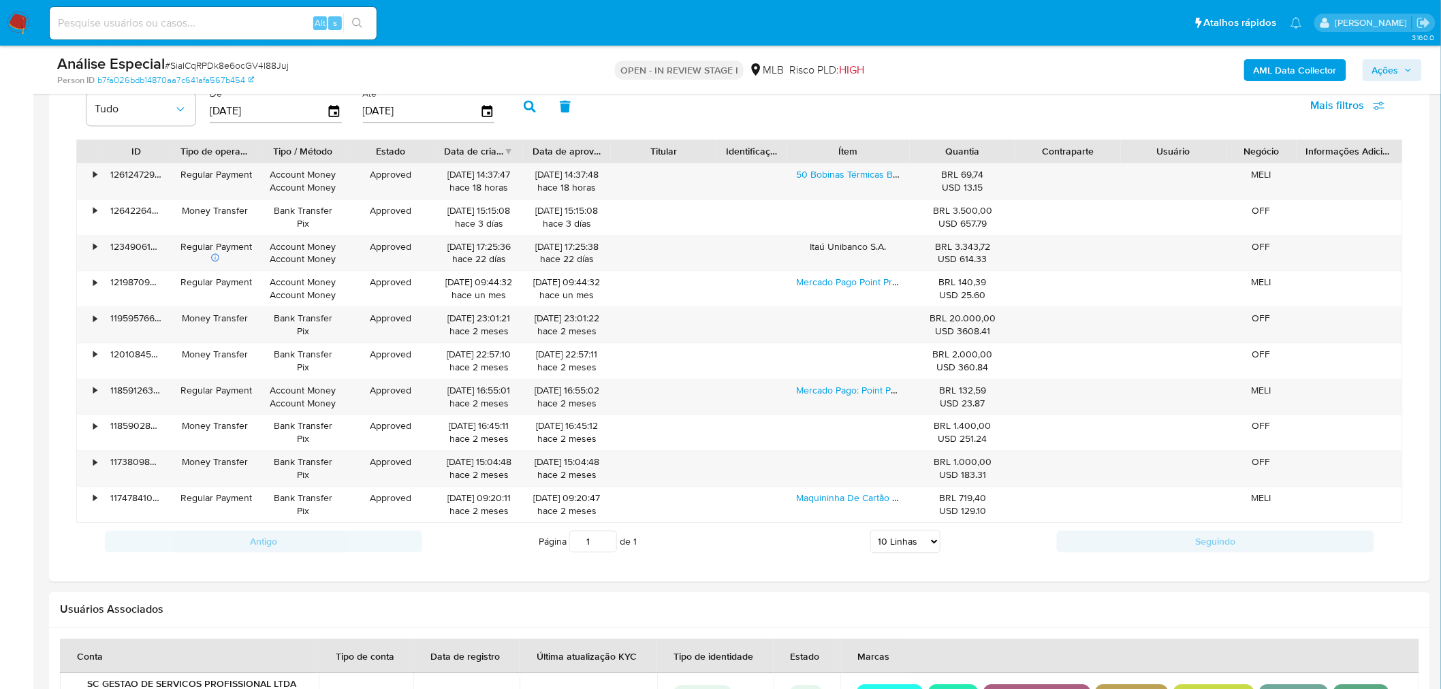
click at [1216, 191] on div "ID Tipo de operação Tipo / Método Estado Data de criação Data de aprovação Titu…" at bounding box center [739, 331] width 1327 height 384
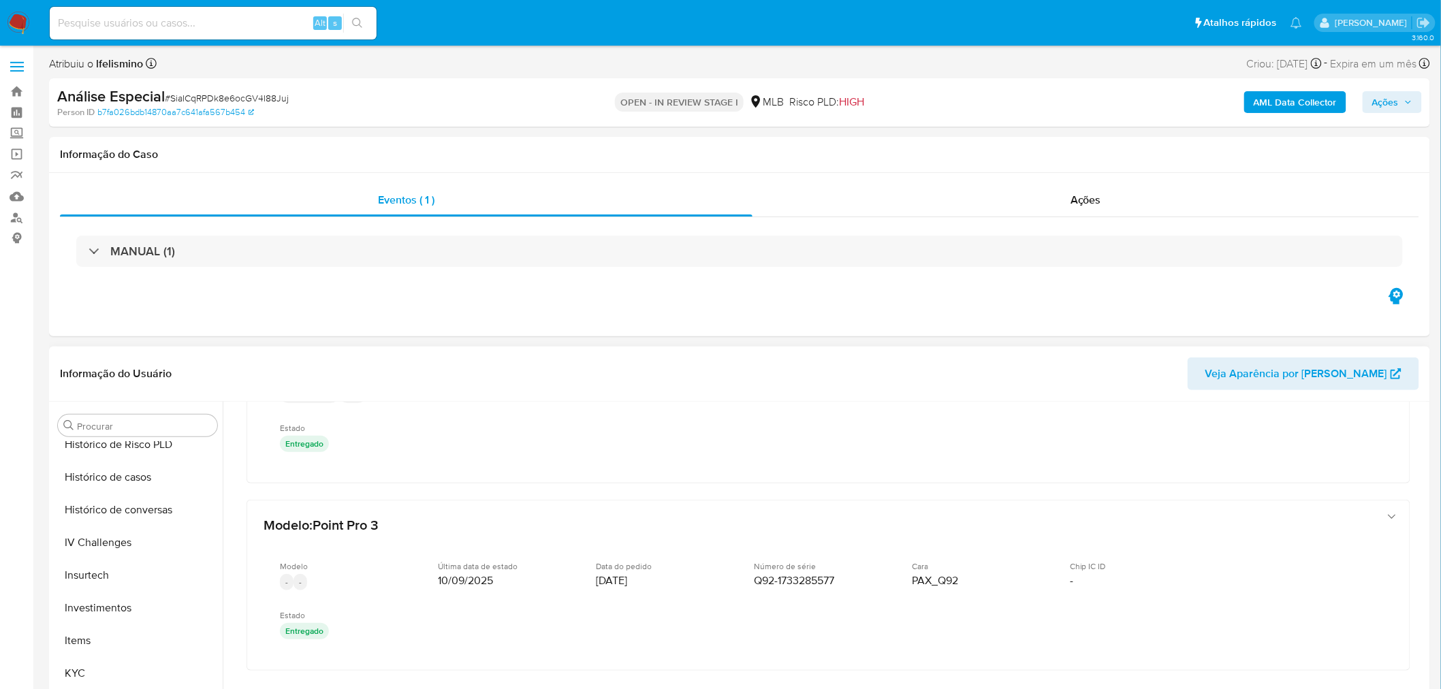
scroll to position [412, 0]
click at [121, 500] on button "Geral" at bounding box center [131, 504] width 159 height 33
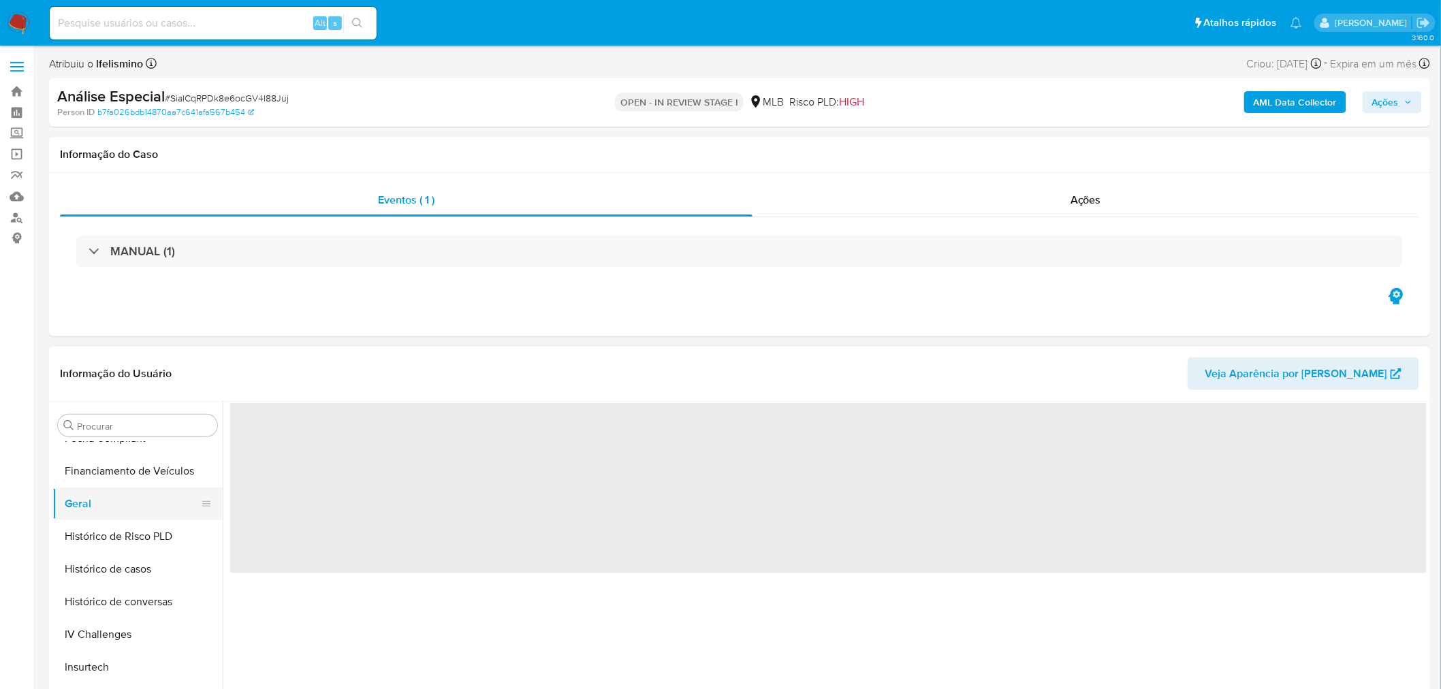
scroll to position [0, 0]
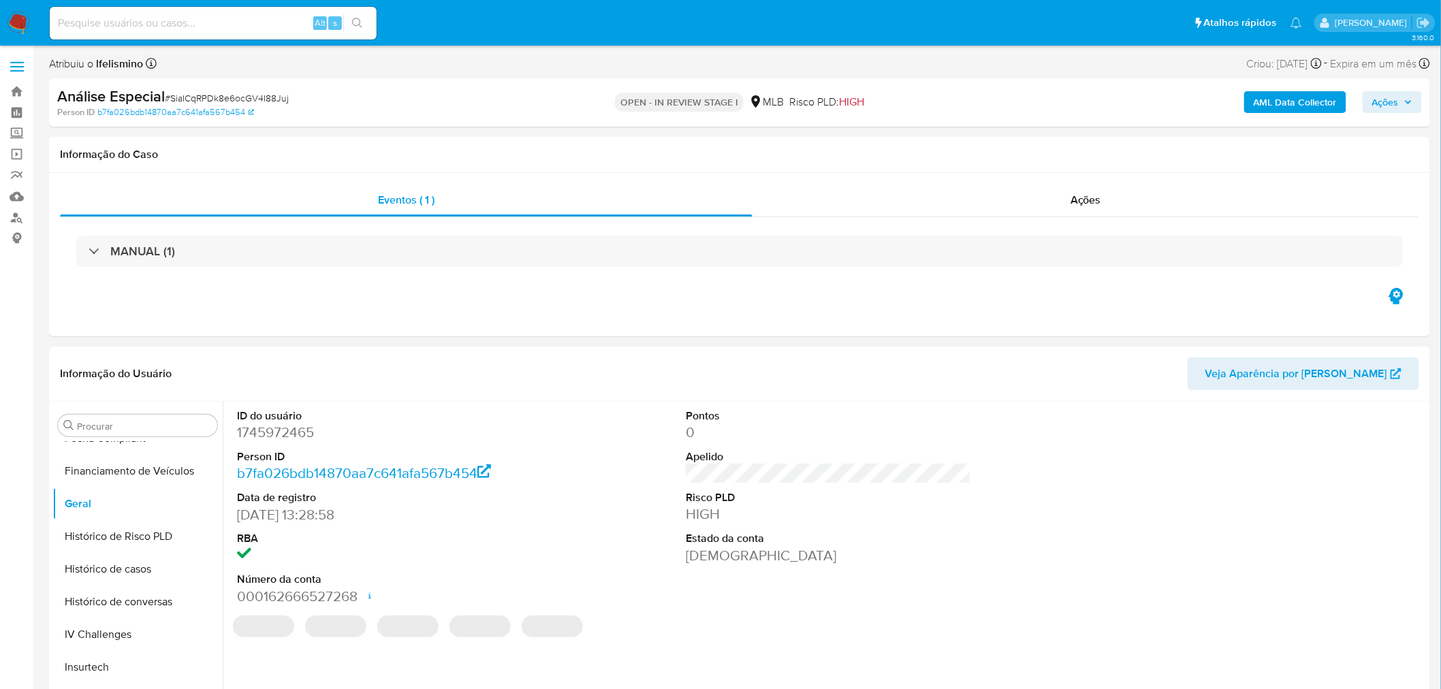
click at [298, 427] on dd "1745972465" at bounding box center [379, 432] width 285 height 19
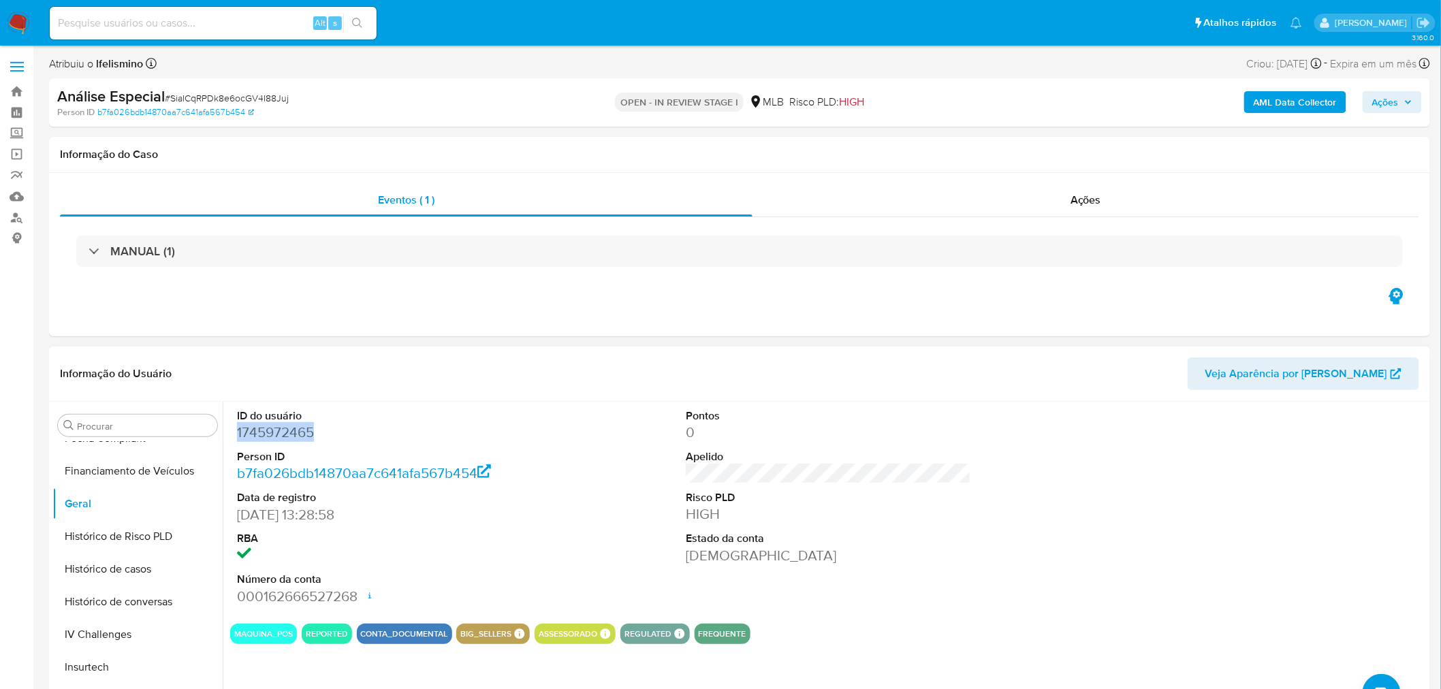
copy dd "1745972465"
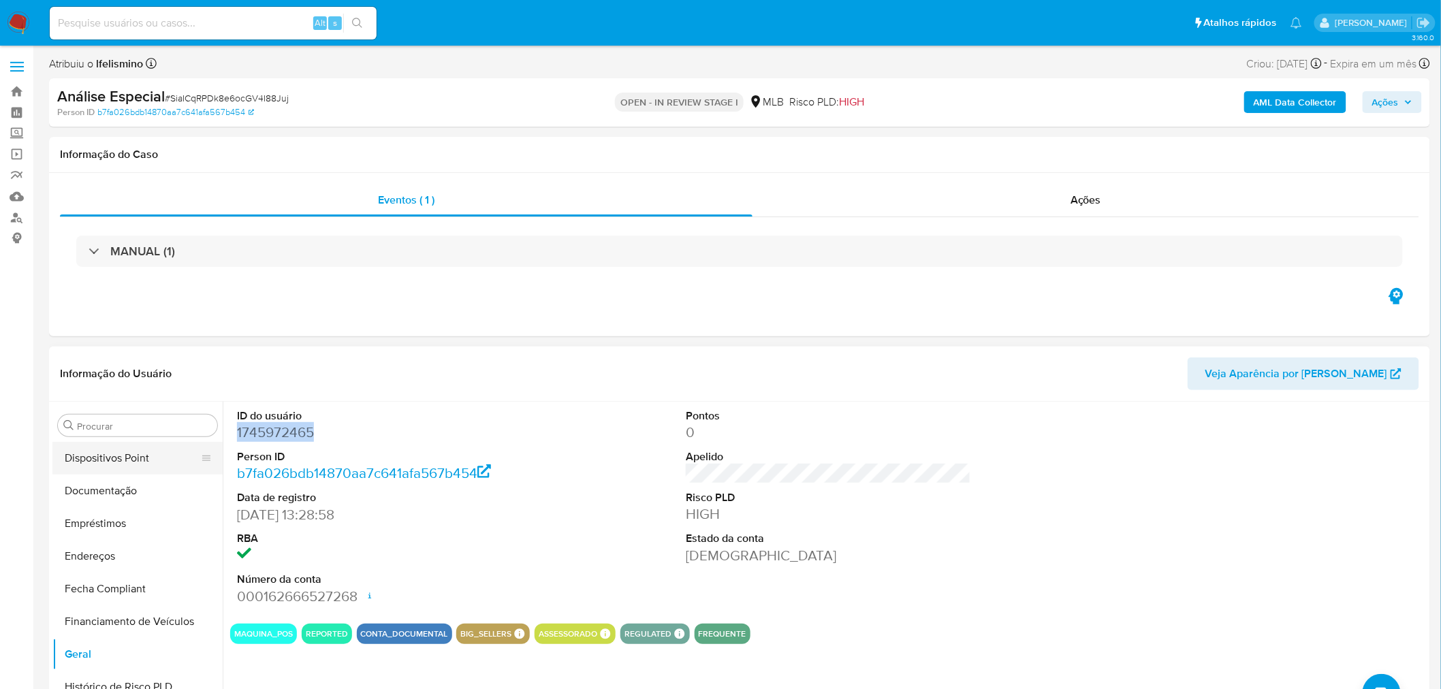
scroll to position [185, 0]
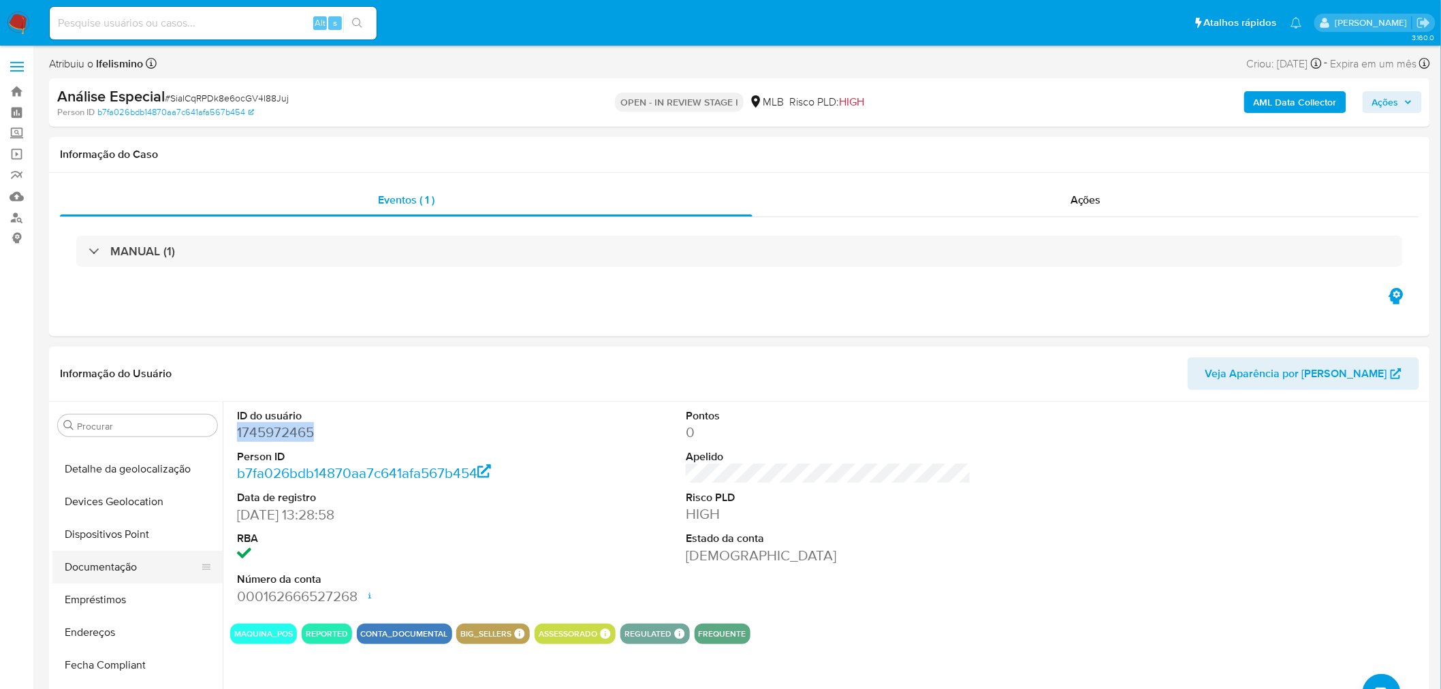
click at [105, 573] on button "Documentação" at bounding box center [131, 567] width 159 height 33
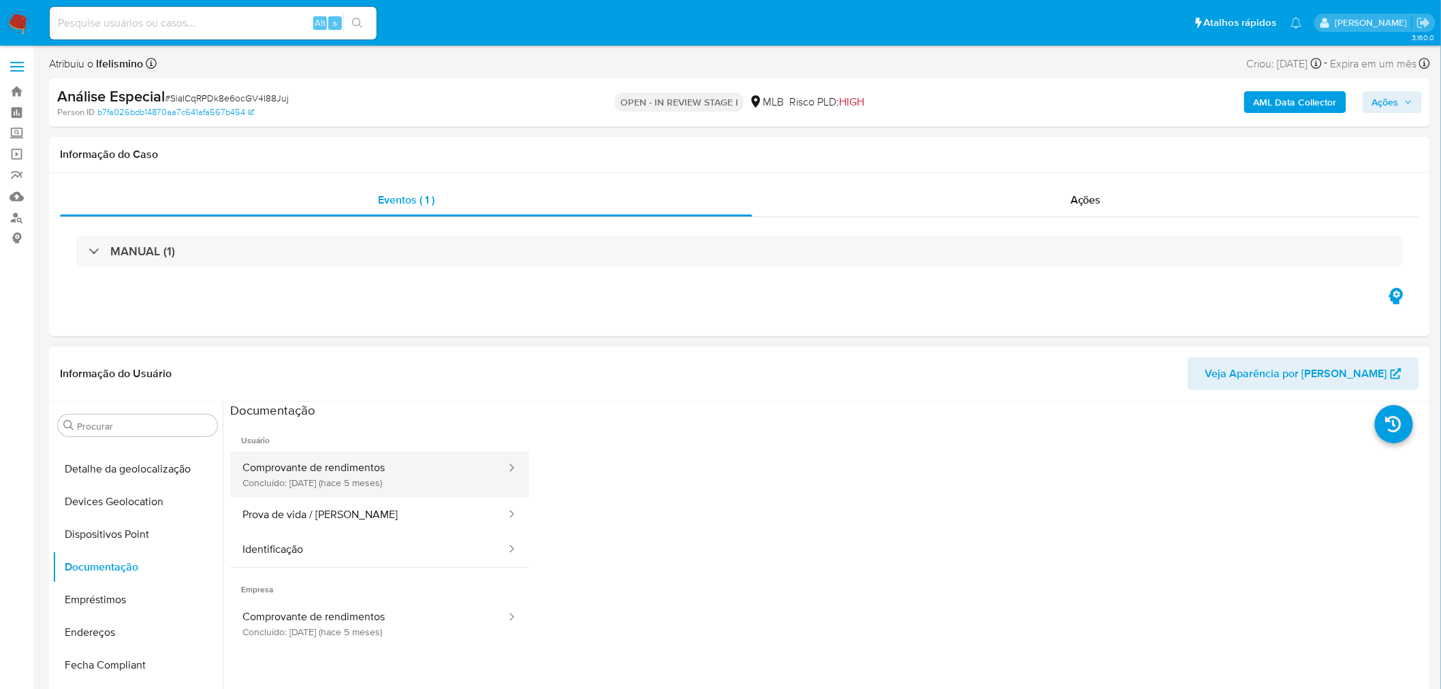
click at [300, 491] on button "Comprovante de rendimentos Concluído: 22/04/2025 (hace 5 meses)" at bounding box center [368, 475] width 277 height 46
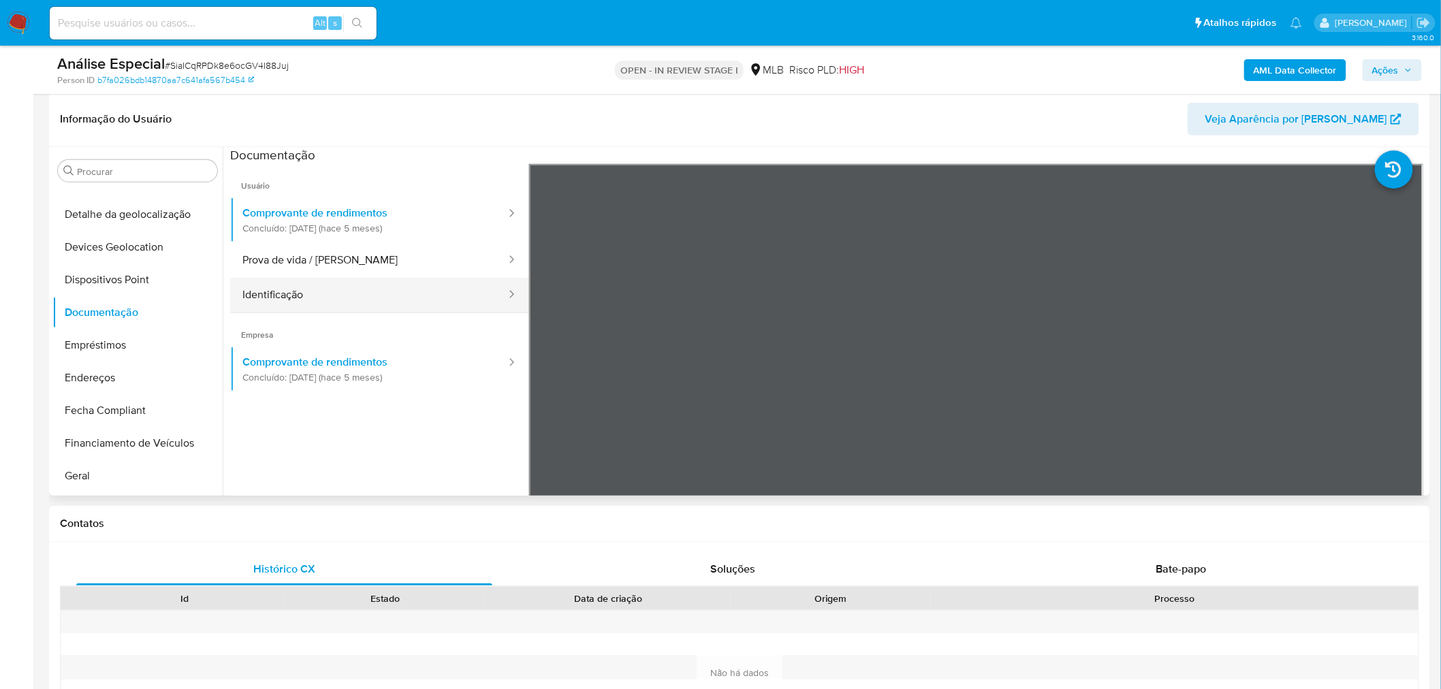
scroll to position [227, 0]
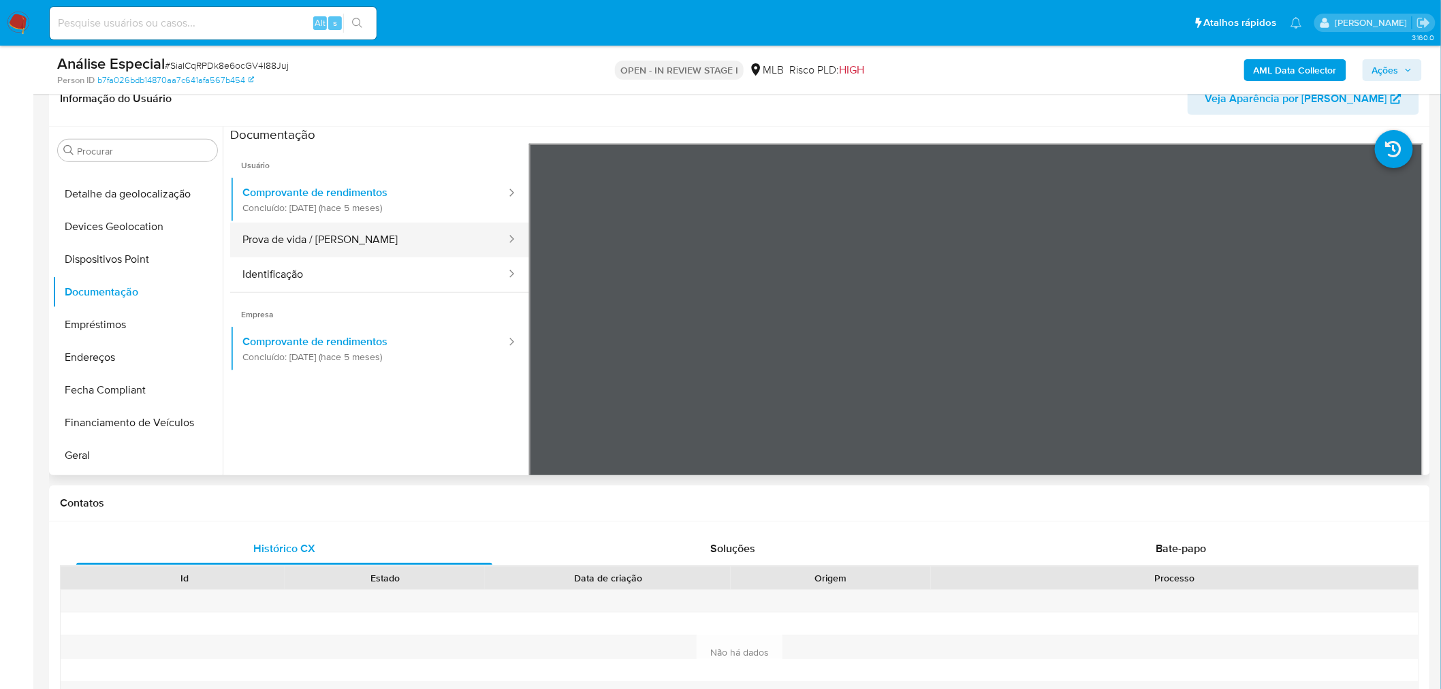
click at [307, 239] on button "Prova de vida / Selfie" at bounding box center [368, 240] width 277 height 35
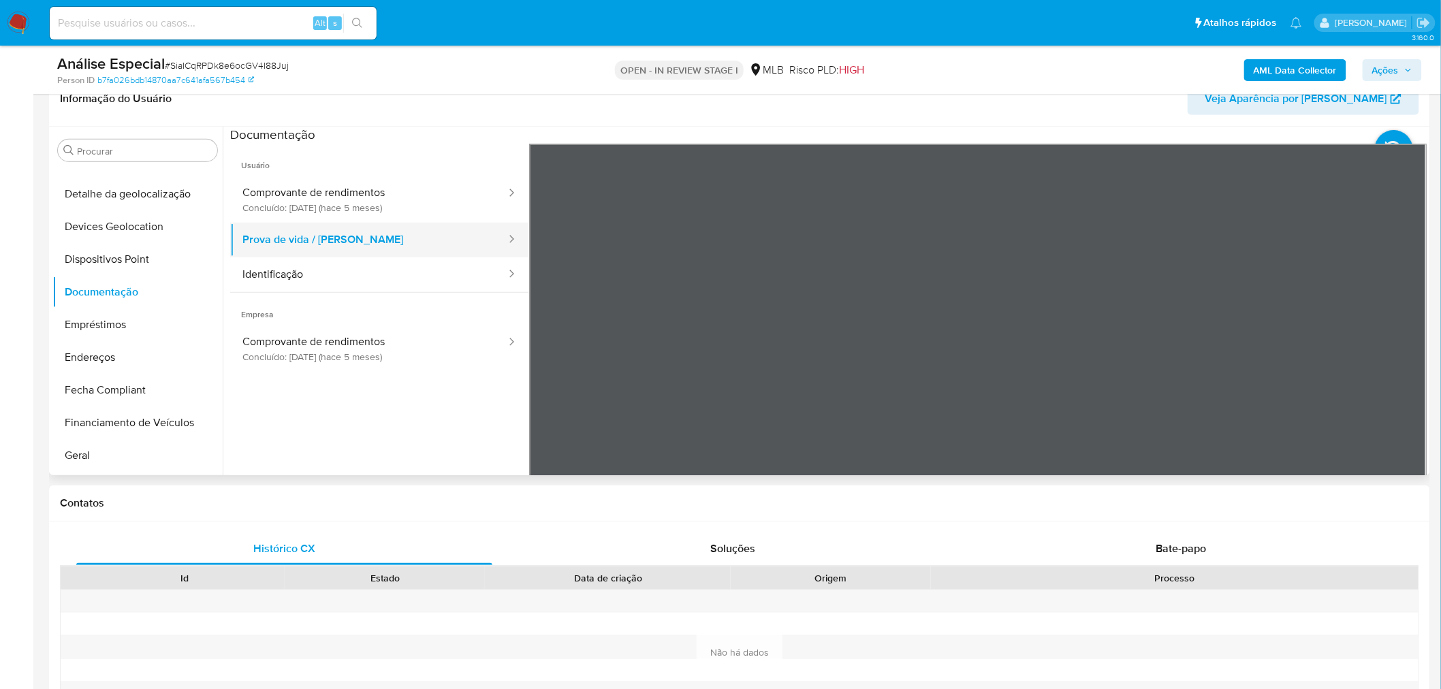
click at [348, 244] on button "Prova de vida / Selfie" at bounding box center [368, 240] width 277 height 35
click at [352, 270] on button "Identificação" at bounding box center [368, 274] width 277 height 35
click at [262, 324] on span "Empresa" at bounding box center [379, 309] width 299 height 33
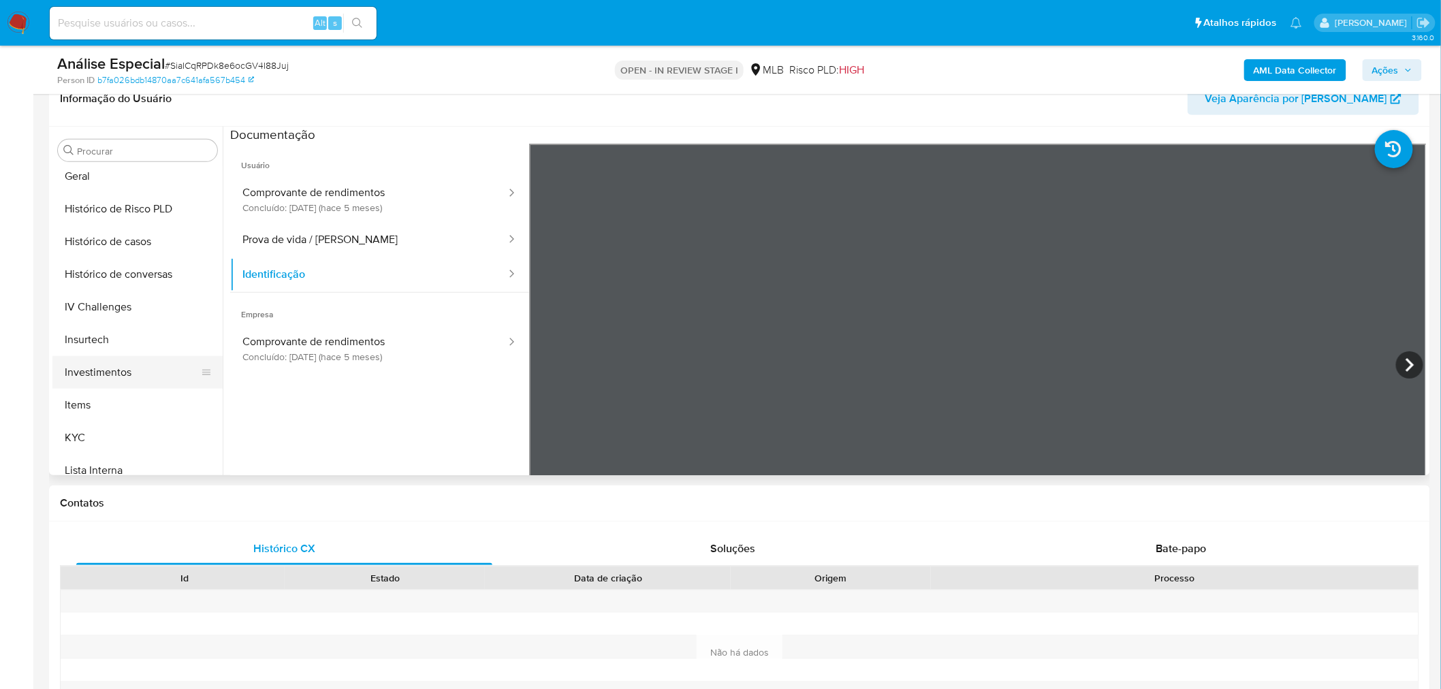
scroll to position [487, 0]
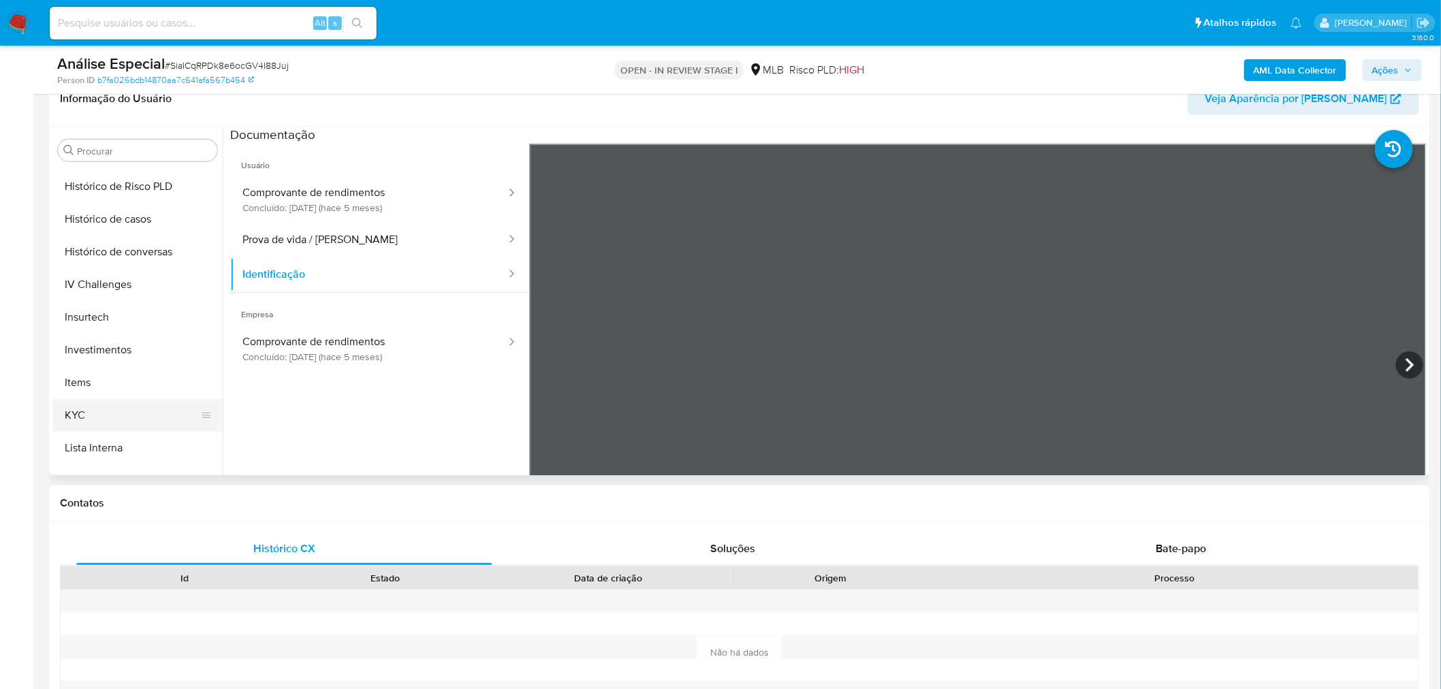
click at [78, 427] on button "KYC" at bounding box center [131, 415] width 159 height 33
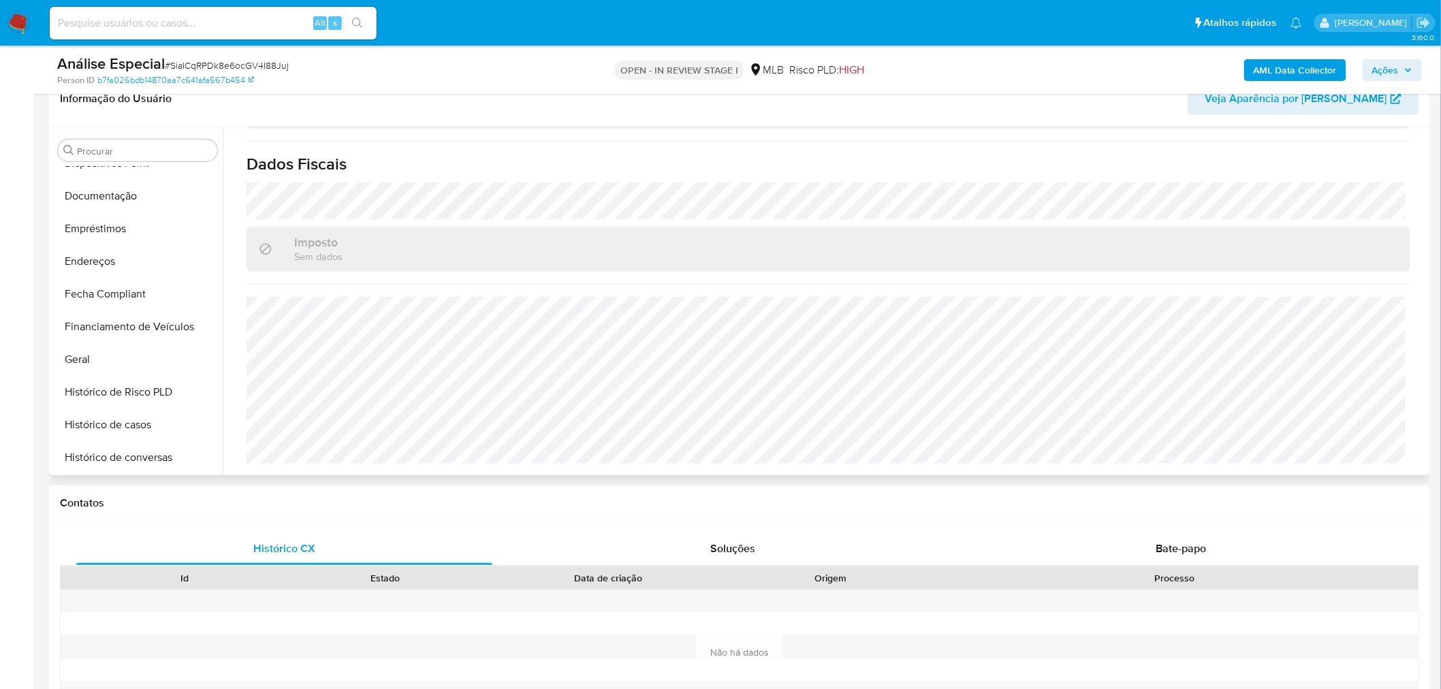
scroll to position [0, 0]
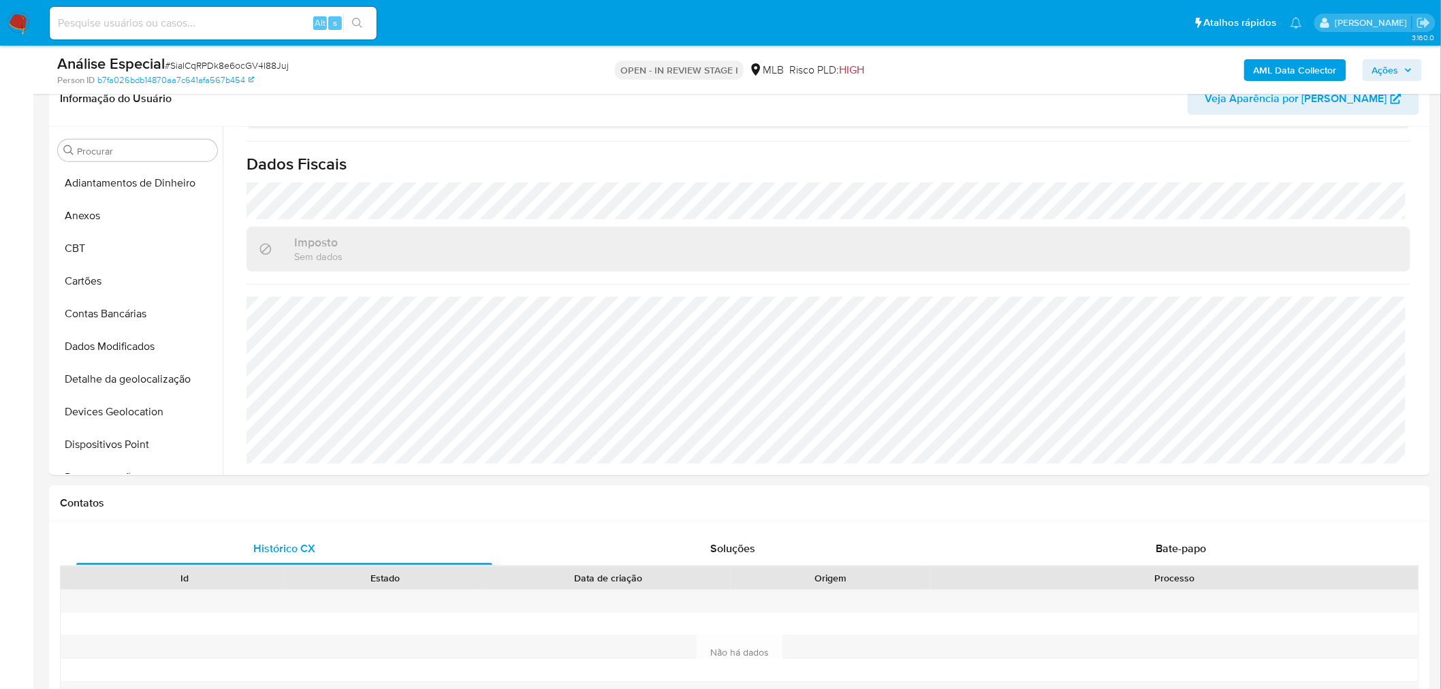
drag, startPoint x: 119, startPoint y: 222, endPoint x: 11, endPoint y: 298, distance: 131.5
click at [118, 222] on button "Anexos" at bounding box center [137, 216] width 170 height 33
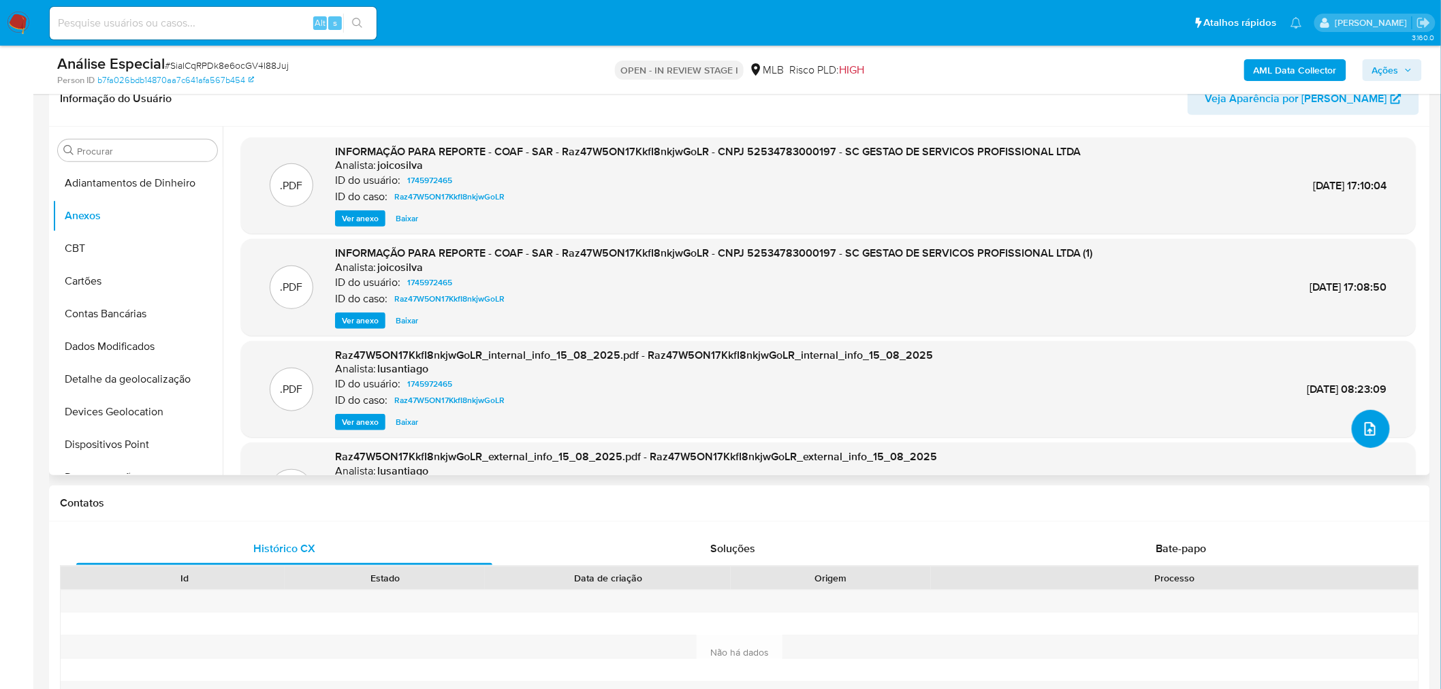
click at [1368, 434] on icon "upload-file" at bounding box center [1370, 429] width 11 height 14
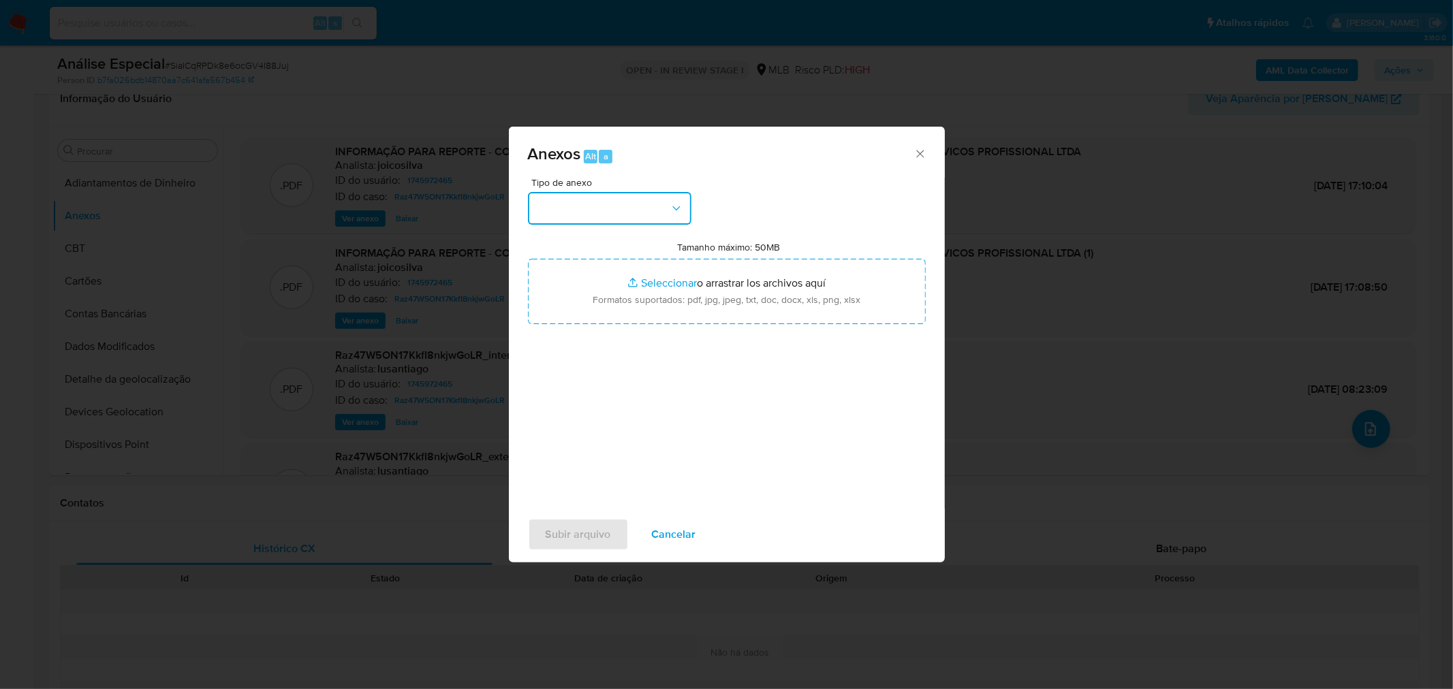
drag, startPoint x: 646, startPoint y: 212, endPoint x: 641, endPoint y: 225, distance: 14.4
click at [644, 214] on button "button" at bounding box center [609, 208] width 163 height 33
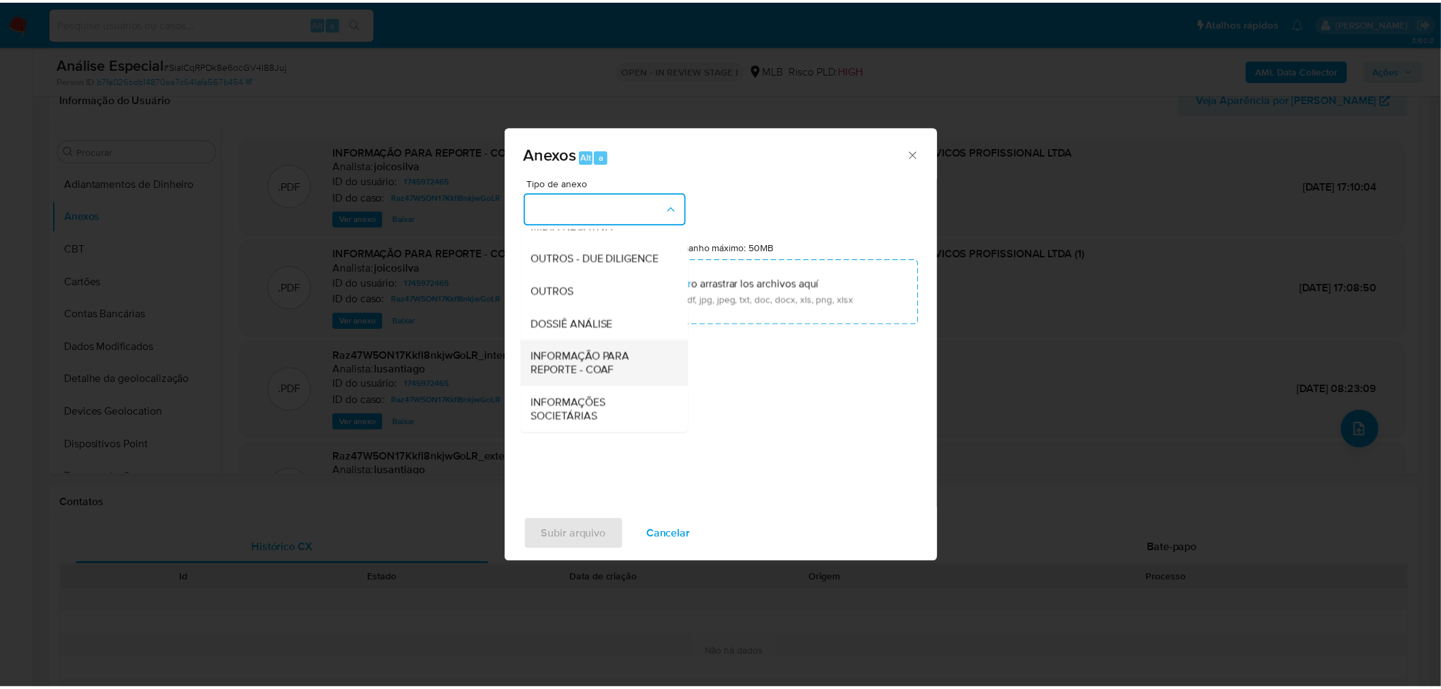
scroll to position [209, 0]
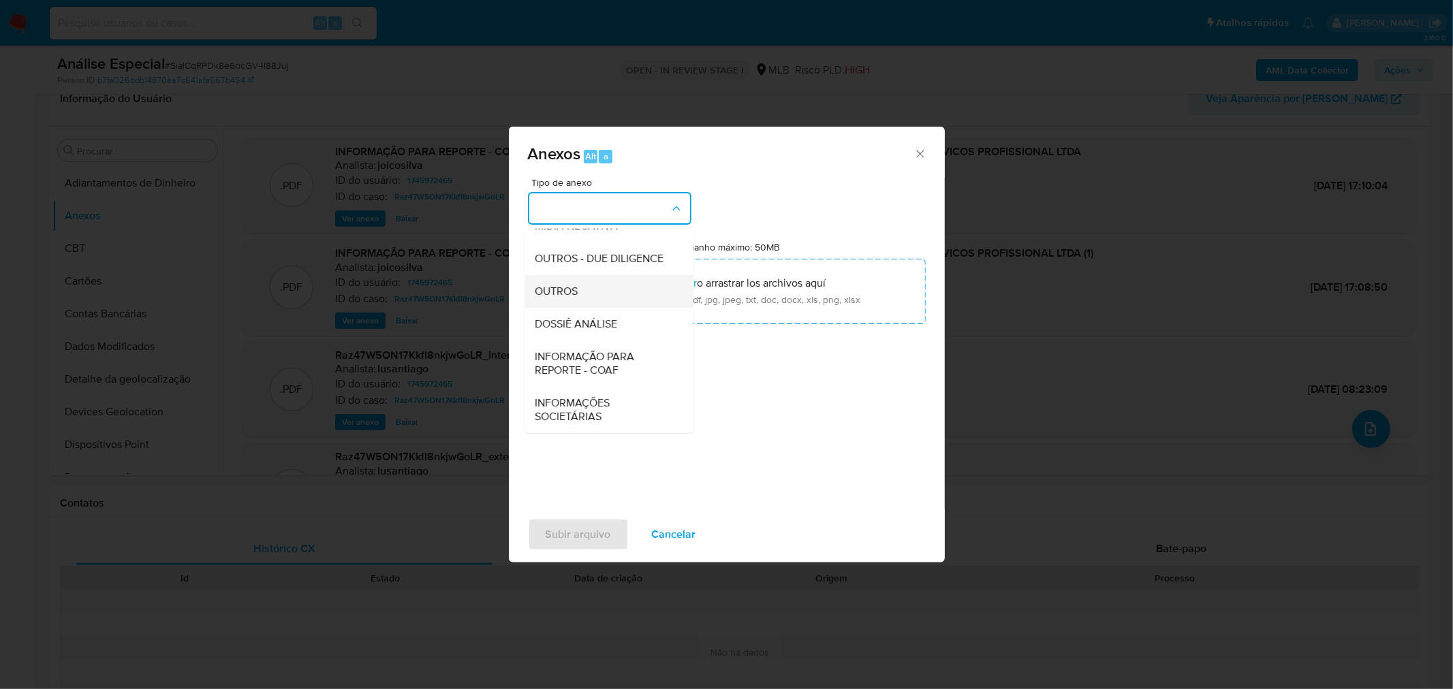
click at [602, 290] on div "OUTROS" at bounding box center [604, 290] width 139 height 33
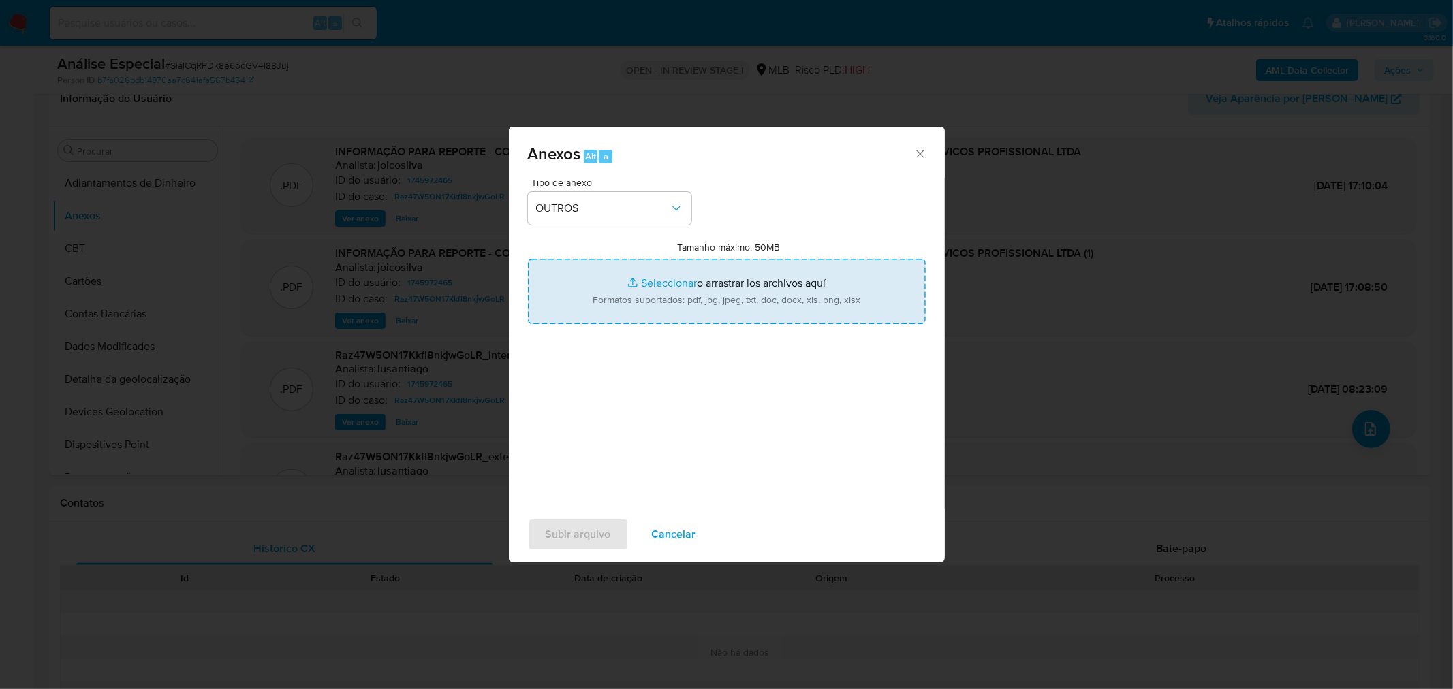
type input "C:\fakepath\Mulan 1745972465_2025_09_18_14_07_57 SC GESTÃO DE SERVIÇOS PROFISSI…"
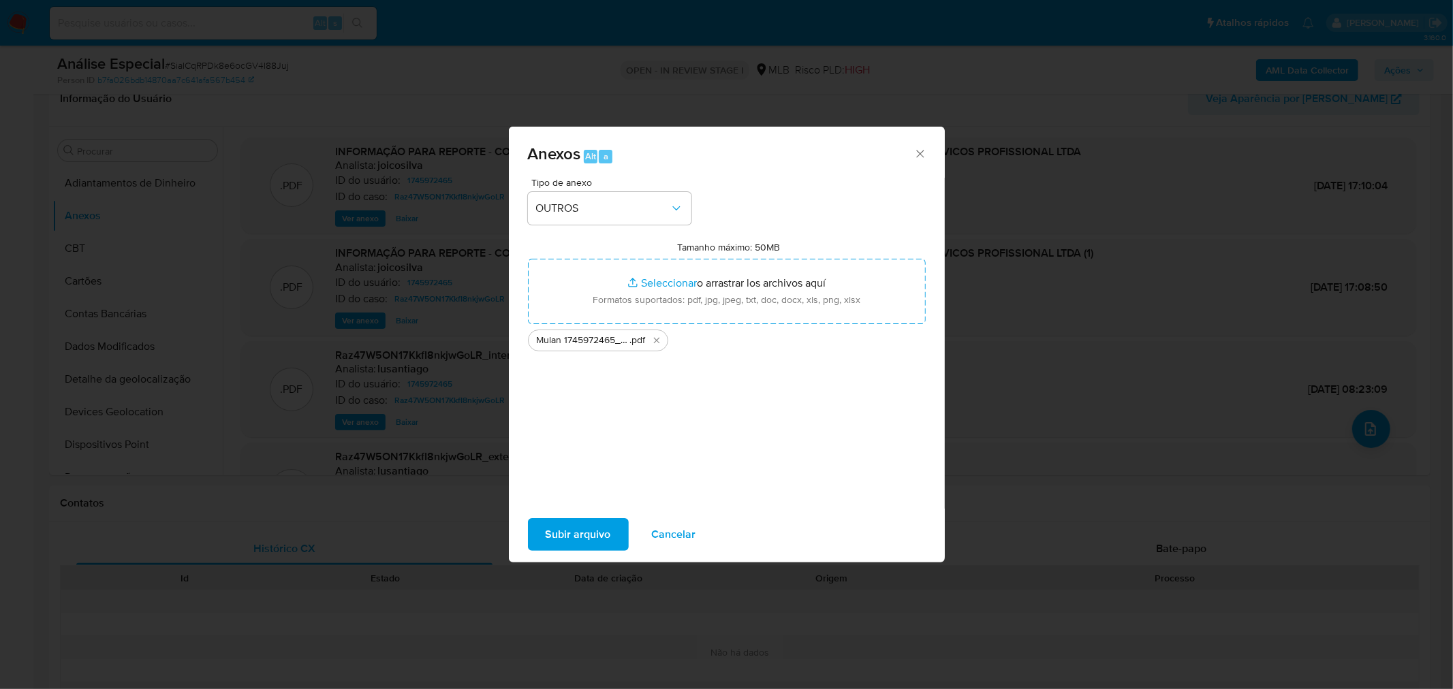
click at [573, 531] on span "Subir arquivo" at bounding box center [578, 535] width 65 height 30
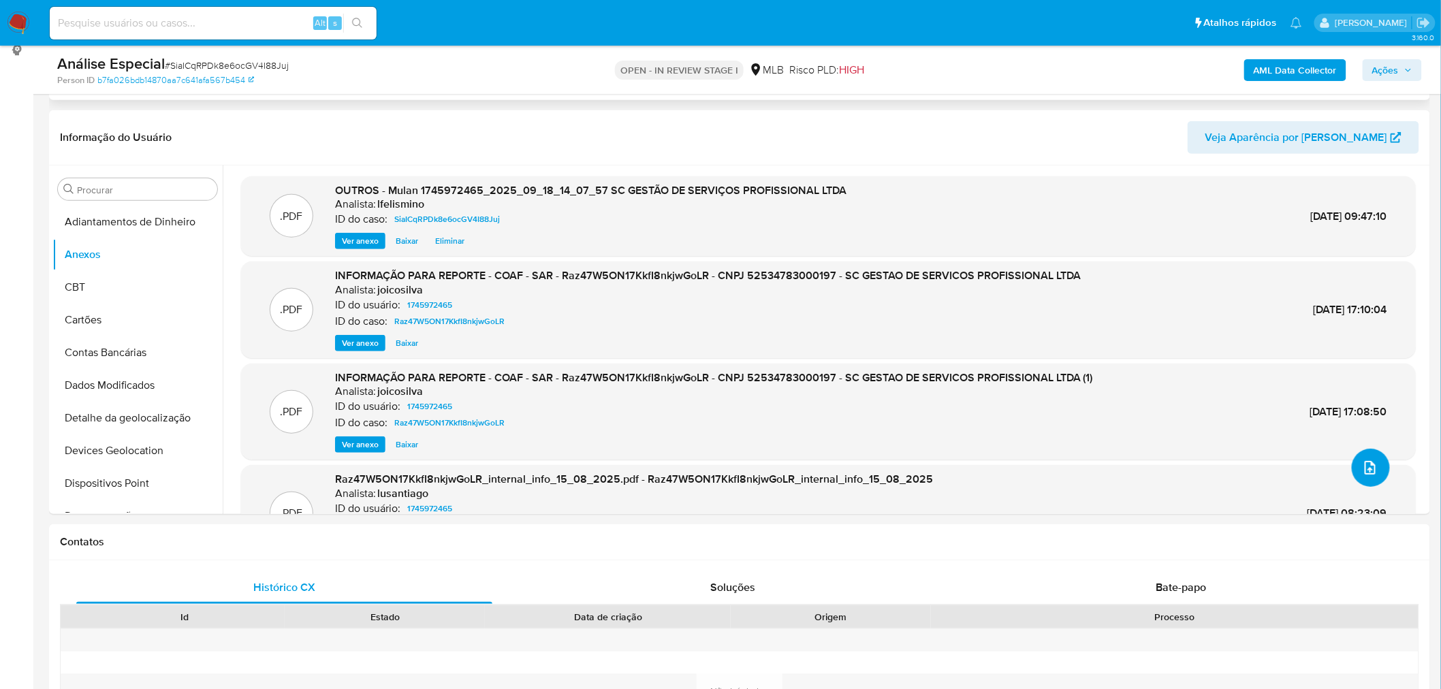
scroll to position [0, 0]
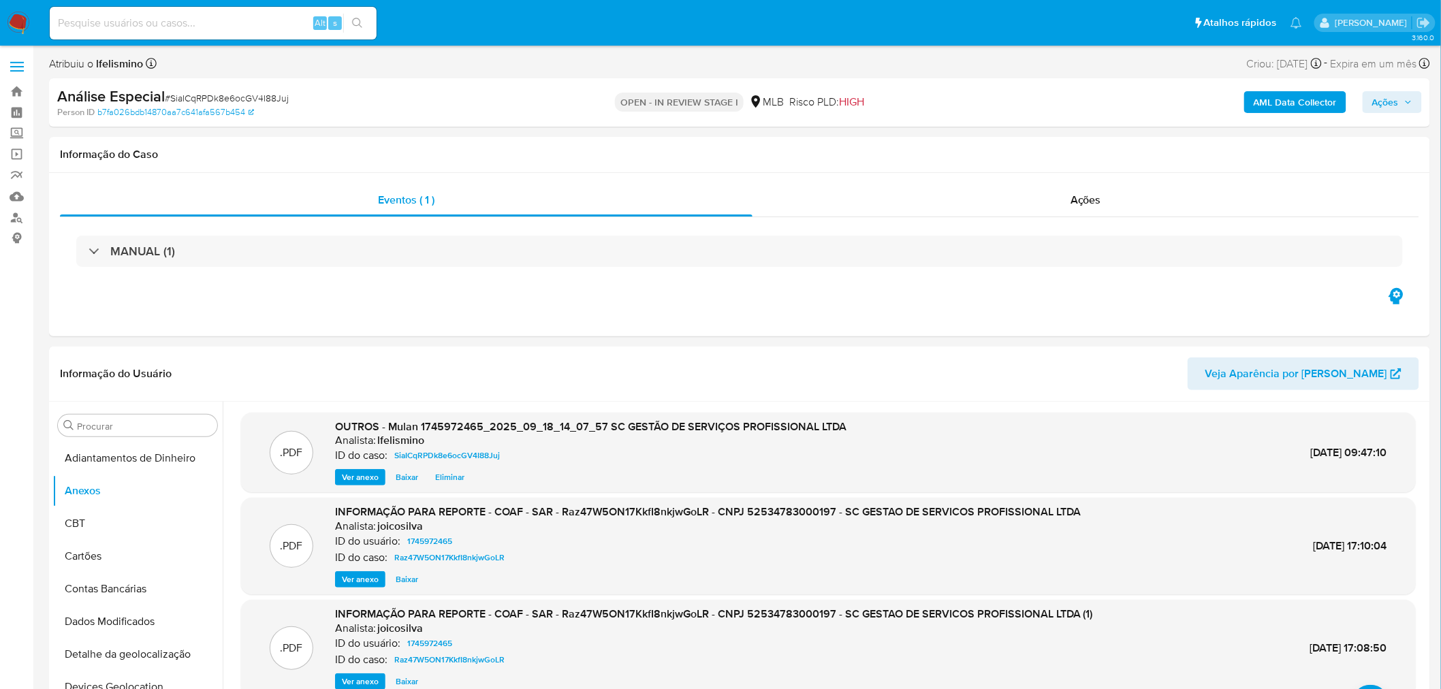
click at [1297, 100] on b "AML Data Collector" at bounding box center [1295, 102] width 83 height 22
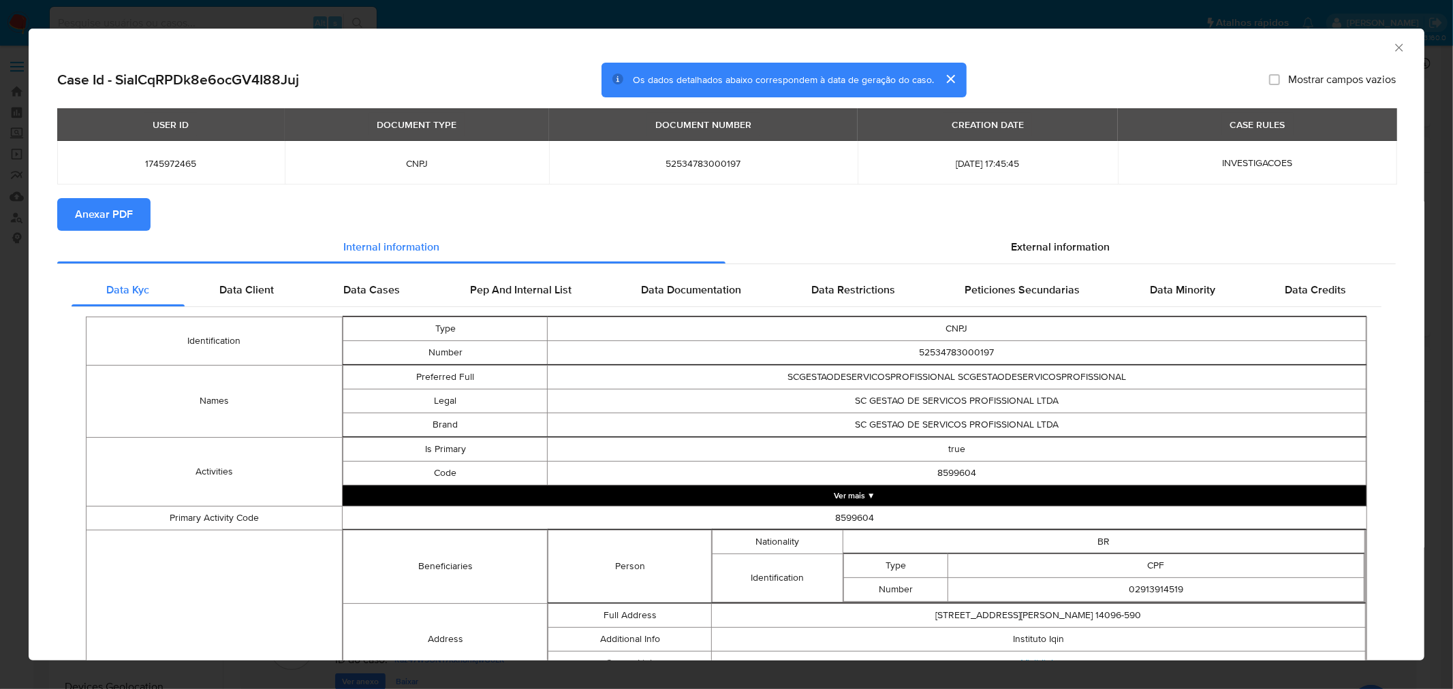
drag, startPoint x: 121, startPoint y: 219, endPoint x: 157, endPoint y: 211, distance: 37.7
click at [121, 219] on span "Anexar PDF" at bounding box center [104, 215] width 58 height 30
click at [148, 19] on div "AML Data Collector Case Id - SiaICqRPDk8e6ocGV4I88Juj Os dados detalhados abaix…" at bounding box center [726, 344] width 1453 height 689
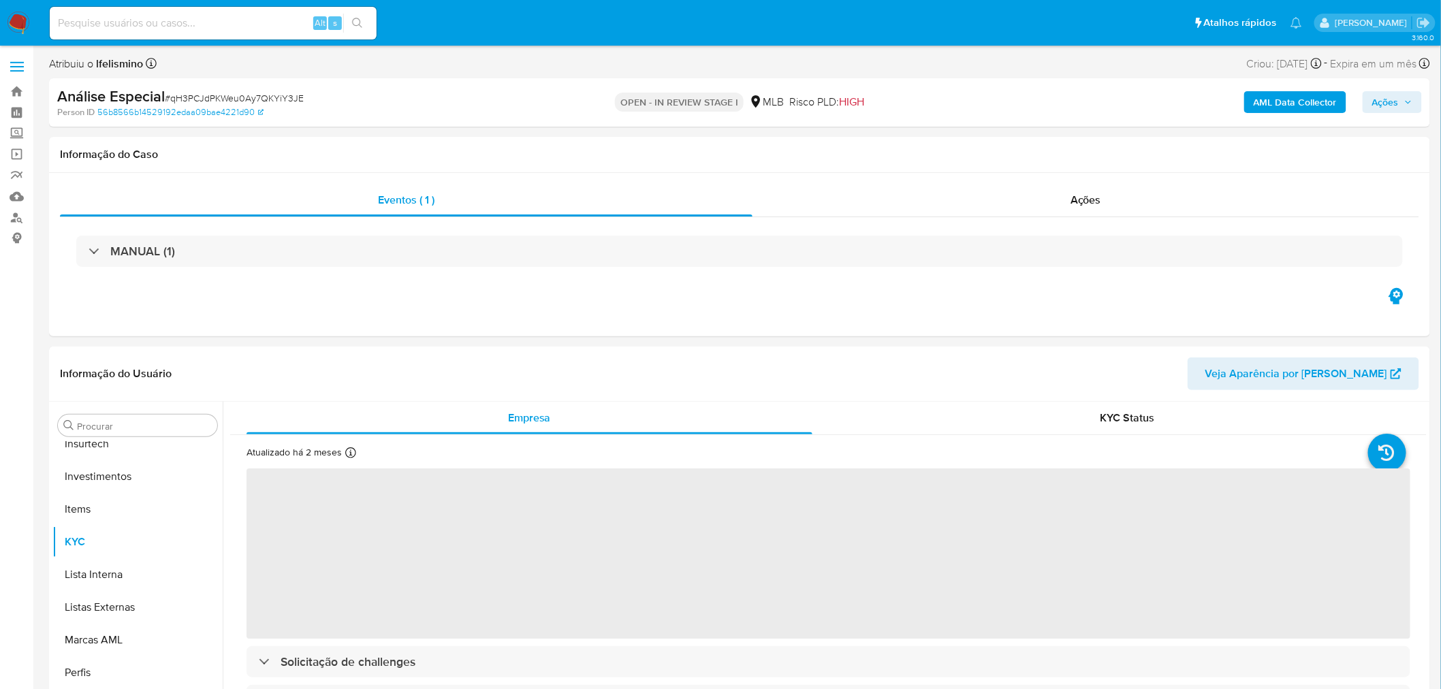
scroll to position [640, 0]
click at [200, 95] on span "# qH3PCJdPKWeu0Ay7QKYiY3JE" at bounding box center [234, 98] width 139 height 14
select select "10"
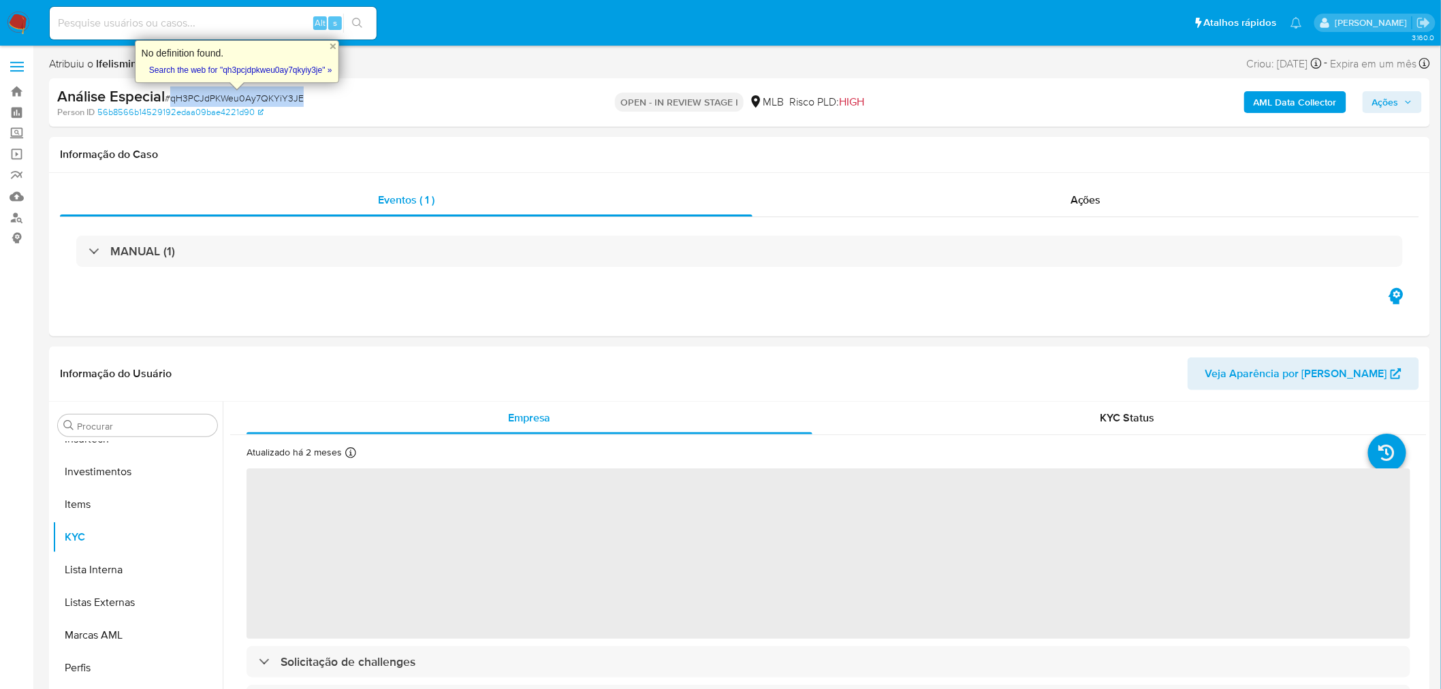
copy span "qH3PCJdPKWeu0Ay7QKYiY3JE"
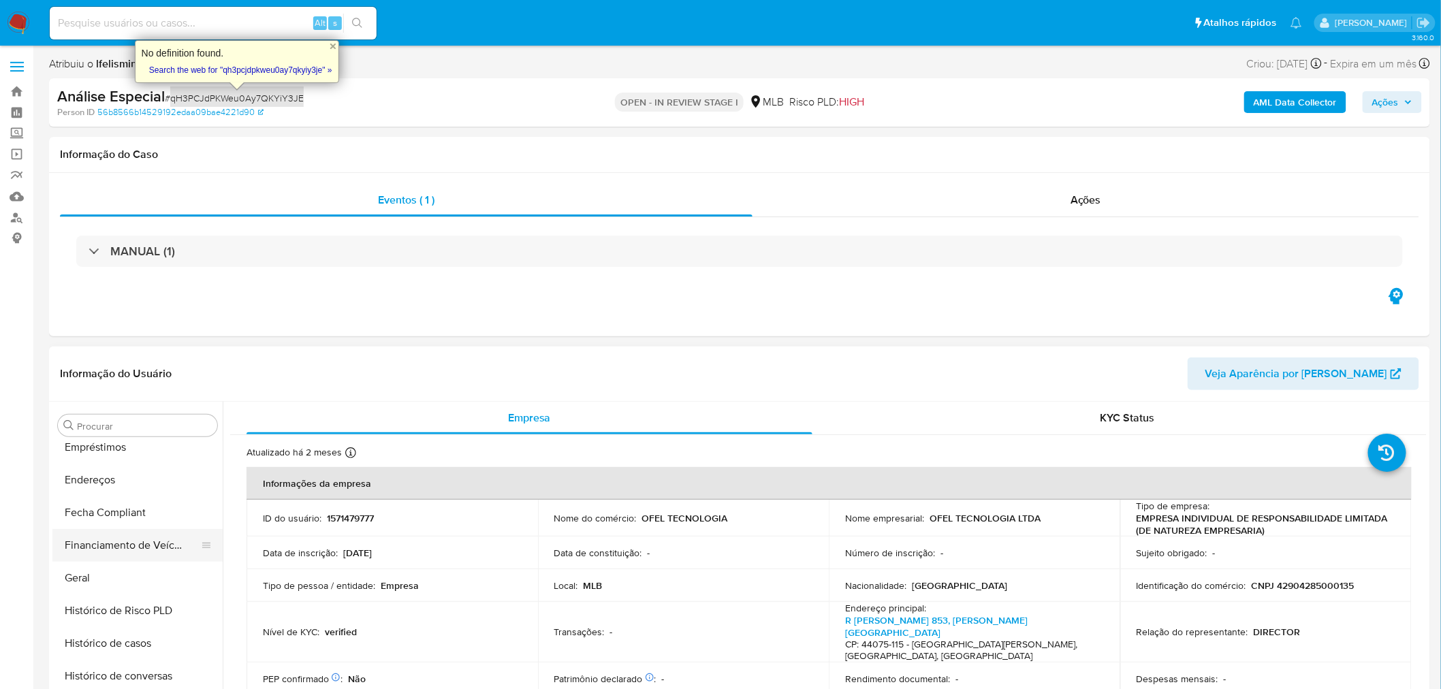
scroll to position [336, 0]
click at [99, 571] on button "Geral" at bounding box center [131, 579] width 159 height 33
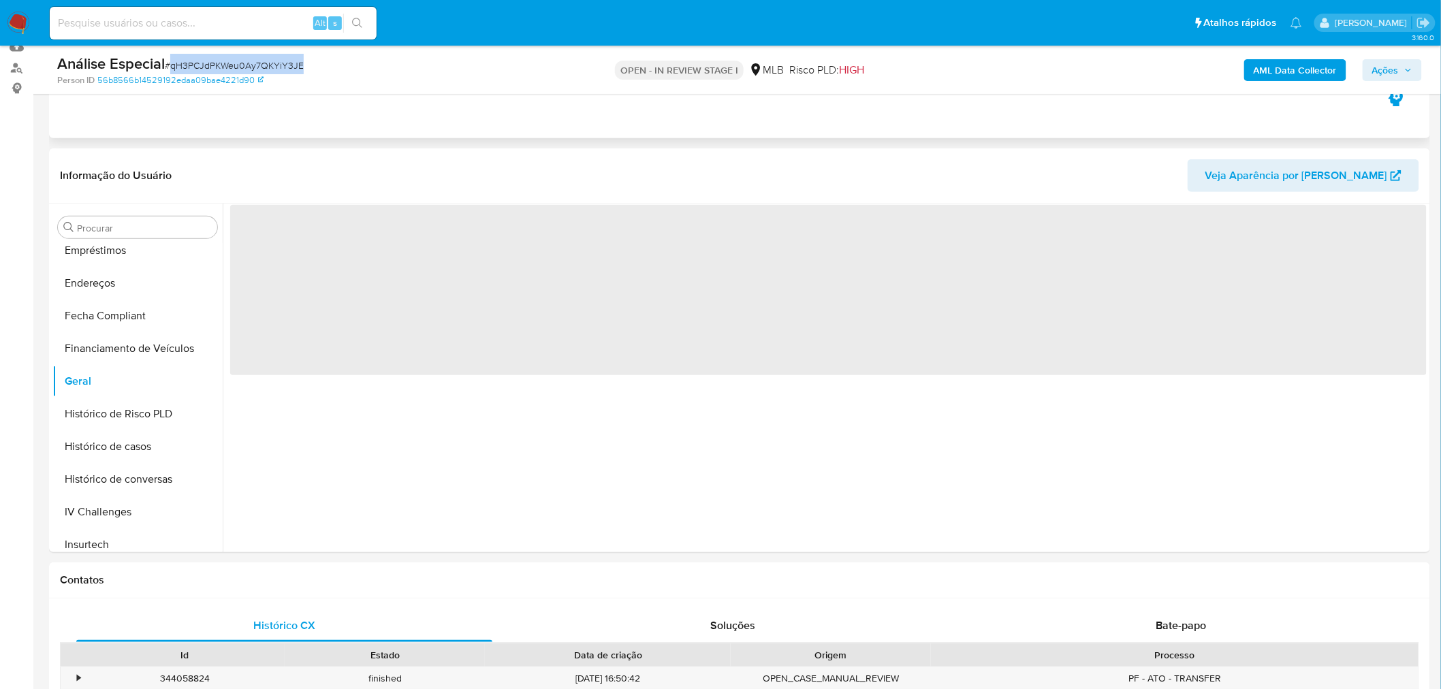
scroll to position [151, 0]
